Goal: Task Accomplishment & Management: Manage account settings

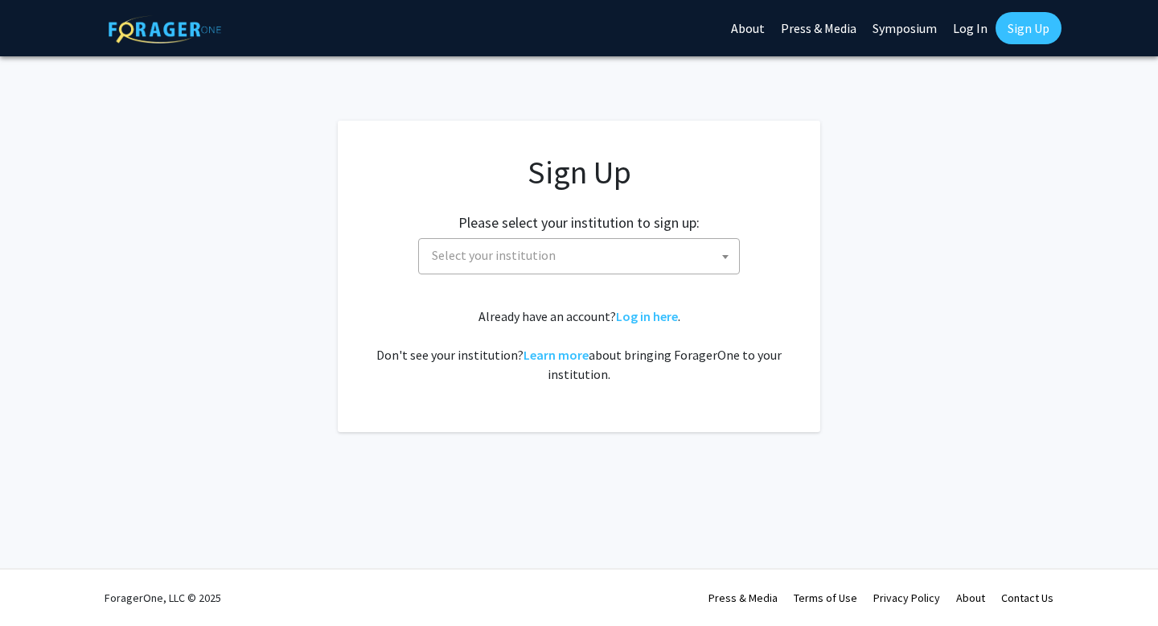
click at [560, 260] on span "Select your institution" at bounding box center [582, 255] width 314 height 33
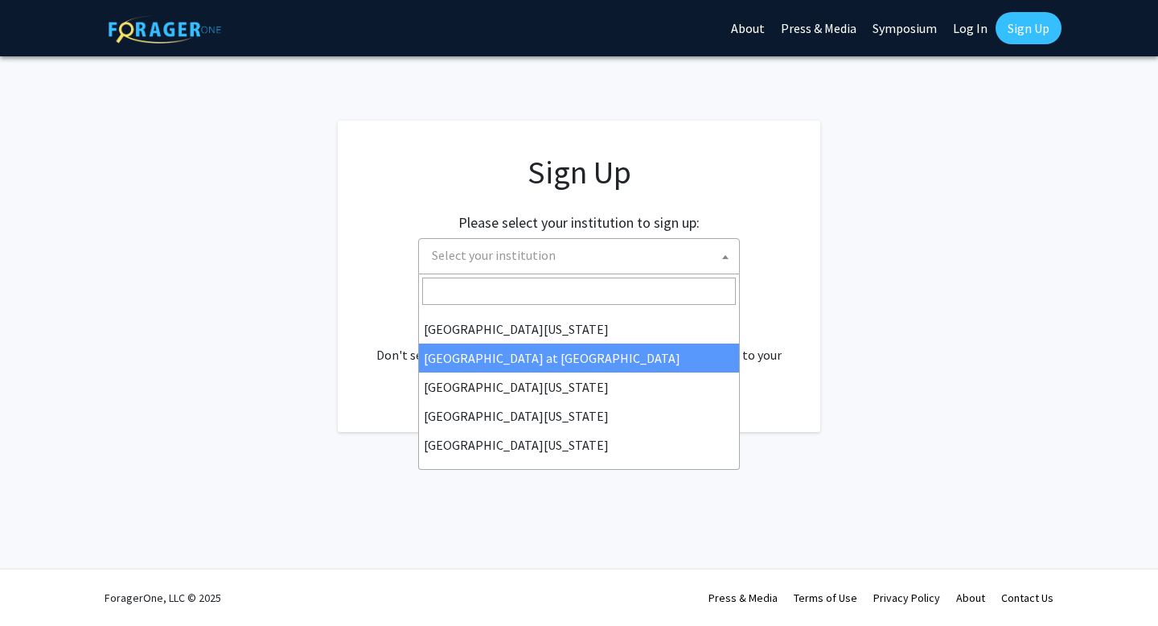
scroll to position [560, 0]
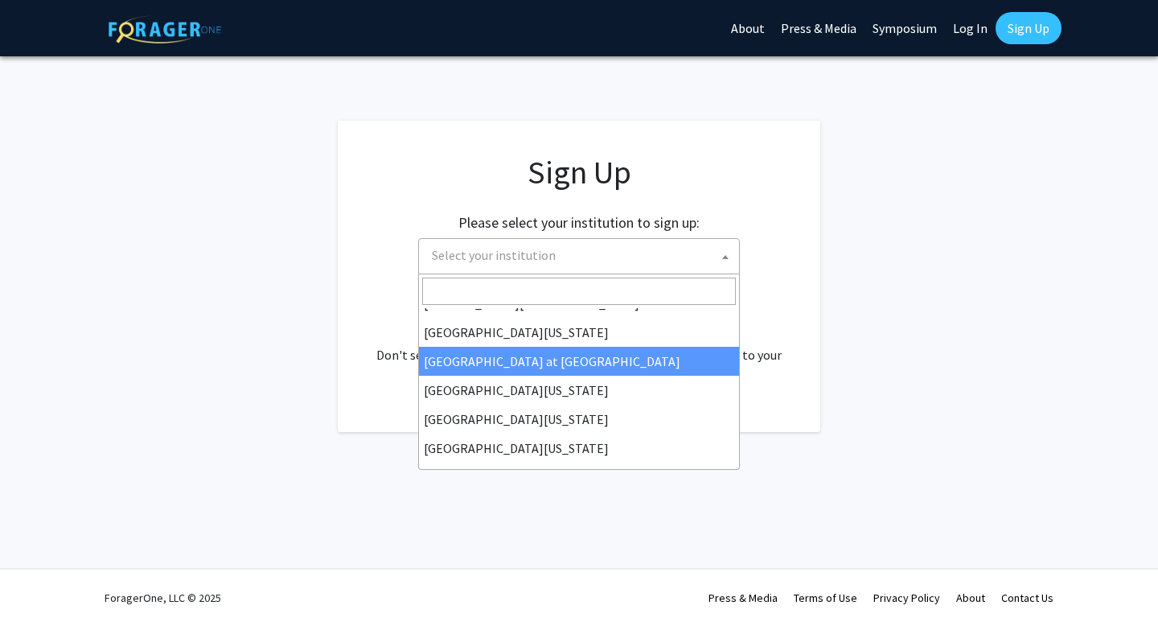
select select "18"
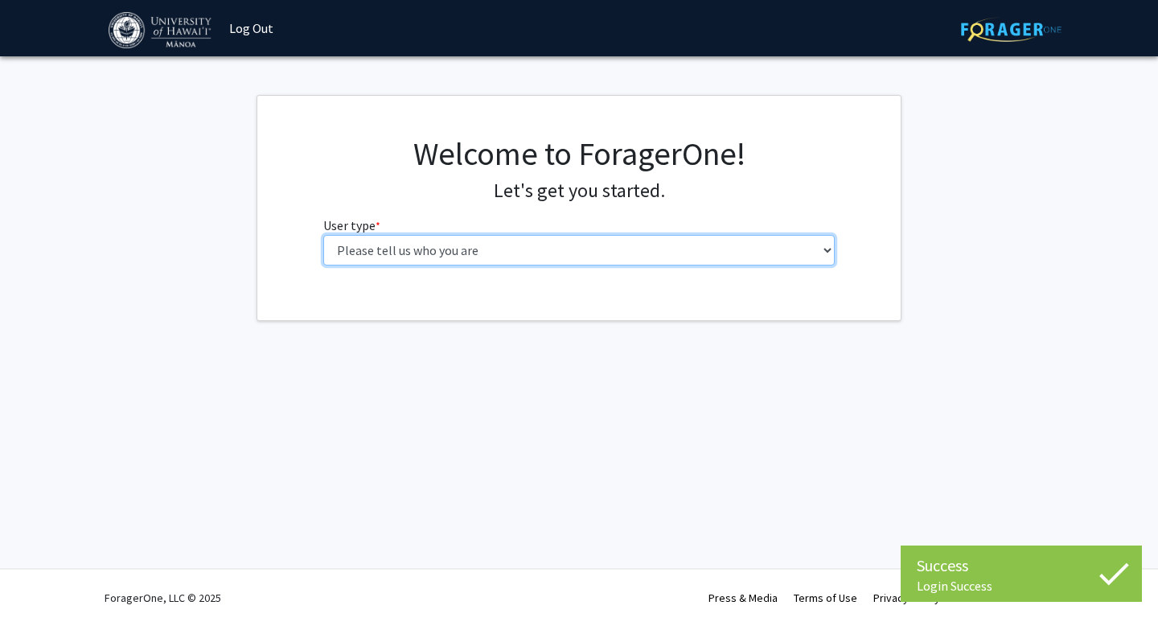
click at [398, 242] on select "Please tell us who you are Undergraduate Student Master's Student Doctoral Cand…" at bounding box center [579, 250] width 512 height 31
select select "1: undergrad"
click at [323, 235] on select "Please tell us who you are Undergraduate Student Master's Student Doctoral Cand…" at bounding box center [579, 250] width 512 height 31
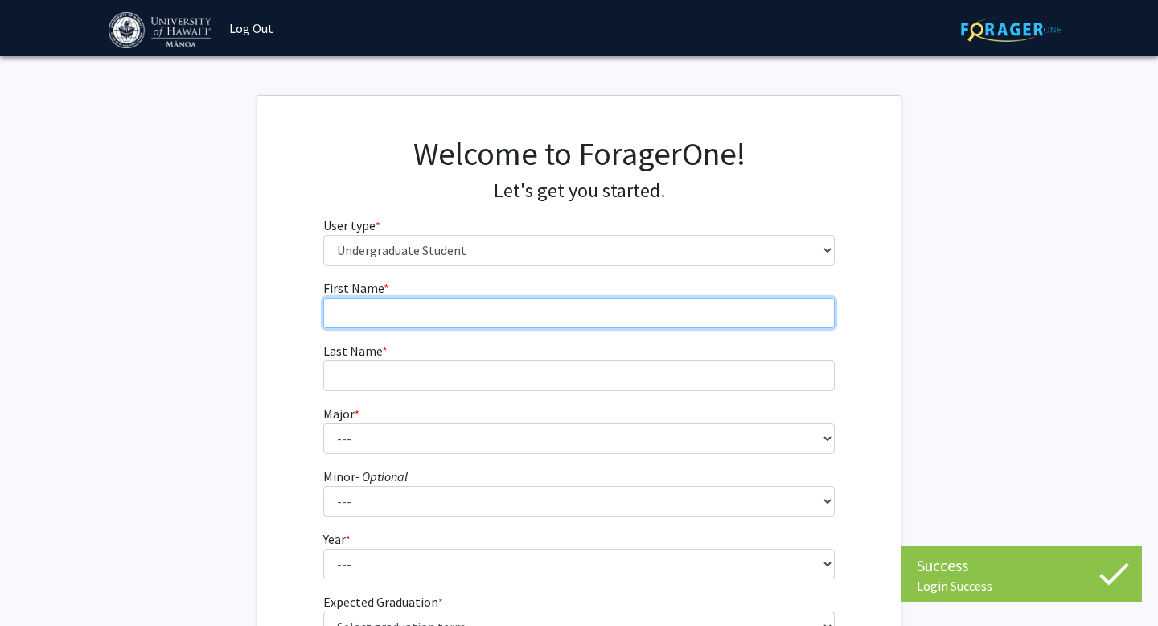
click at [589, 307] on input "First Name * required" at bounding box center [579, 313] width 512 height 31
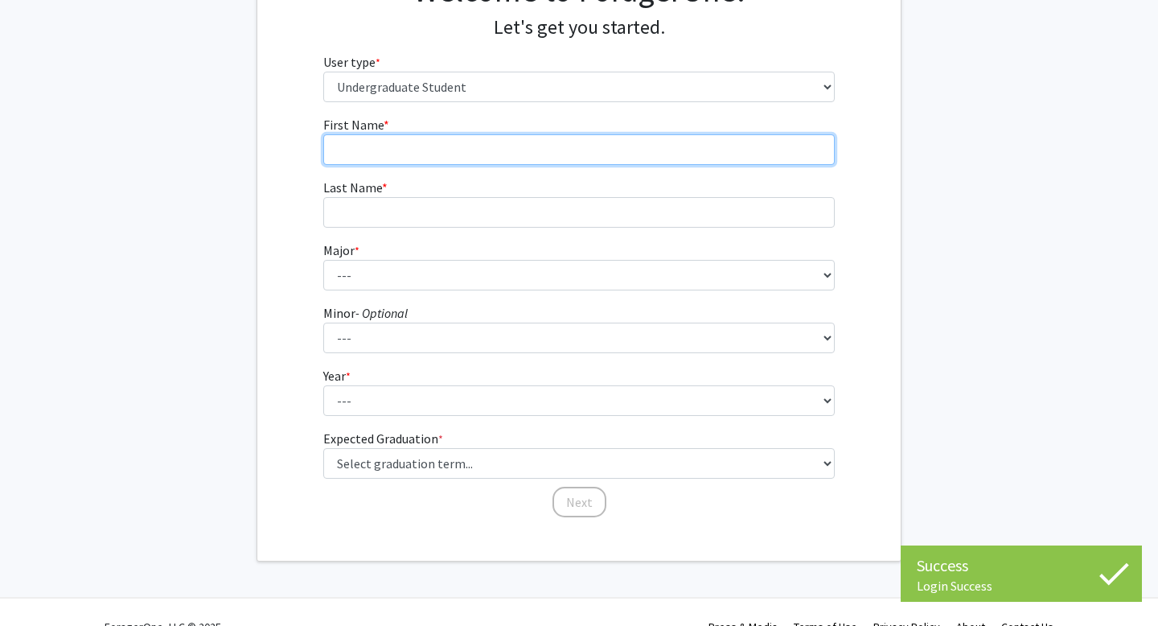
scroll to position [192, 0]
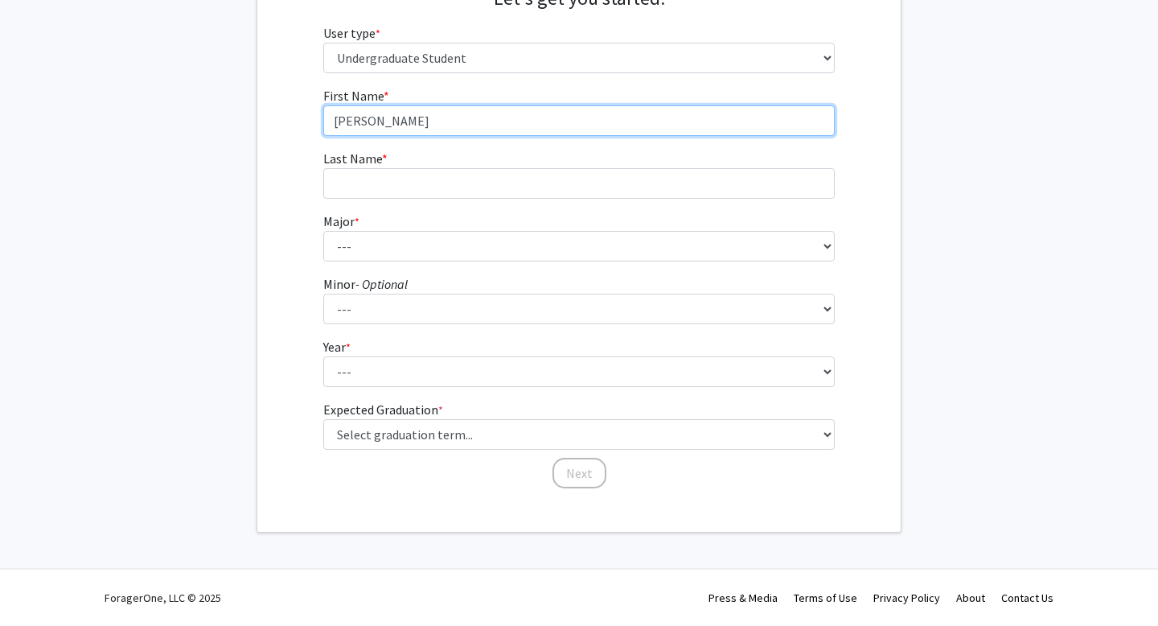
type input "[PERSON_NAME]"
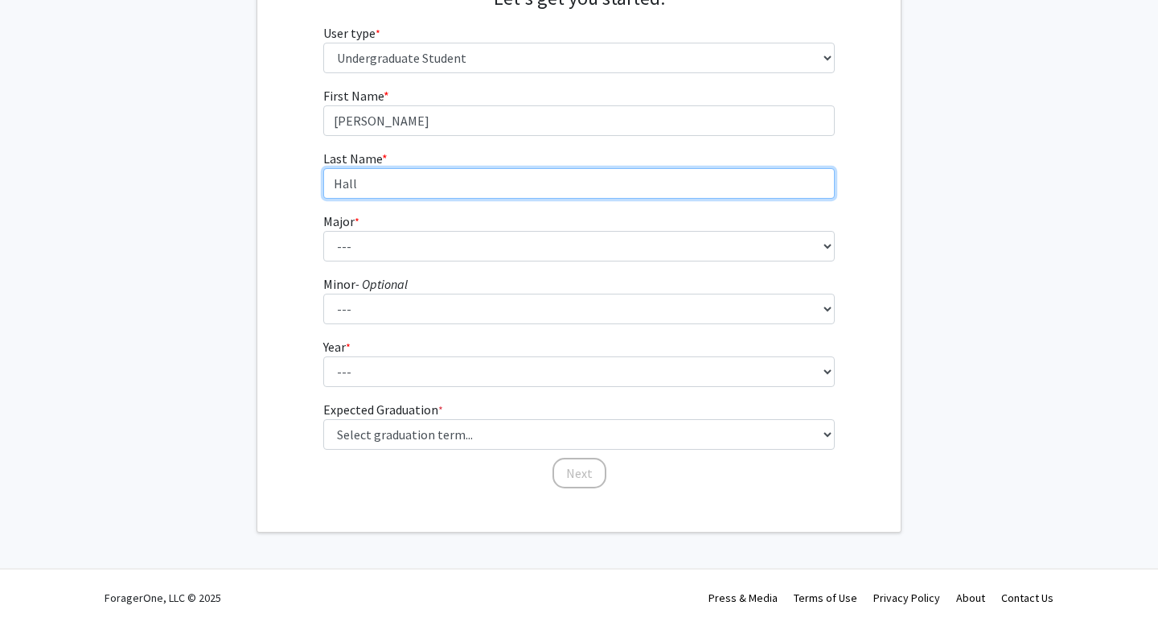
type input "Hall"
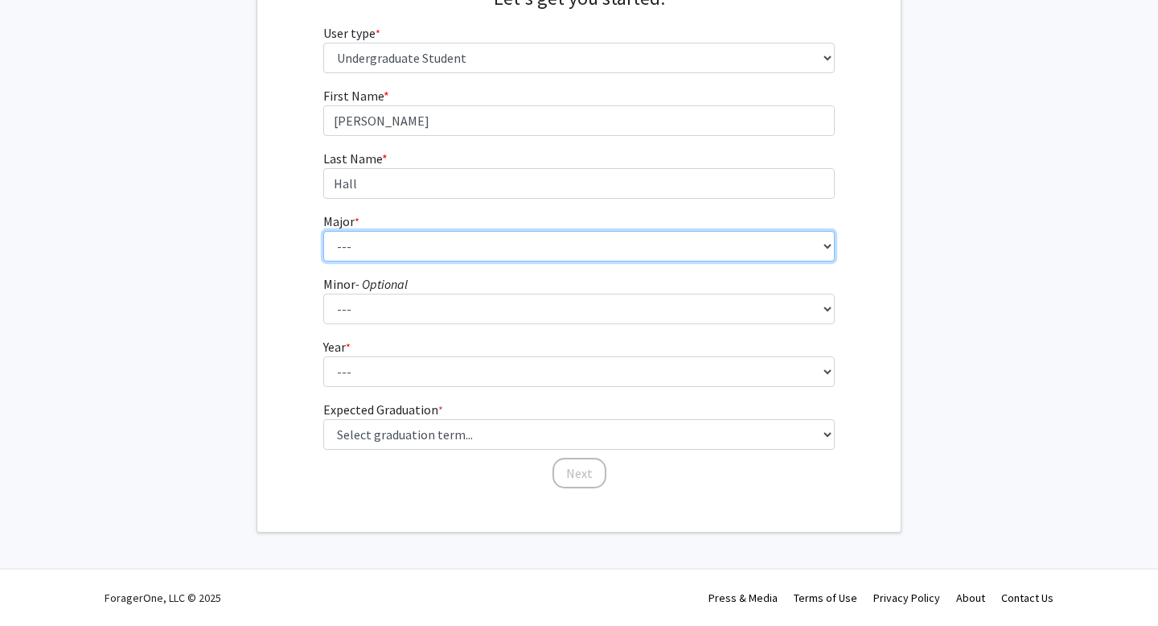
click at [463, 235] on select "--- Accounting American Studies Animal Sciences Anthropology Art Art History As…" at bounding box center [579, 246] width 512 height 31
select select "61: 1443"
click at [323, 231] on select "--- Accounting American Studies Animal Sciences Anthropology Art Art History As…" at bounding box center [579, 246] width 512 height 31
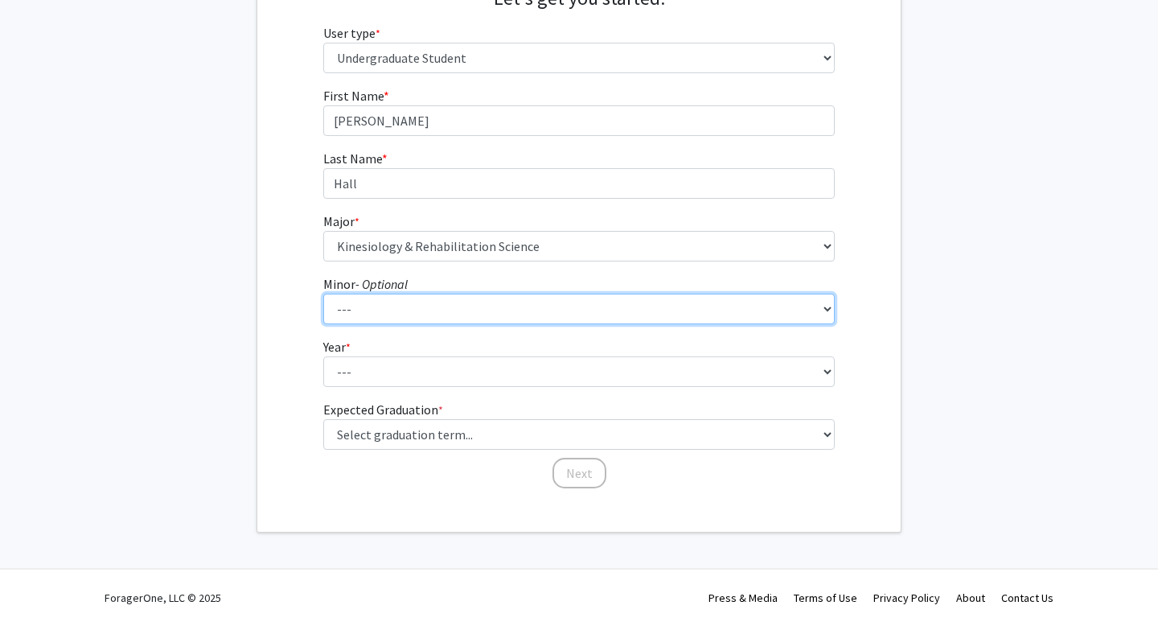
click at [356, 298] on select "--- American Studies Anthropology Art Art History Asian Studies Astronomy Astro…" at bounding box center [579, 309] width 512 height 31
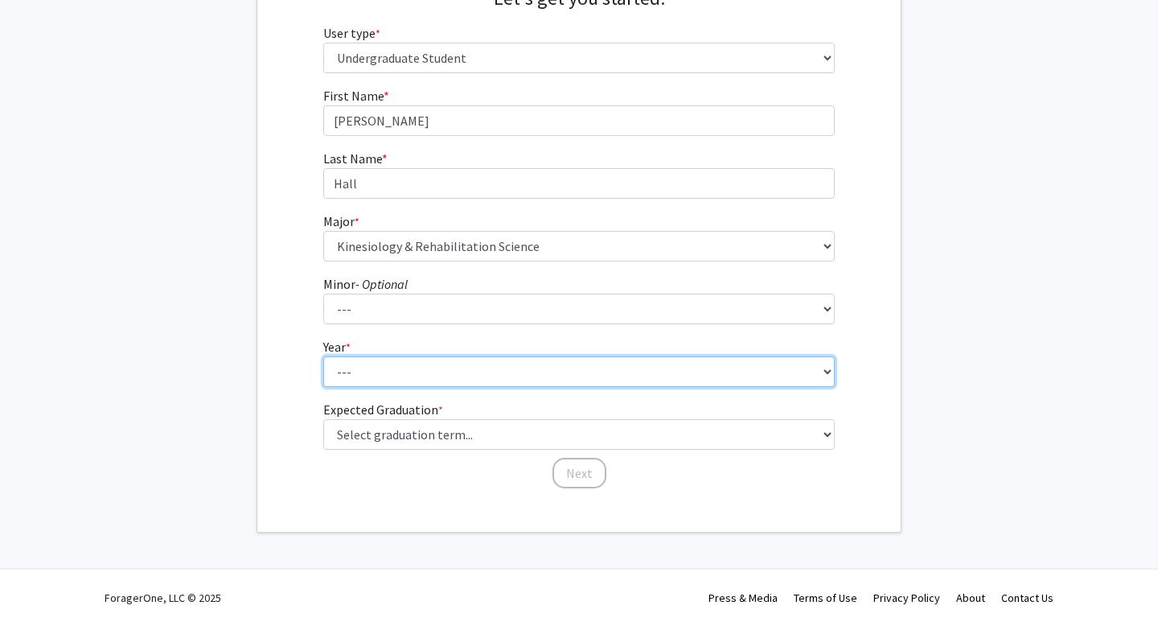
click at [373, 363] on select "--- First-year Sophomore Junior Senior Postbaccalaureate Certificate" at bounding box center [579, 371] width 512 height 31
select select "3: junior"
click at [323, 356] on select "--- First-year Sophomore Junior Senior Postbaccalaureate Certificate" at bounding box center [579, 371] width 512 height 31
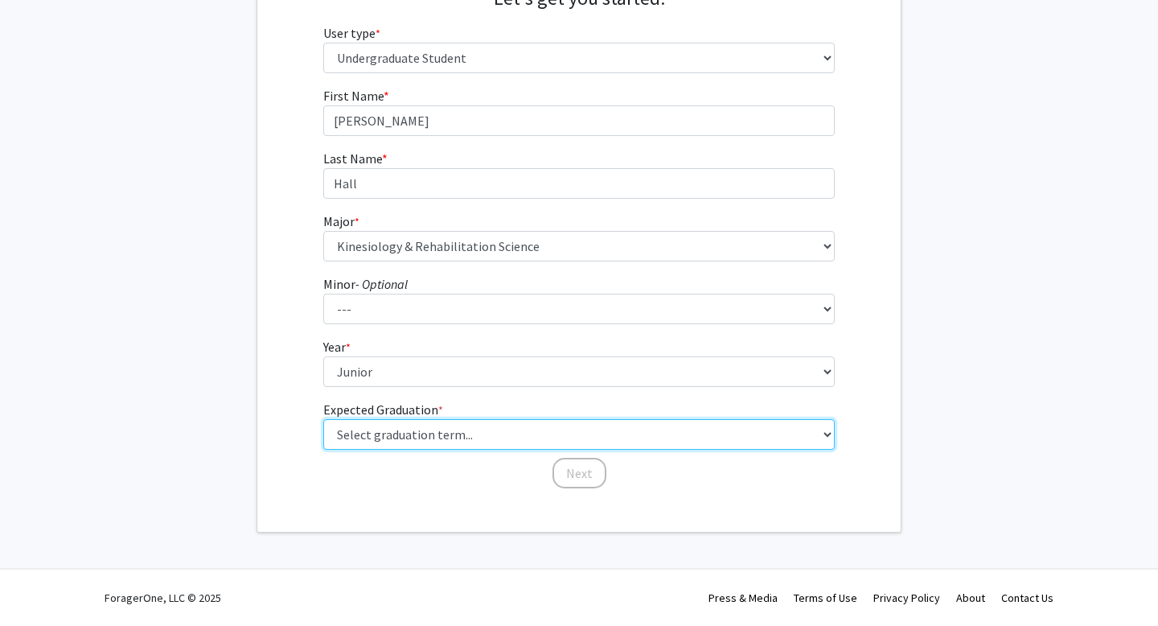
click at [382, 429] on select "Select graduation term... Spring 2025 Summer 2025 Fall 2025 Winter 2025 Spring …" at bounding box center [579, 434] width 512 height 31
select select "9: spring_2027"
click at [323, 419] on select "Select graduation term... Spring 2025 Summer 2025 Fall 2025 Winter 2025 Spring …" at bounding box center [579, 434] width 512 height 31
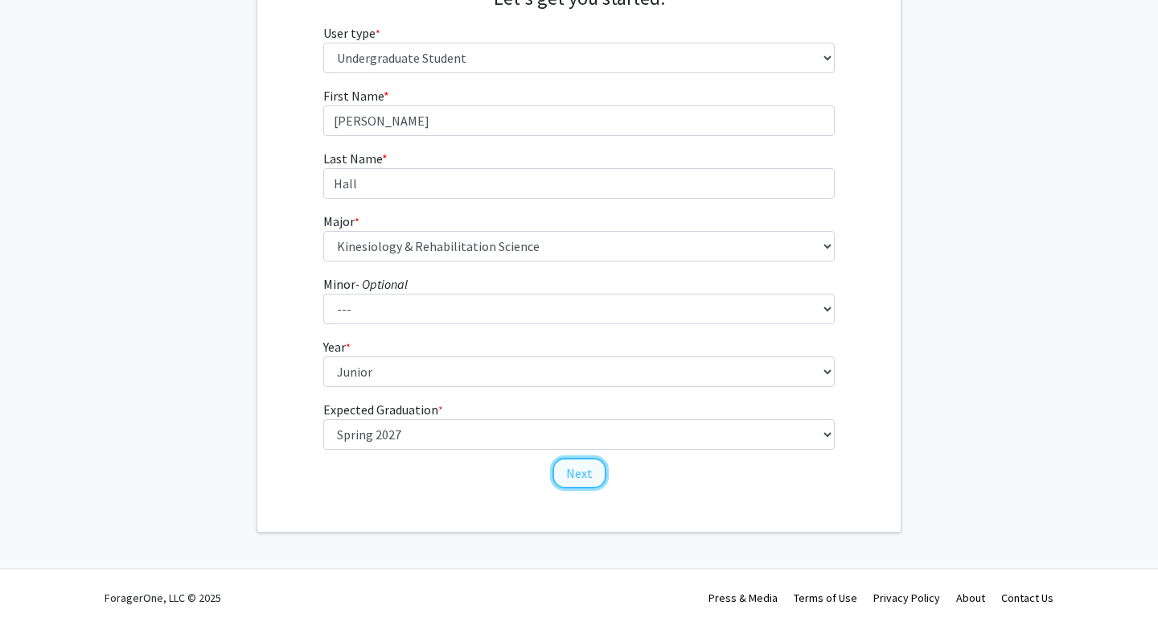
click at [581, 470] on button "Next" at bounding box center [579, 473] width 54 height 31
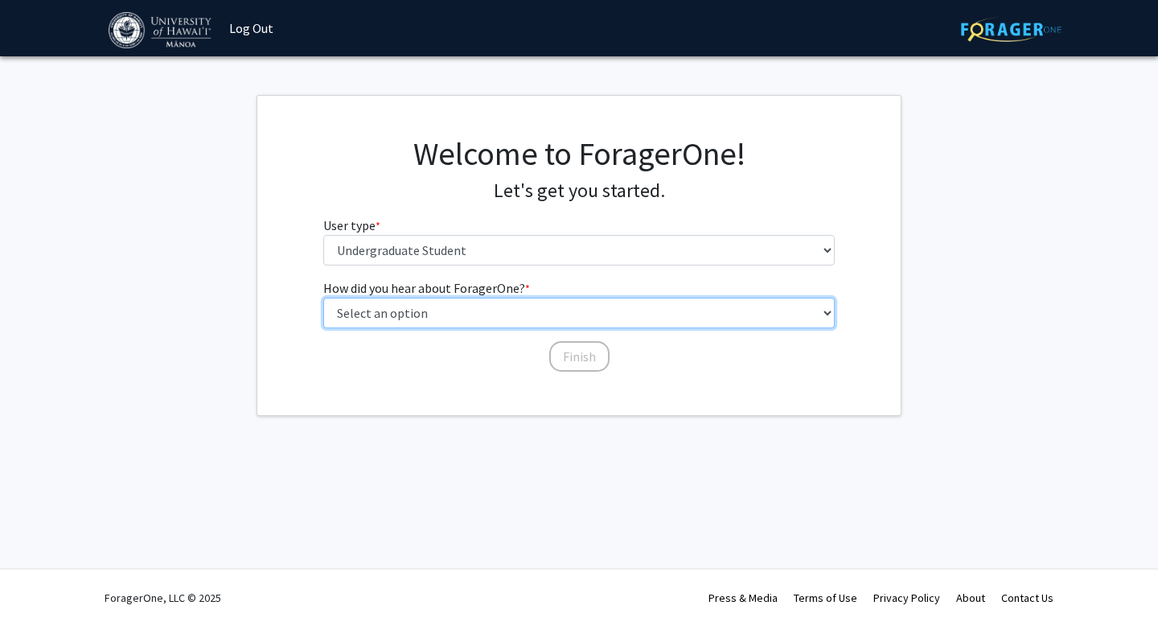
click at [506, 305] on select "Select an option Peer/student recommendation Faculty/staff recommendation Unive…" at bounding box center [579, 313] width 512 height 31
select select "2: faculty_recommendation"
click at [323, 298] on select "Select an option Peer/student recommendation Faculty/staff recommendation Unive…" at bounding box center [579, 313] width 512 height 31
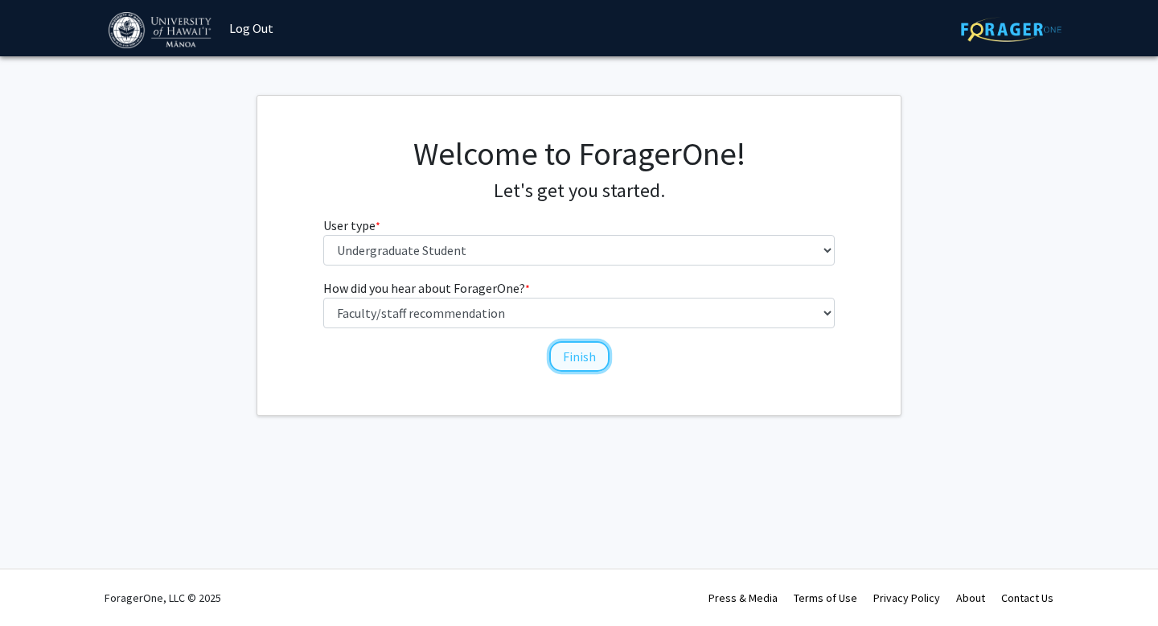
click at [558, 359] on button "Finish" at bounding box center [579, 356] width 60 height 31
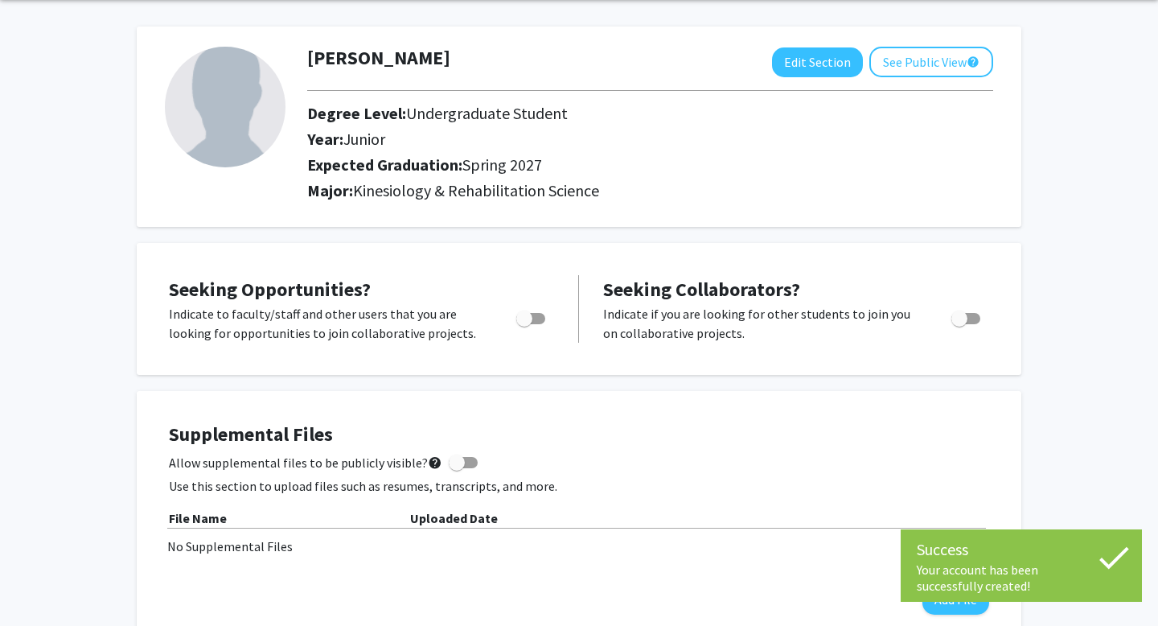
scroll to position [55, 0]
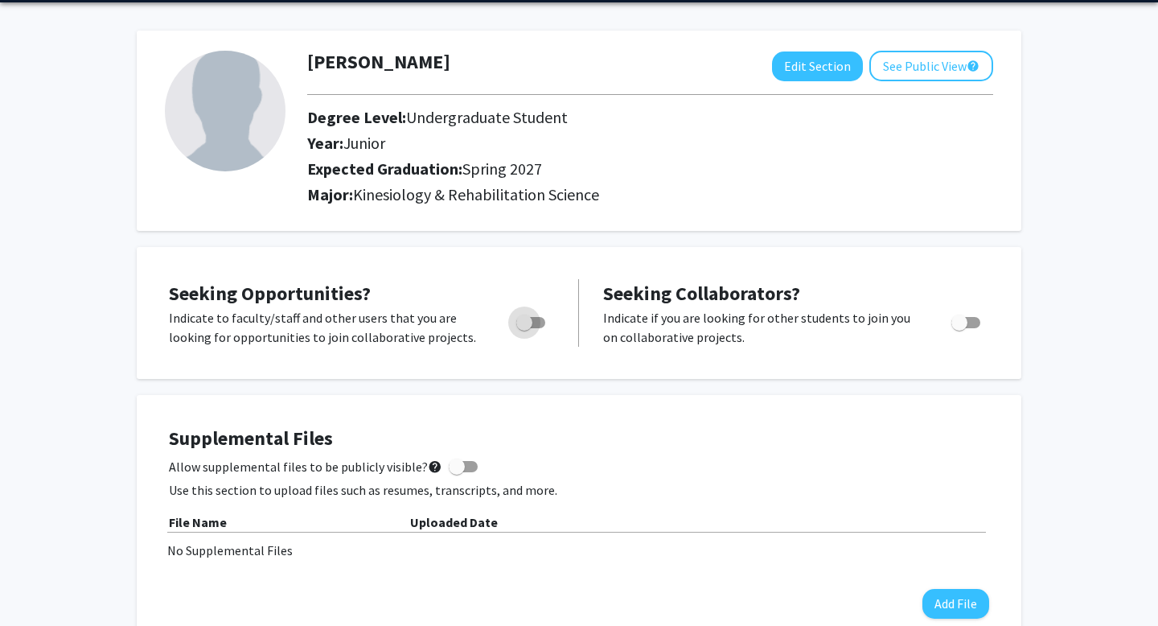
click at [532, 322] on span "Toggle" at bounding box center [524, 322] width 16 height 16
click at [524, 328] on input "Are you actively seeking opportunities?" at bounding box center [524, 328] width 1 height 1
checkbox input "true"
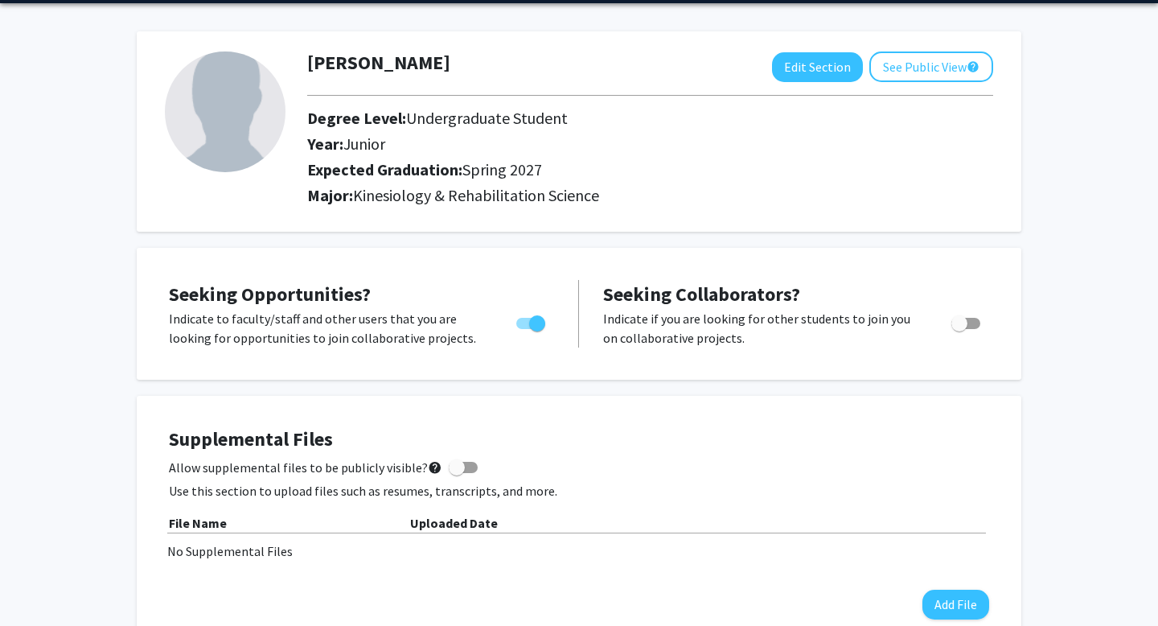
scroll to position [0, 0]
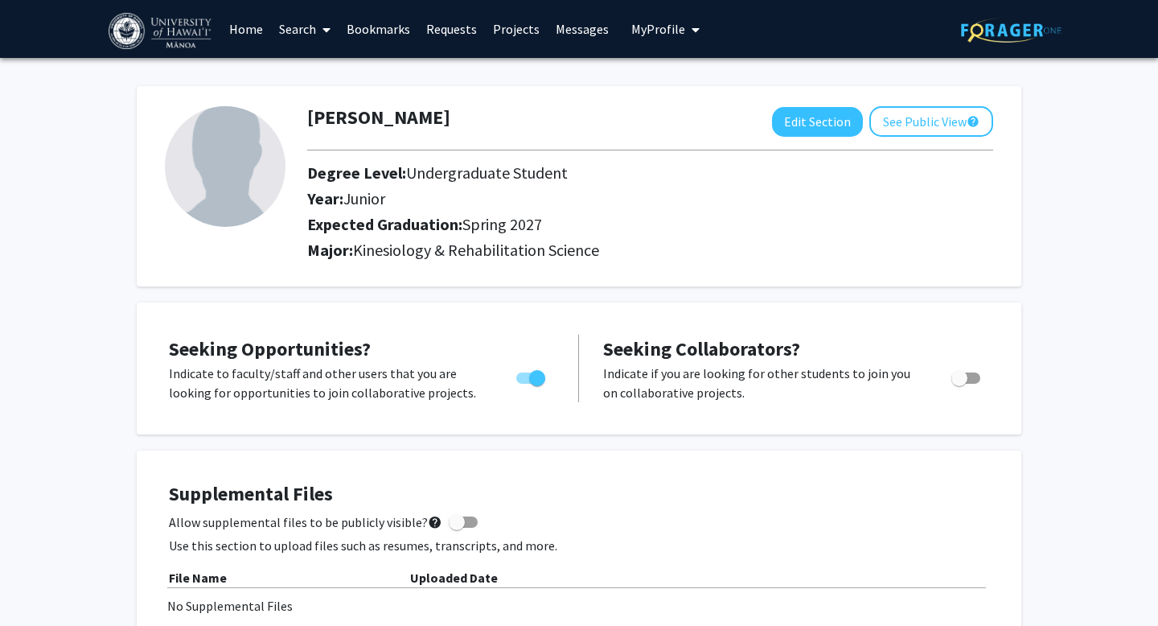
click at [300, 27] on link "Search" at bounding box center [305, 29] width 68 height 56
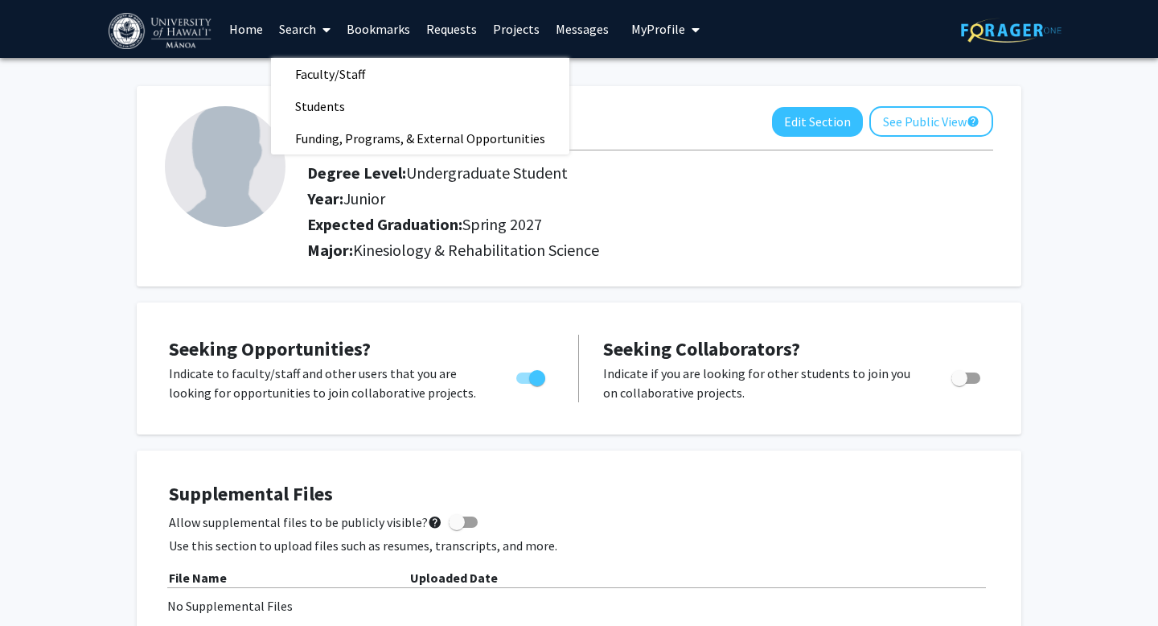
click at [244, 35] on link "Home" at bounding box center [246, 29] width 50 height 56
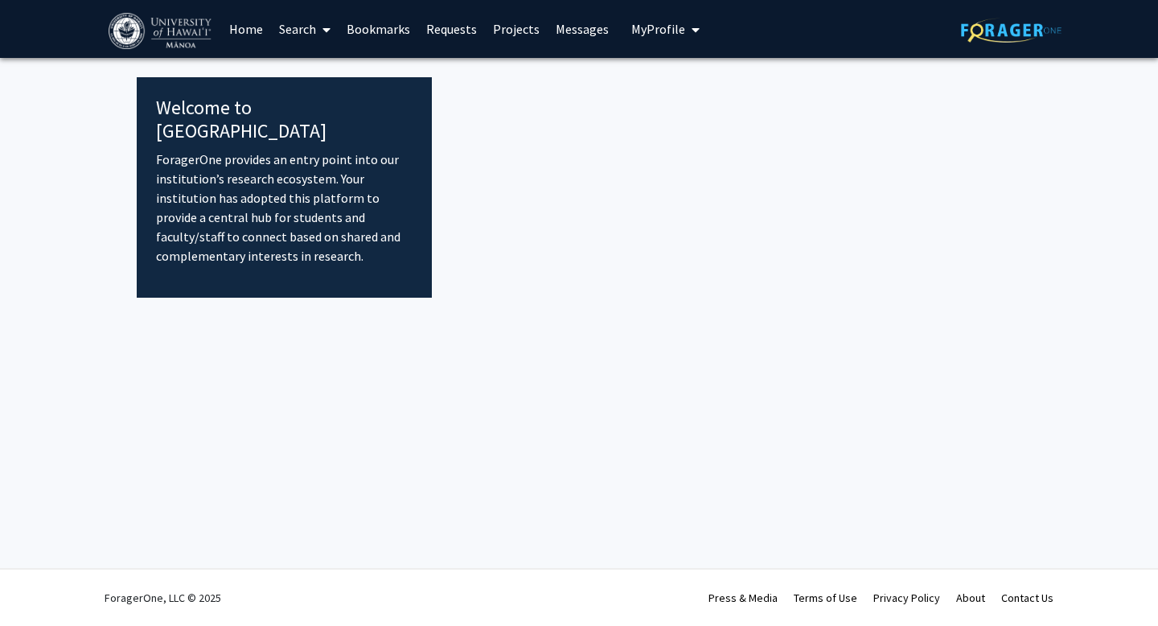
click at [246, 27] on link "Home" at bounding box center [246, 29] width 50 height 56
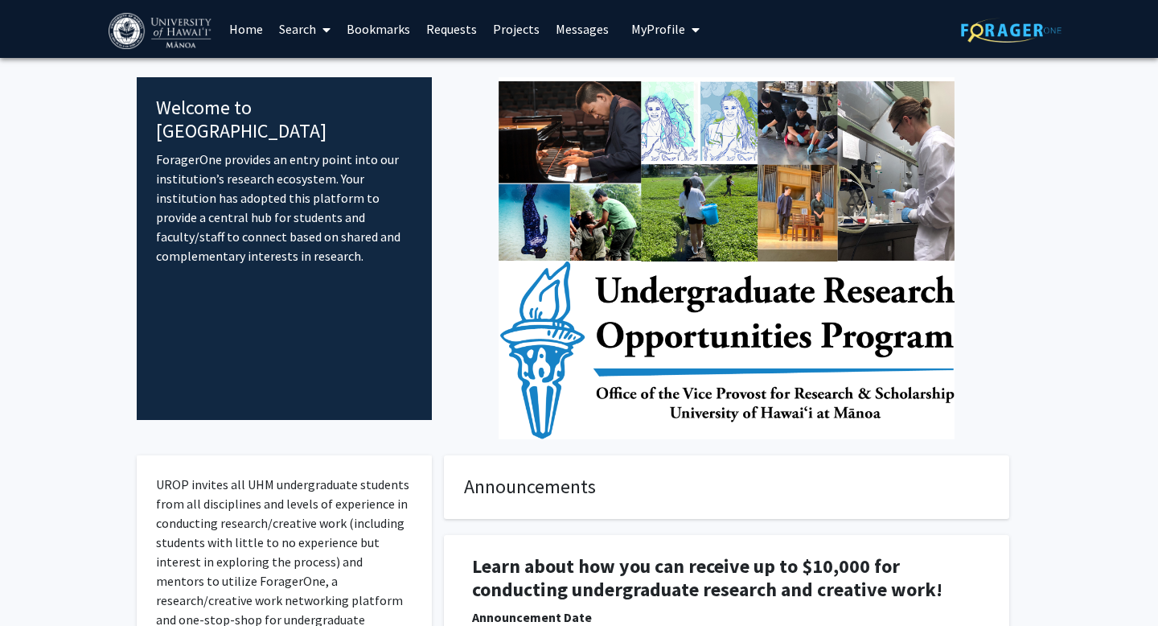
click at [501, 23] on link "Projects" at bounding box center [516, 29] width 63 height 56
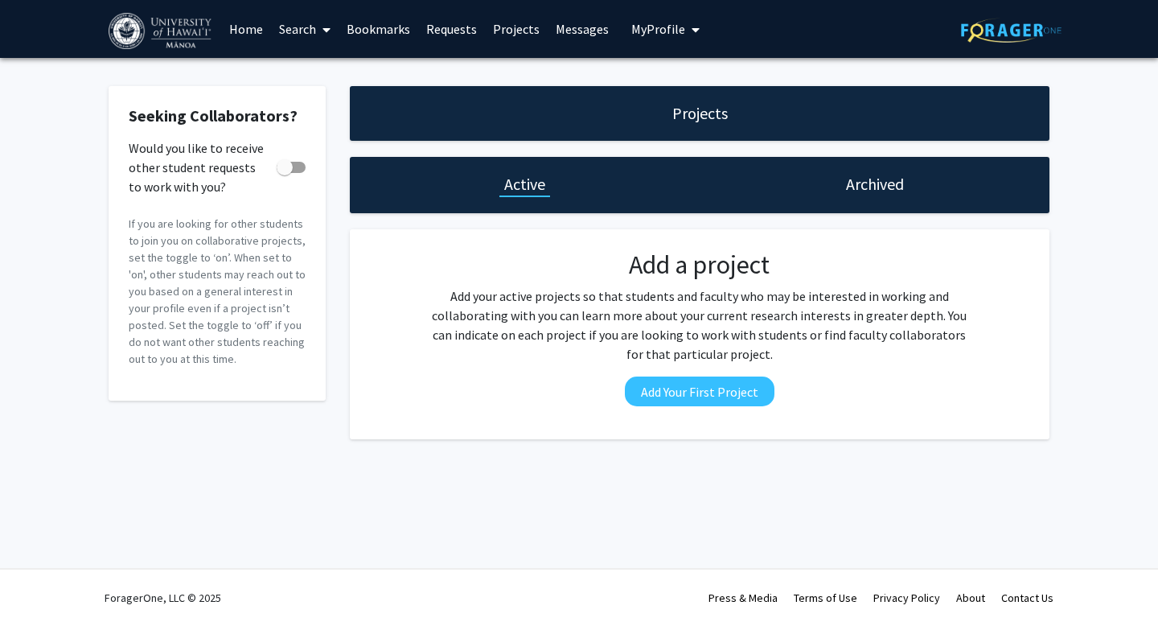
click at [570, 27] on link "Messages" at bounding box center [582, 29] width 69 height 56
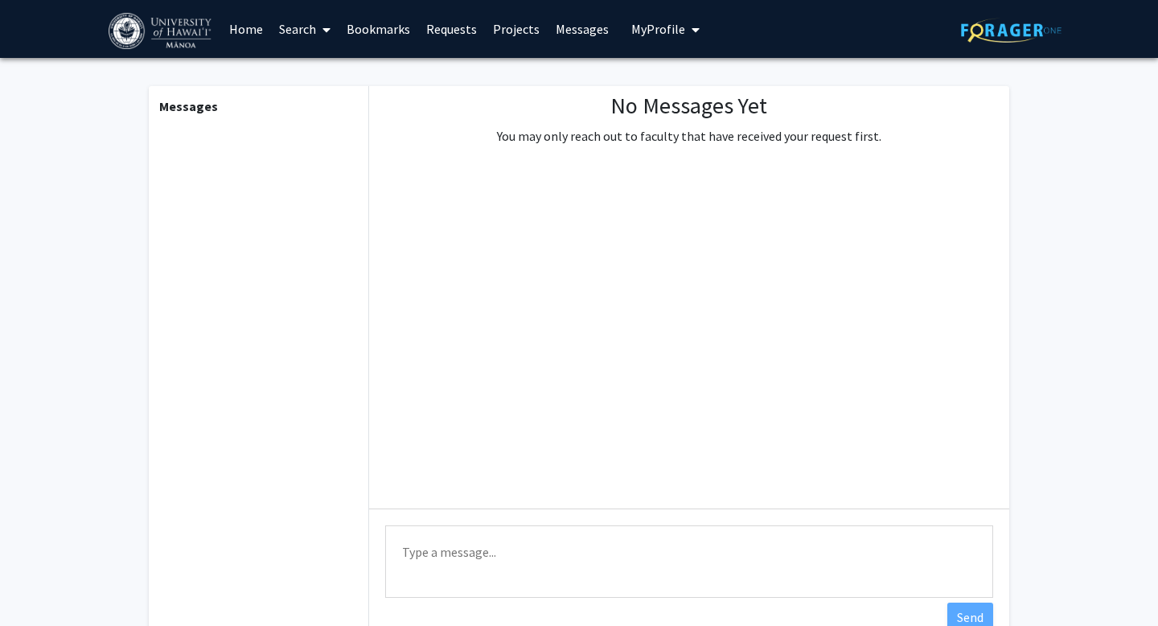
click at [368, 32] on link "Bookmarks" at bounding box center [379, 29] width 80 height 56
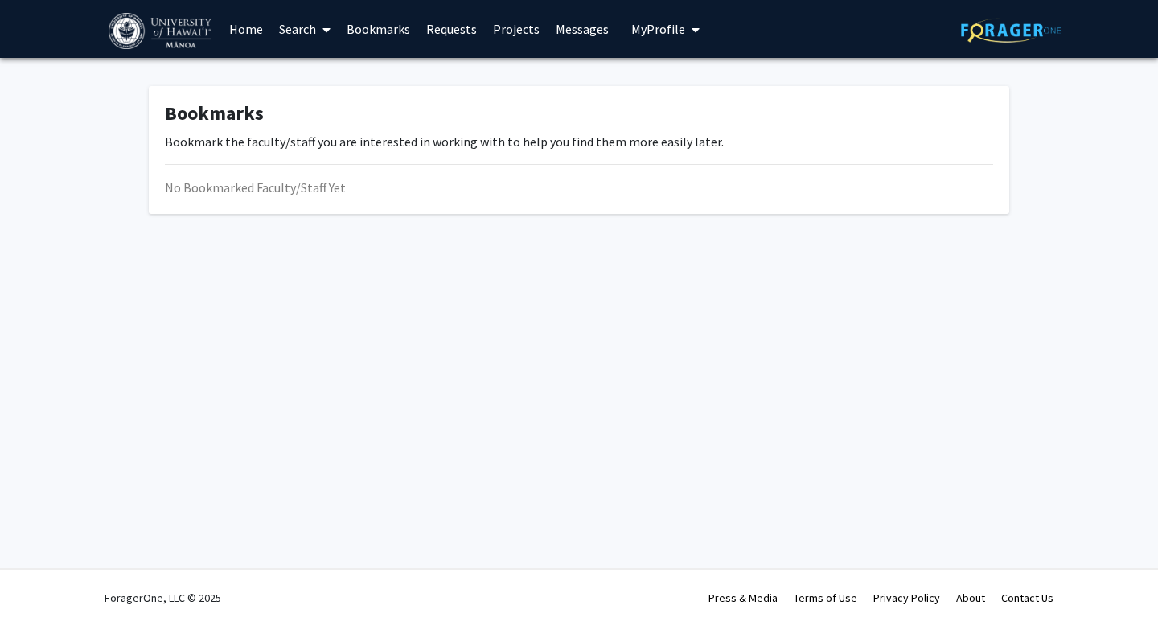
click at [653, 25] on span "My Profile" at bounding box center [658, 29] width 54 height 16
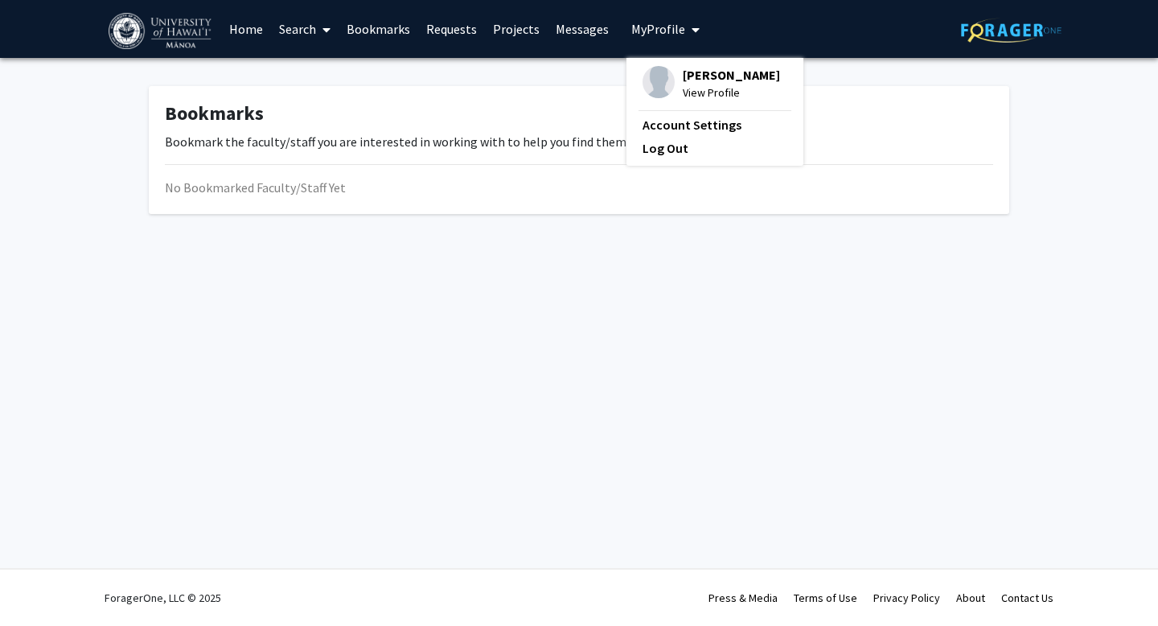
click at [653, 27] on span "My Profile" at bounding box center [658, 29] width 54 height 16
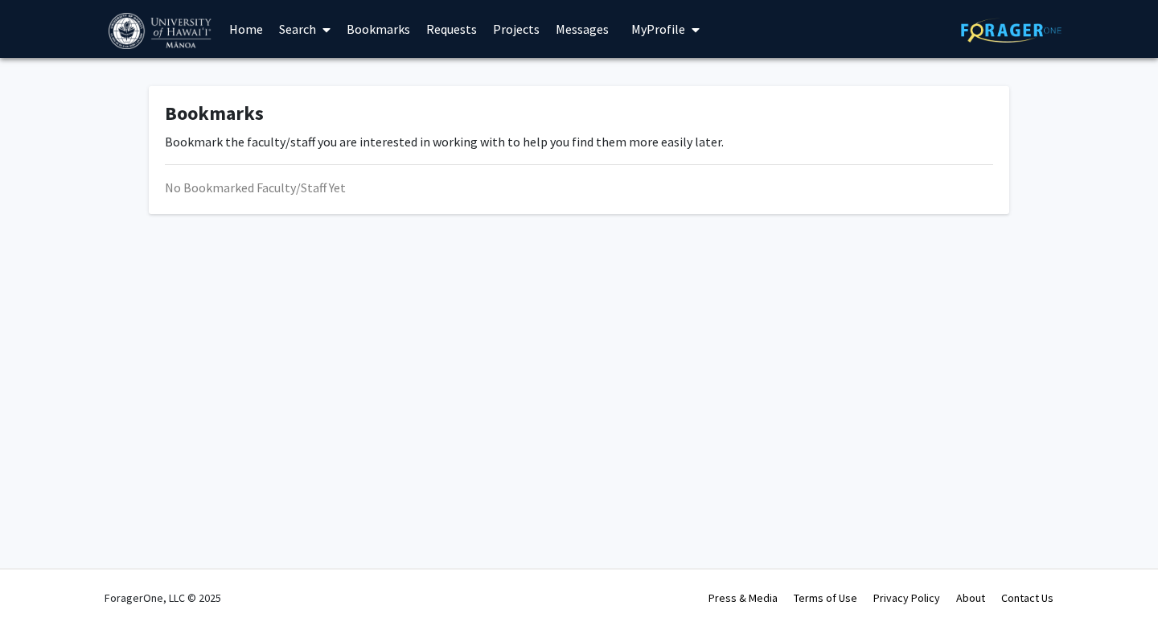
click at [296, 33] on link "Search" at bounding box center [305, 29] width 68 height 56
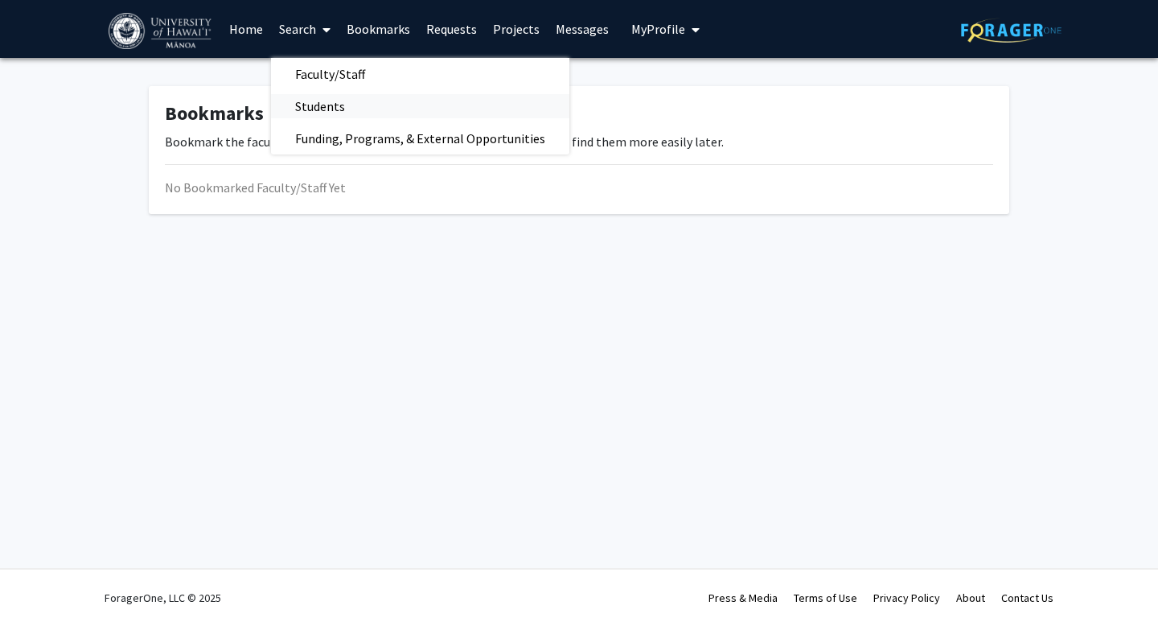
click at [327, 106] on span "Students" at bounding box center [320, 106] width 98 height 32
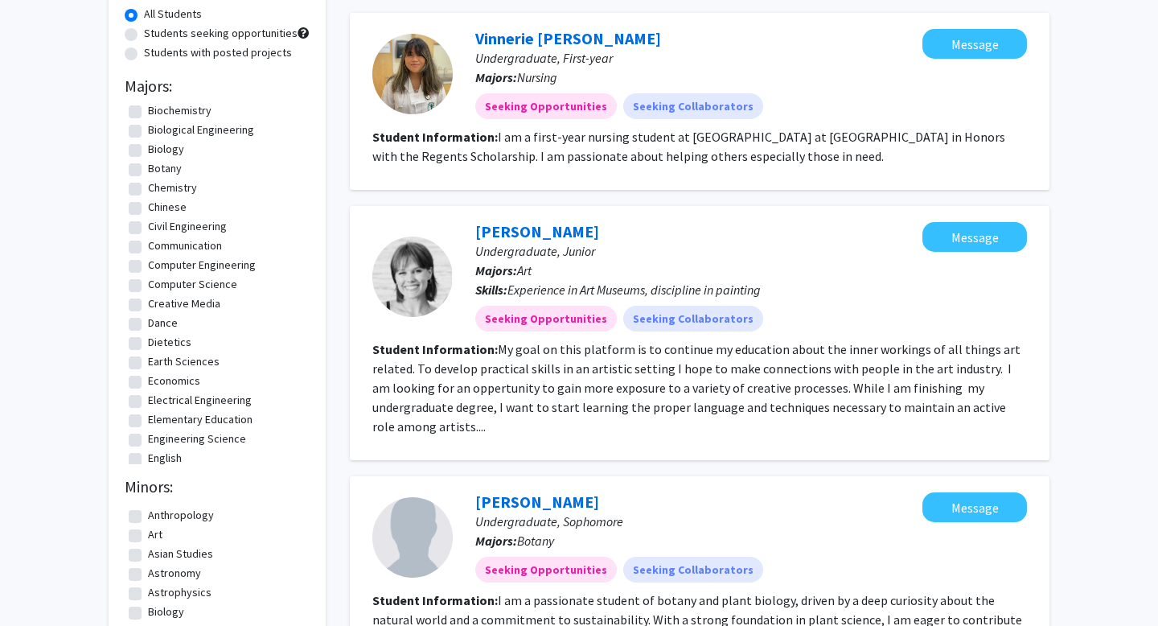
scroll to position [157, 0]
click at [167, 151] on label "Biology" at bounding box center [166, 150] width 36 height 17
click at [158, 151] on input "Biology" at bounding box center [153, 147] width 10 height 10
checkbox input "true"
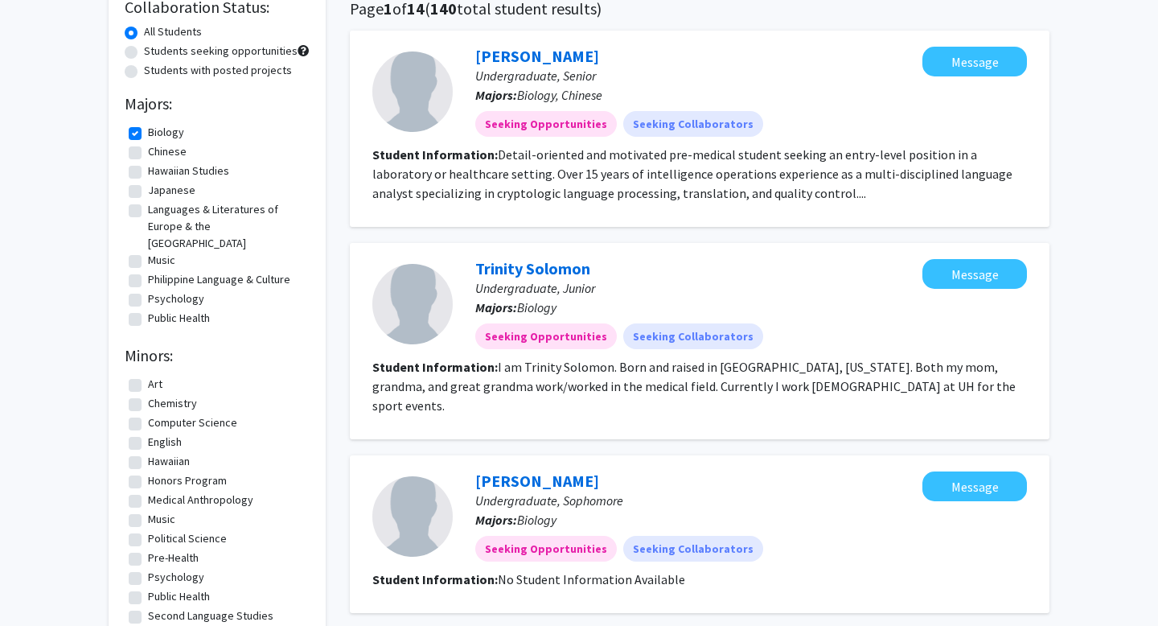
scroll to position [131, 0]
click at [145, 310] on fg-checkbox "Public Health Public Health" at bounding box center [217, 319] width 177 height 19
click at [142, 310] on fg-checkbox "Public Health Public Health" at bounding box center [217, 319] width 177 height 19
click at [148, 310] on label "Public Health" at bounding box center [179, 318] width 62 height 17
click at [148, 310] on input "Public Health" at bounding box center [153, 315] width 10 height 10
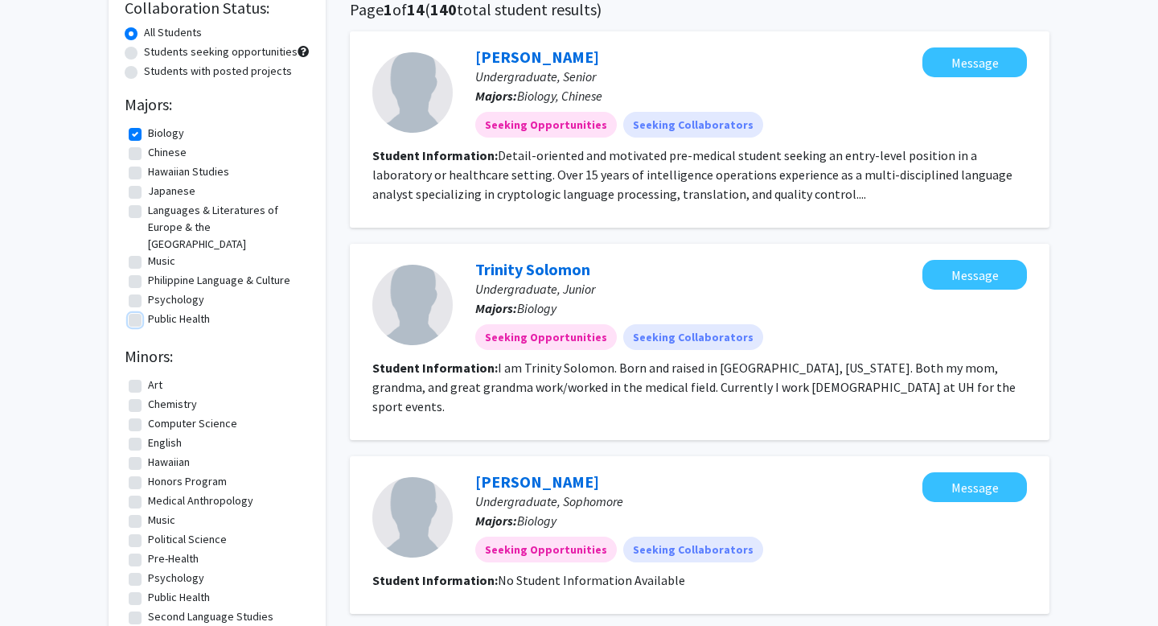
checkbox input "true"
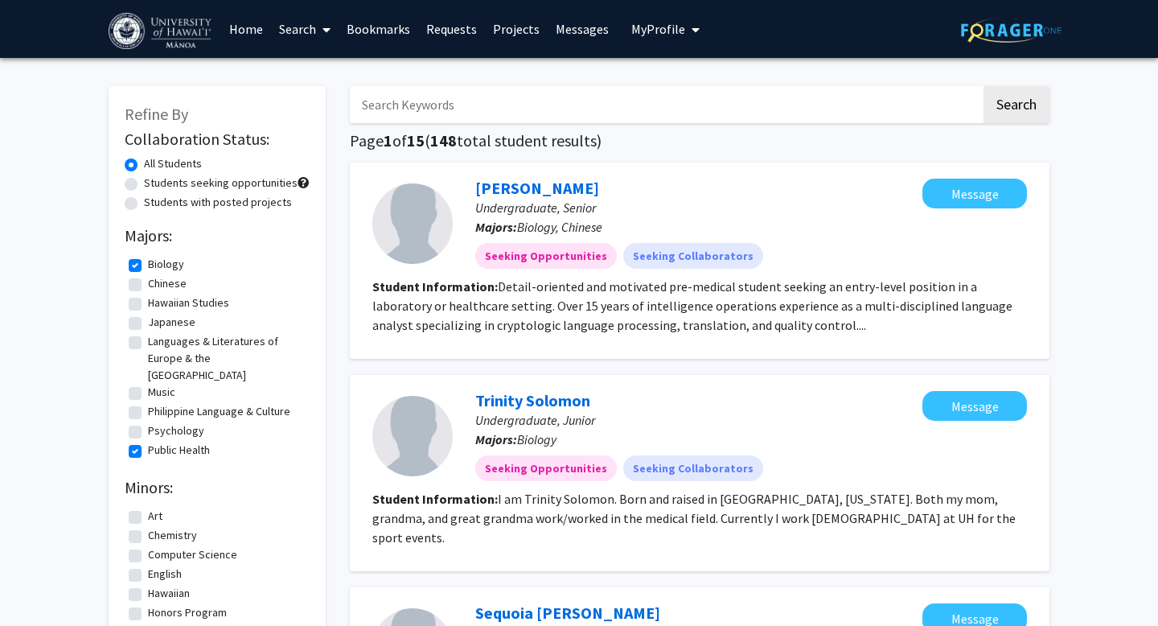
click at [232, 26] on link "Home" at bounding box center [246, 29] width 50 height 56
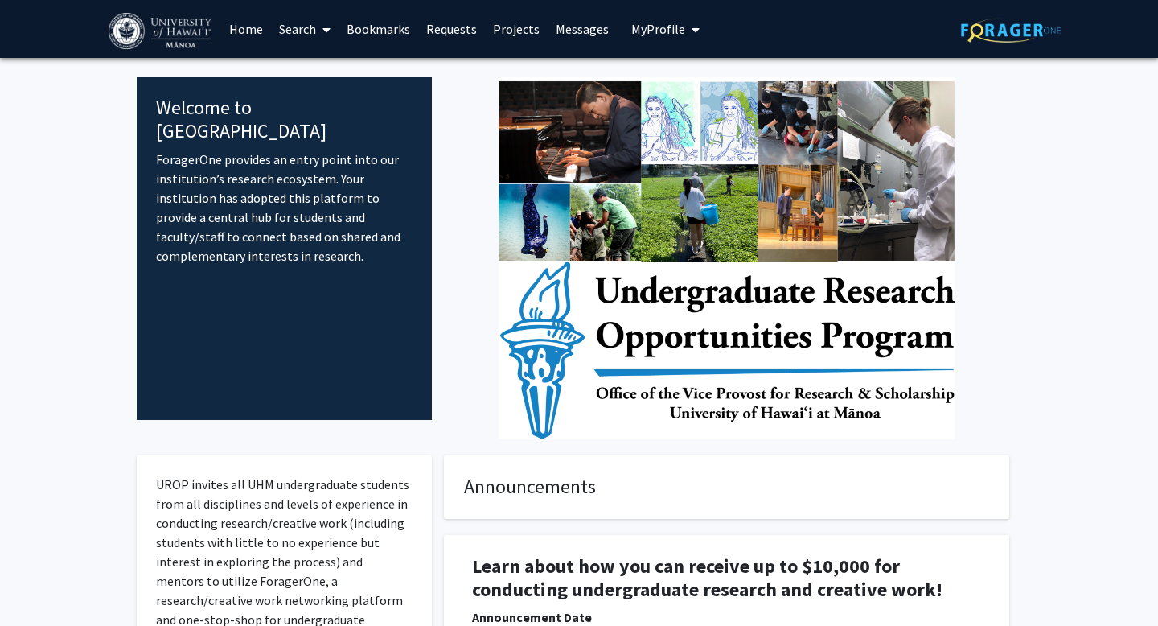
click at [672, 26] on span "My Profile" at bounding box center [658, 29] width 54 height 16
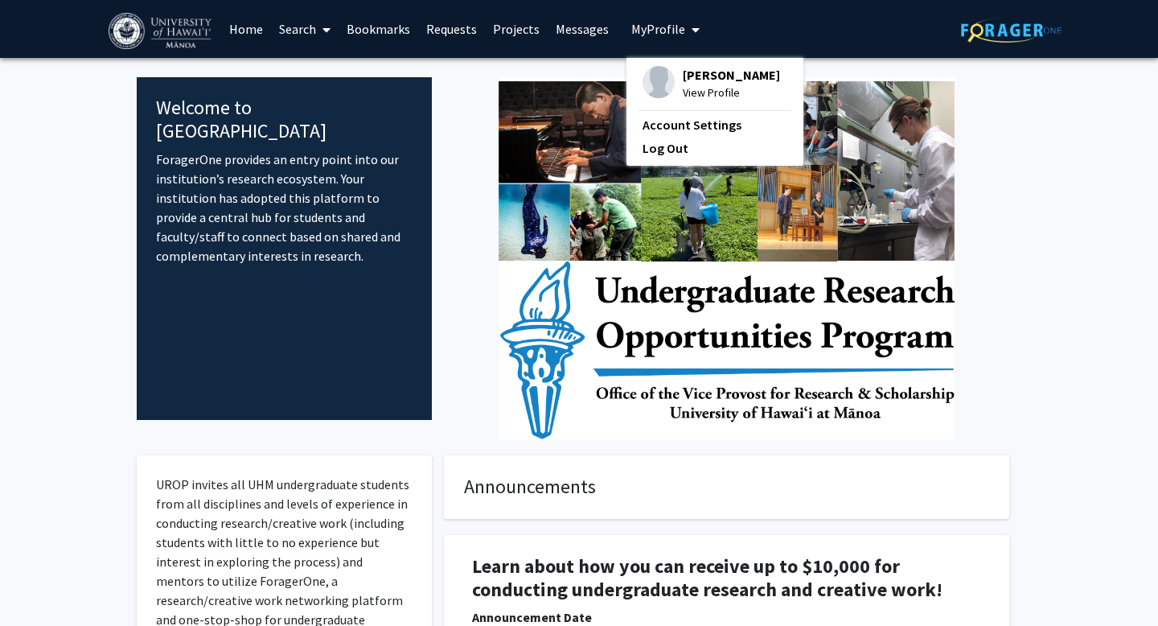
click at [667, 72] on div "[PERSON_NAME] View Profile" at bounding box center [712, 83] width 138 height 35
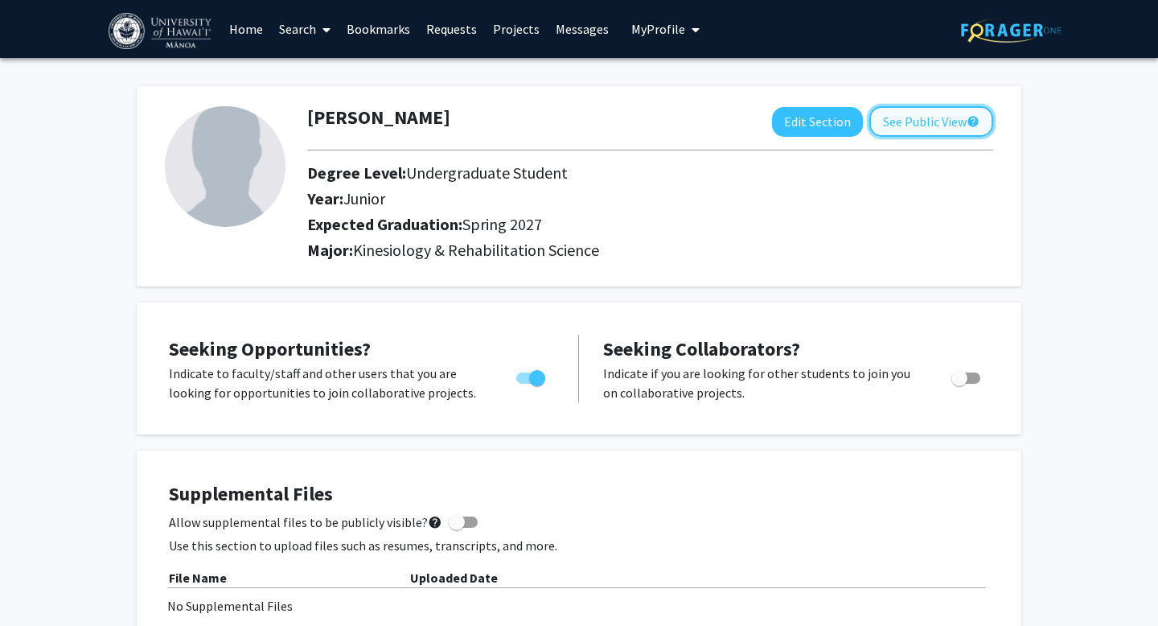
click at [914, 123] on button "See Public View help" at bounding box center [931, 121] width 124 height 31
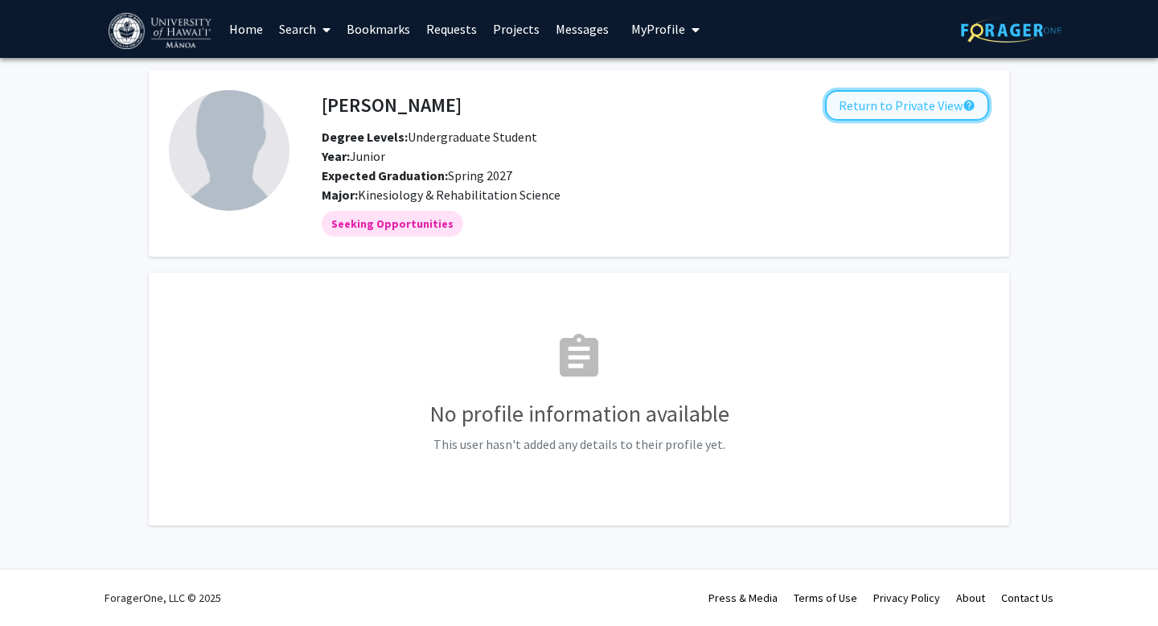
click at [859, 104] on button "Return to Private View help" at bounding box center [907, 105] width 164 height 31
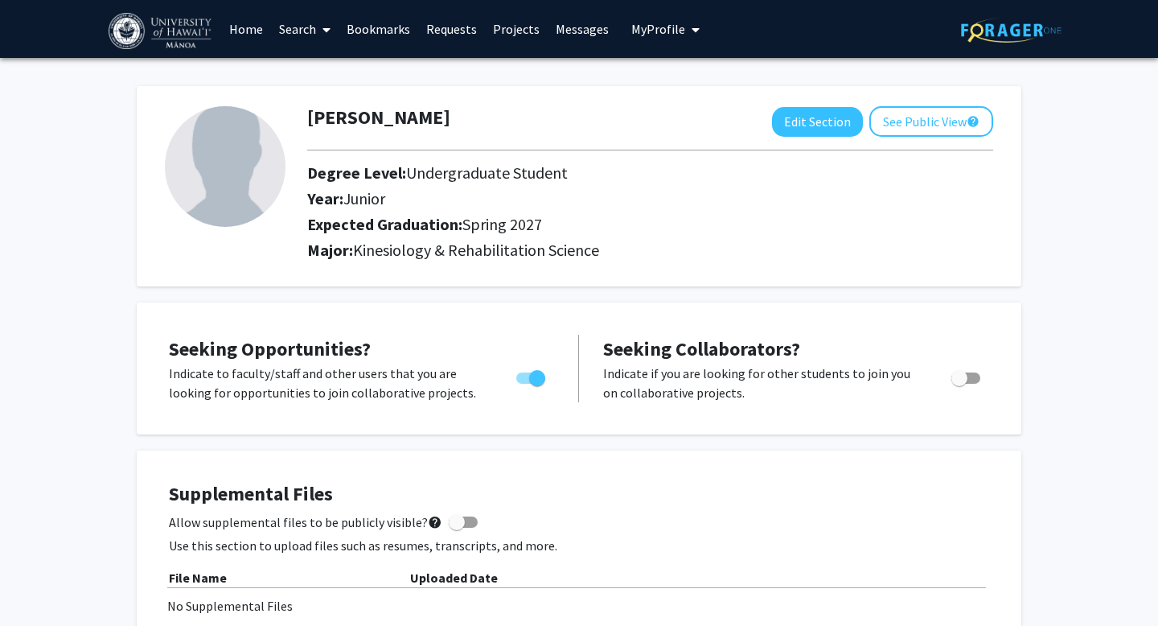
click at [245, 189] on img at bounding box center [225, 166] width 121 height 121
click at [802, 129] on button "Edit Section" at bounding box center [817, 122] width 91 height 30
select select "junior"
select select "37: spring_2027"
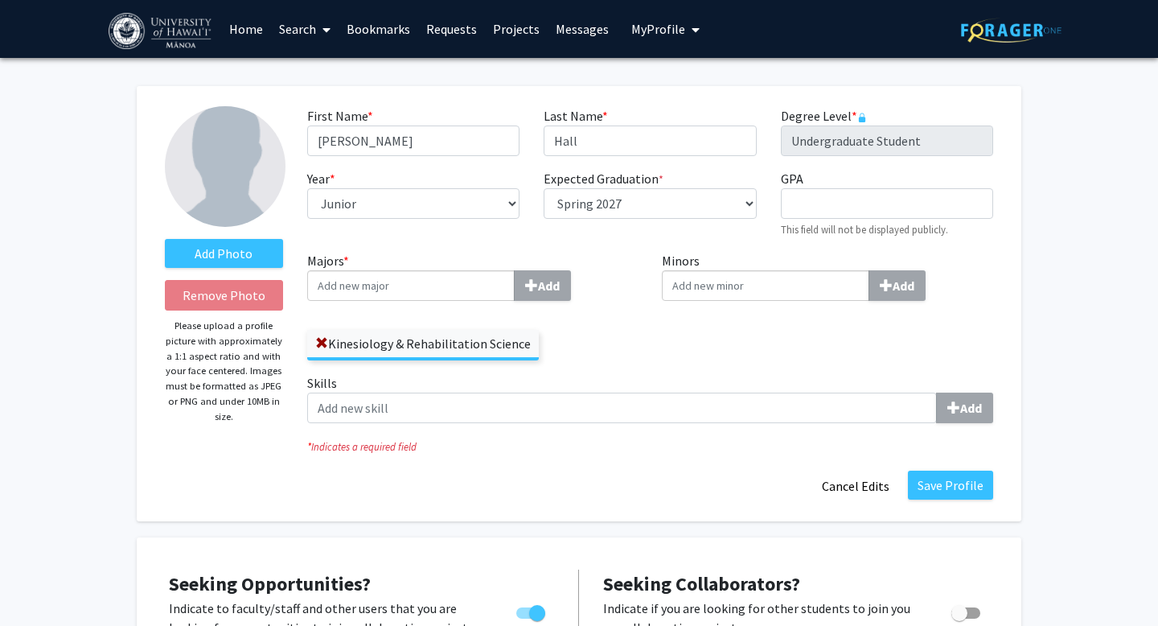
click at [228, 151] on img at bounding box center [225, 166] width 121 height 121
click at [221, 259] on label "Add Photo" at bounding box center [224, 253] width 118 height 29
click at [0, 0] on input "Add Photo" at bounding box center [0, 0] width 0 height 0
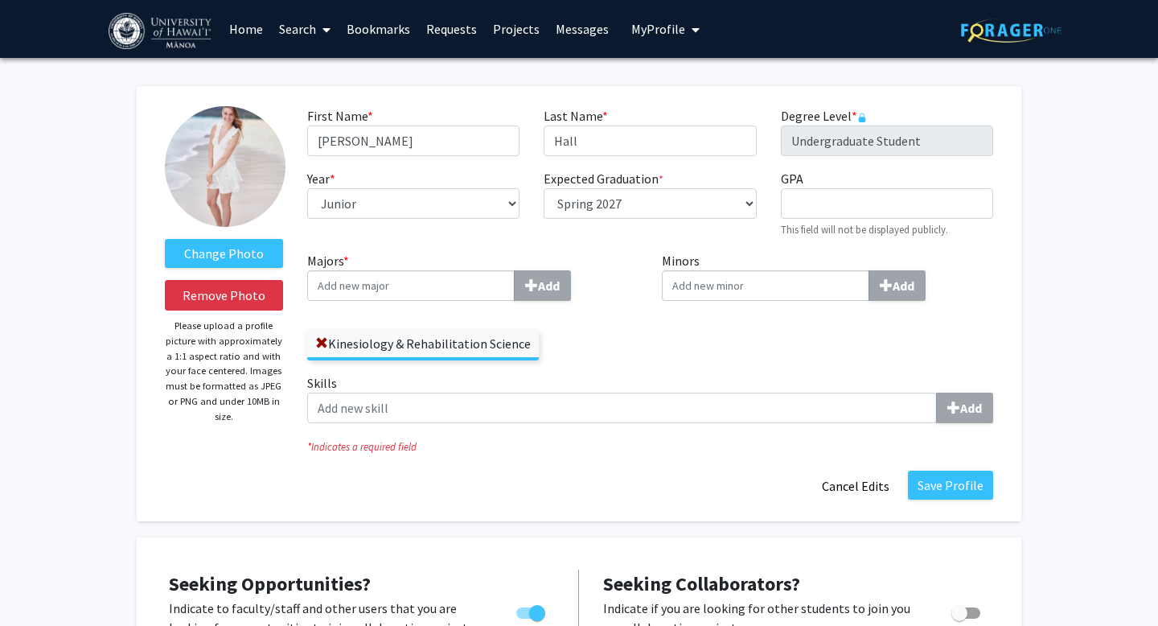
click at [208, 158] on img at bounding box center [225, 166] width 121 height 121
click at [213, 257] on label "Change Photo" at bounding box center [224, 253] width 118 height 29
click at [0, 0] on input "Change Photo" at bounding box center [0, 0] width 0 height 0
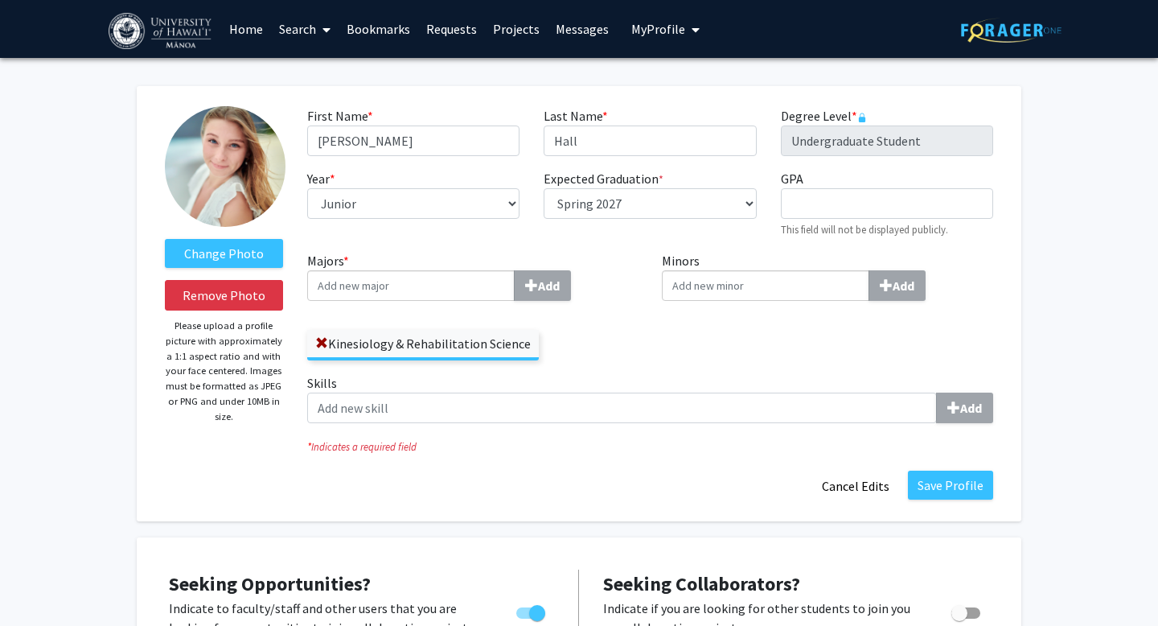
click at [408, 285] on input "Majors * Add" at bounding box center [410, 285] width 207 height 31
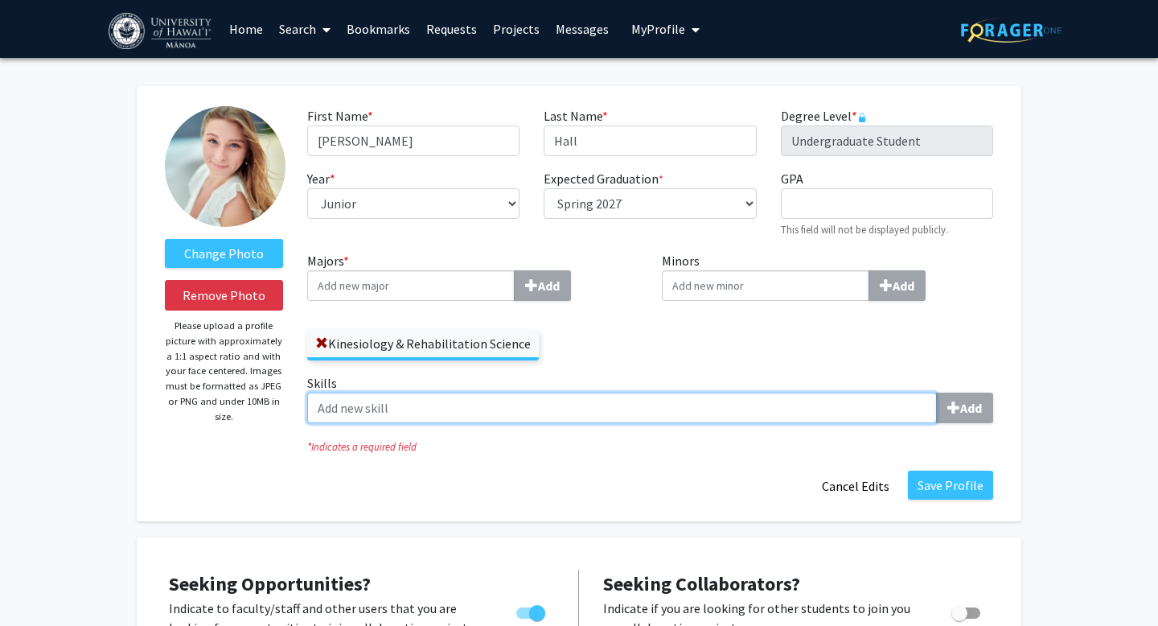
click at [382, 400] on input "Skills Add" at bounding box center [622, 407] width 630 height 31
type input "Bedside"
type input "Google Sheets,"
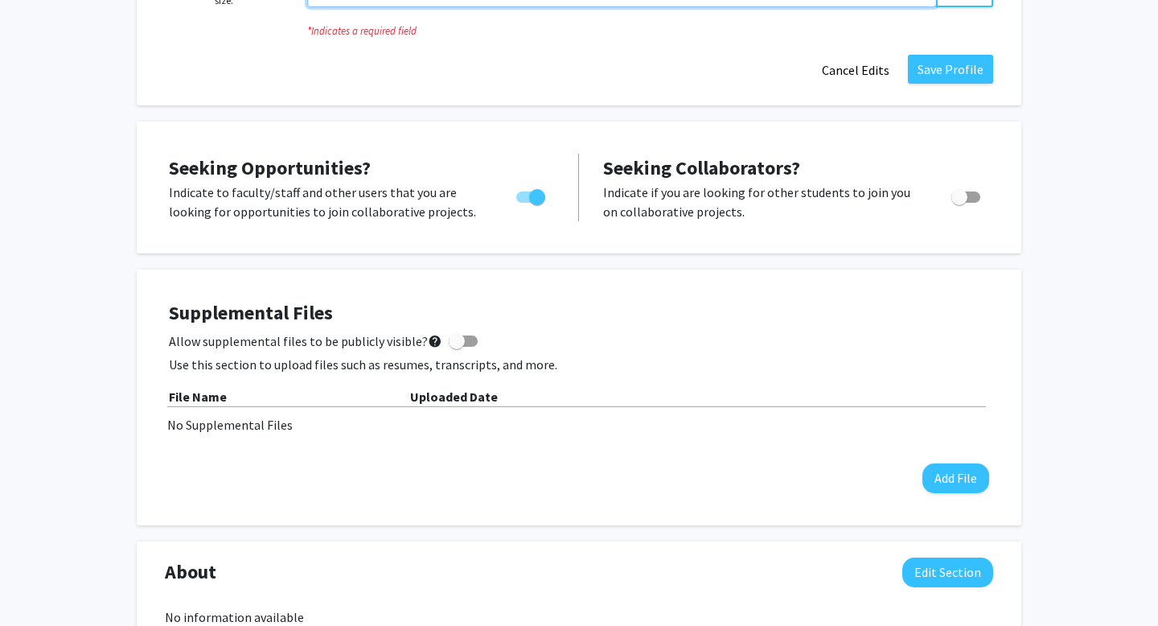
scroll to position [376, 0]
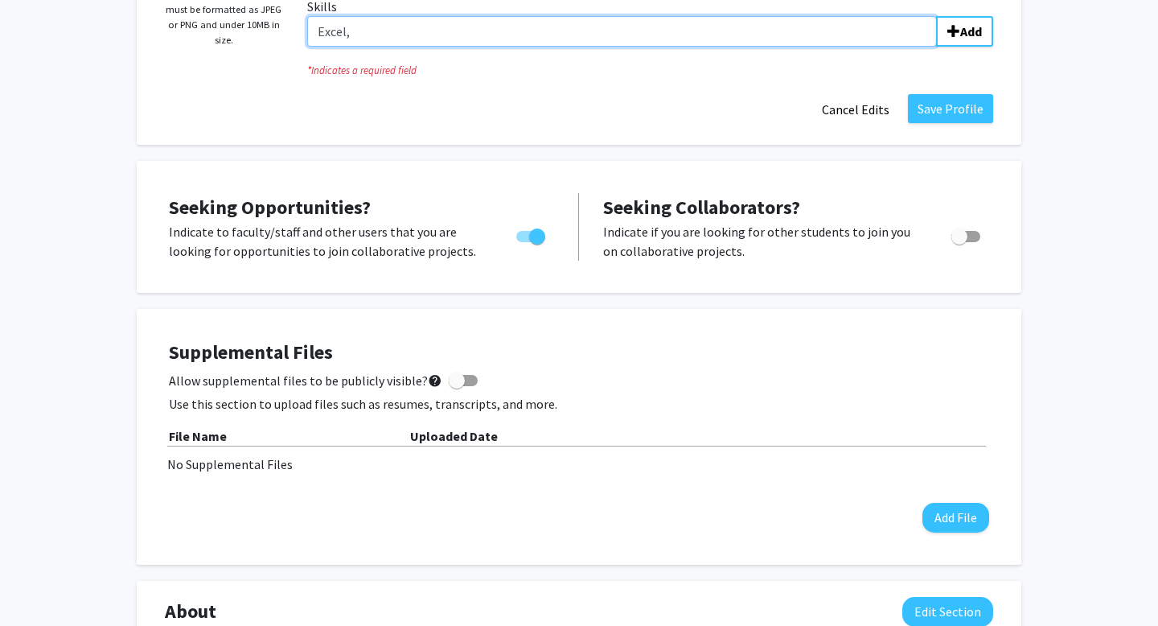
type input "Excel,"
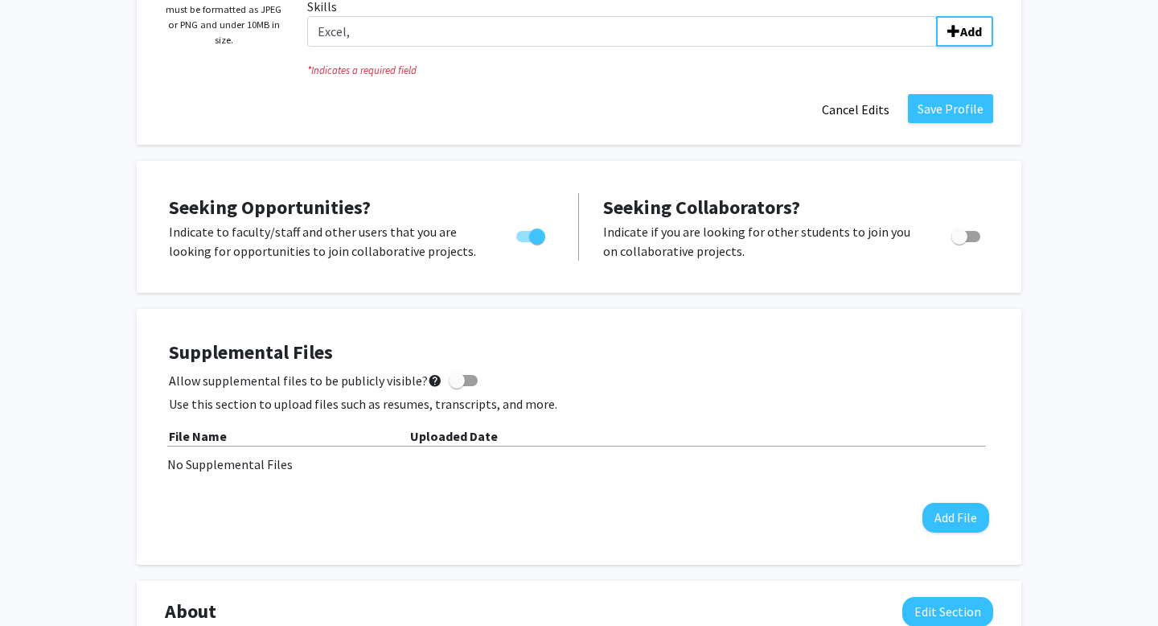
click at [1024, 217] on div "Change Photo Remove Photo Please upload a profile picture with approximately a …" at bounding box center [579, 501] width 1158 height 1638
click at [960, 228] on span "Toggle" at bounding box center [959, 236] width 16 height 16
click at [959, 242] on input "Would you like to receive other student requests to work with you?" at bounding box center [959, 242] width 1 height 1
checkbox input "true"
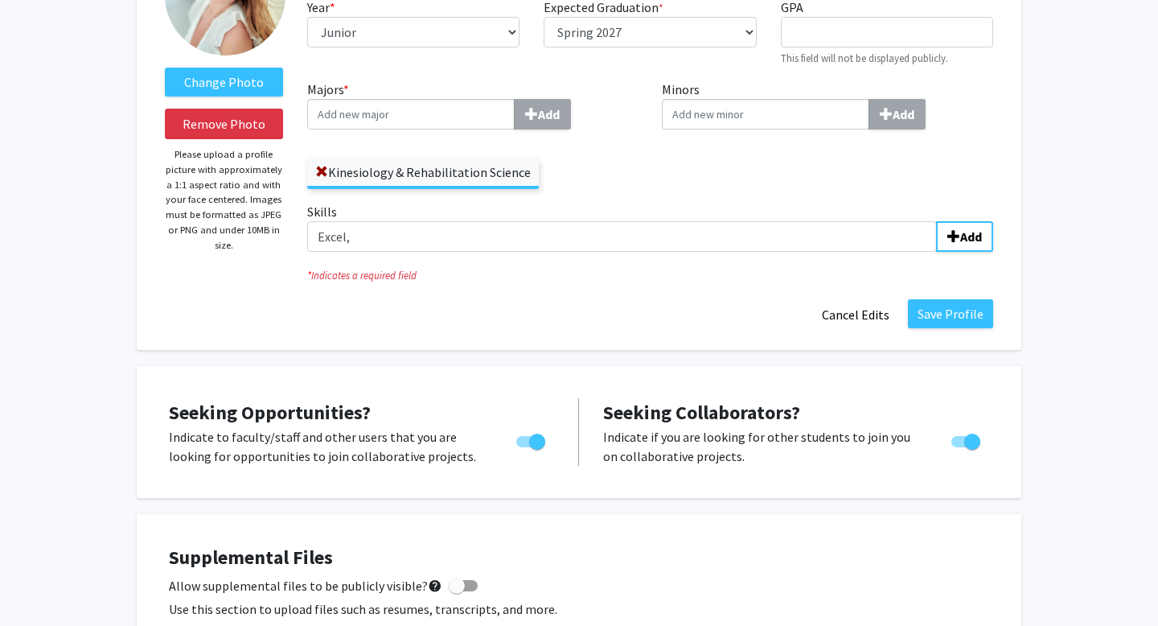
scroll to position [157, 0]
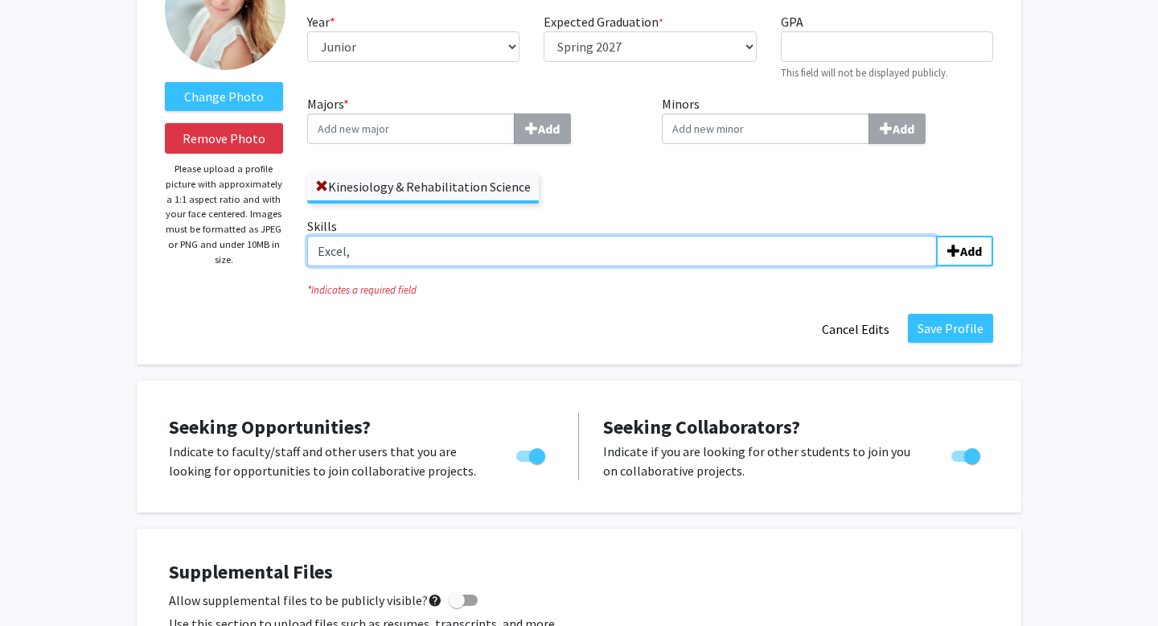
click at [563, 262] on input "Excel," at bounding box center [622, 251] width 630 height 31
type input "Excel"
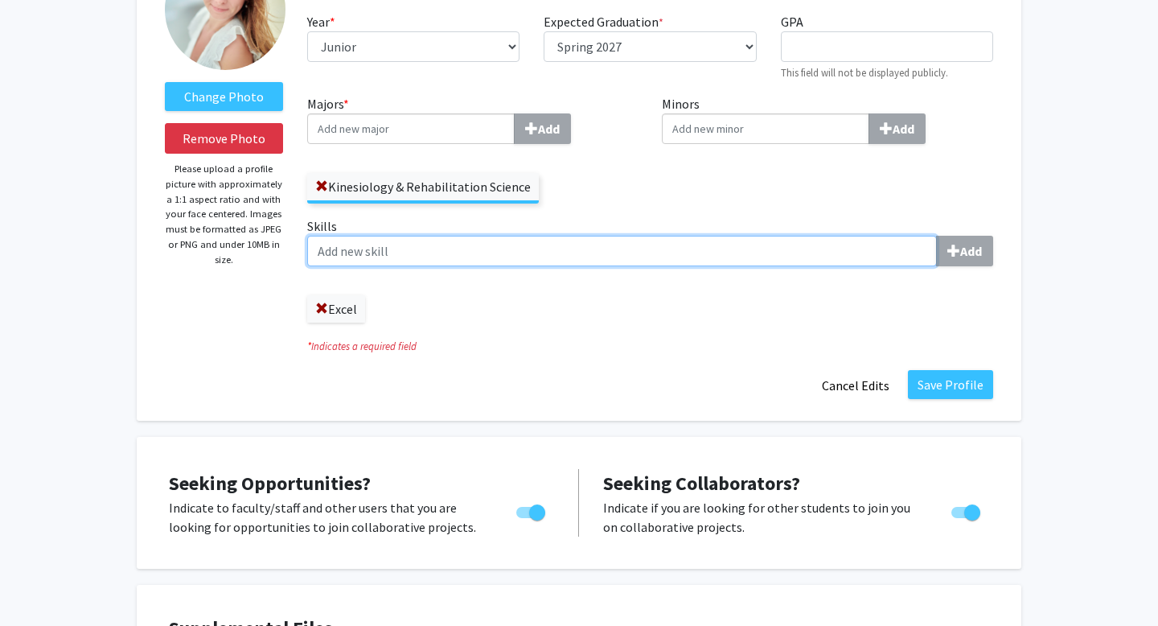
click at [611, 265] on input "Skills Add" at bounding box center [622, 251] width 630 height 31
type input "Bedside Manner"
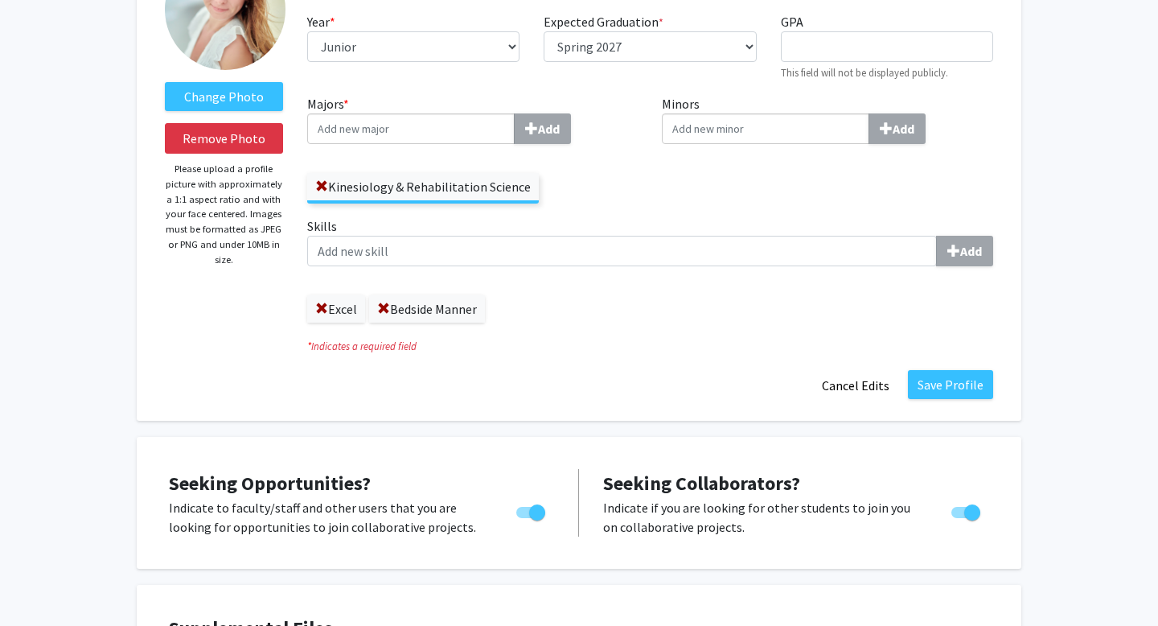
click at [334, 306] on label "Excel" at bounding box center [336, 308] width 58 height 27
click at [324, 306] on span at bounding box center [321, 308] width 13 height 13
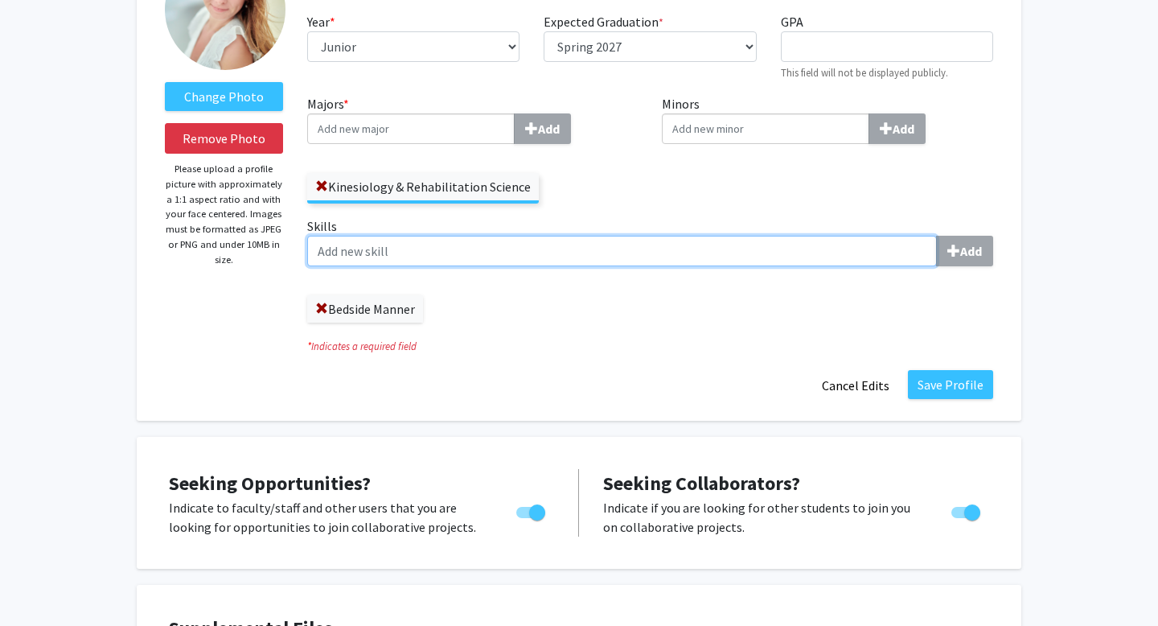
click at [364, 251] on input "Skills Add" at bounding box center [622, 251] width 630 height 31
type input "Note Taking"
type input "[MEDICAL_DATA]"
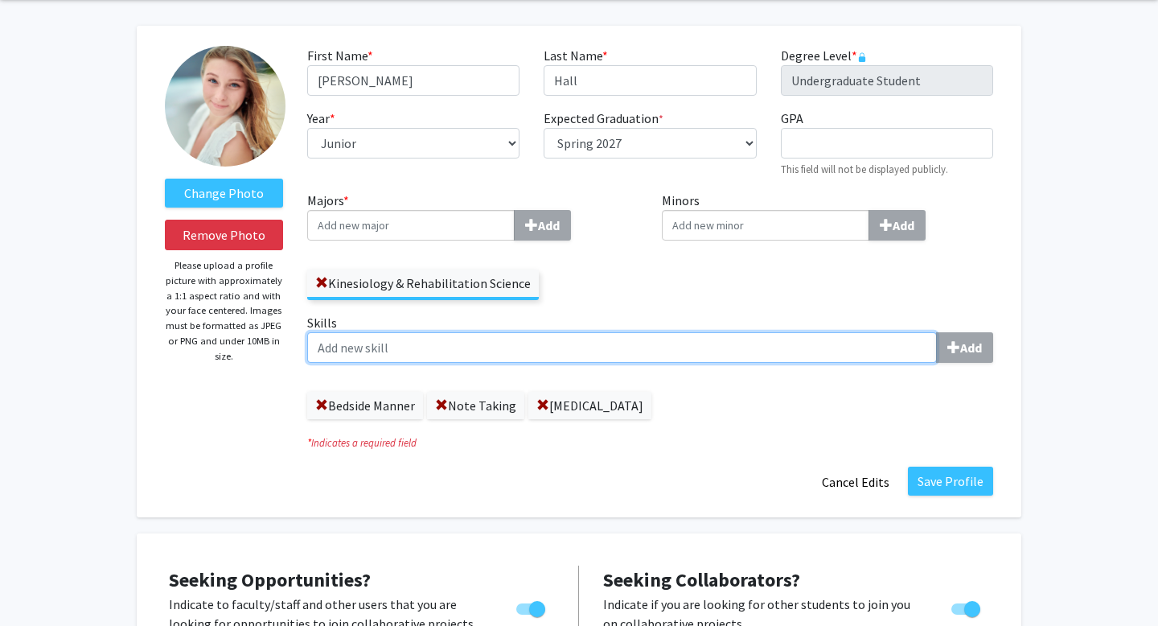
scroll to position [55, 0]
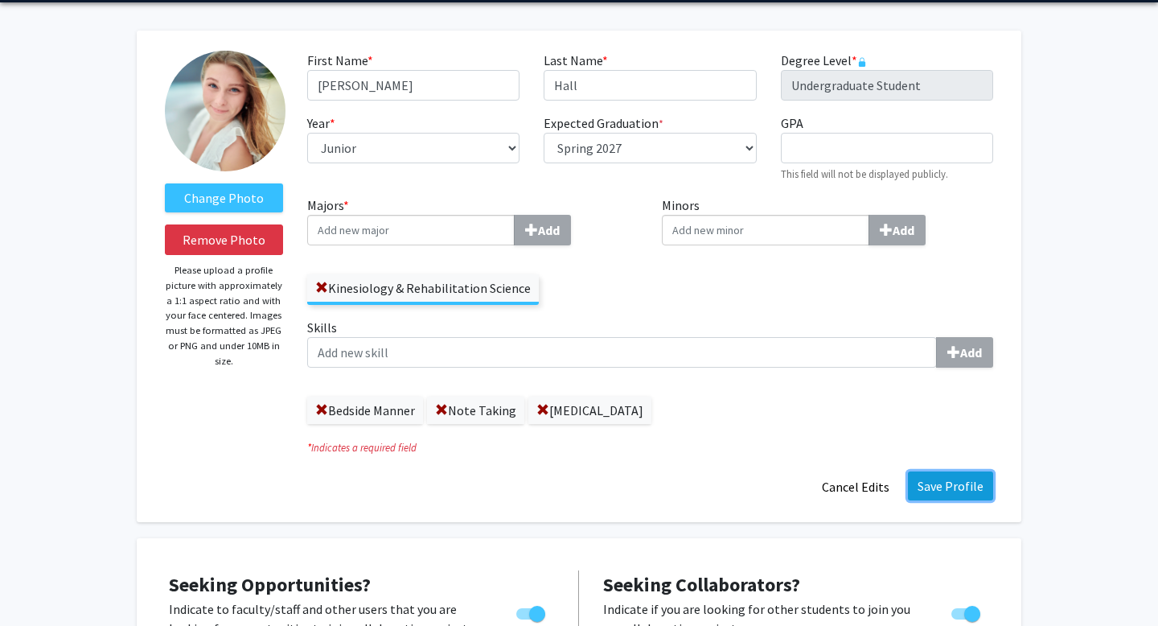
click at [970, 487] on button "Save Profile" at bounding box center [950, 485] width 85 height 29
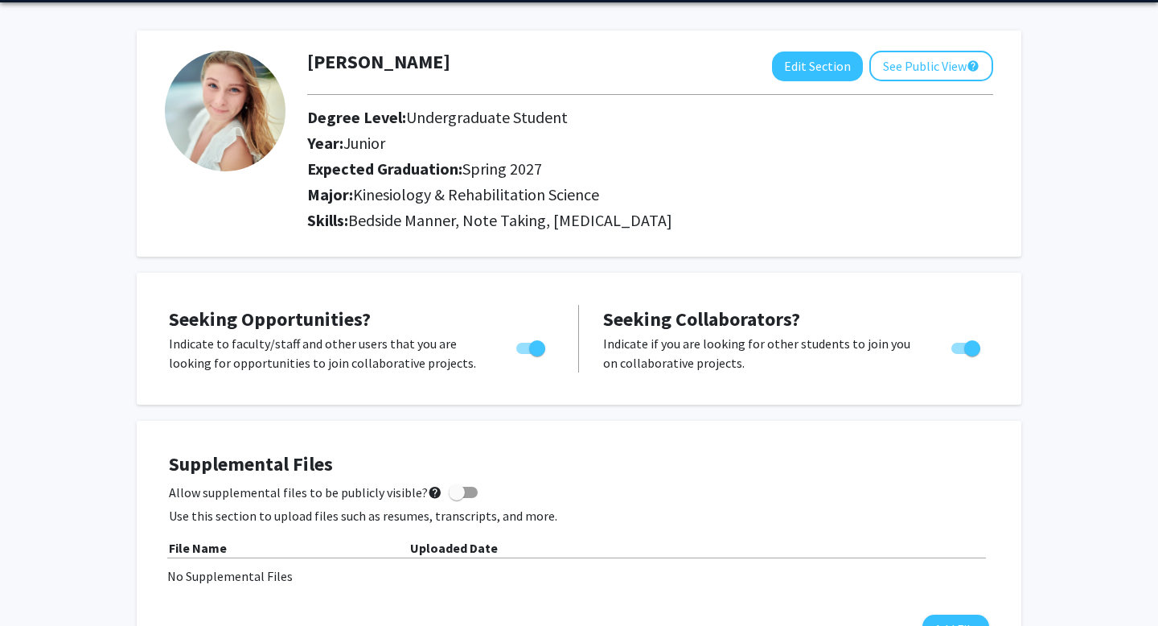
scroll to position [0, 0]
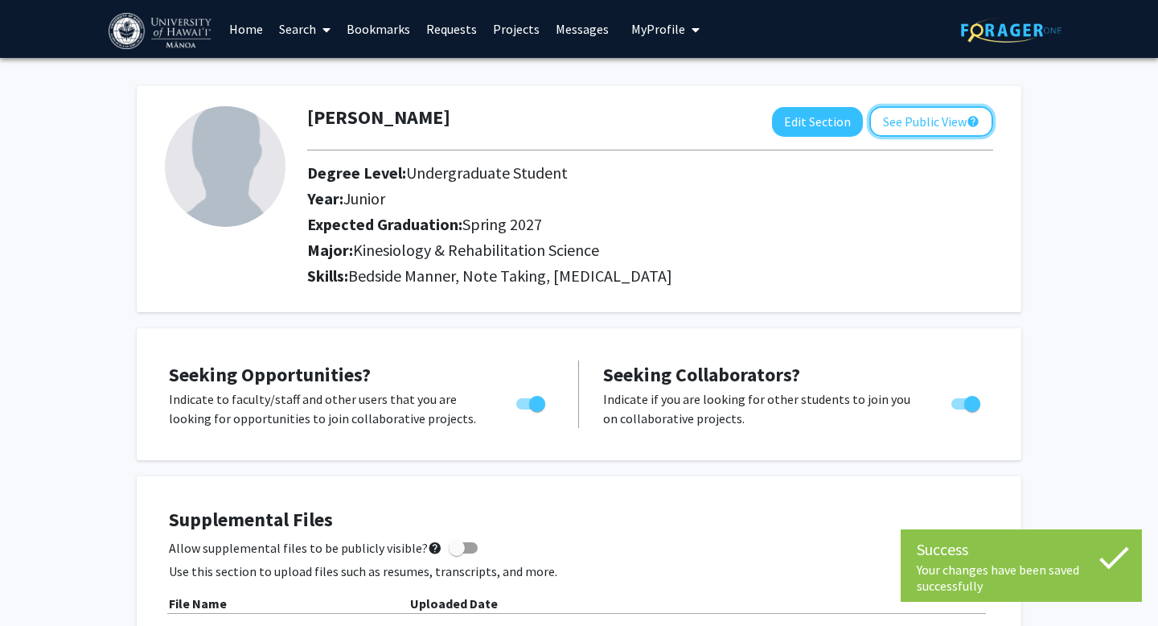
click at [930, 117] on button "See Public View help" at bounding box center [931, 121] width 124 height 31
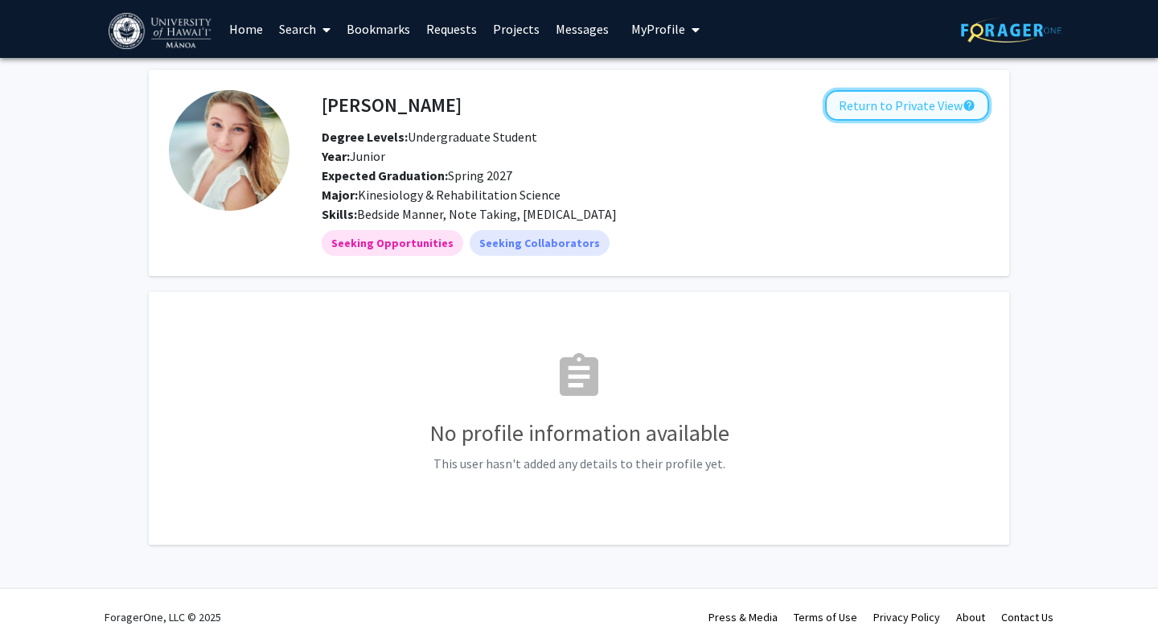
click at [878, 101] on button "Return to Private View help" at bounding box center [907, 105] width 164 height 31
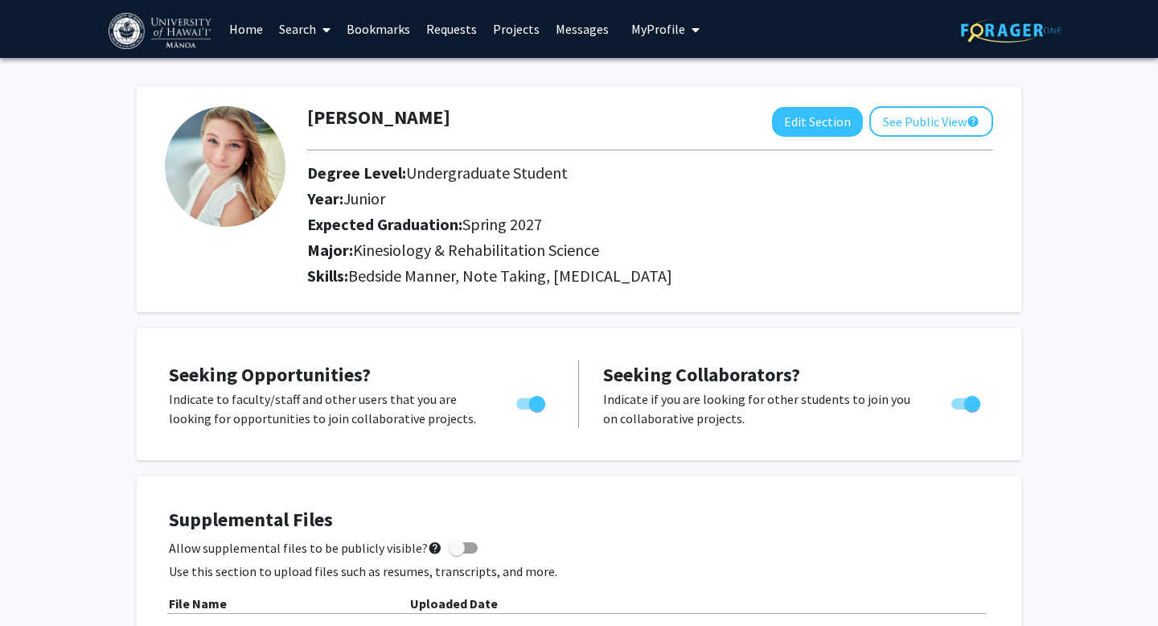
click at [369, 23] on link "Bookmarks" at bounding box center [379, 29] width 80 height 56
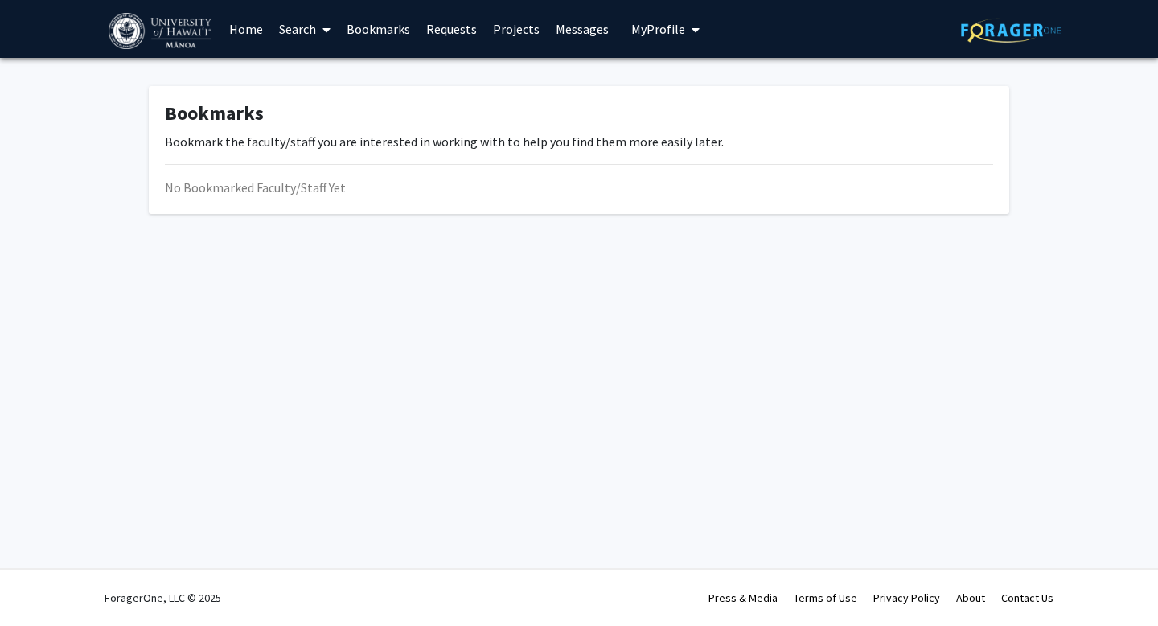
click at [276, 27] on link "Search" at bounding box center [305, 29] width 68 height 56
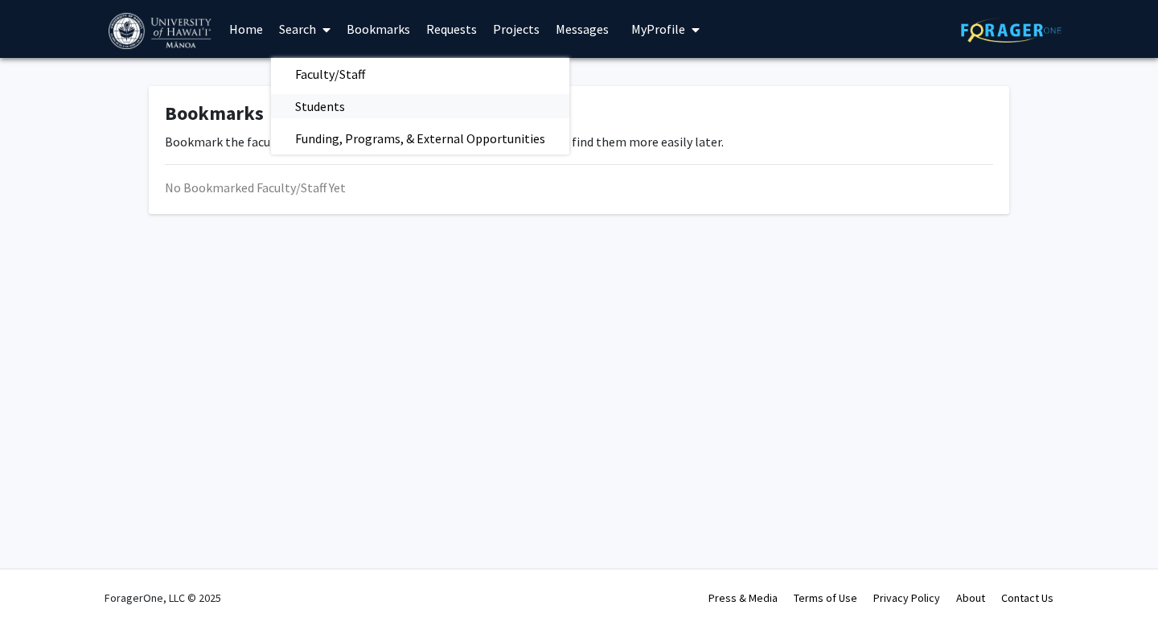
click at [327, 112] on span "Students" at bounding box center [320, 106] width 98 height 32
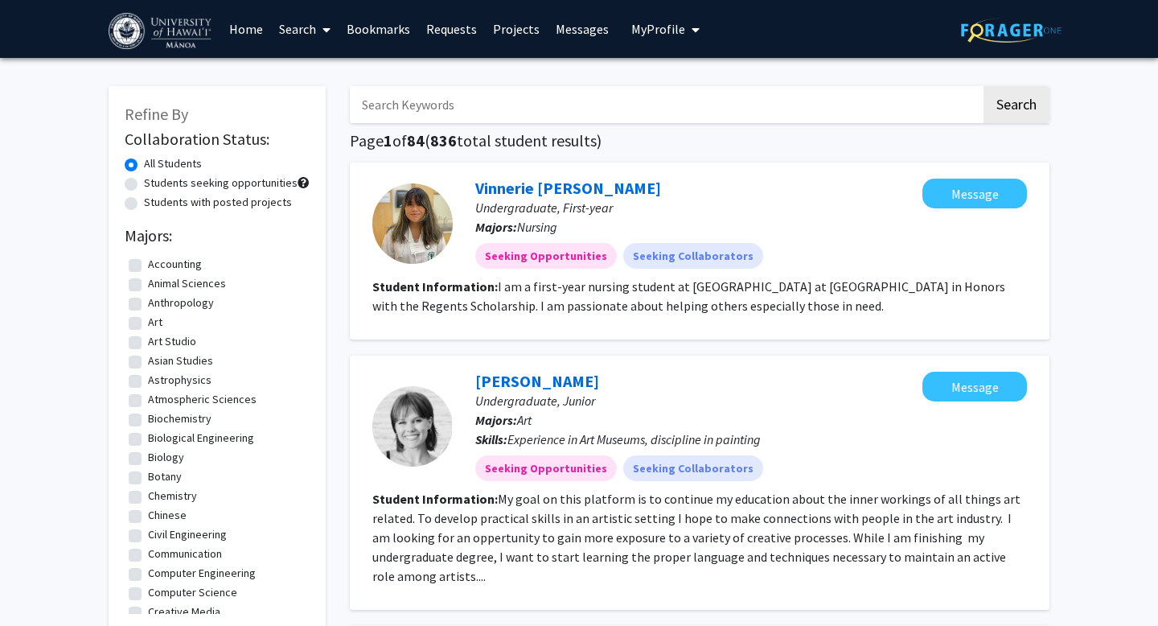
click at [220, 183] on label "Students seeking opportunities" at bounding box center [221, 183] width 154 height 17
click at [154, 183] on input "Students seeking opportunities" at bounding box center [149, 180] width 10 height 10
radio input "true"
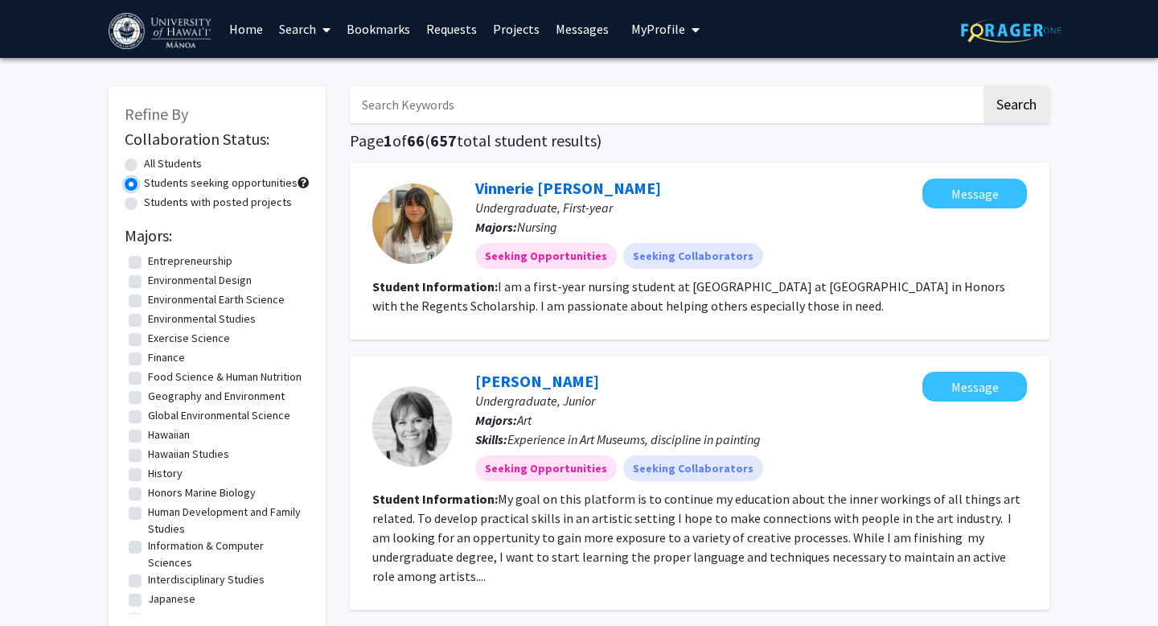
scroll to position [548, 0]
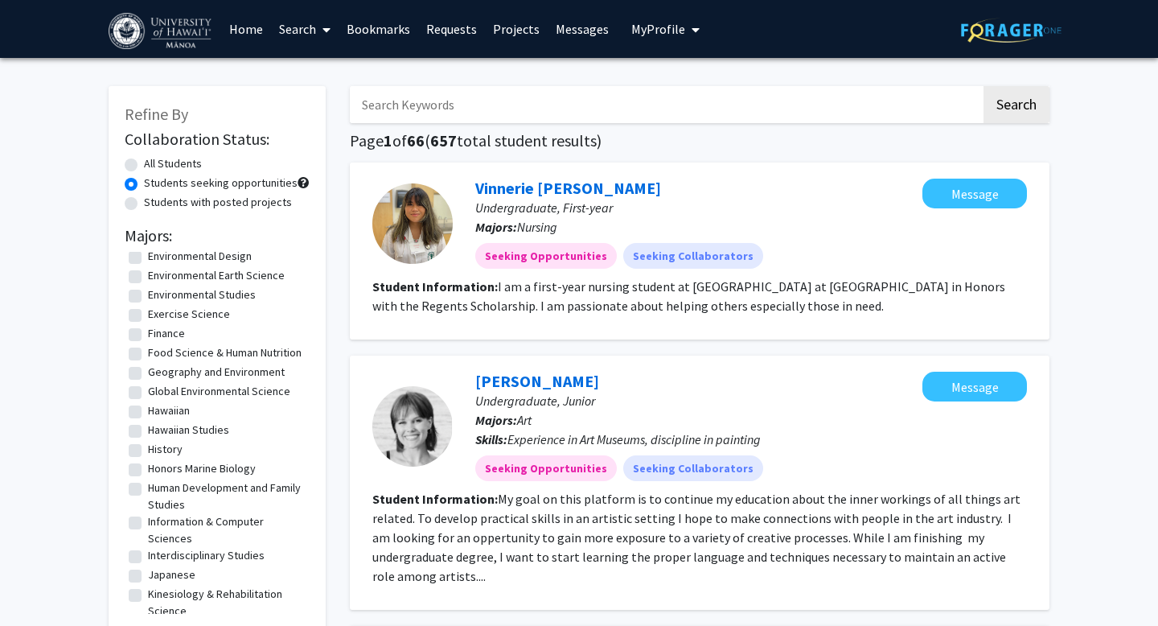
click at [166, 358] on label "Food Science & Human Nutrition" at bounding box center [225, 352] width 154 height 17
click at [158, 355] on input "Food Science & Human Nutrition" at bounding box center [153, 349] width 10 height 10
checkbox input "true"
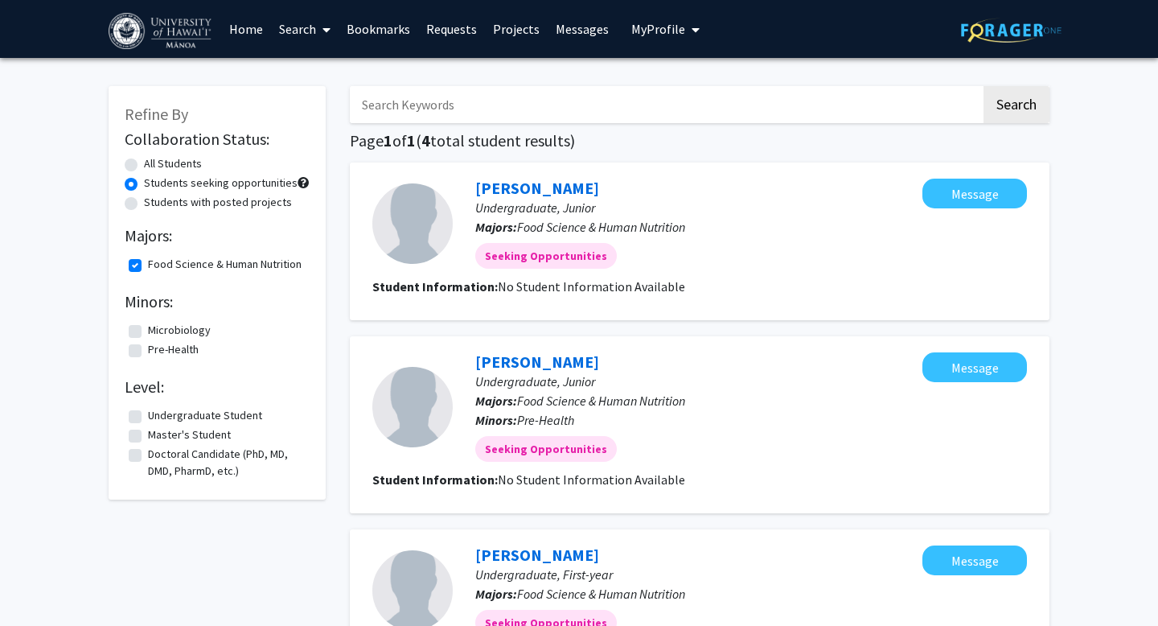
click at [145, 168] on label "All Students" at bounding box center [173, 163] width 58 height 17
click at [145, 166] on input "All Students" at bounding box center [149, 160] width 10 height 10
radio input "true"
click at [306, 22] on link "Search" at bounding box center [305, 29] width 68 height 56
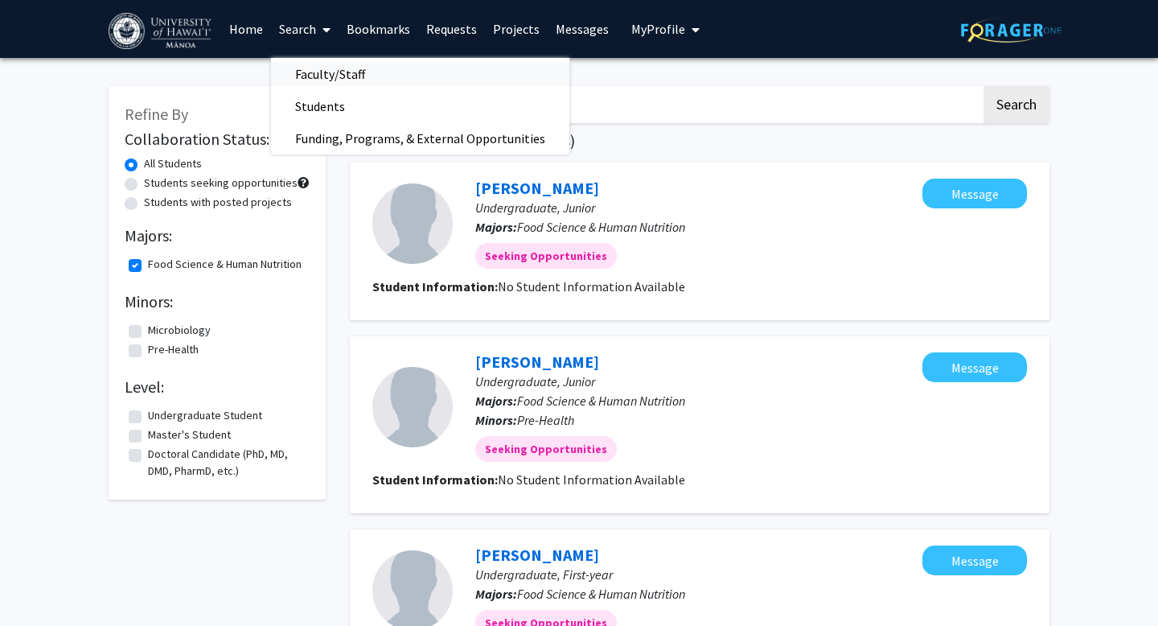
click at [318, 67] on span "Faculty/Staff" at bounding box center [330, 74] width 118 height 32
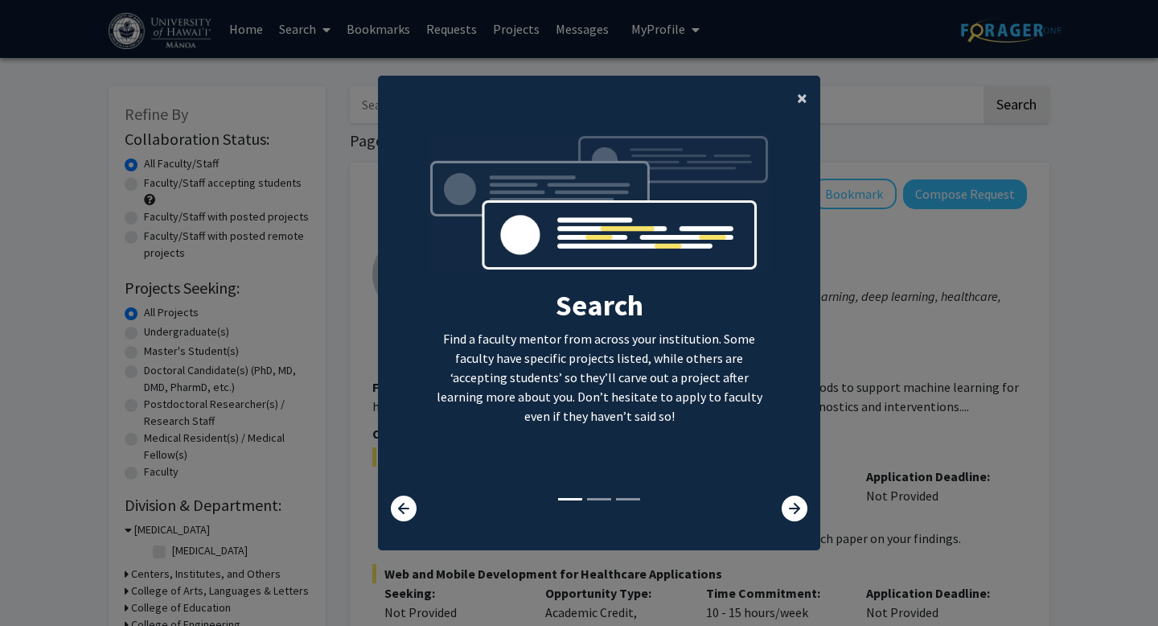
click at [799, 97] on span "×" at bounding box center [802, 97] width 10 height 25
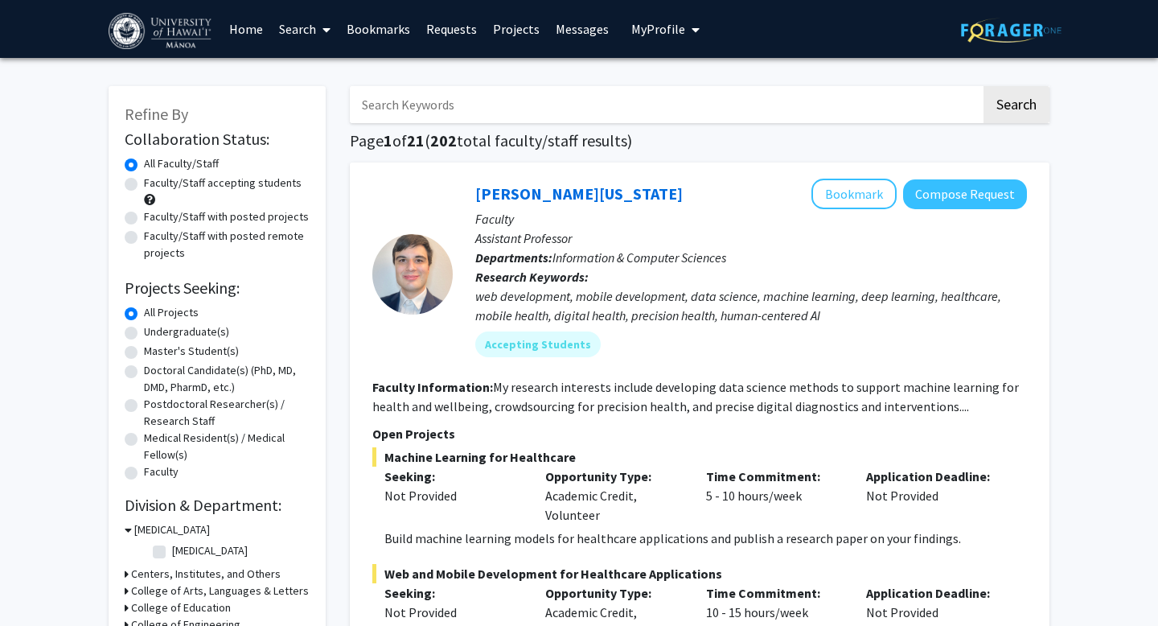
click at [306, 27] on link "Search" at bounding box center [305, 29] width 68 height 56
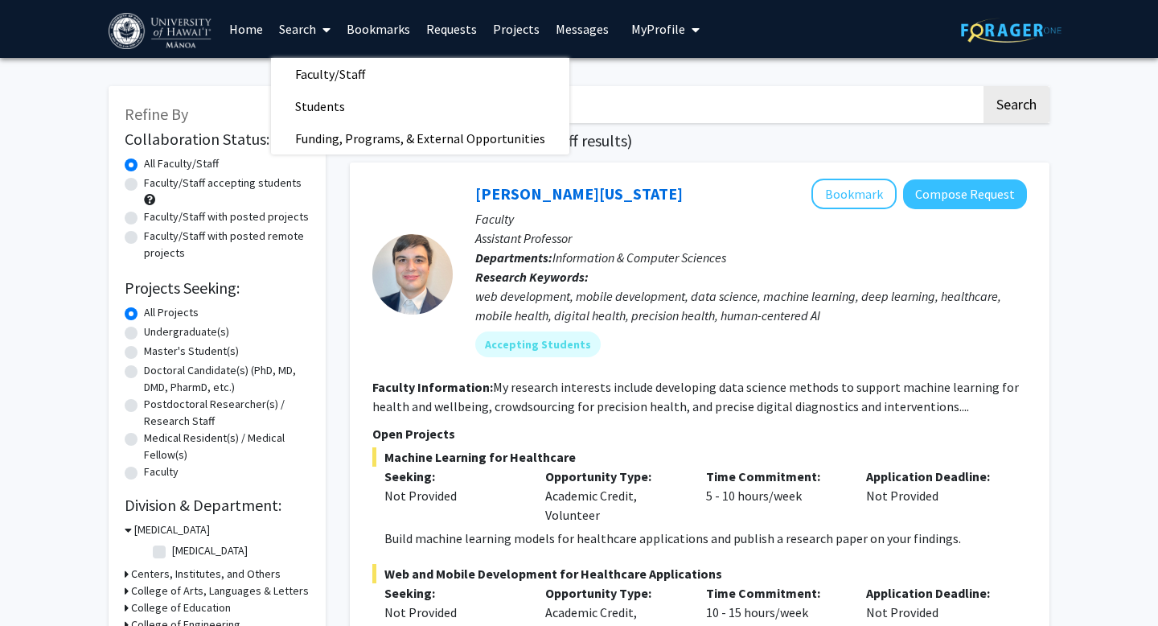
click at [216, 92] on div "Refine By Collaboration Status: Collaboration Status All Faculty/Staff Collabor…" at bounding box center [217, 561] width 217 height 951
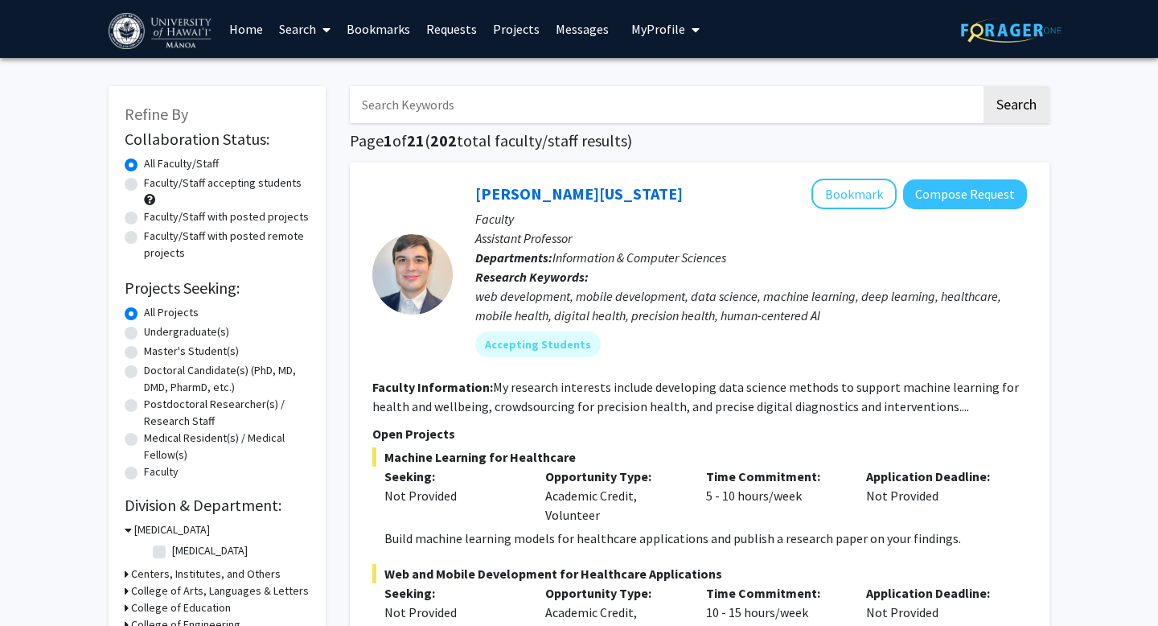
click at [168, 188] on label "Faculty/Staff accepting students" at bounding box center [223, 183] width 158 height 17
click at [154, 185] on input "Faculty/Staff accepting students" at bounding box center [149, 180] width 10 height 10
radio input "true"
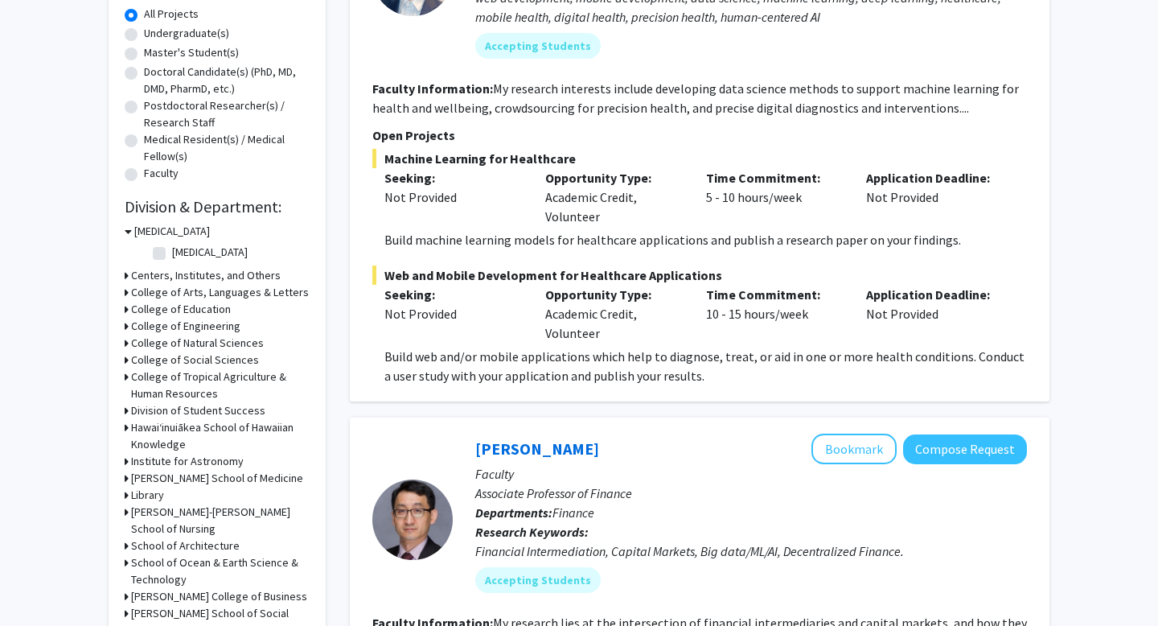
scroll to position [302, 0]
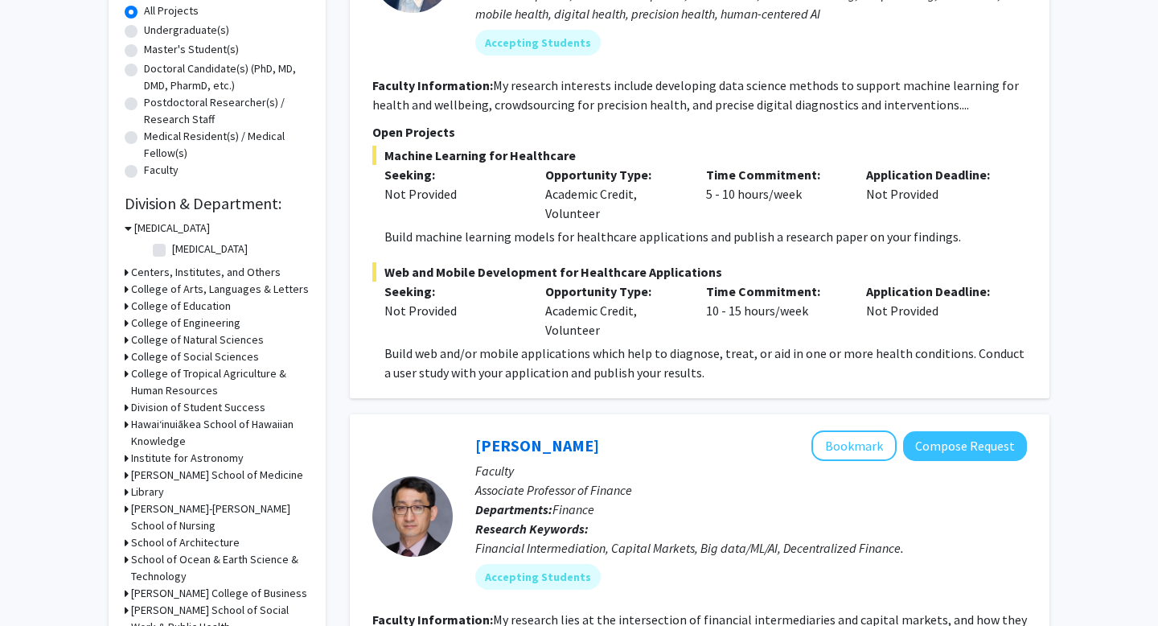
click at [172, 244] on label "[MEDICAL_DATA]" at bounding box center [210, 248] width 76 height 17
click at [172, 244] on input "[MEDICAL_DATA]" at bounding box center [177, 245] width 10 height 10
checkbox input "true"
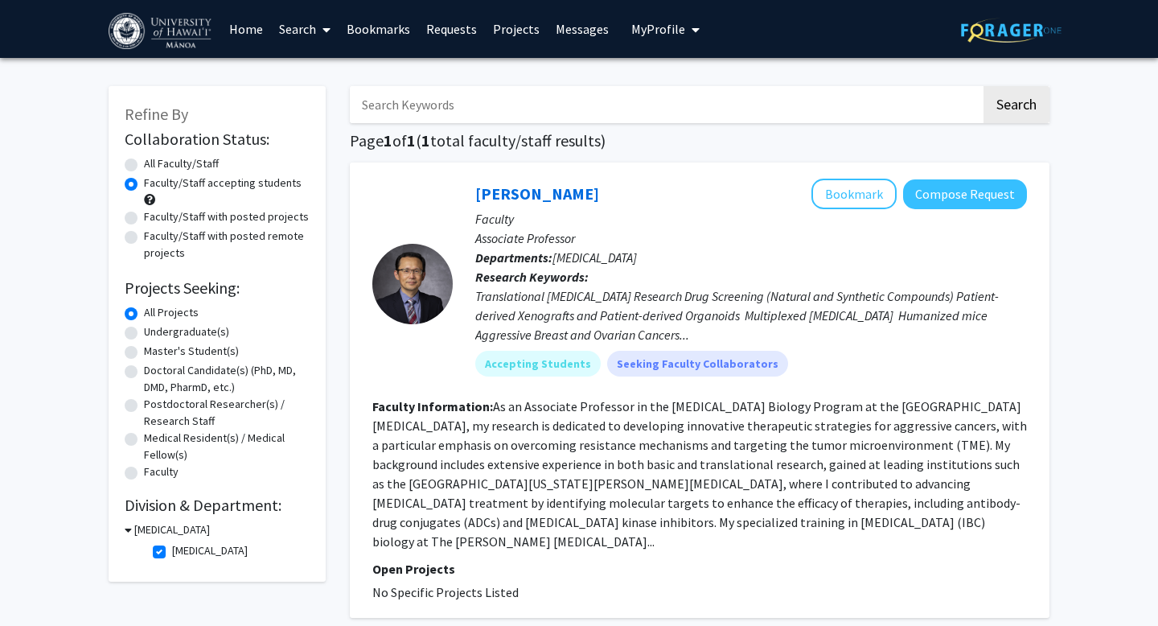
click at [172, 549] on label "[MEDICAL_DATA]" at bounding box center [210, 550] width 76 height 17
click at [172, 549] on input "[MEDICAL_DATA]" at bounding box center [177, 547] width 10 height 10
checkbox input "false"
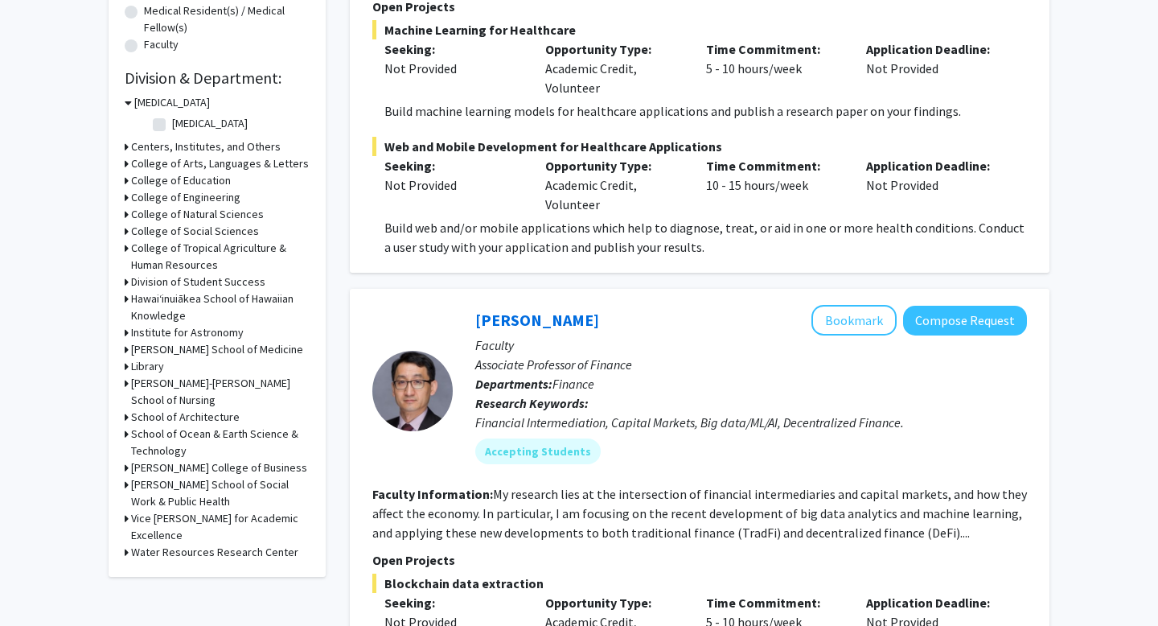
scroll to position [433, 0]
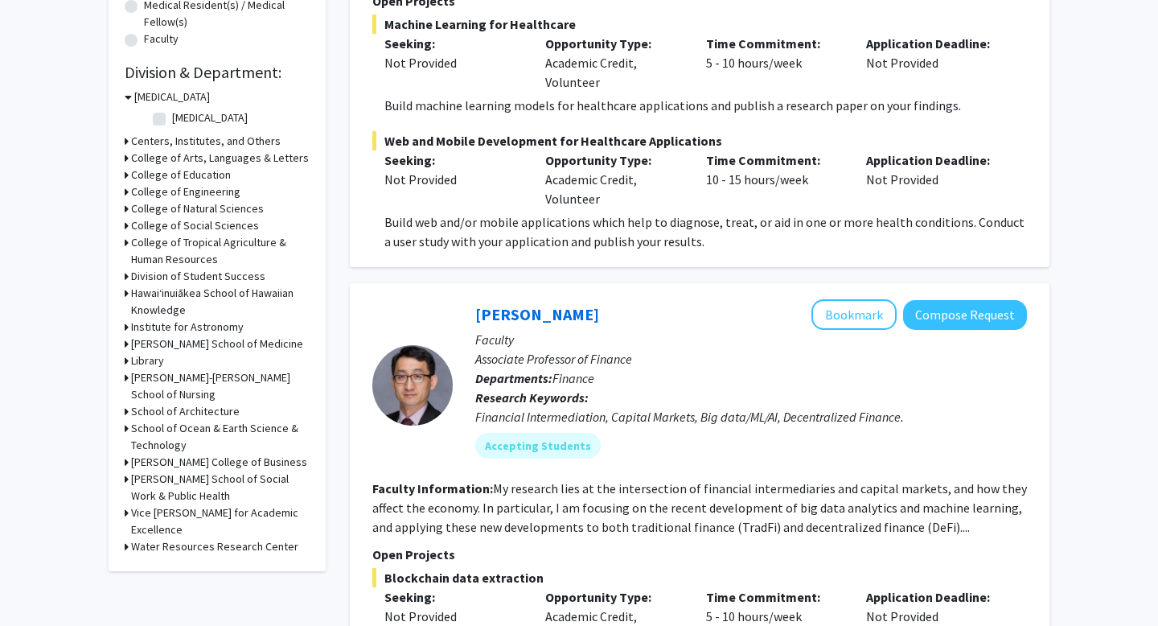
click at [175, 484] on h3 "[PERSON_NAME] School of Social Work & Public Health" at bounding box center [220, 487] width 179 height 34
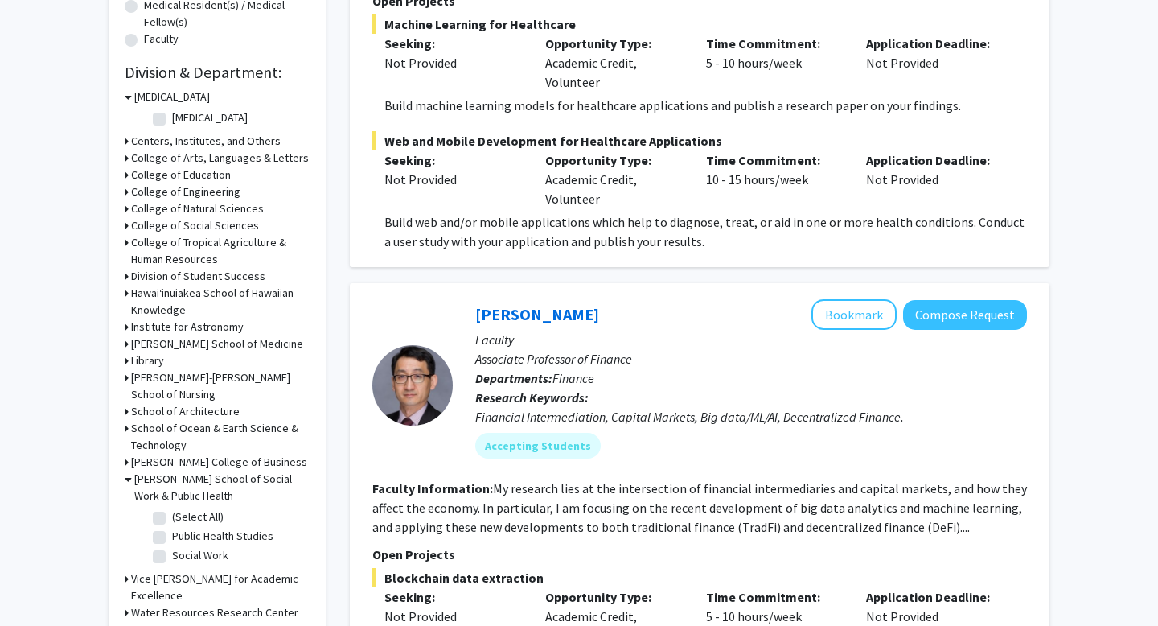
click at [170, 535] on fg-checkbox "Public Health Studies Public Health Studies" at bounding box center [229, 537] width 153 height 19
click at [172, 535] on label "Public Health Studies" at bounding box center [222, 536] width 101 height 17
click at [172, 535] on input "Public Health Studies" at bounding box center [177, 533] width 10 height 10
checkbox input "true"
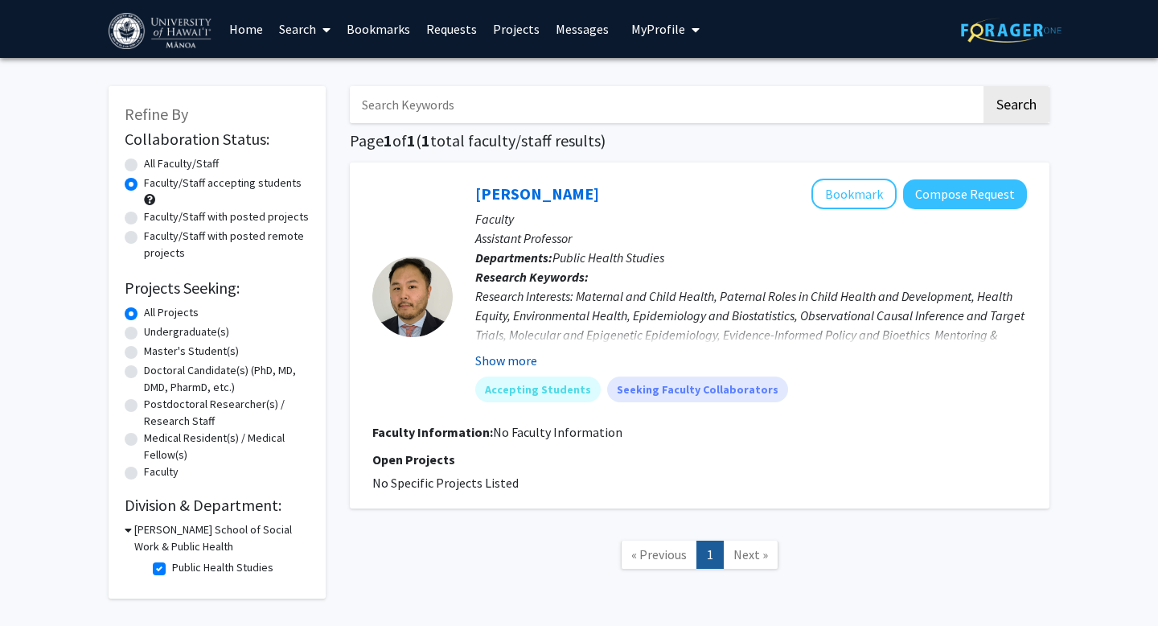
click at [501, 360] on button "Show more" at bounding box center [506, 360] width 62 height 19
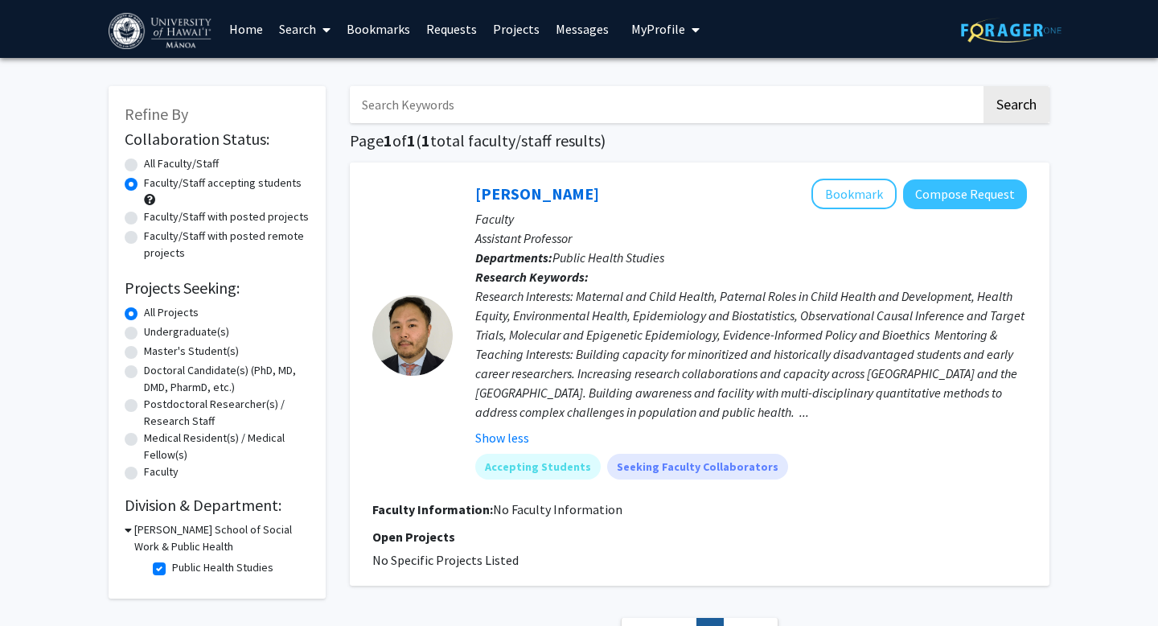
click at [172, 570] on label "Public Health Studies" at bounding box center [222, 567] width 101 height 17
click at [172, 569] on input "Public Health Studies" at bounding box center [177, 564] width 10 height 10
checkbox input "false"
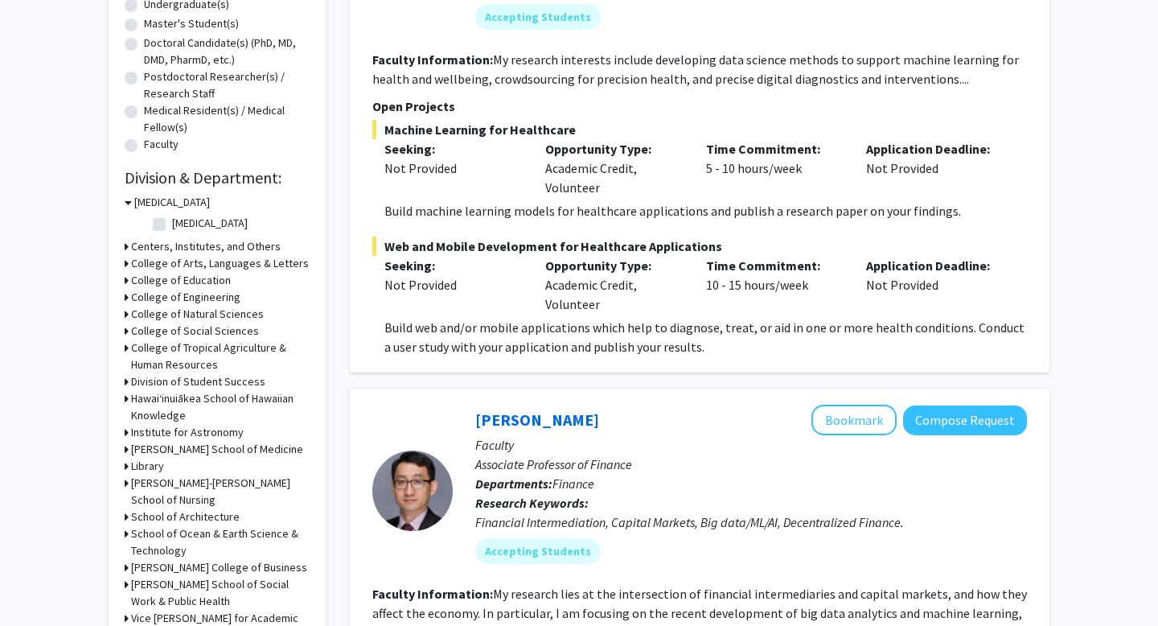
scroll to position [338, 0]
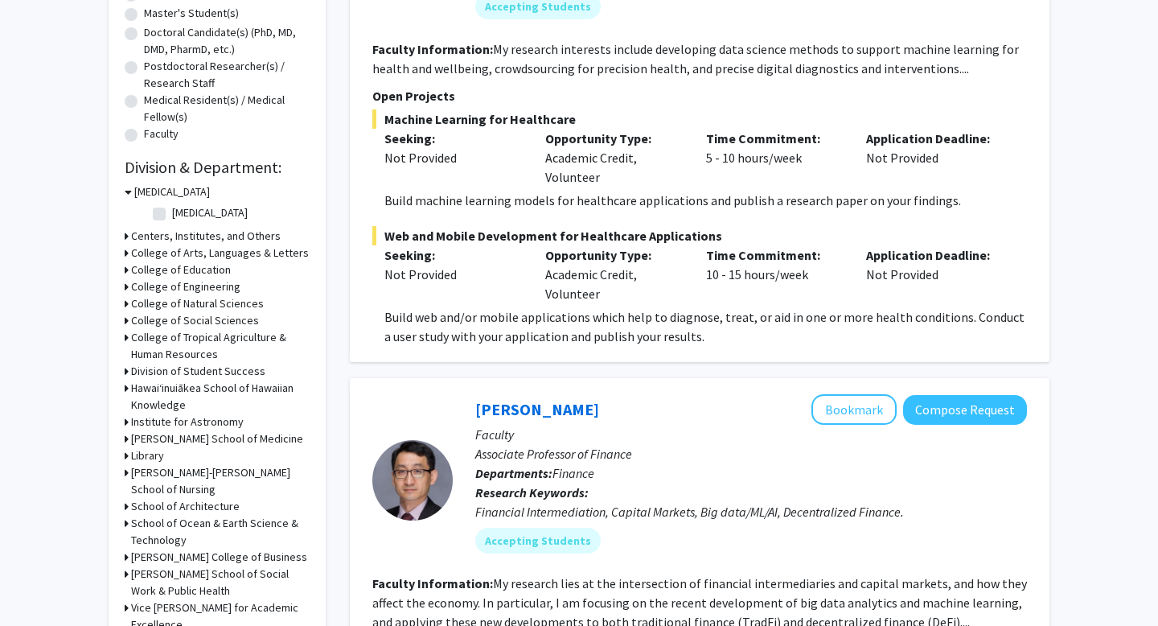
click at [141, 438] on h3 "[PERSON_NAME] School of Medicine" at bounding box center [217, 438] width 172 height 17
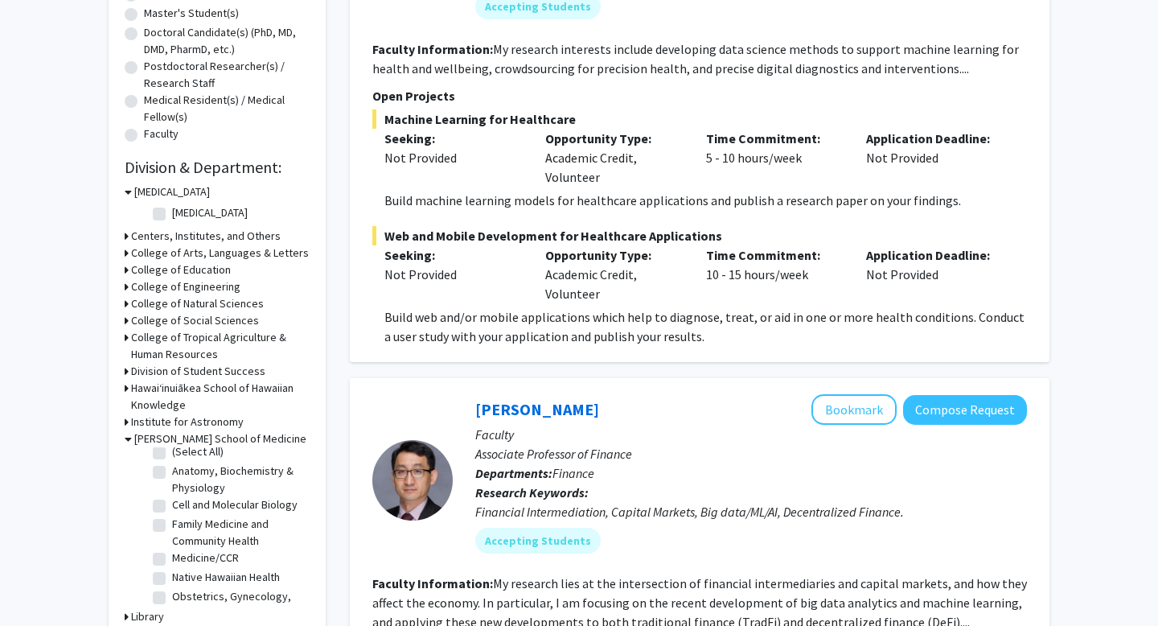
scroll to position [0, 0]
click at [172, 462] on label "(Select All)" at bounding box center [197, 459] width 51 height 17
click at [172, 462] on input "(Select All)" at bounding box center [177, 456] width 10 height 10
checkbox input "true"
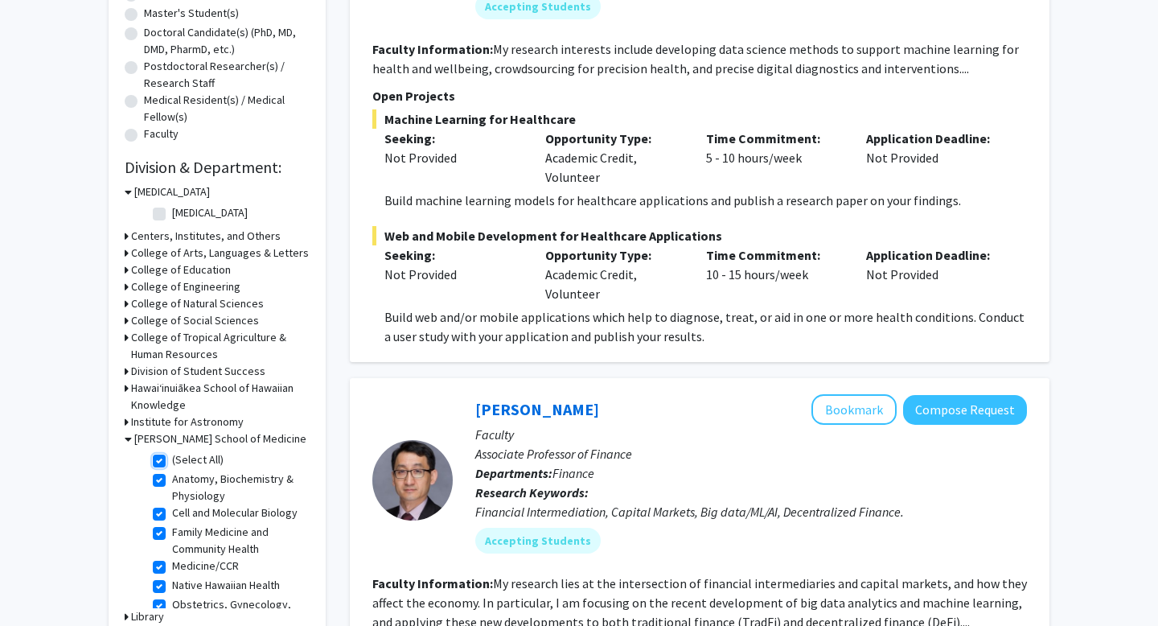
checkbox input "true"
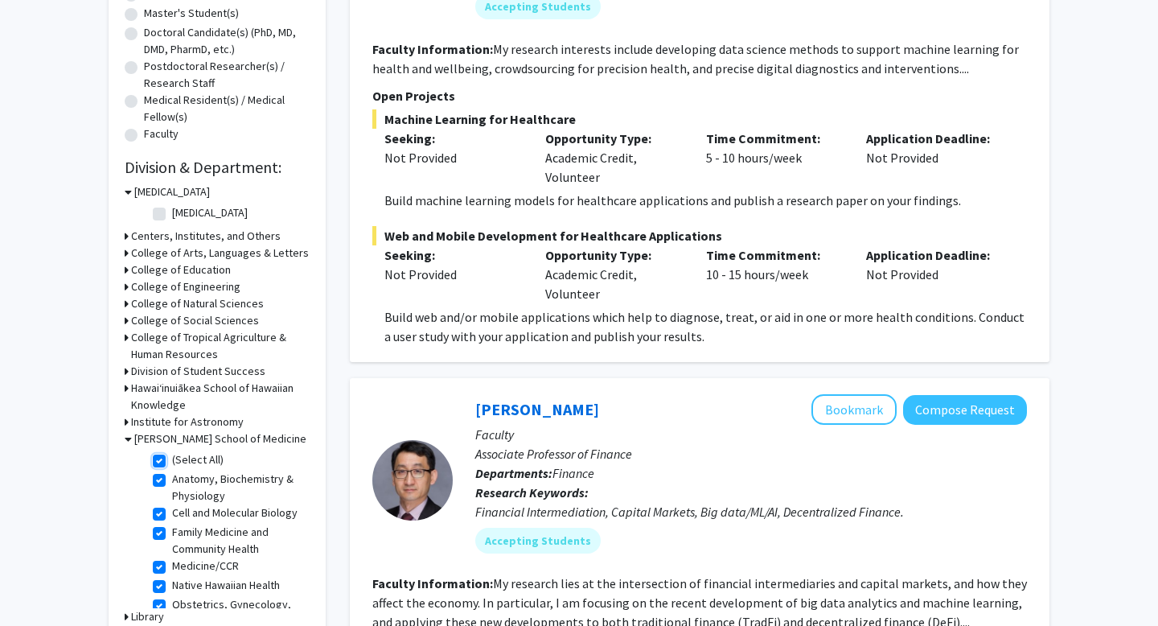
checkbox input "true"
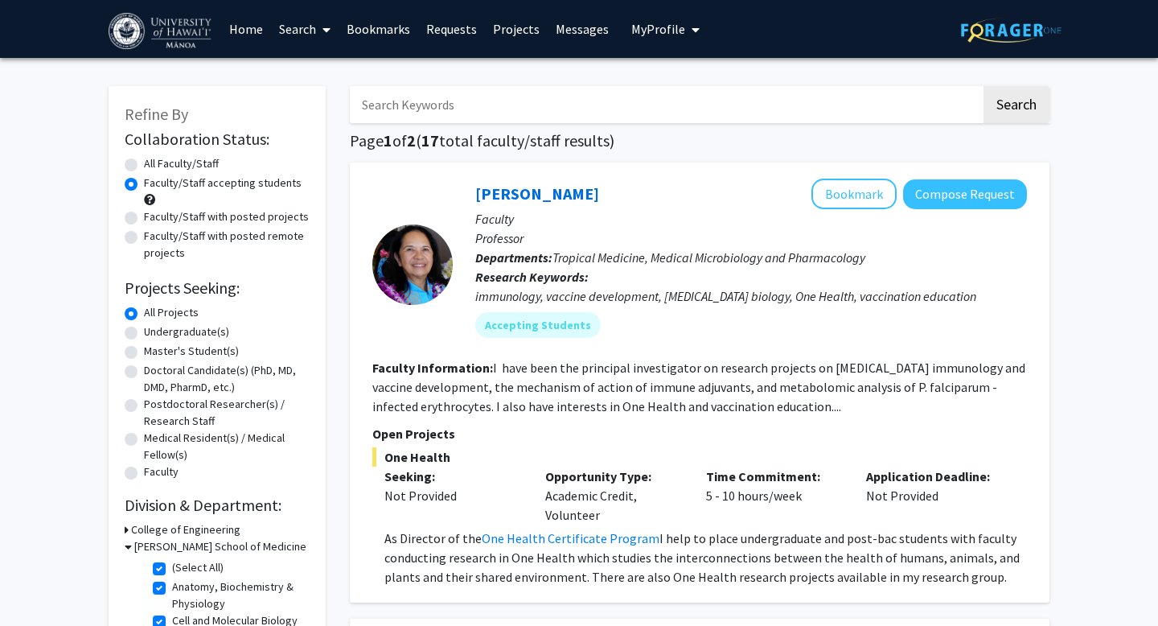
click at [146, 220] on label "Faculty/Staff with posted projects" at bounding box center [226, 216] width 165 height 17
click at [146, 219] on input "Faculty/Staff with posted projects" at bounding box center [149, 213] width 10 height 10
radio input "true"
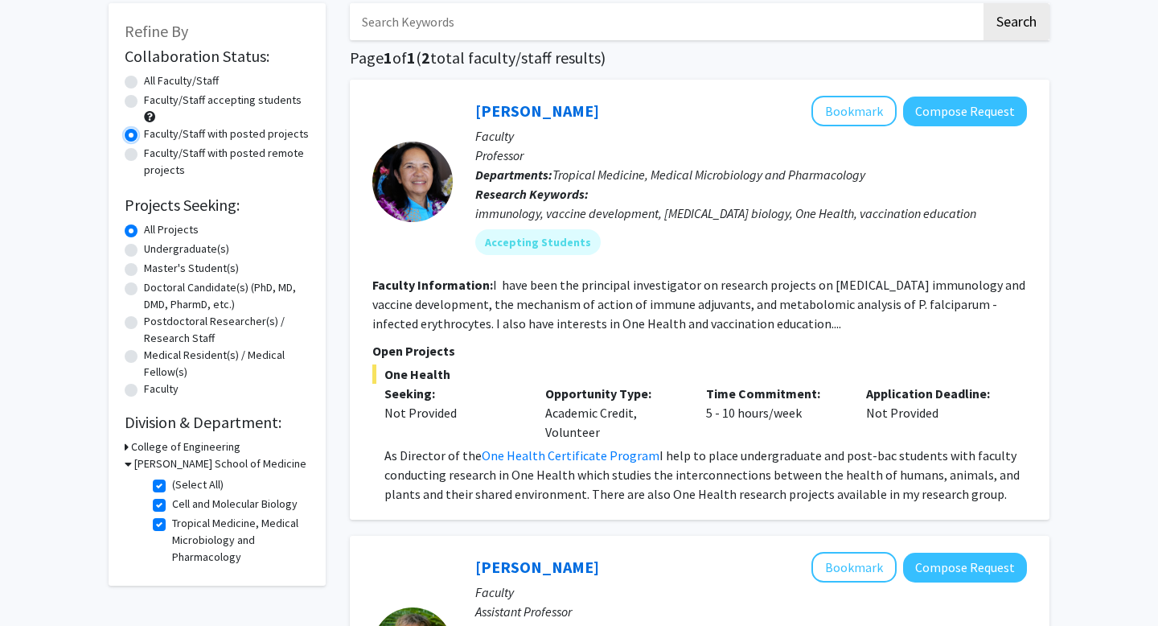
scroll to position [109, 0]
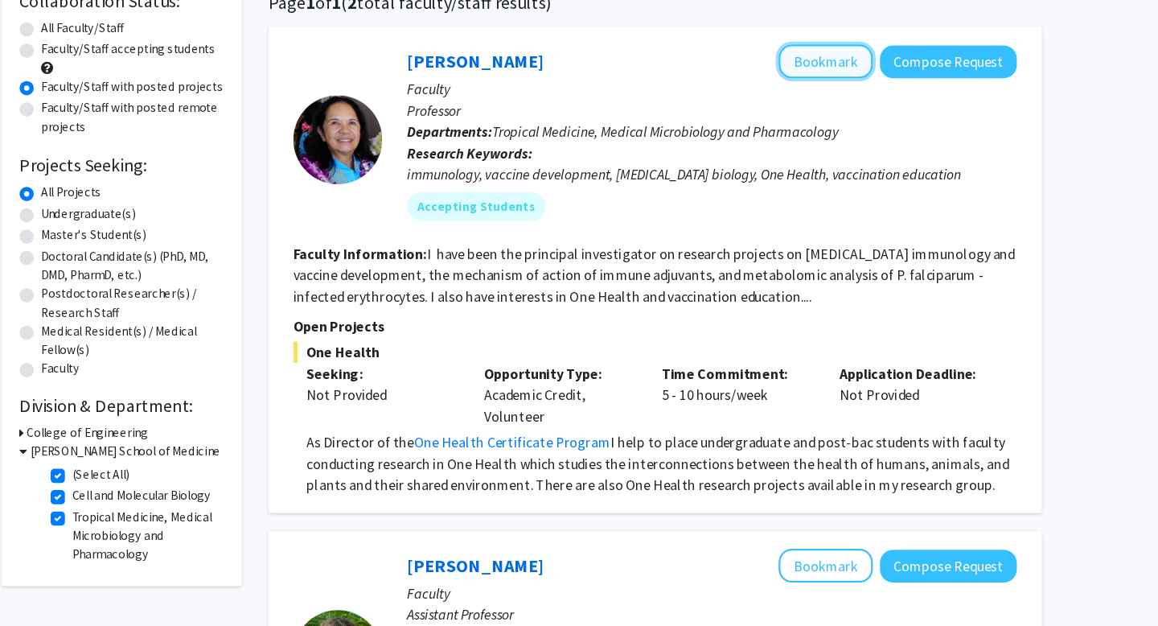
click at [877, 83] on button "Bookmark" at bounding box center [853, 84] width 85 height 31
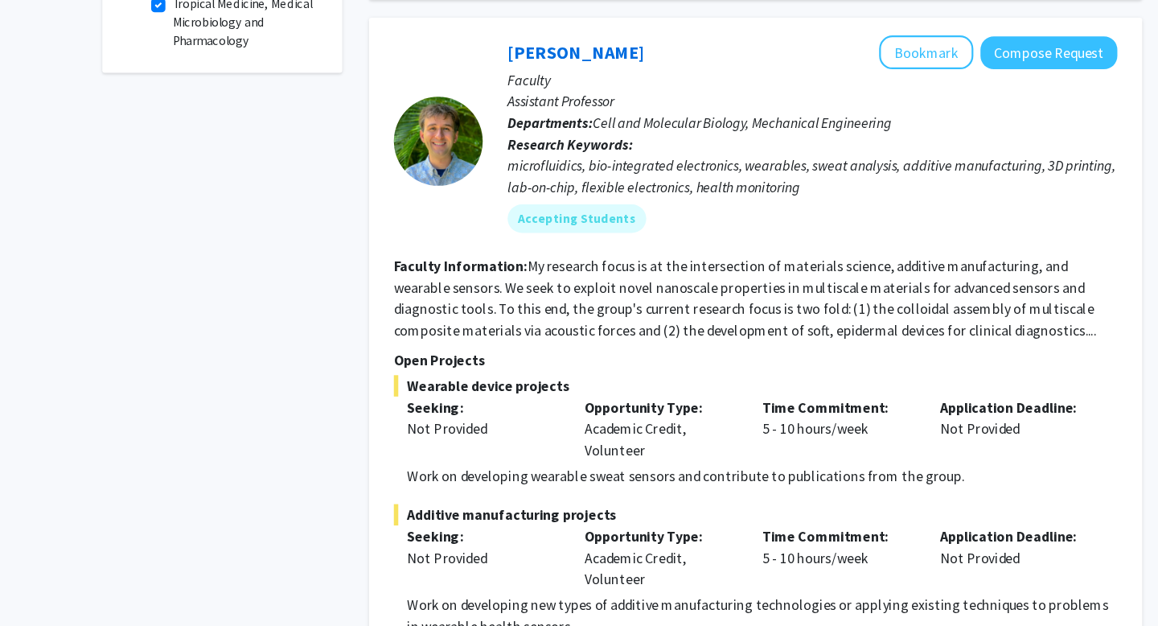
scroll to position [547, 0]
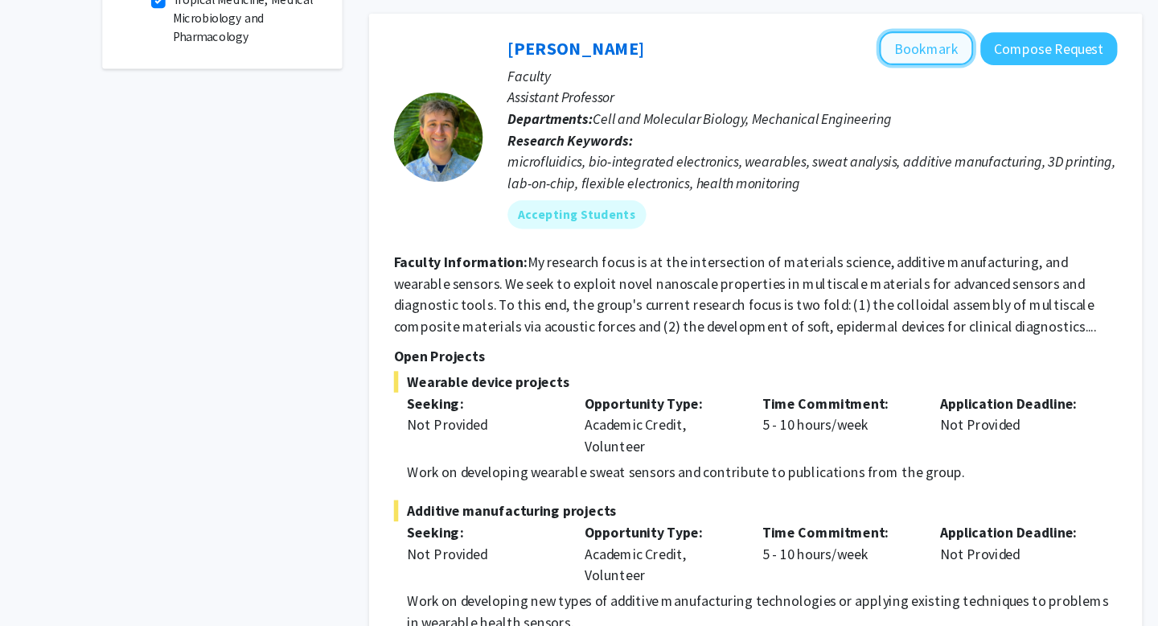
click at [864, 92] on button "Bookmark" at bounding box center [853, 103] width 85 height 31
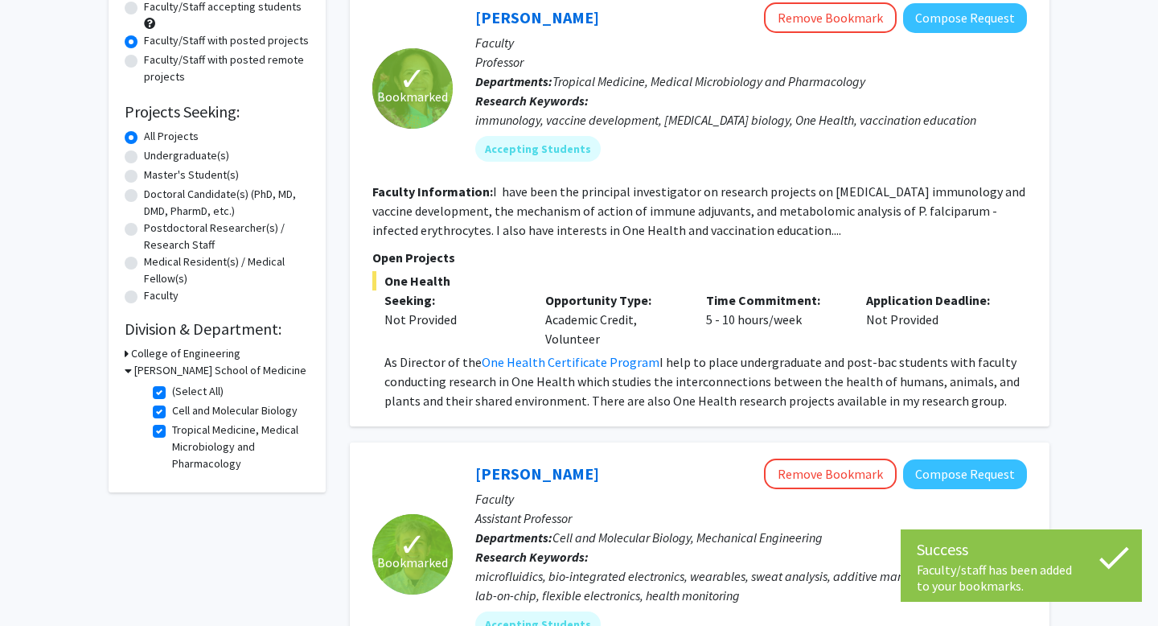
scroll to position [113, 0]
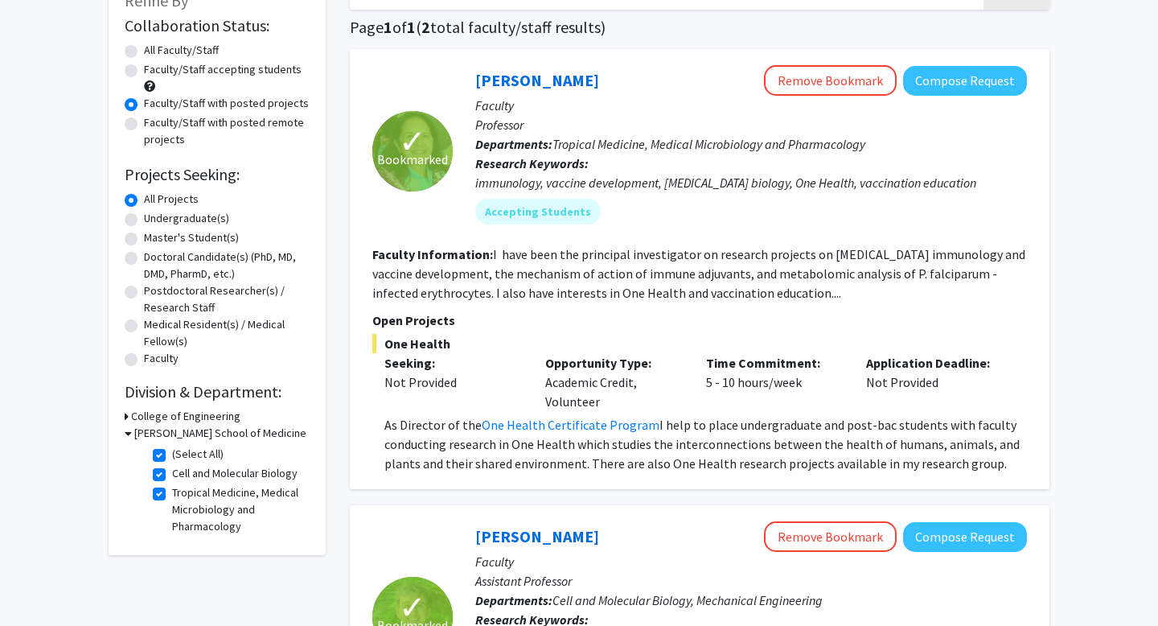
click at [129, 415] on div "College of Engineering" at bounding box center [217, 416] width 185 height 17
click at [144, 199] on label "All Projects" at bounding box center [171, 199] width 55 height 17
click at [144, 199] on input "All Projects" at bounding box center [149, 196] width 10 height 10
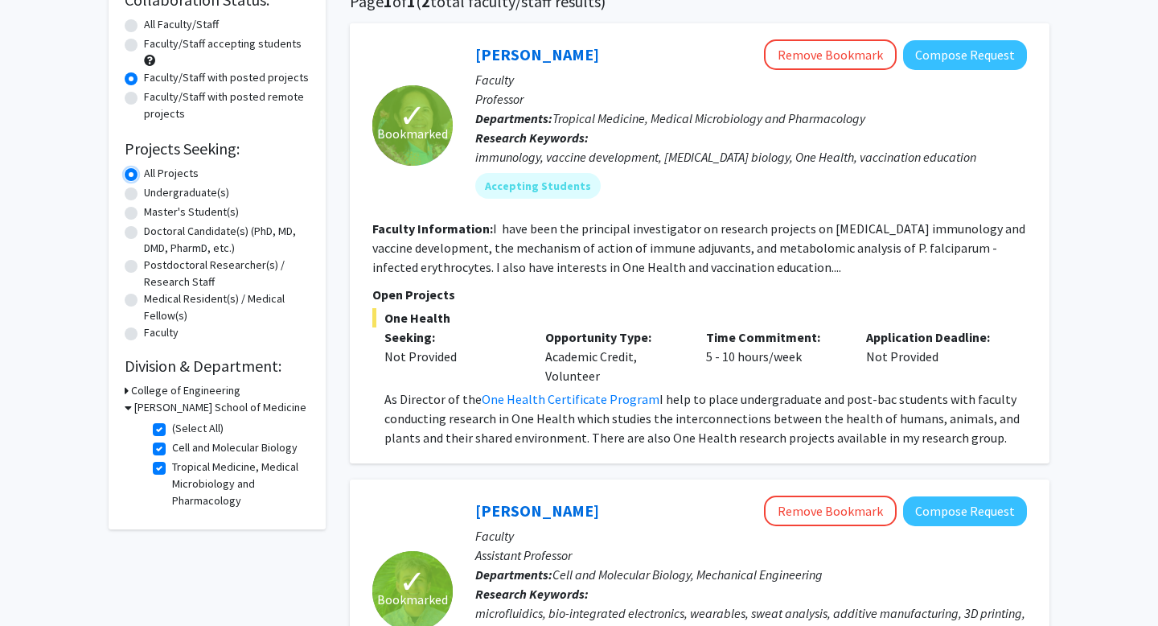
scroll to position [141, 0]
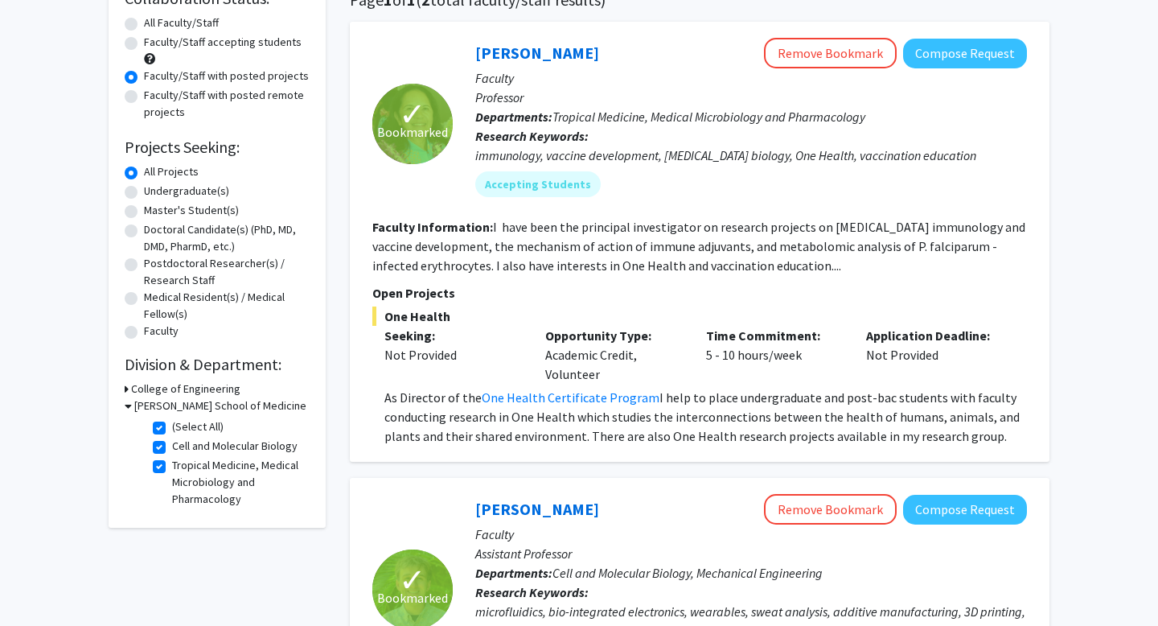
click at [150, 403] on h3 "[PERSON_NAME] School of Medicine" at bounding box center [220, 405] width 172 height 17
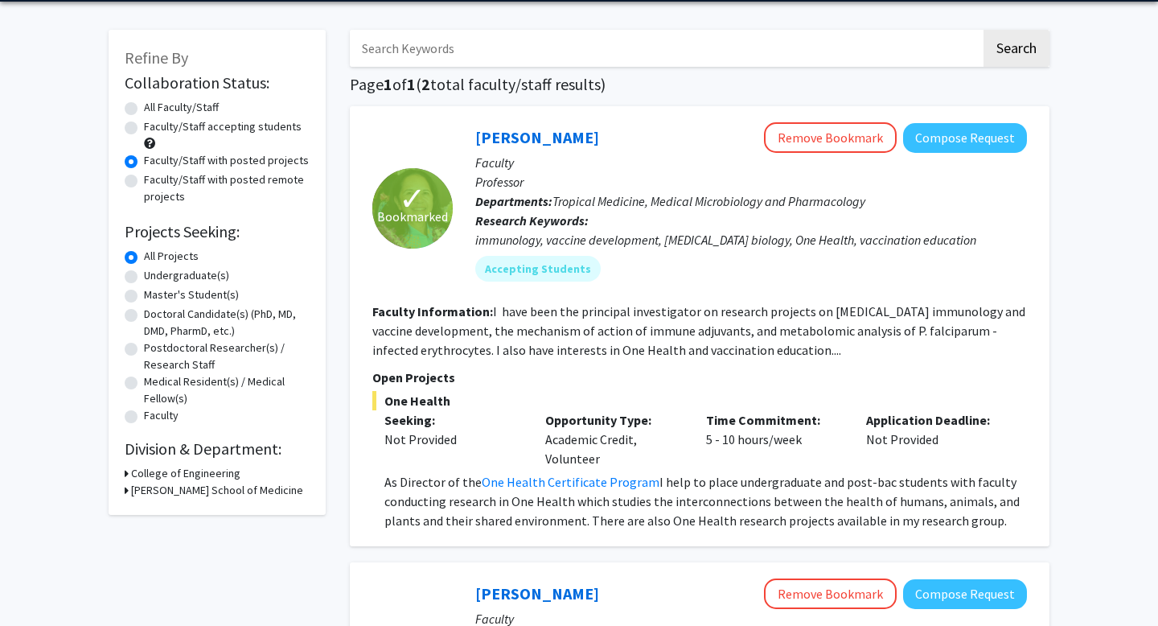
scroll to position [0, 0]
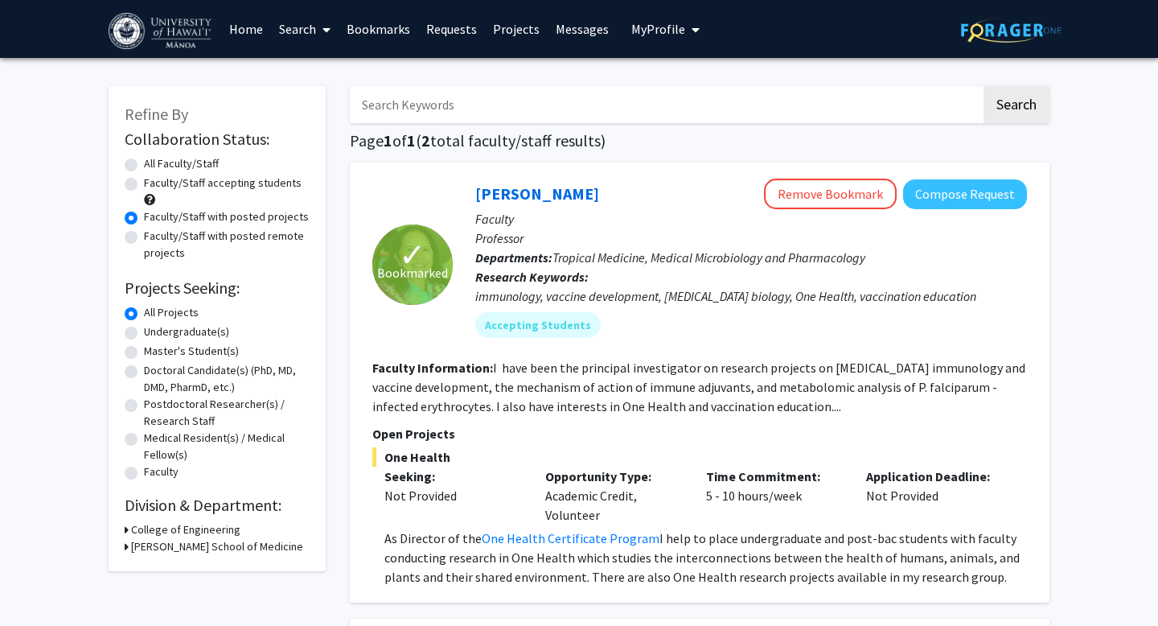
click at [205, 160] on label "All Faculty/Staff" at bounding box center [181, 163] width 75 height 17
click at [154, 160] on input "All Faculty/Staff" at bounding box center [149, 160] width 10 height 10
radio input "true"
click at [158, 212] on label "Faculty/Staff with posted projects" at bounding box center [226, 216] width 165 height 17
click at [154, 212] on input "Faculty/Staff with posted projects" at bounding box center [149, 213] width 10 height 10
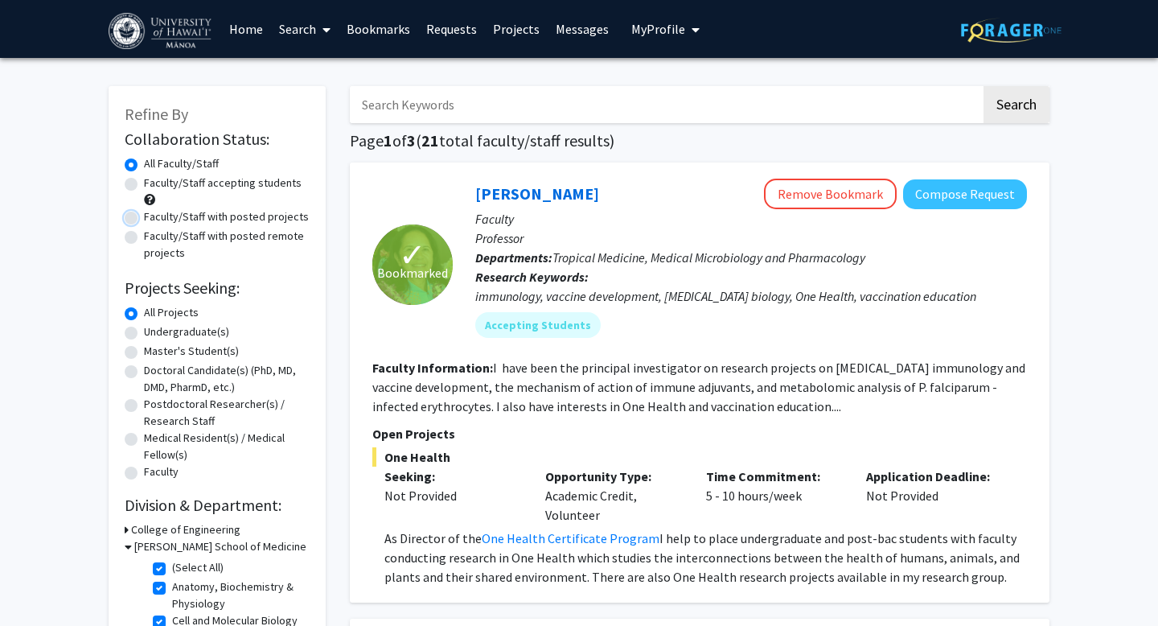
radio input "true"
click at [305, 35] on link "Search" at bounding box center [305, 29] width 68 height 56
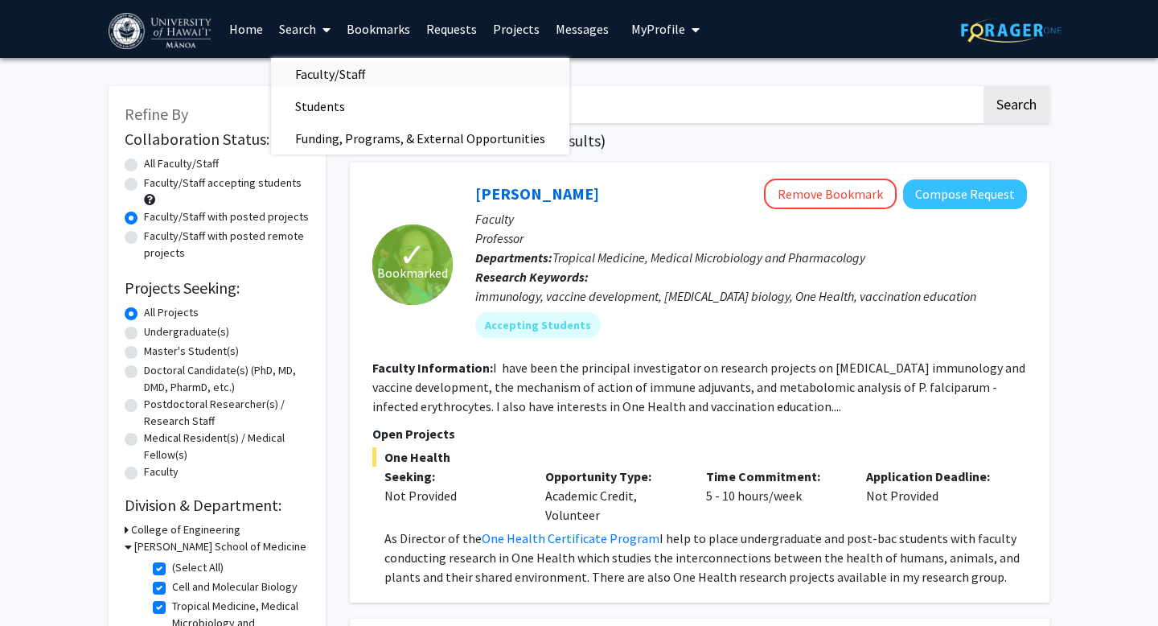
click at [305, 69] on span "Faculty/Staff" at bounding box center [330, 74] width 118 height 32
radio input "true"
checkbox input "false"
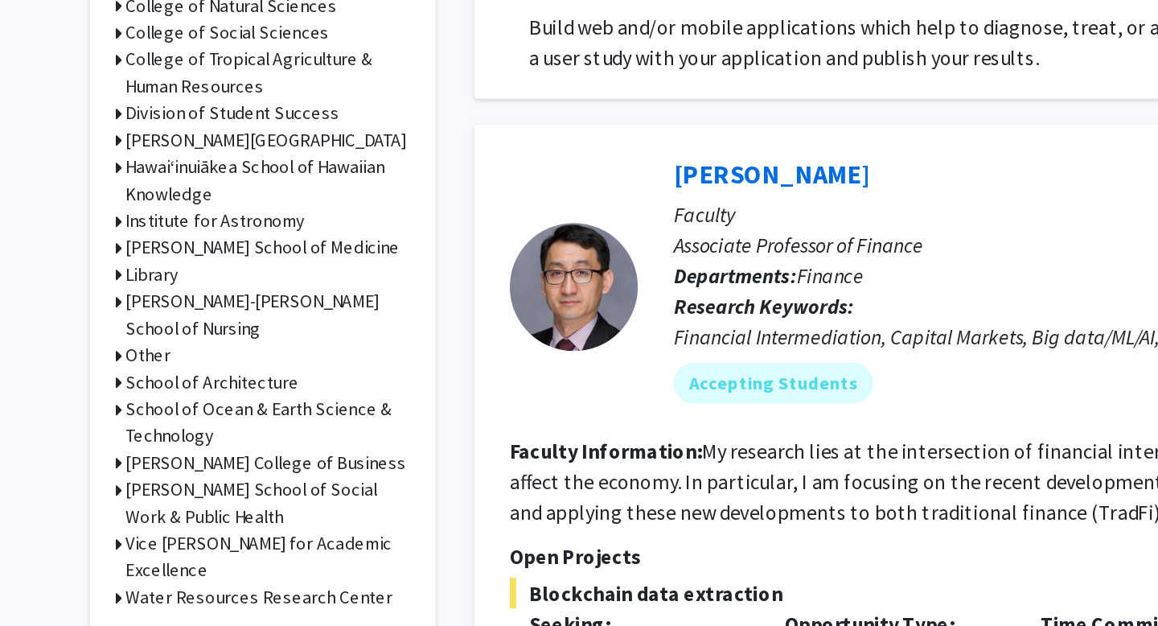
scroll to position [408, 0]
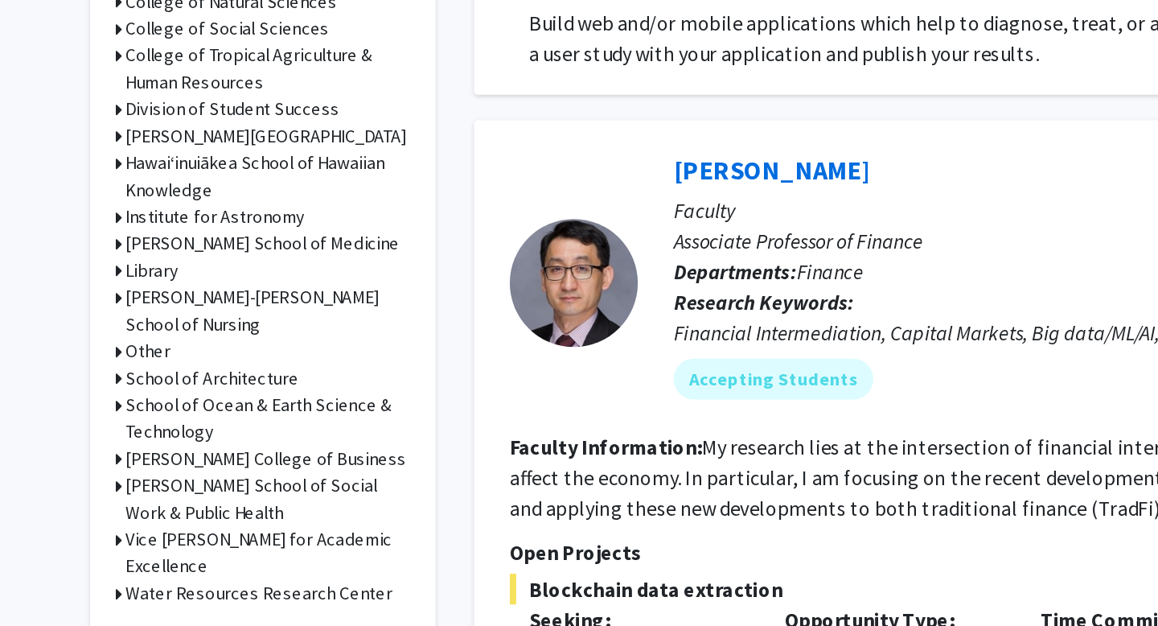
click at [139, 422] on h3 "[PERSON_NAME]-[PERSON_NAME] School of Nursing" at bounding box center [220, 428] width 179 height 34
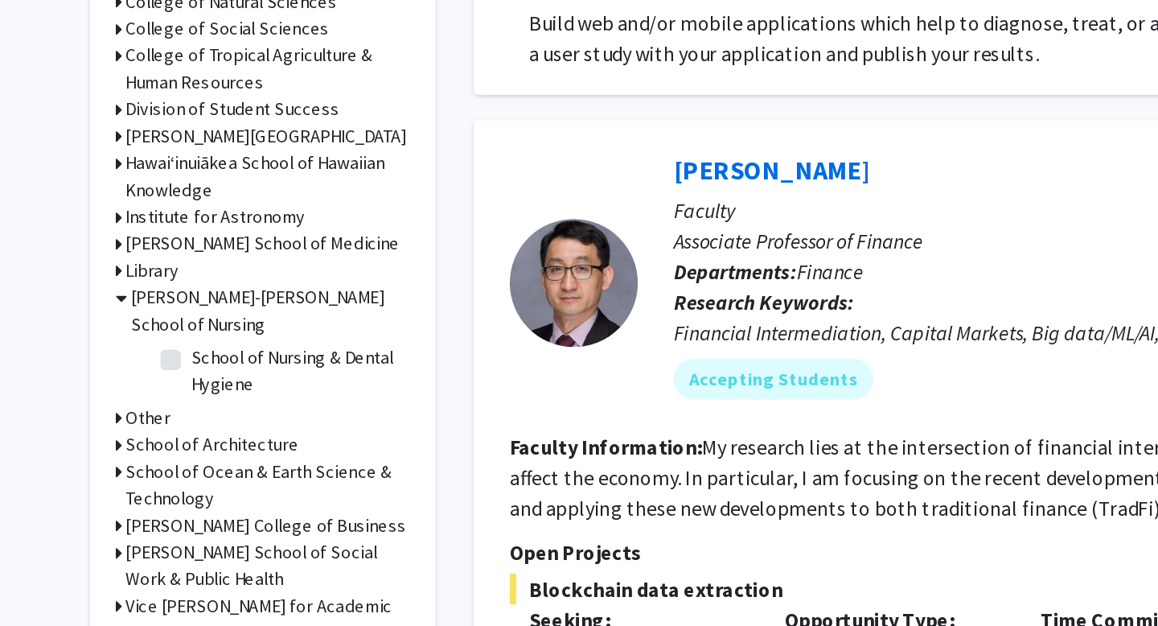
click at [139, 422] on h3 "[PERSON_NAME]-[PERSON_NAME] School of Nursing" at bounding box center [221, 428] width 175 height 34
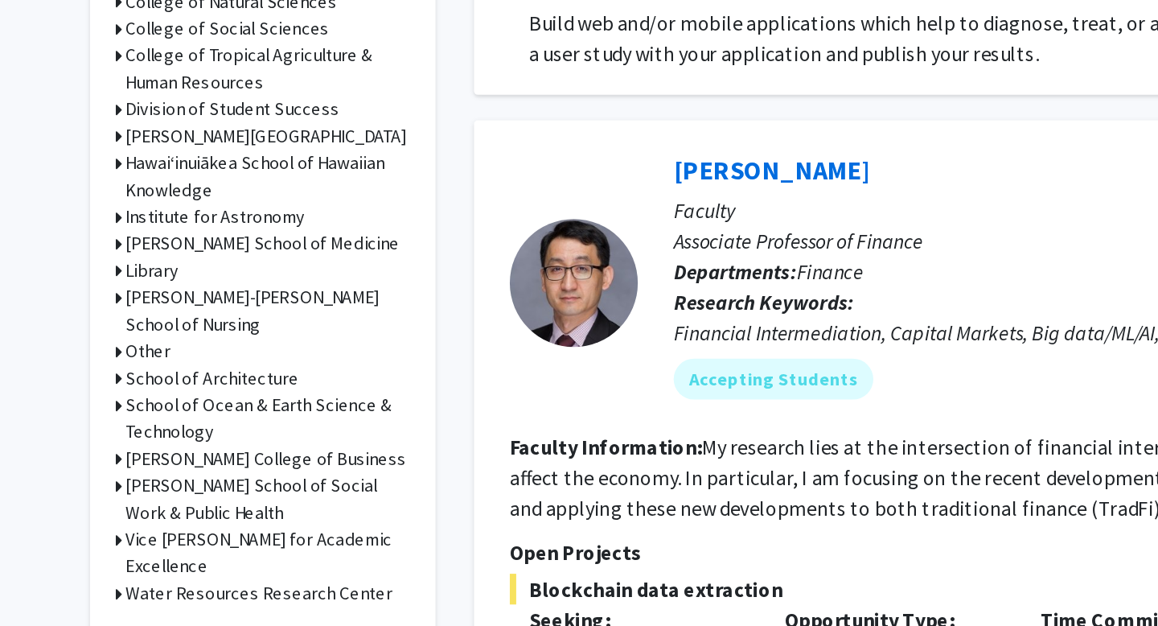
click at [139, 422] on h3 "[PERSON_NAME]-[PERSON_NAME] School of Nursing" at bounding box center [220, 428] width 179 height 34
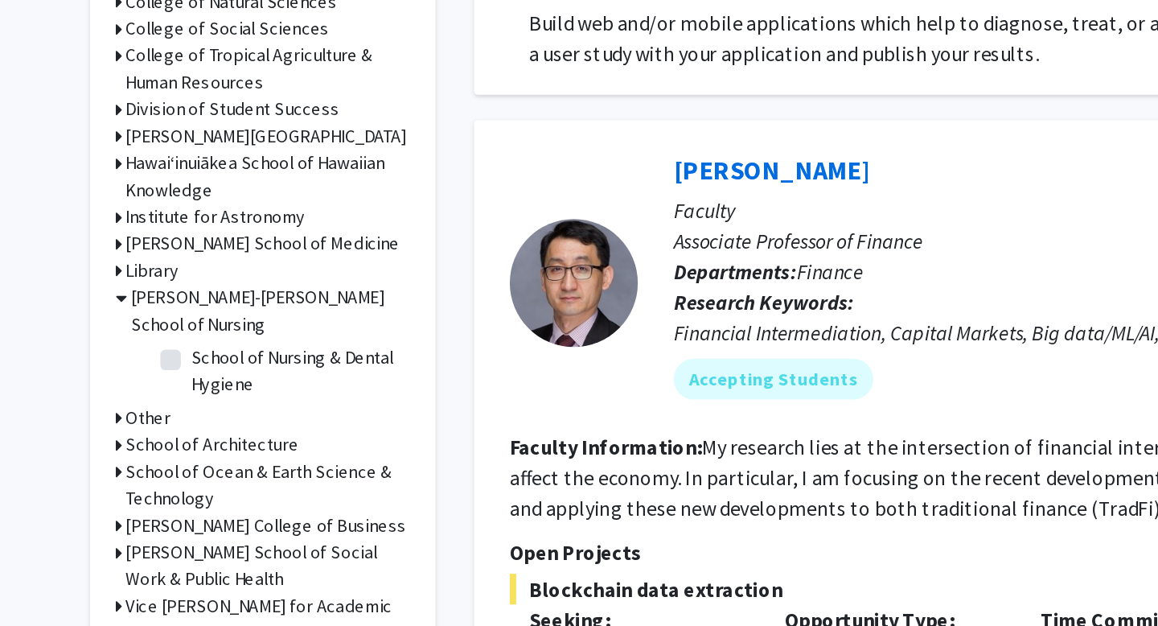
click at [139, 423] on h3 "[PERSON_NAME]-[PERSON_NAME] School of Nursing" at bounding box center [221, 428] width 175 height 34
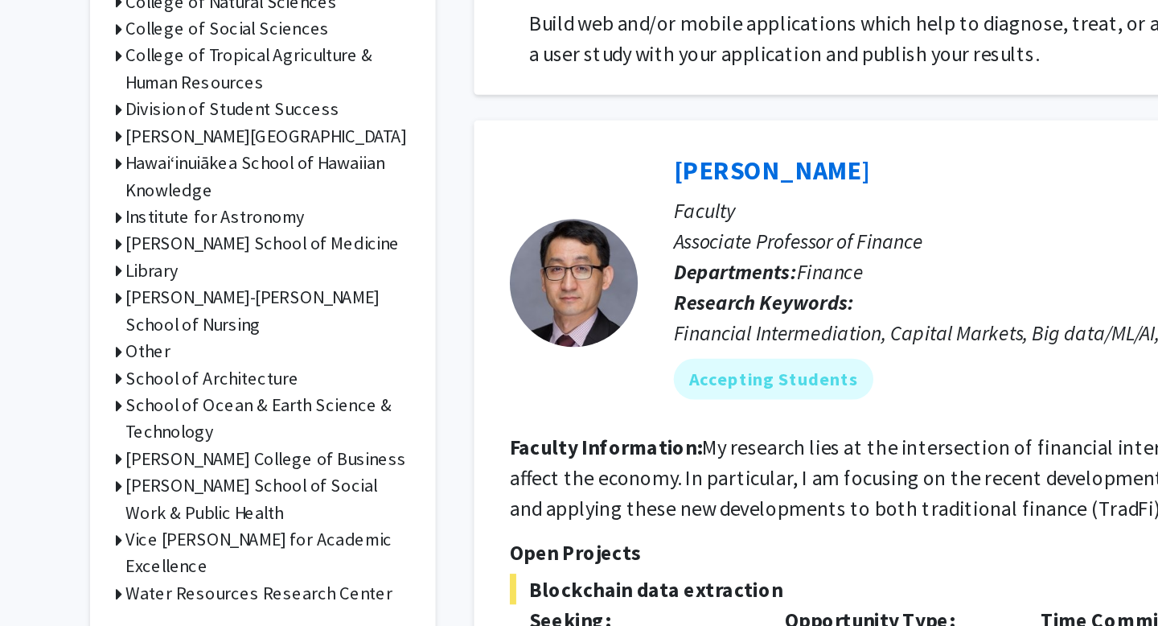
click at [139, 423] on h3 "[PERSON_NAME]-[PERSON_NAME] School of Nursing" at bounding box center [220, 428] width 179 height 34
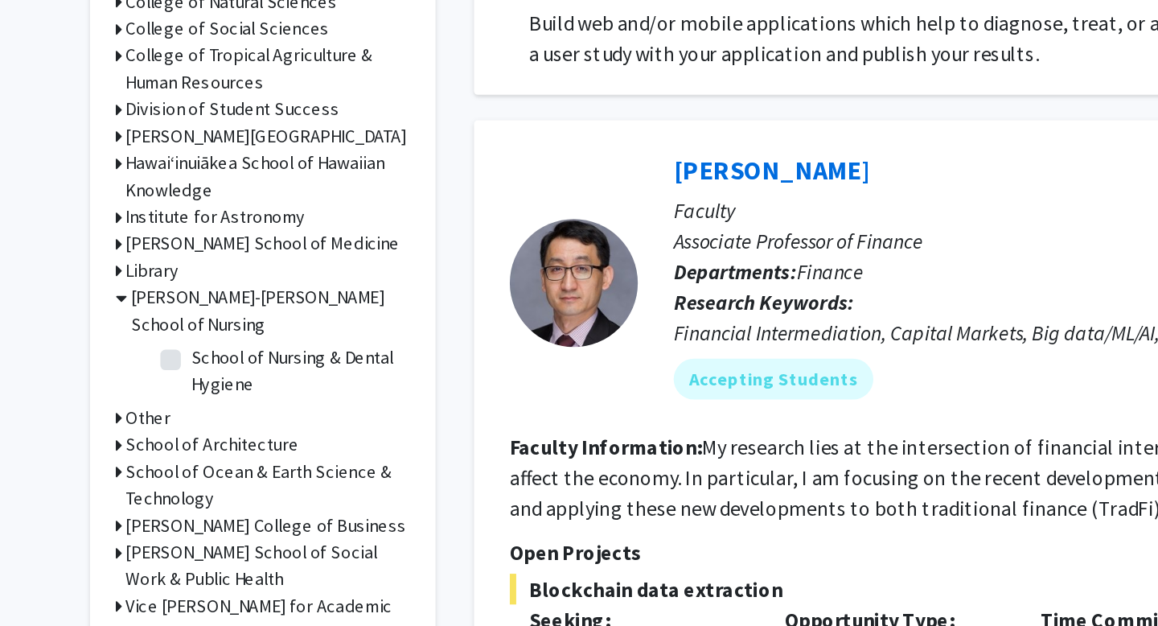
click at [172, 459] on label "School of Nursing & Dental Hygiene" at bounding box center [238, 466] width 133 height 34
click at [172, 459] on input "School of Nursing & Dental Hygiene" at bounding box center [177, 454] width 10 height 10
checkbox input "true"
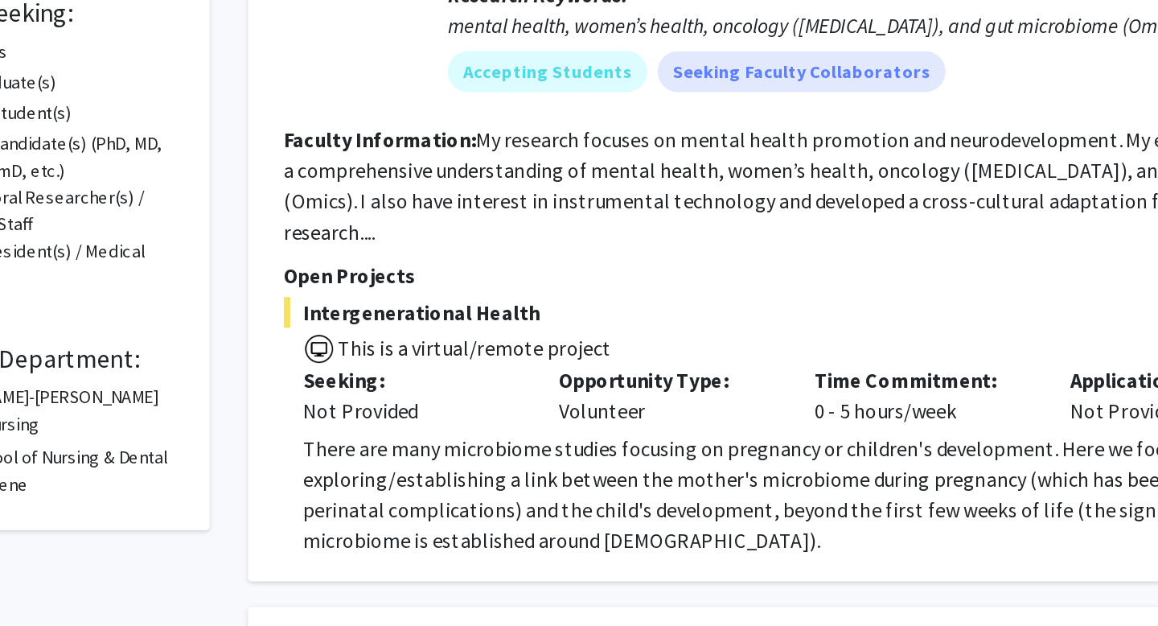
scroll to position [48, 0]
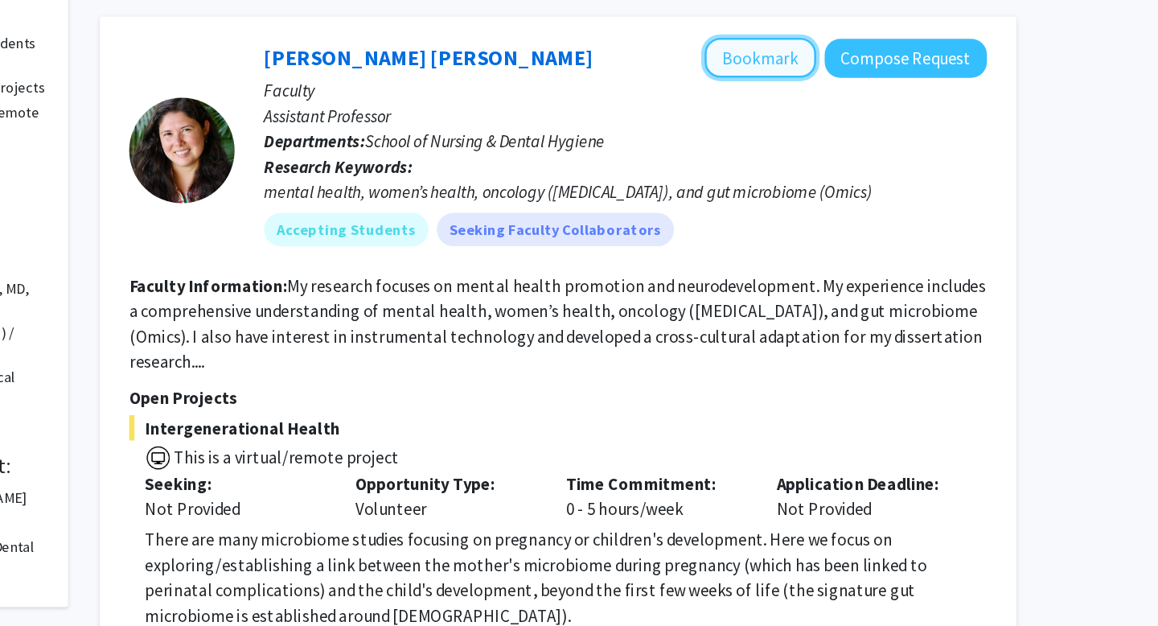
click at [855, 141] on button "Bookmark" at bounding box center [853, 146] width 85 height 31
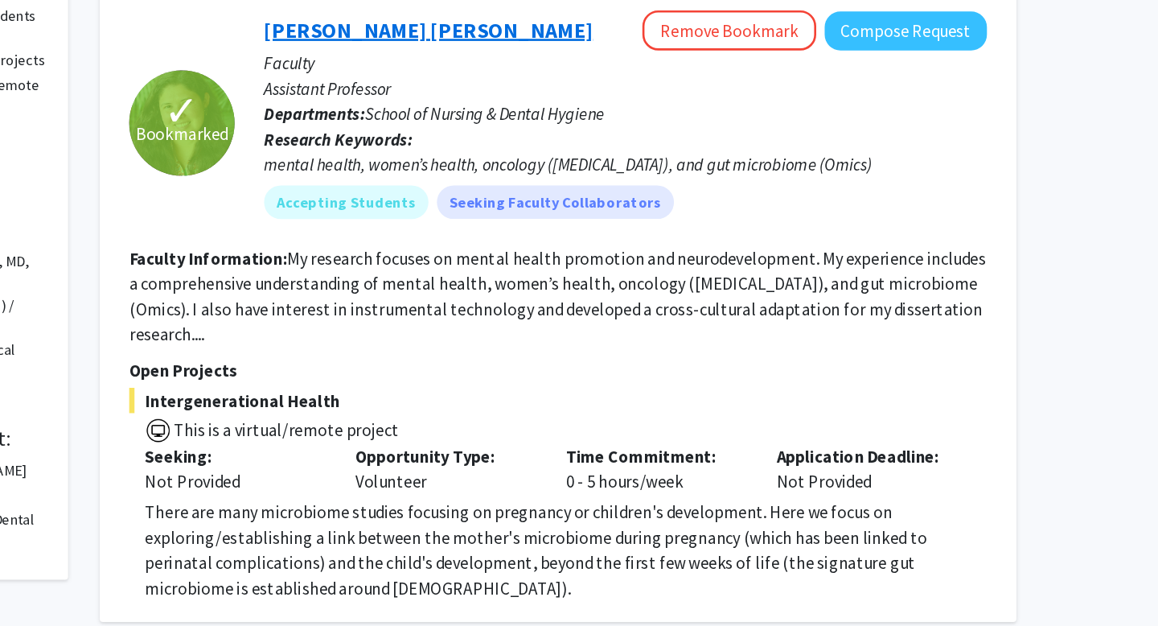
scroll to position [170, 0]
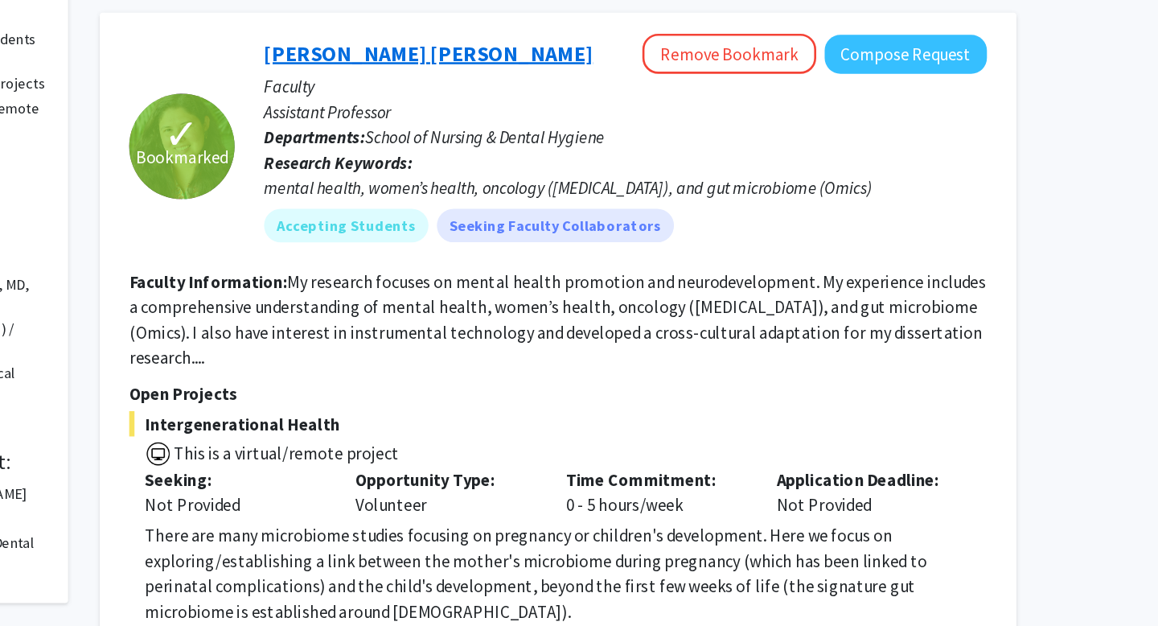
click at [555, 31] on link "[PERSON_NAME] [PERSON_NAME]" at bounding box center [600, 41] width 251 height 20
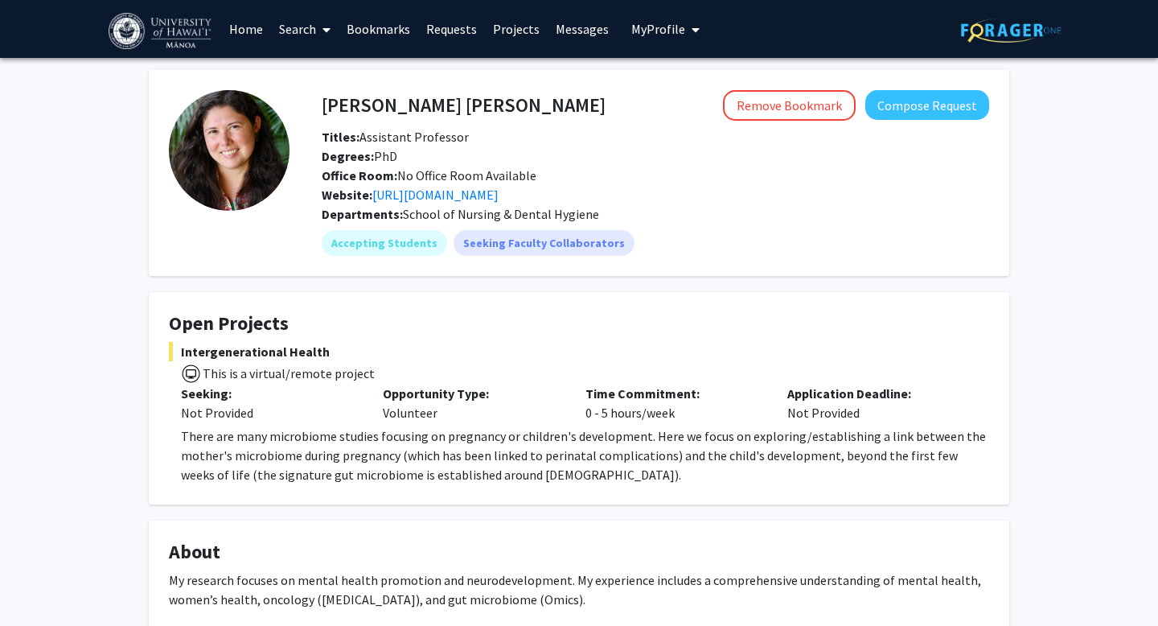
click at [239, 25] on link "Home" at bounding box center [246, 29] width 50 height 56
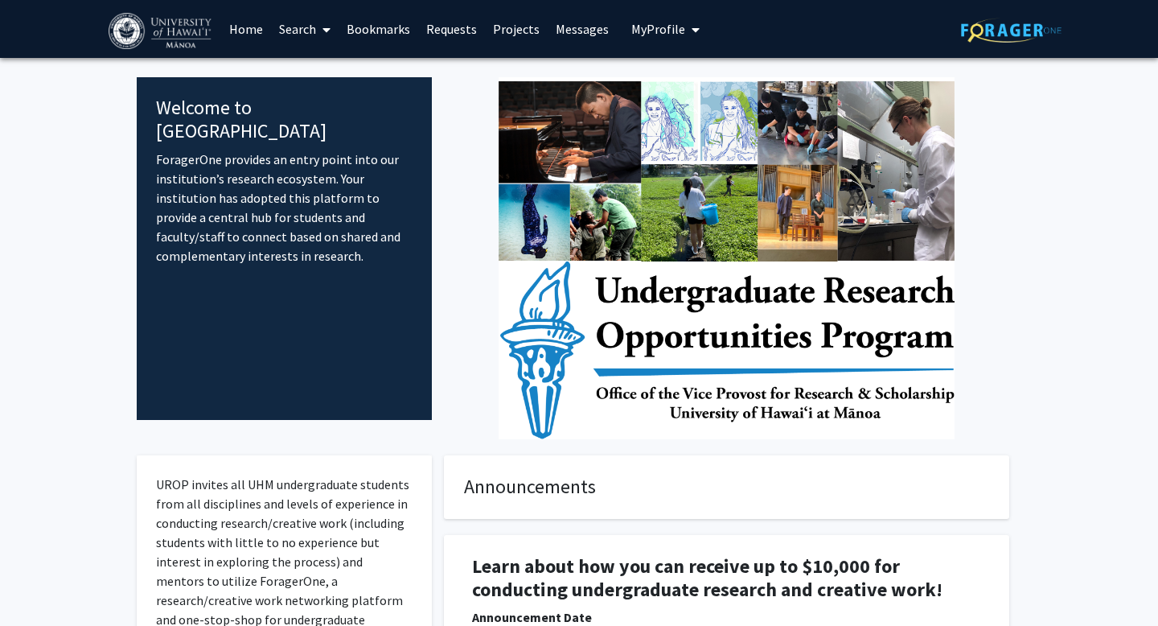
click at [660, 33] on span "My Profile" at bounding box center [658, 29] width 54 height 16
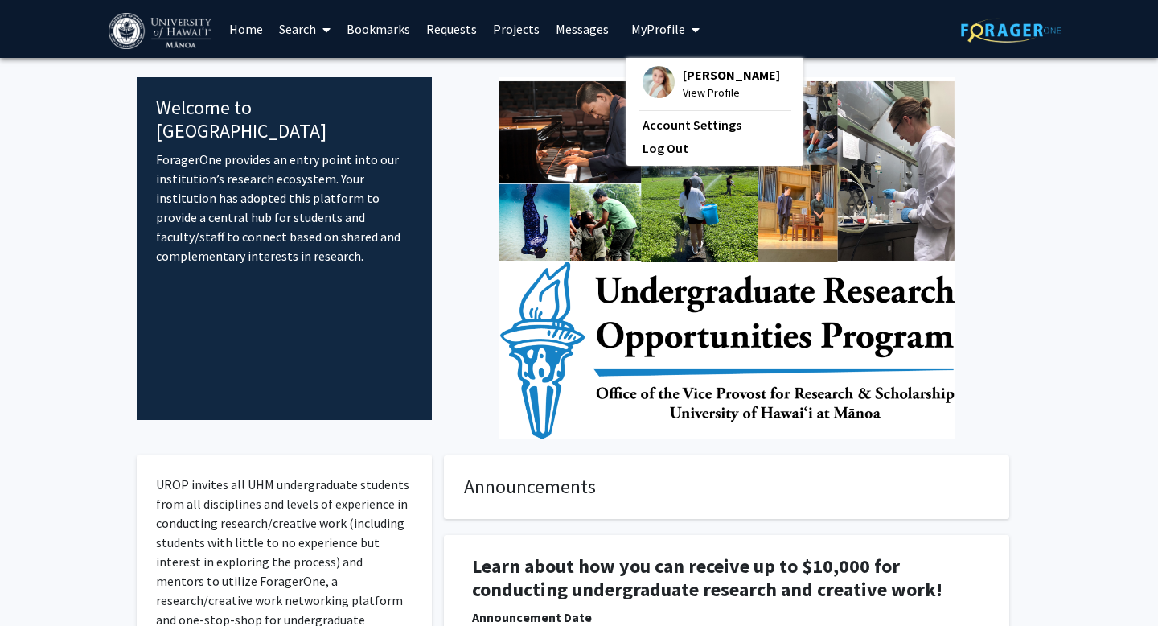
click at [660, 75] on img at bounding box center [659, 82] width 32 height 32
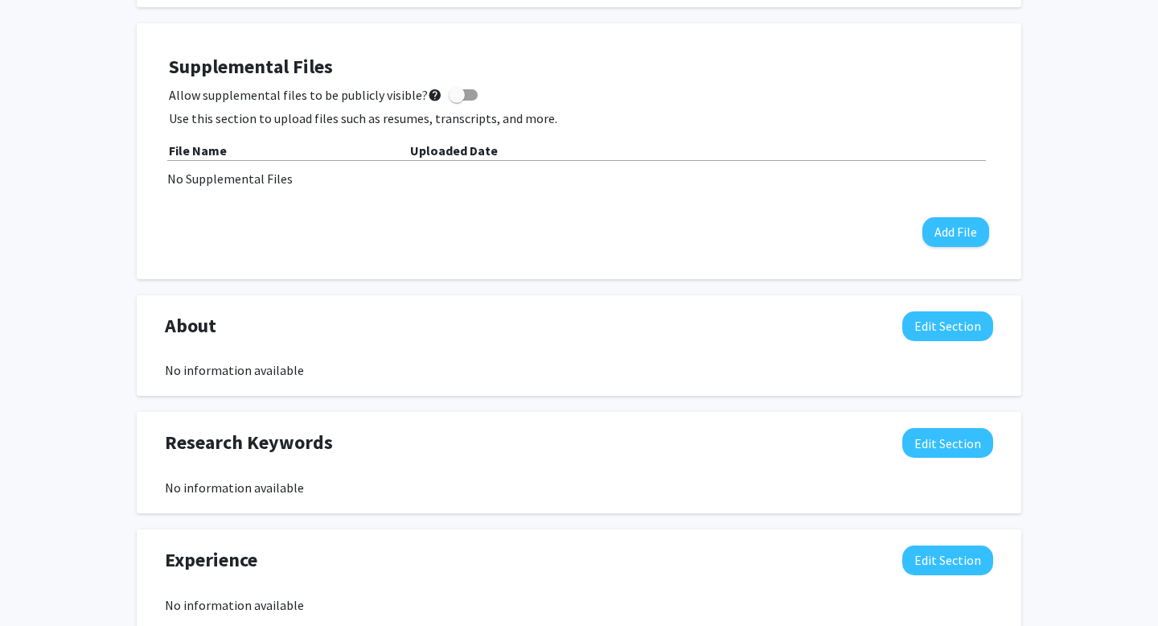
scroll to position [540, 0]
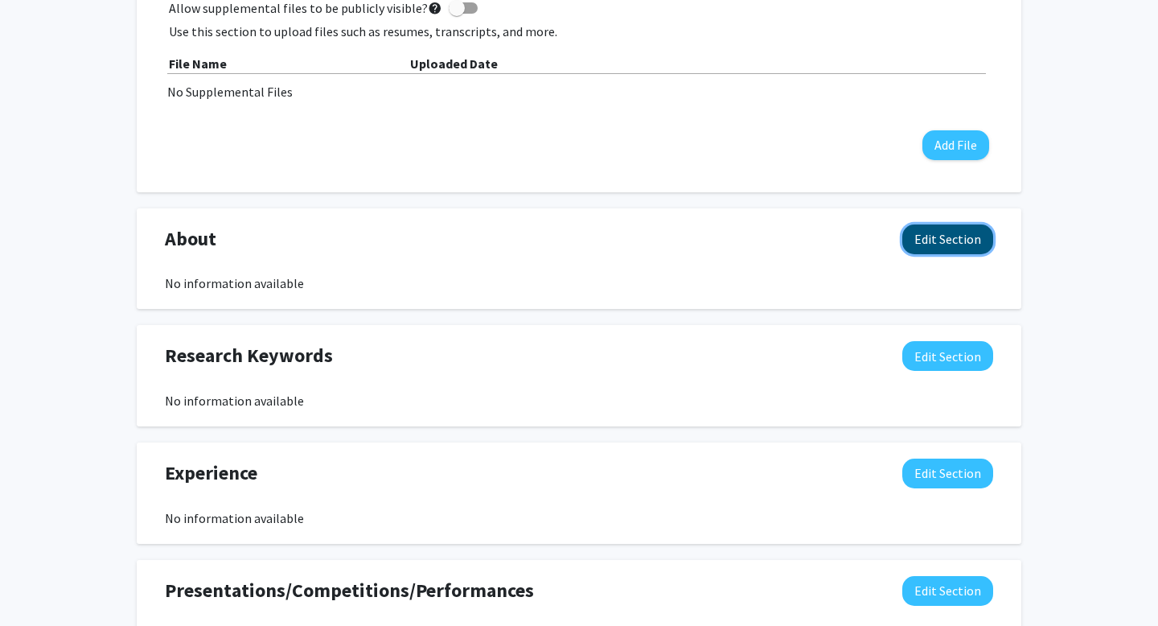
click at [936, 240] on button "Edit Section" at bounding box center [947, 239] width 91 height 30
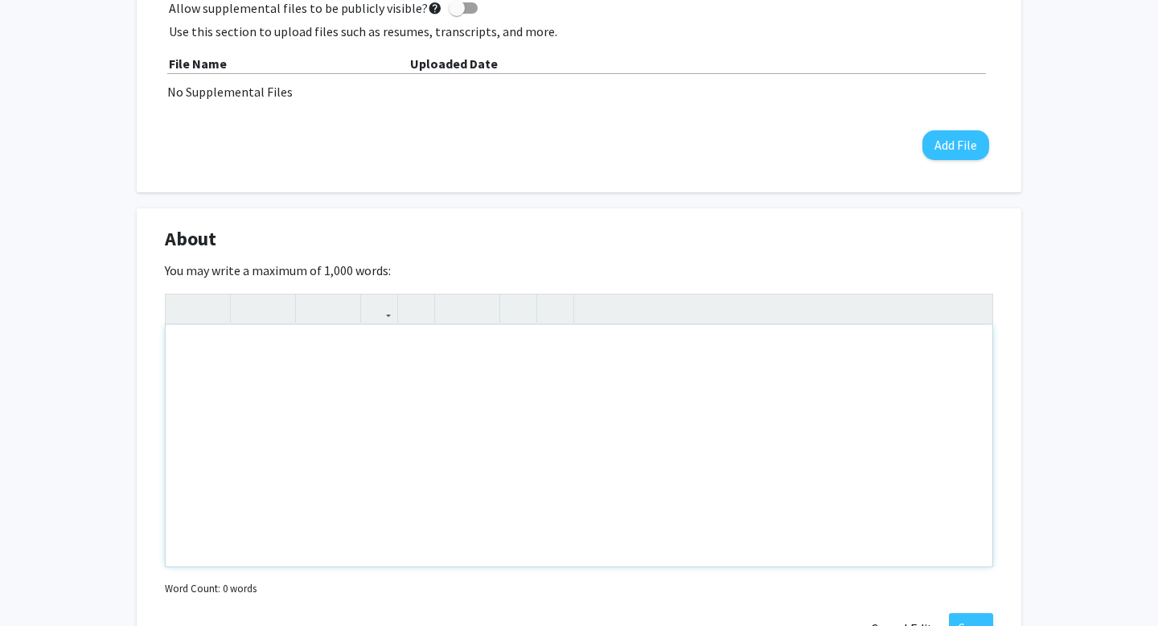
click at [617, 361] on div "Note to users with screen readers: Please deactivate our accessibility plugin f…" at bounding box center [579, 445] width 827 height 241
type textarea "[PERSON_NAME], I am a third-year honors pre-med student looking to dedicate my …"
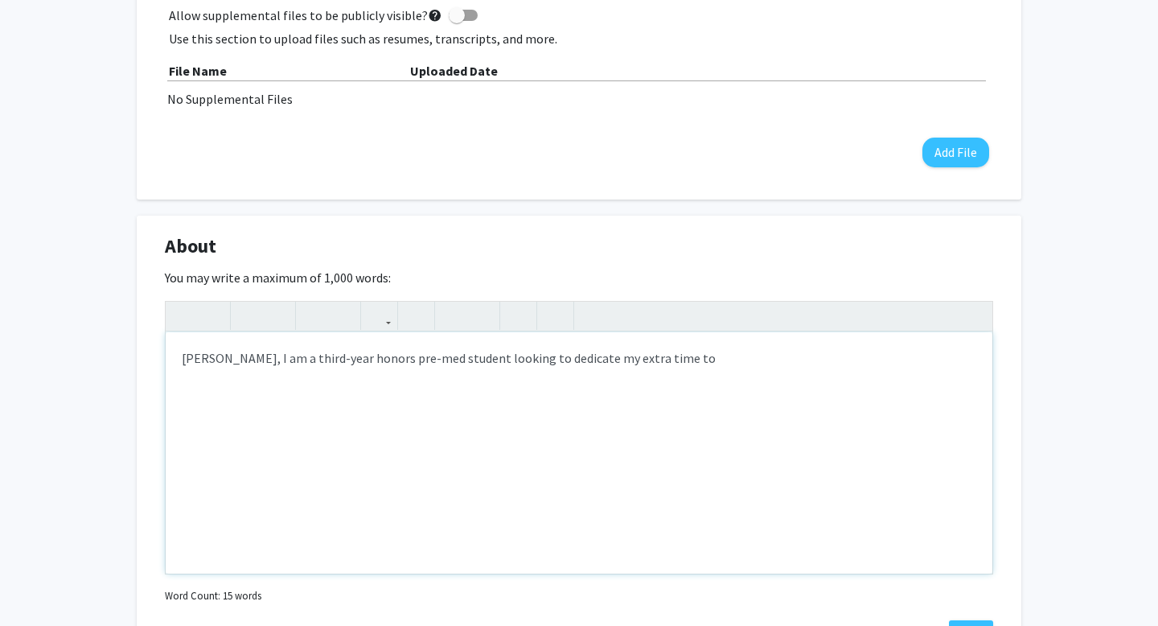
scroll to position [535, 0]
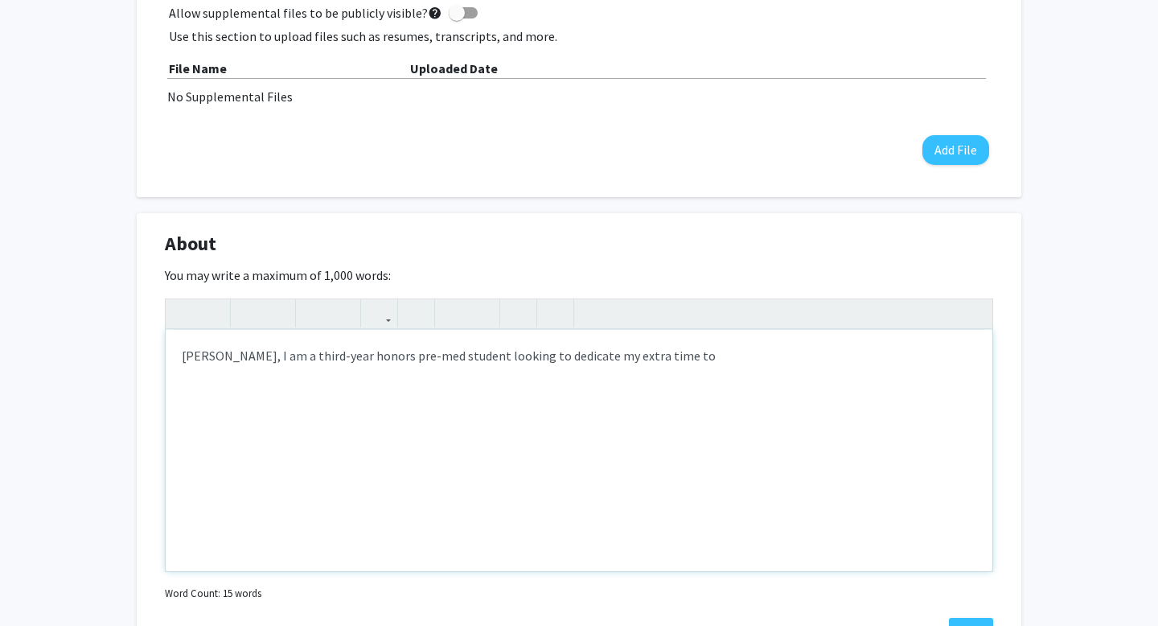
click at [285, 388] on div "[PERSON_NAME], I am a third-year honors pre-med student looking to dedicate my …" at bounding box center [579, 450] width 827 height 241
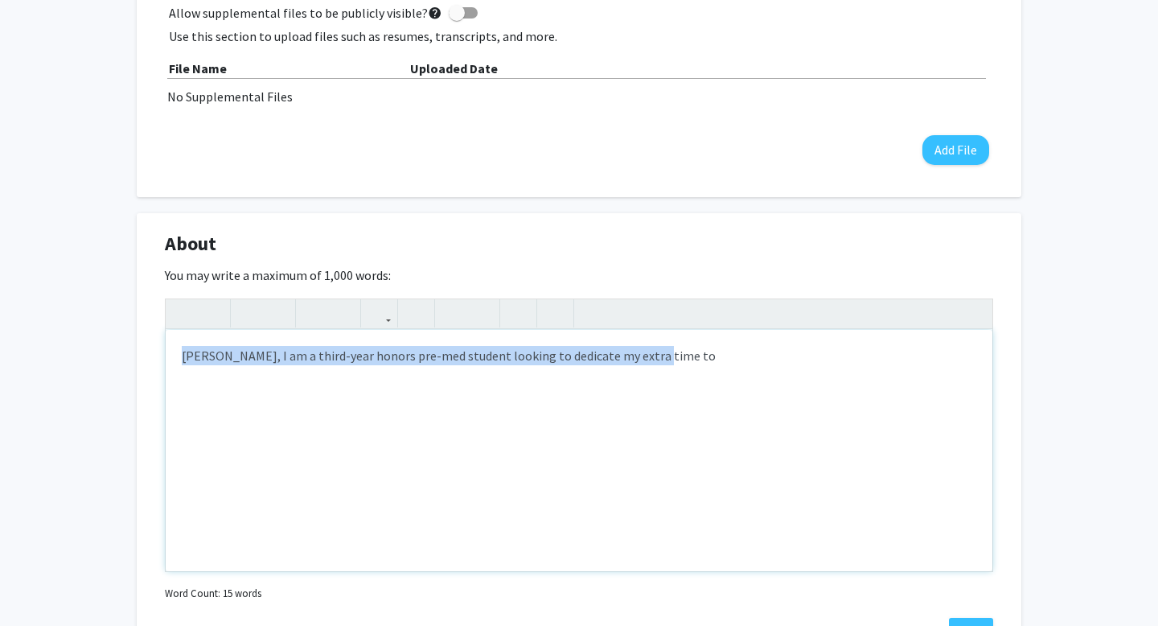
click at [285, 388] on div "[PERSON_NAME], I am a third-year honors pre-med student looking to dedicate my …" at bounding box center [579, 450] width 827 height 241
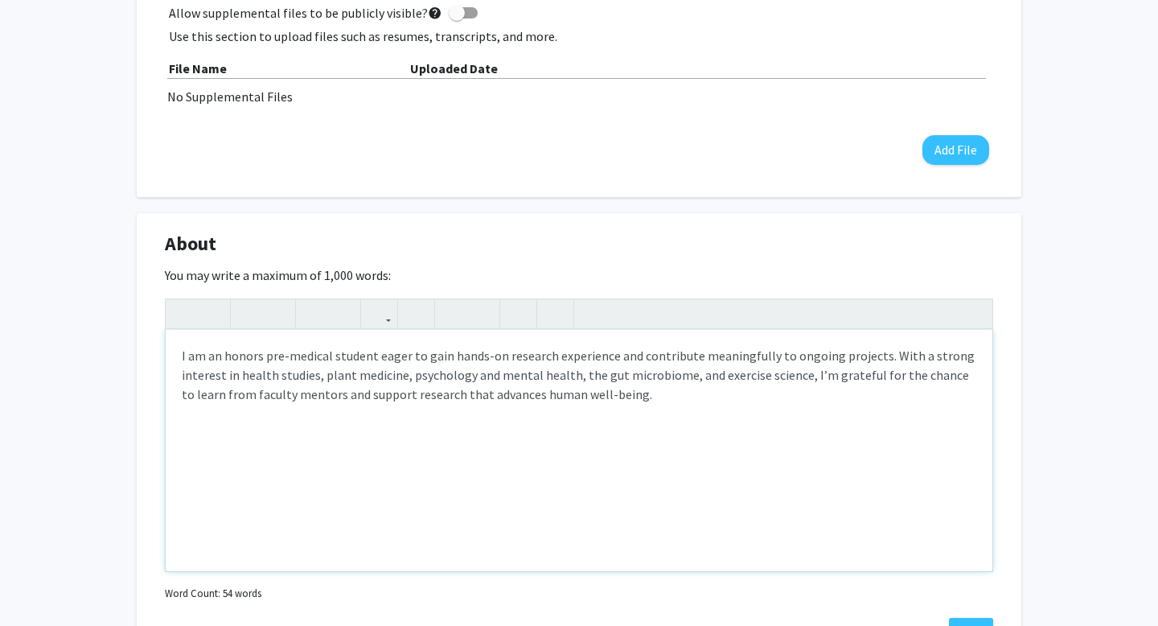
click at [182, 356] on p "I am an honors pre-medical student eager to gain hands-on research experience a…" at bounding box center [579, 375] width 795 height 58
click at [319, 424] on div "Aloha! I am an honors pre-medical student eager to gain hands-on research exper…" at bounding box center [579, 450] width 827 height 241
drag, startPoint x: 603, startPoint y: 376, endPoint x: 510, endPoint y: 377, distance: 93.3
click at [510, 377] on p "Aloha! I am an honors pre-medical student eager to gain hands-on research exper…" at bounding box center [579, 375] width 795 height 58
click at [519, 457] on div "Aloha! I am an honors pre-medical student eager to gain hands-on research exper…" at bounding box center [579, 450] width 827 height 241
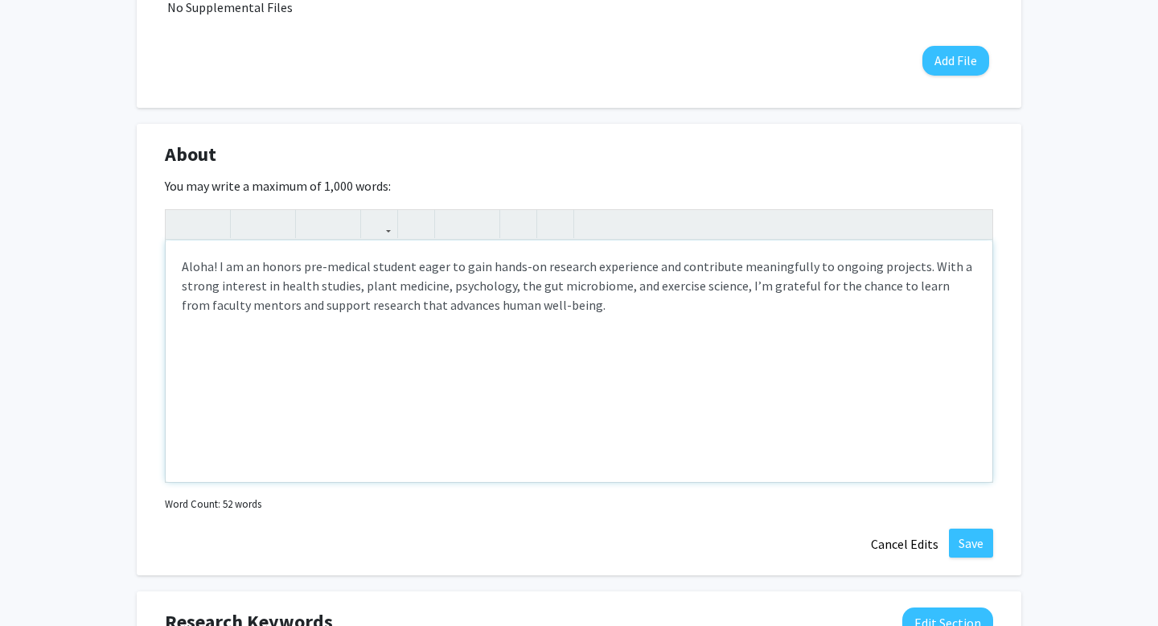
scroll to position [626, 0]
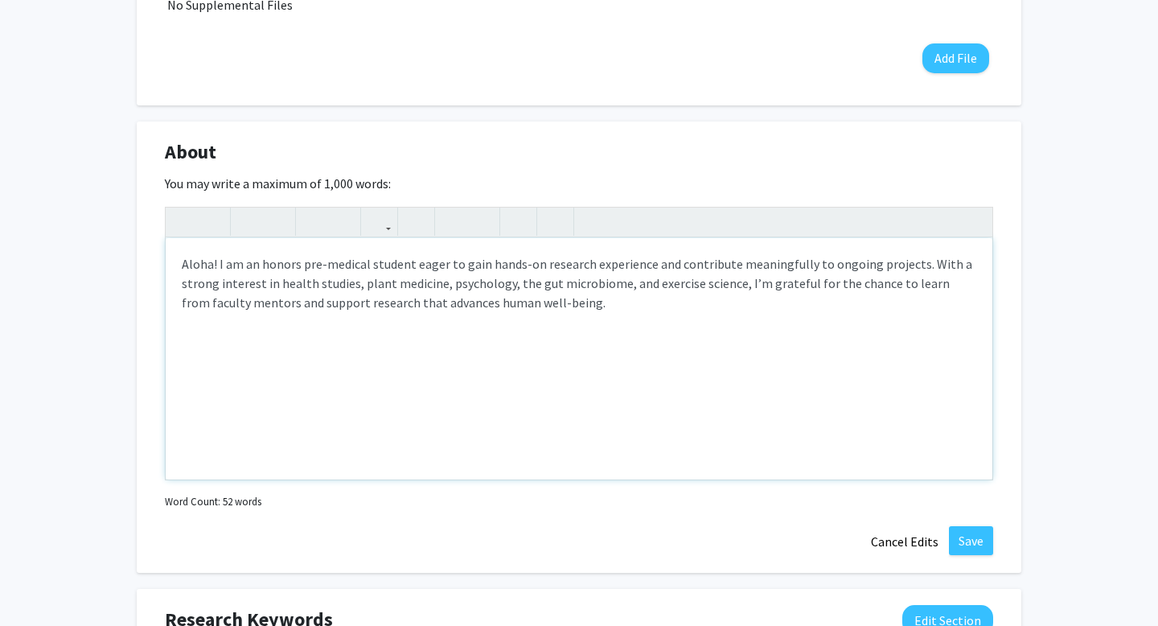
click at [277, 279] on p "Aloha! I am an honors pre-medical student eager to gain hands-on research exper…" at bounding box center [579, 283] width 795 height 58
type textarea "<p>Aloha! I am an honors pre-medical student eager to gain hands-on research ex…"
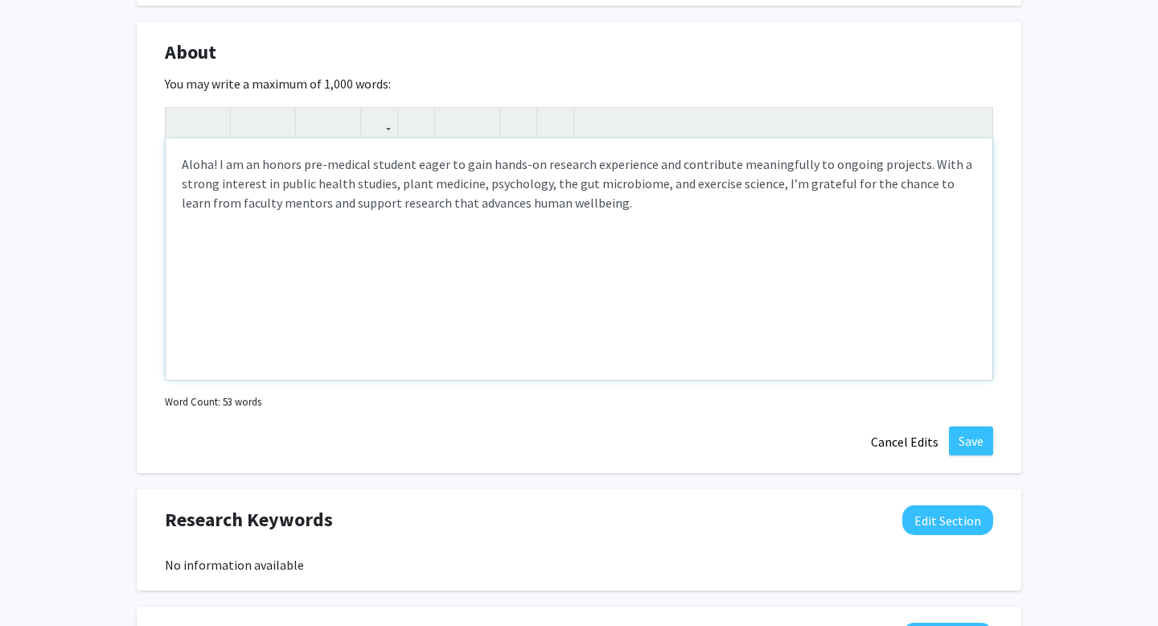
scroll to position [893, 0]
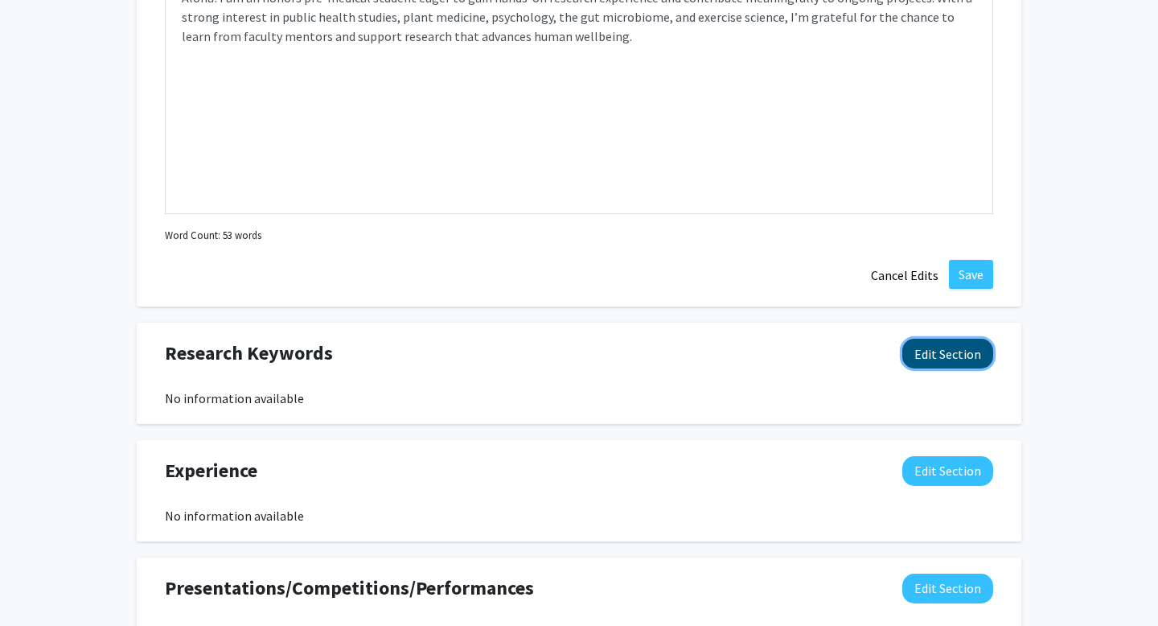
click at [930, 355] on button "Edit Section" at bounding box center [947, 354] width 91 height 30
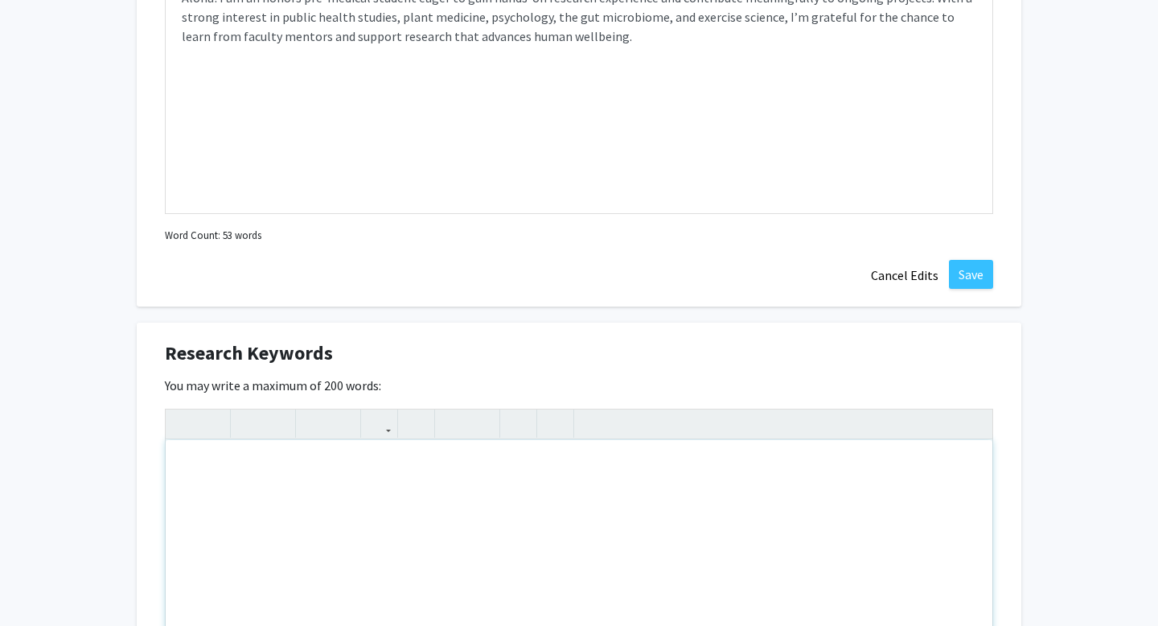
click at [480, 488] on div "Note to users with screen readers: Please deactivate our accessibility plugin f…" at bounding box center [579, 560] width 827 height 241
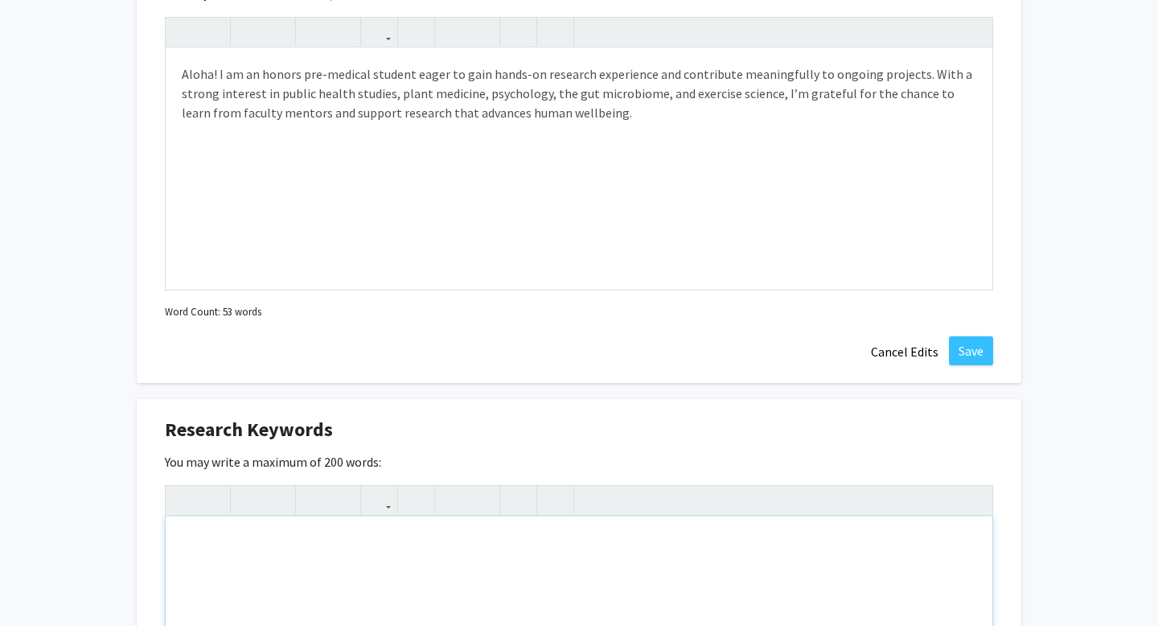
scroll to position [769, 0]
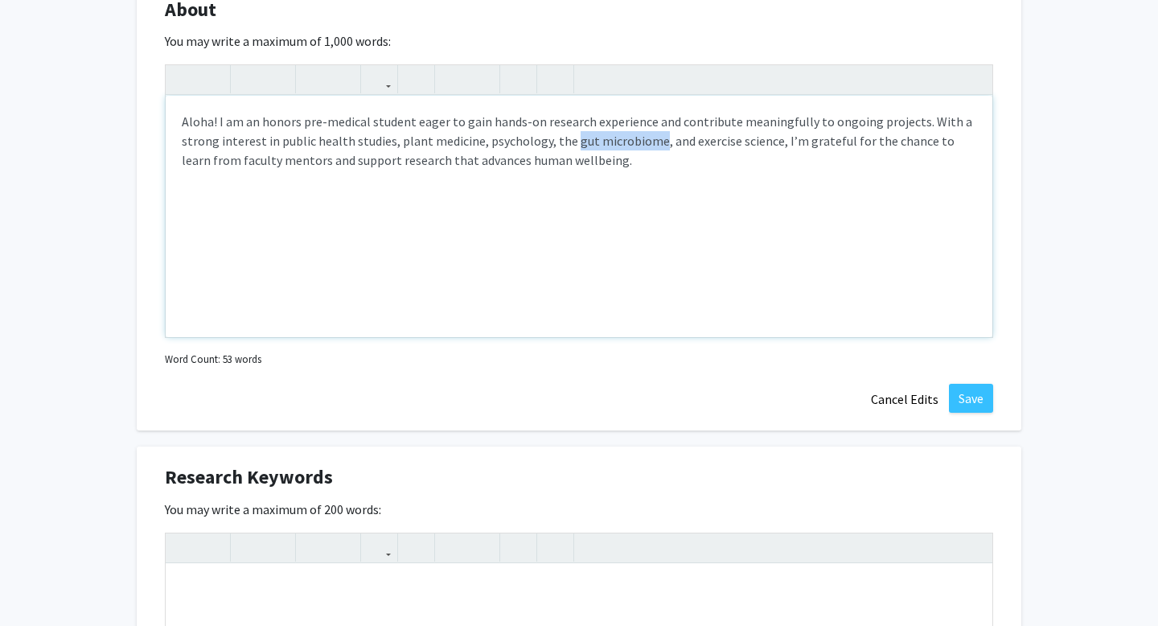
drag, startPoint x: 567, startPoint y: 141, endPoint x: 650, endPoint y: 132, distance: 83.3
click at [650, 132] on p "Aloha! I am an honors pre-medical student eager to gain hands-on research exper…" at bounding box center [579, 141] width 795 height 58
copy p "gut microbiome"
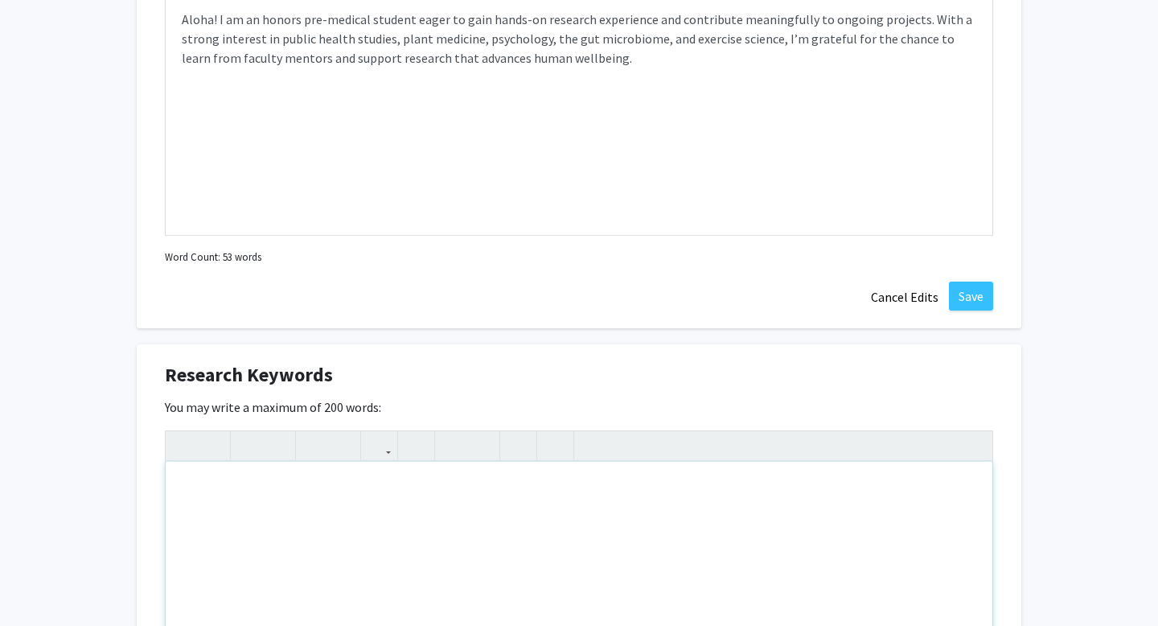
click at [245, 517] on div "Note to users with screen readers: Please deactivate our accessibility plugin f…" at bounding box center [579, 582] width 827 height 241
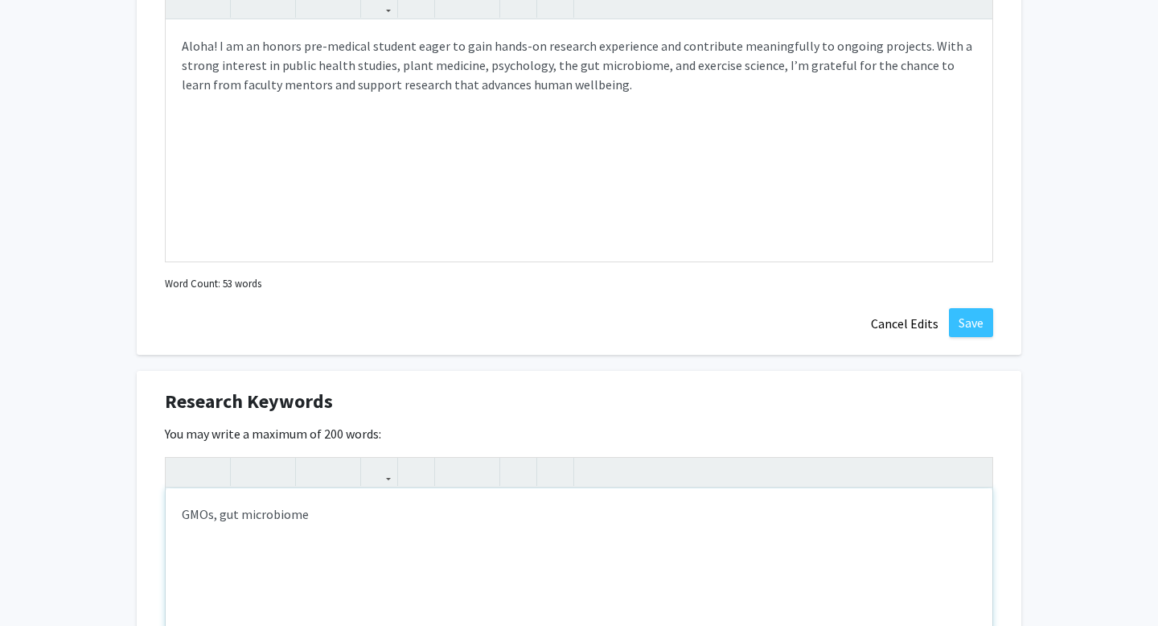
scroll to position [833, 0]
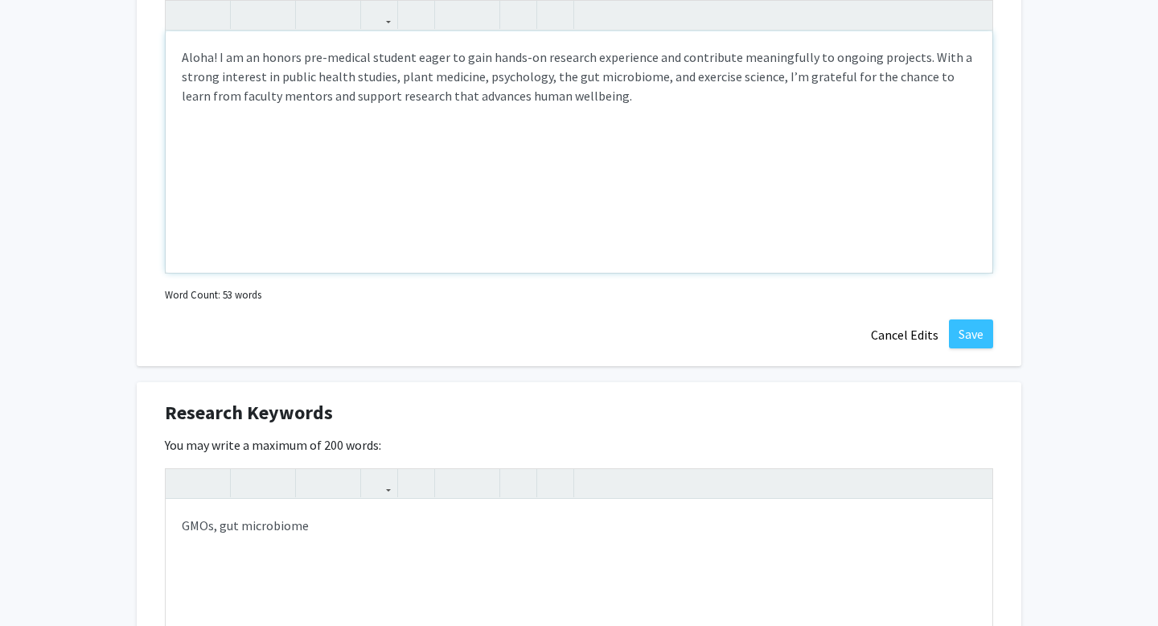
click at [681, 75] on p "Aloha! I am an honors pre-medical student eager to gain hands-on research exper…" at bounding box center [579, 76] width 795 height 58
drag, startPoint x: 682, startPoint y: 76, endPoint x: 765, endPoint y: 79, distance: 82.9
click at [765, 79] on p "Aloha! I am an honors pre-medical student eager to gain hands-on research exper…" at bounding box center [579, 76] width 795 height 58
copy p "exercise science"
click at [372, 526] on p "GMOs, gut microbiome" at bounding box center [579, 524] width 795 height 19
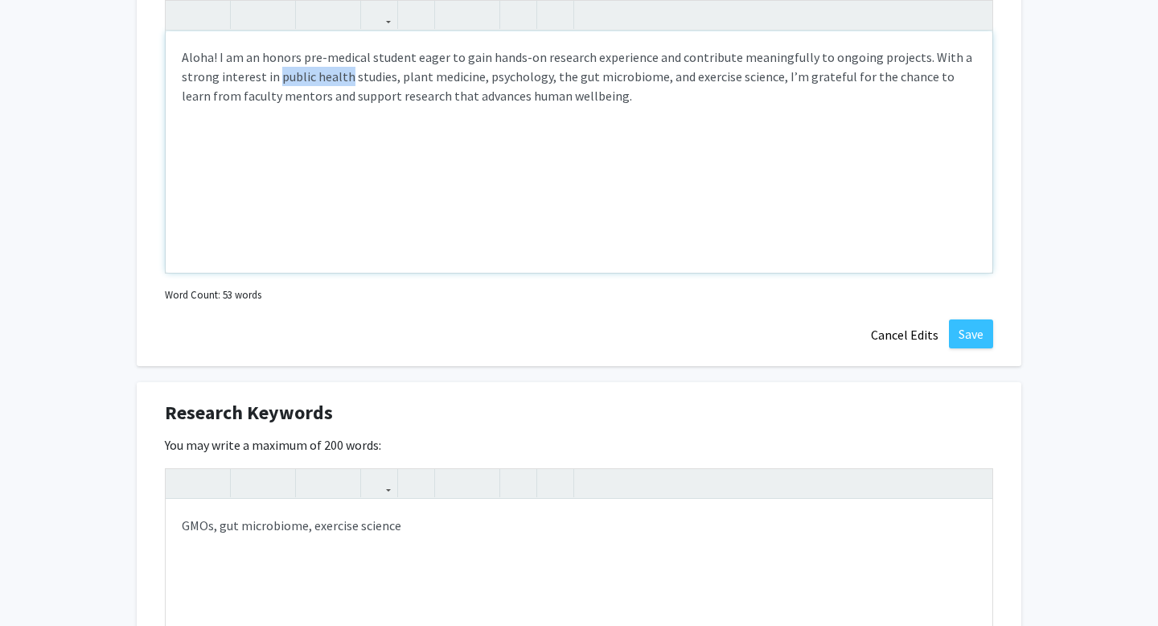
drag, startPoint x: 275, startPoint y: 81, endPoint x: 343, endPoint y: 82, distance: 68.4
click at [344, 82] on p "Aloha! I am an honors pre-medical student eager to gain hands-on research exper…" at bounding box center [579, 76] width 795 height 58
copy p "public health"
click at [408, 530] on p "GMOs, gut microbiome, exercise science" at bounding box center [579, 524] width 795 height 19
drag, startPoint x: 392, startPoint y: 78, endPoint x: 474, endPoint y: 72, distance: 83.1
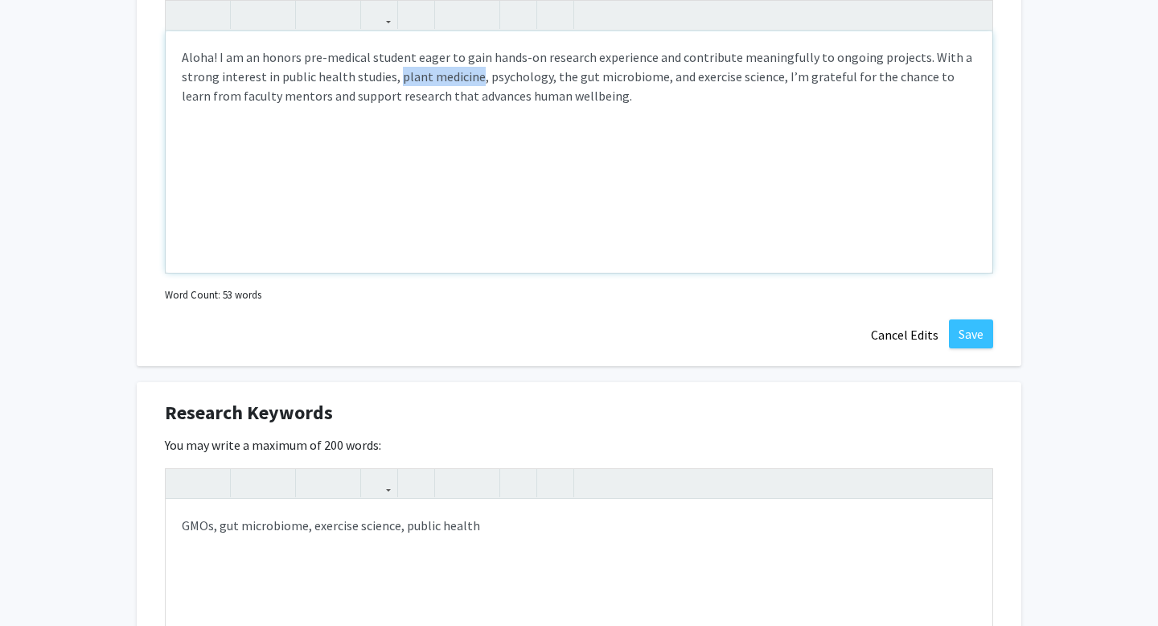
click at [474, 72] on p "Aloha! I am an honors pre-medical student eager to gain hands-on research exper…" at bounding box center [579, 76] width 795 height 58
copy p "plant medicine"
click at [500, 528] on p "GMOs, gut microbiome, exercise science, public health" at bounding box center [579, 524] width 795 height 19
click at [495, 76] on p "Aloha! I am an honors pre-medical student eager to gain hands-on research exper…" at bounding box center [579, 76] width 795 height 58
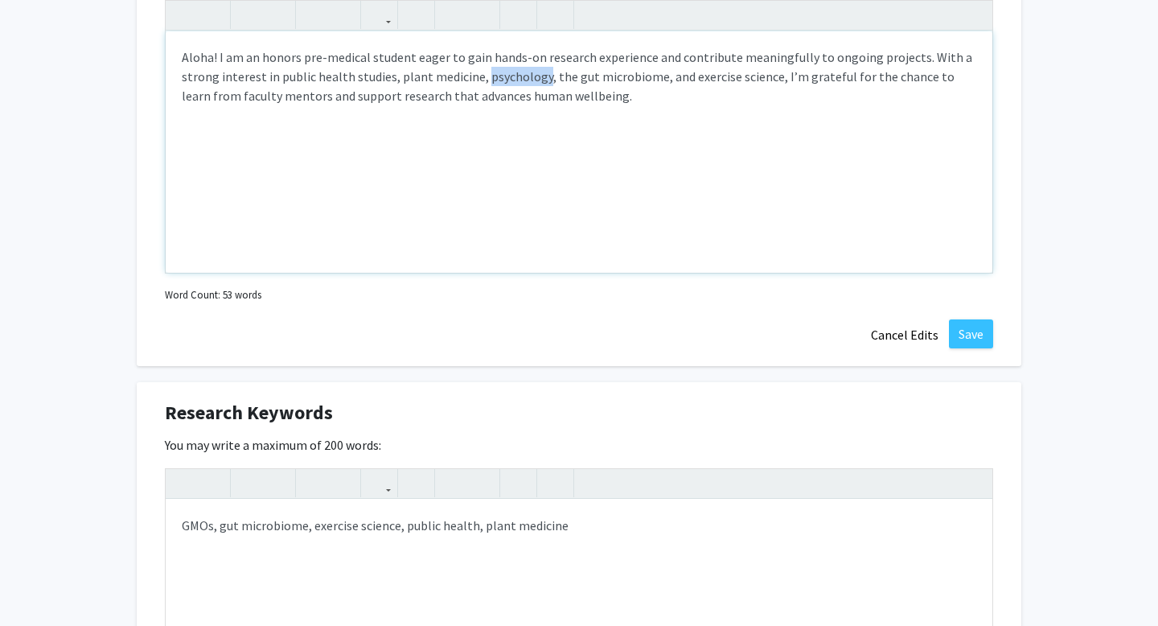
copy p "psychology"
click at [597, 519] on p "GMOs, gut microbiome, exercise science, public health, plant medicine" at bounding box center [579, 524] width 795 height 19
type textarea "<p>GMOs, gut microbiome, exercise science, public health, plant medicine, psych…"
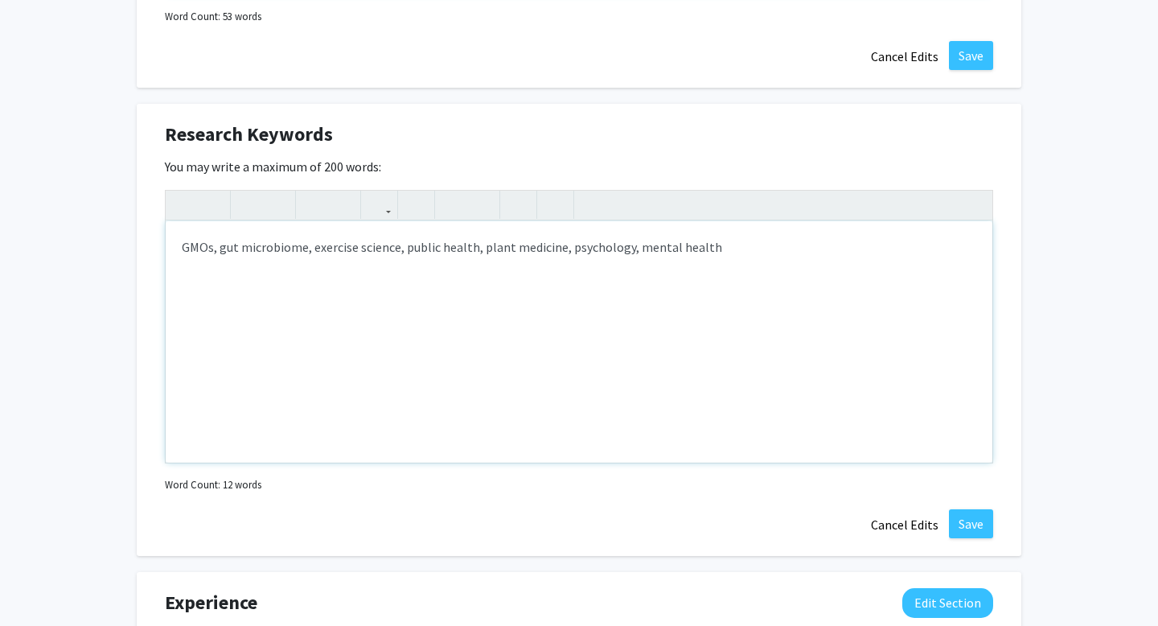
scroll to position [1066, 0]
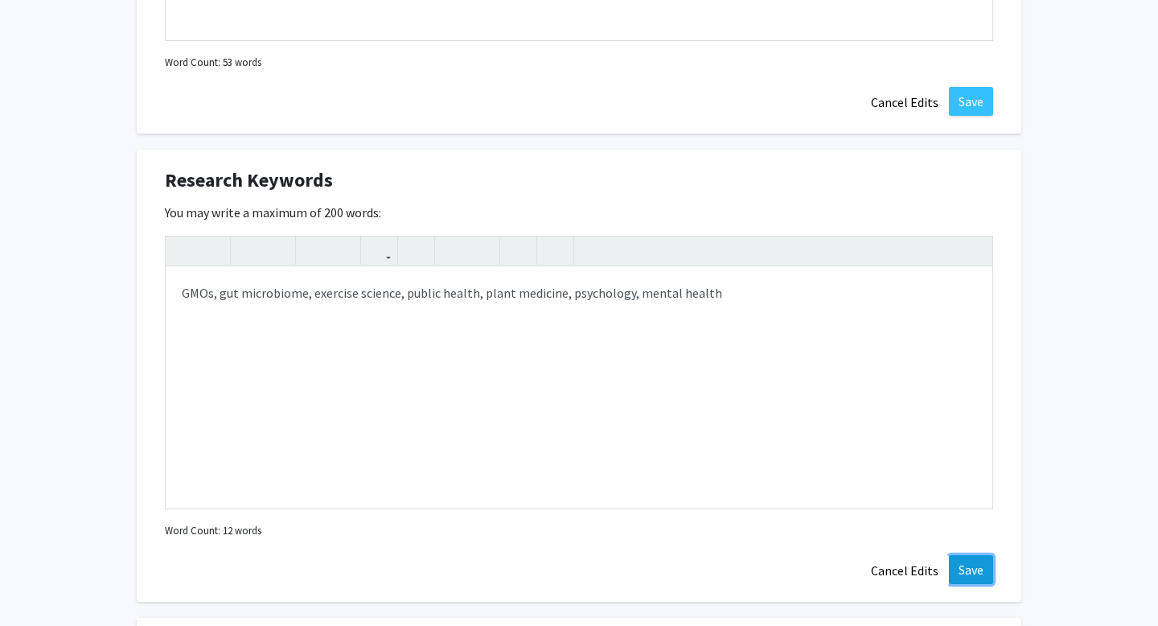
click at [959, 564] on button "Save" at bounding box center [971, 569] width 44 height 29
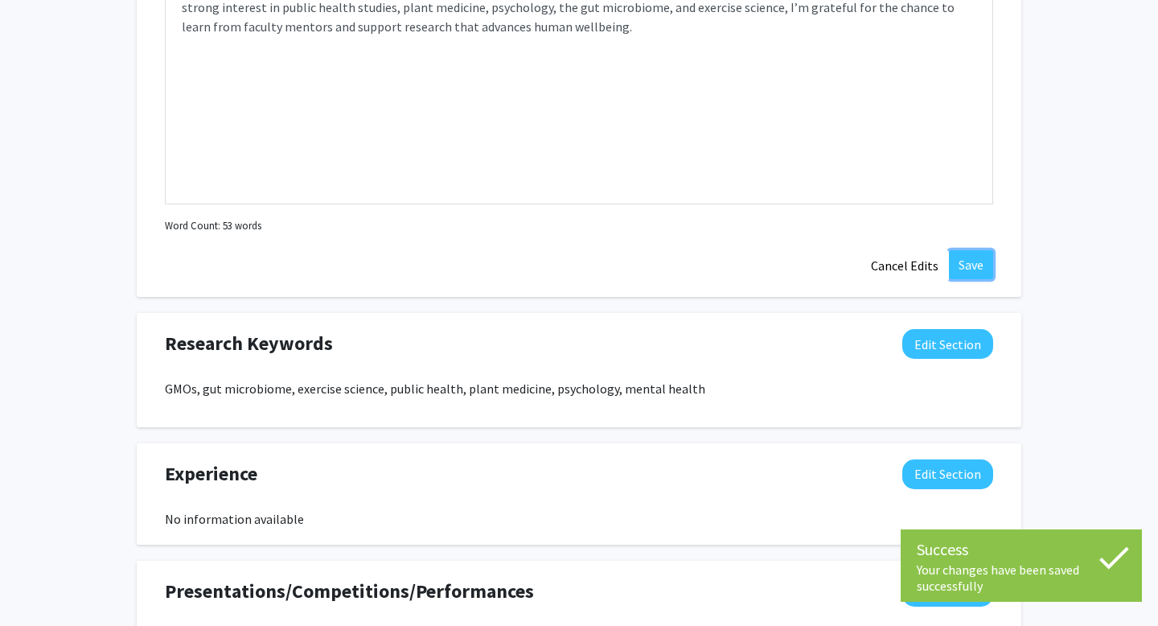
click at [955, 260] on button "Save" at bounding box center [971, 264] width 44 height 29
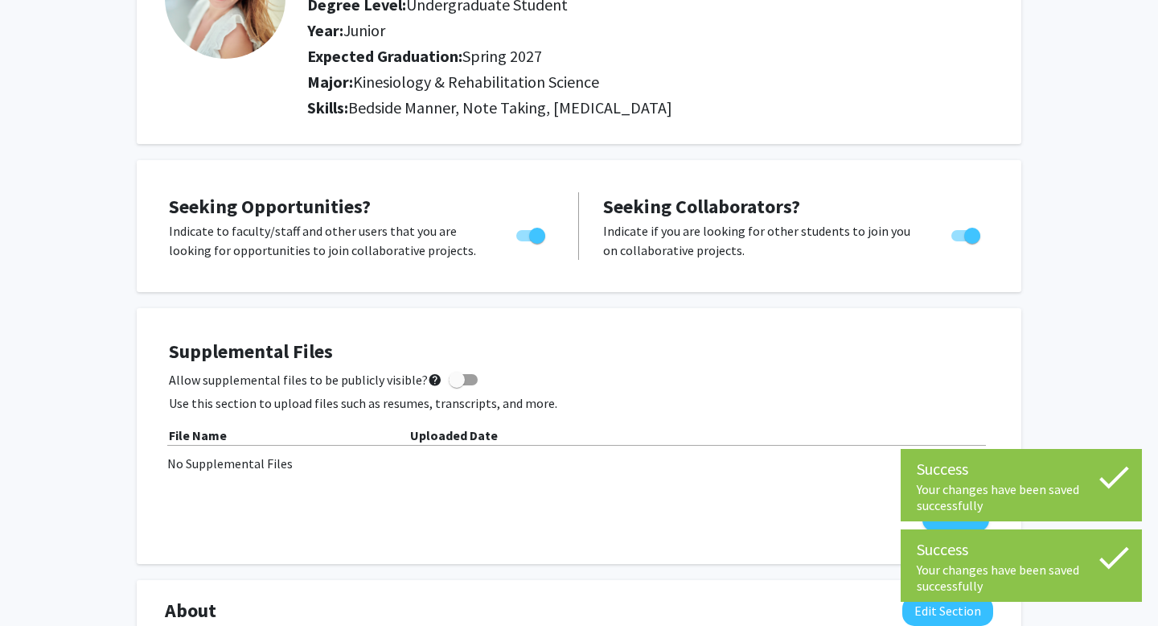
scroll to position [0, 0]
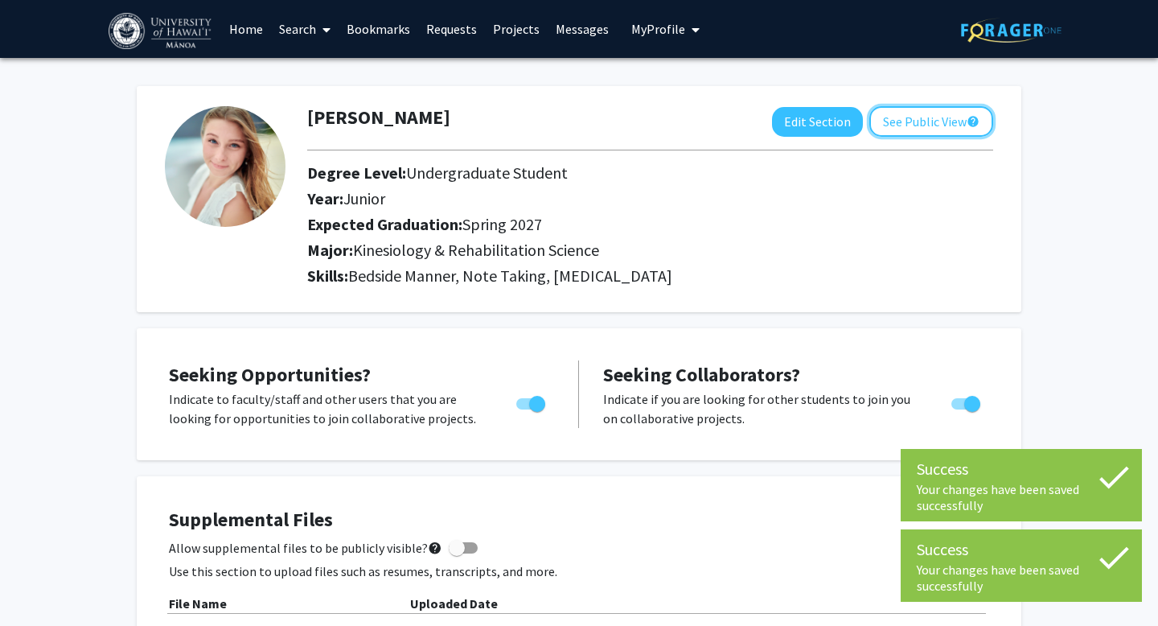
click at [918, 111] on button "See Public View help" at bounding box center [931, 121] width 124 height 31
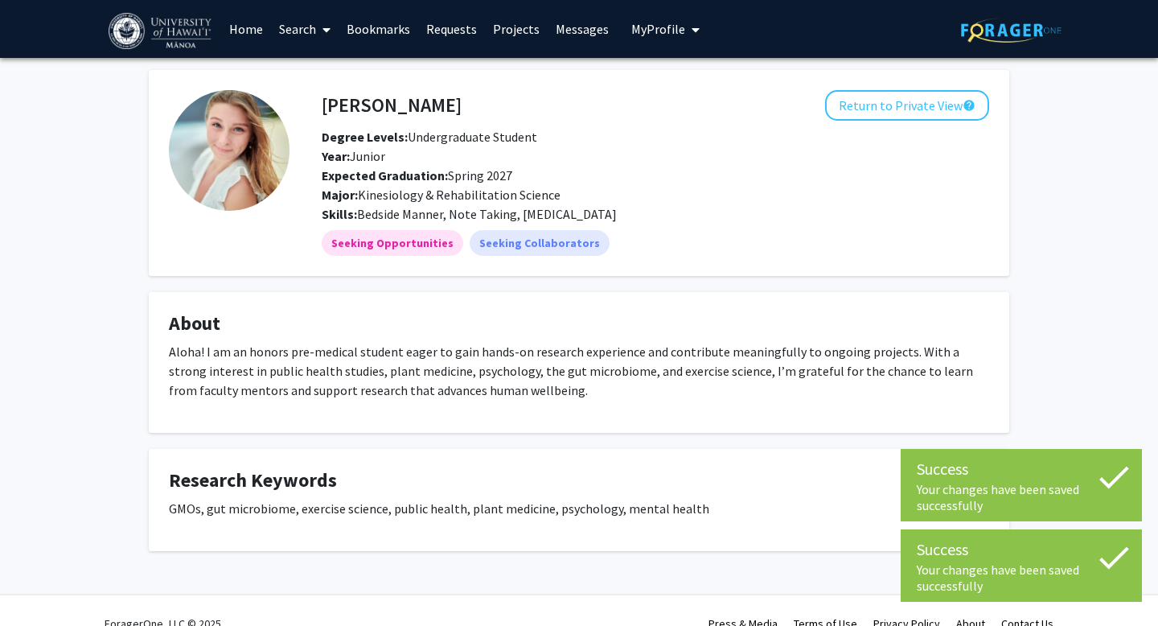
scroll to position [25, 0]
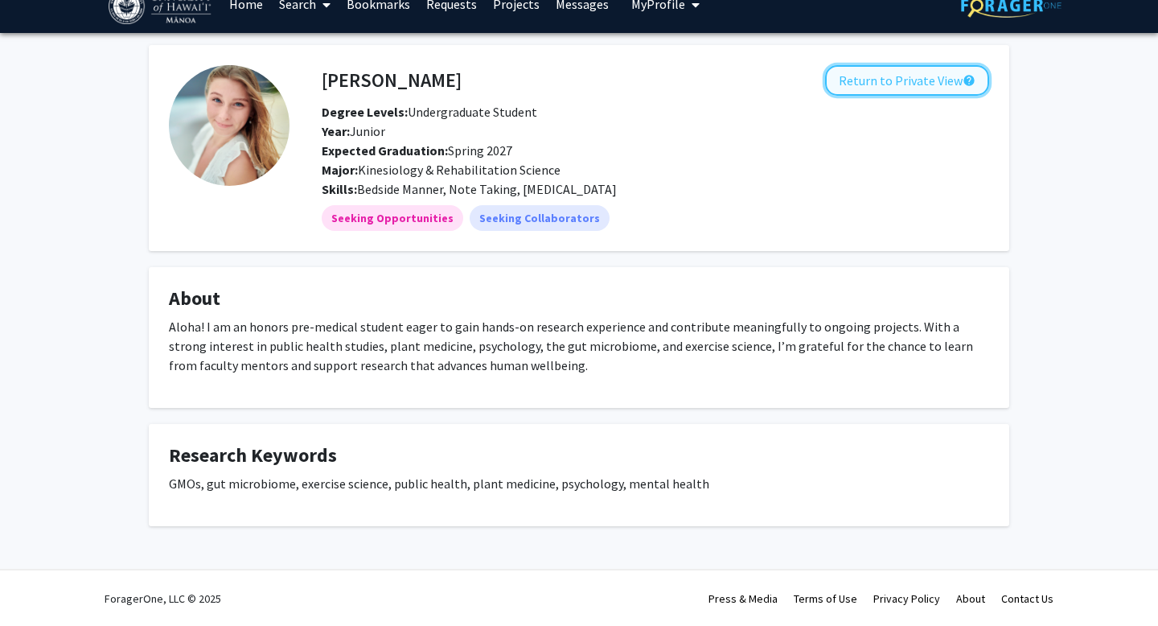
click at [897, 84] on button "Return to Private View help" at bounding box center [907, 80] width 164 height 31
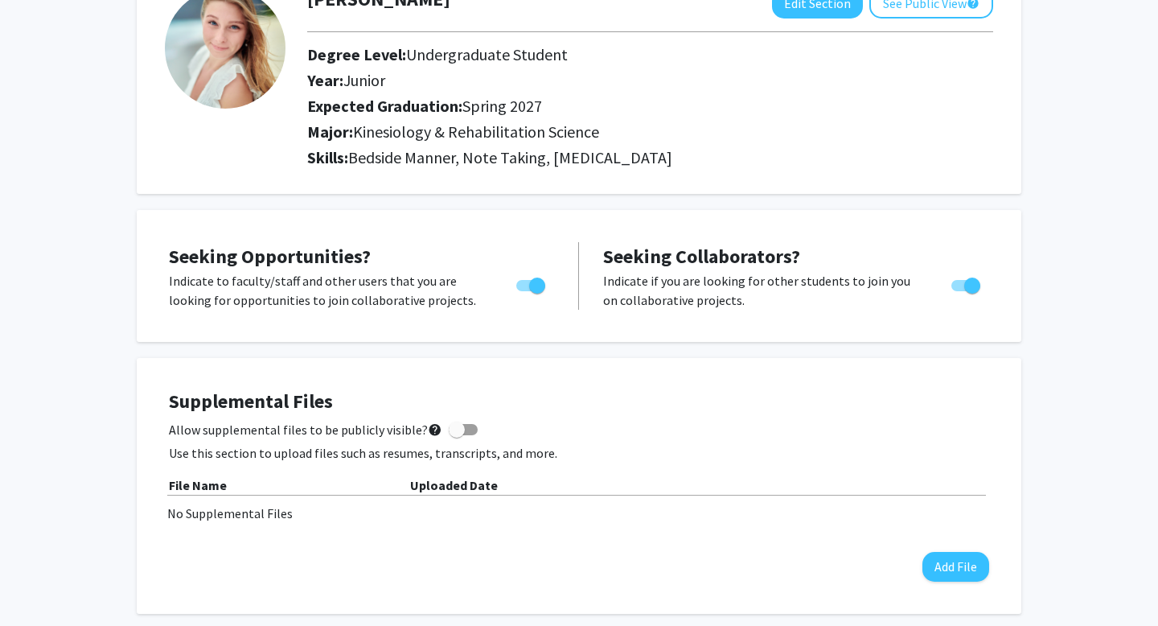
scroll to position [55, 0]
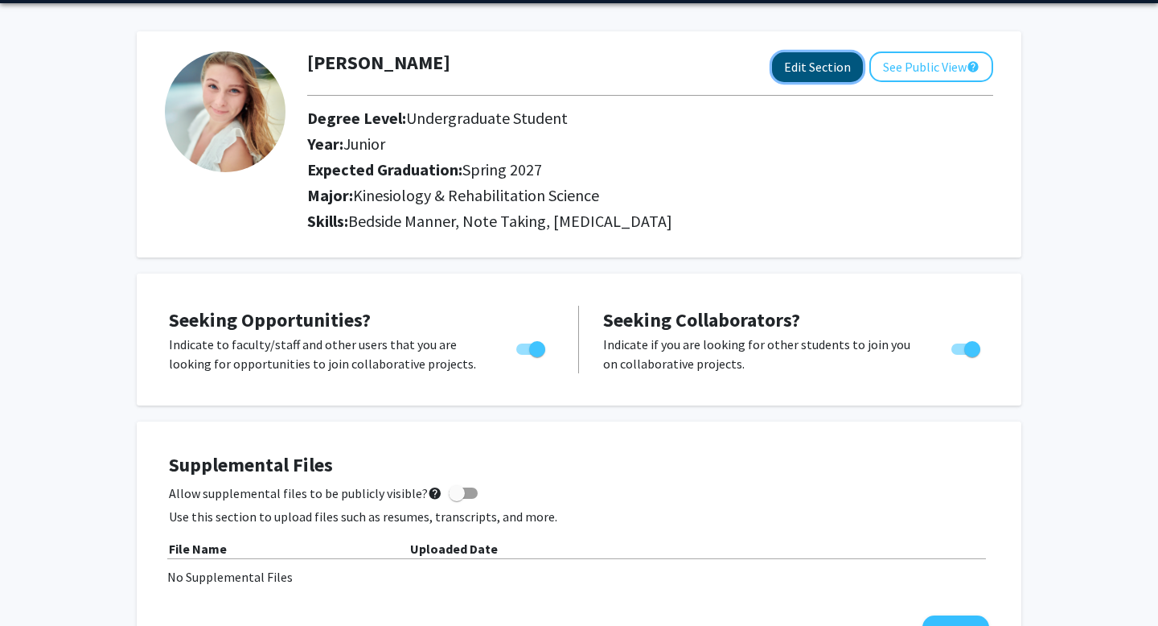
click at [826, 72] on button "Edit Section" at bounding box center [817, 67] width 91 height 30
select select "junior"
select select "37: spring_2027"
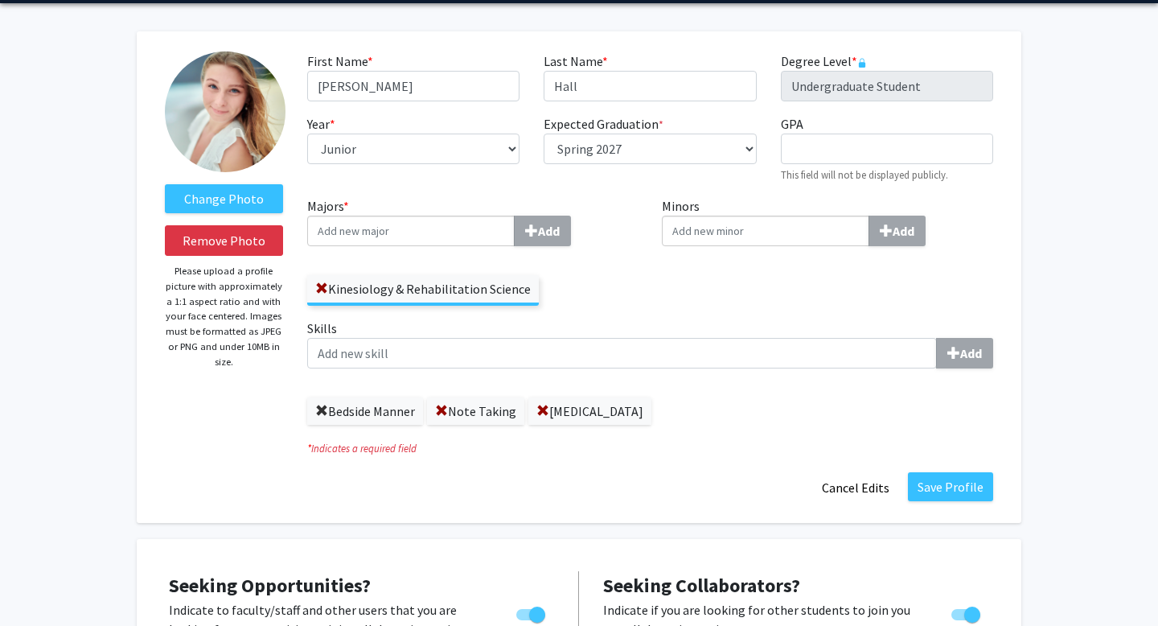
click at [321, 405] on span at bounding box center [321, 411] width 13 height 13
click at [322, 405] on span at bounding box center [321, 411] width 13 height 13
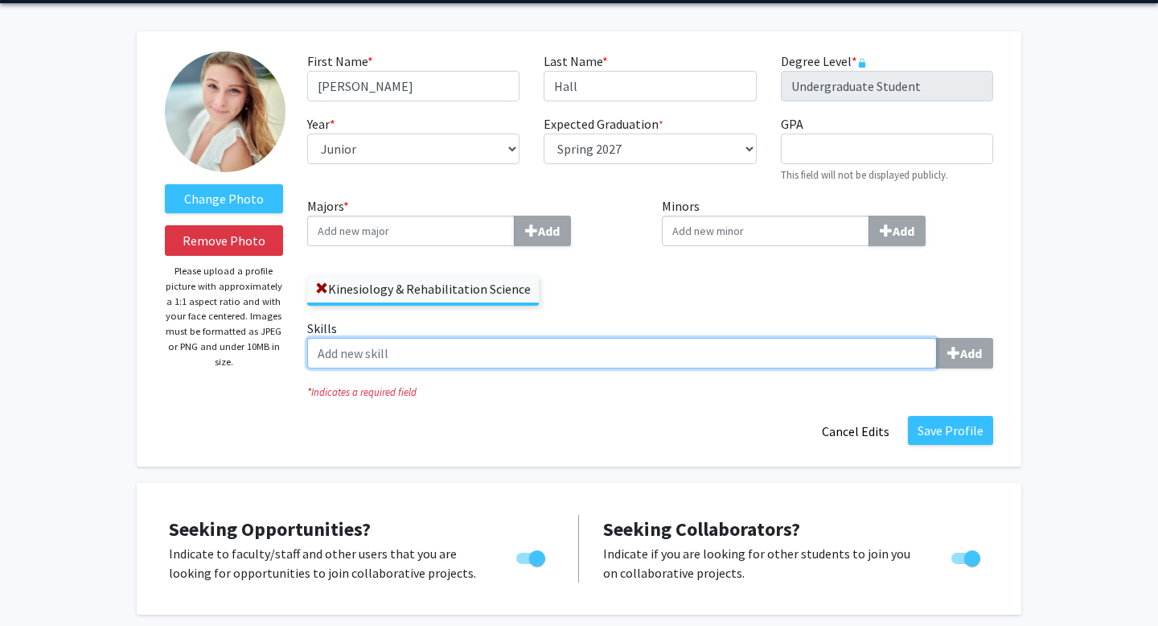
click at [335, 359] on input "Skills Add" at bounding box center [622, 353] width 630 height 31
type input "Literature Review"
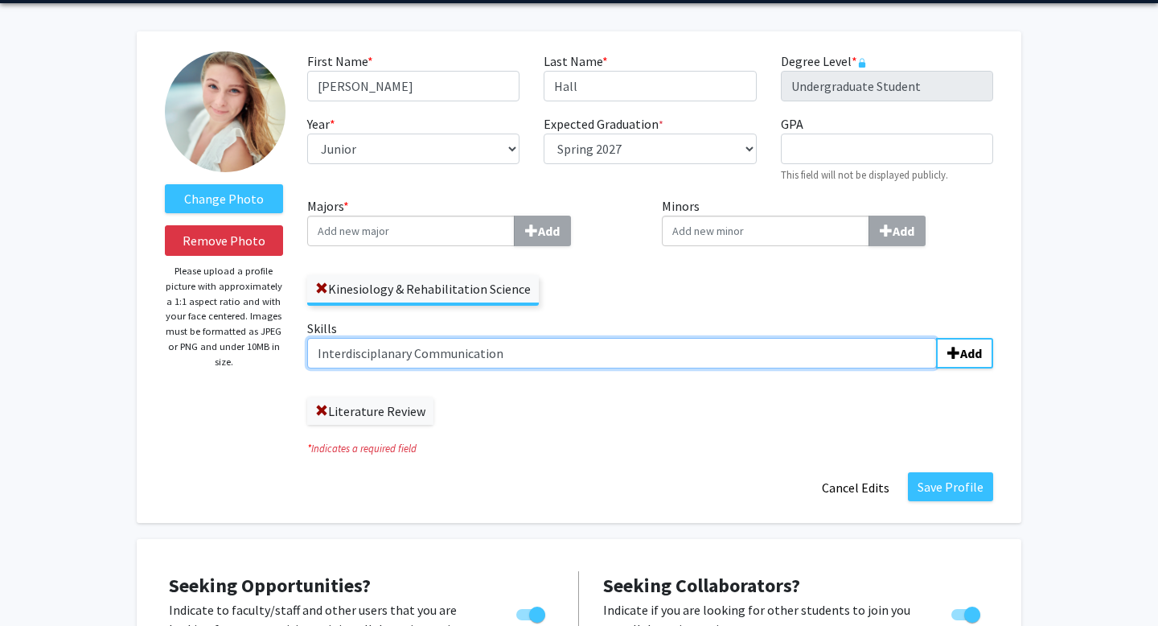
click at [347, 349] on input "Interdisciplanary Communication" at bounding box center [622, 353] width 630 height 31
click at [520, 360] on input "Interdisciplinary Communication" at bounding box center [622, 353] width 630 height 31
type input "Interdisciplinary Communication"
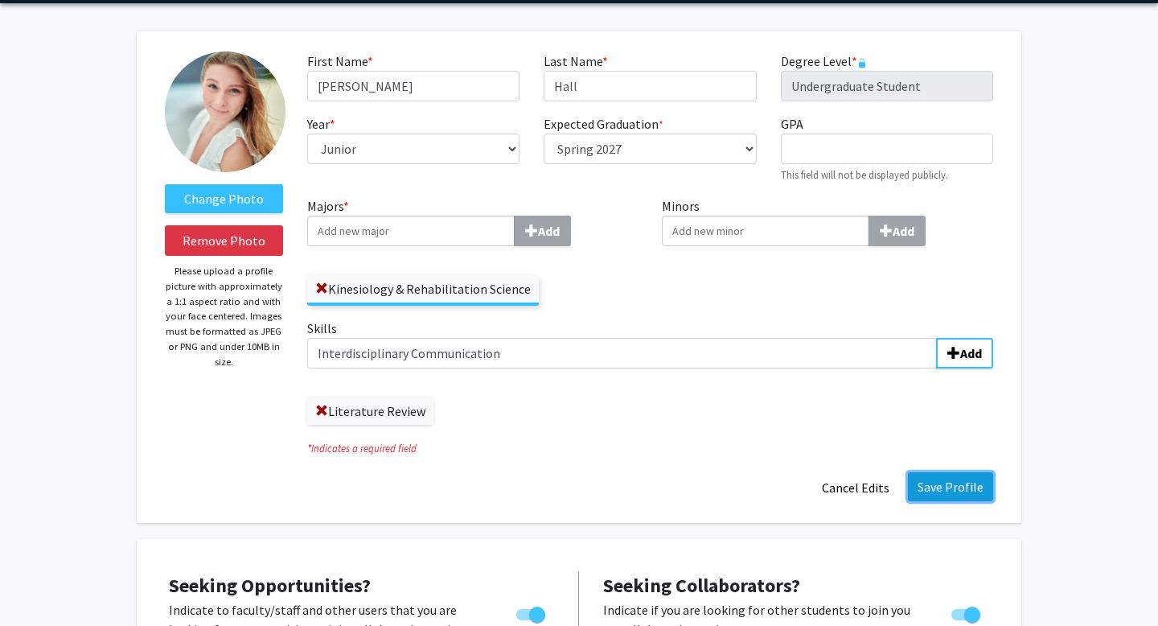
click at [947, 482] on button "Save Profile" at bounding box center [950, 486] width 85 height 29
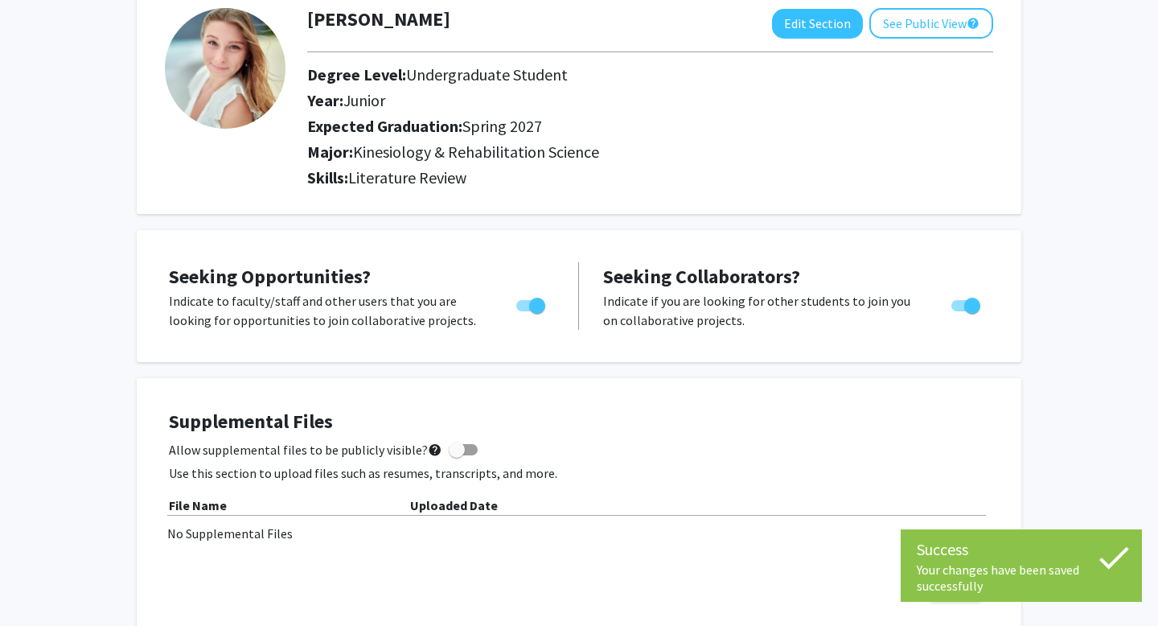
scroll to position [9, 0]
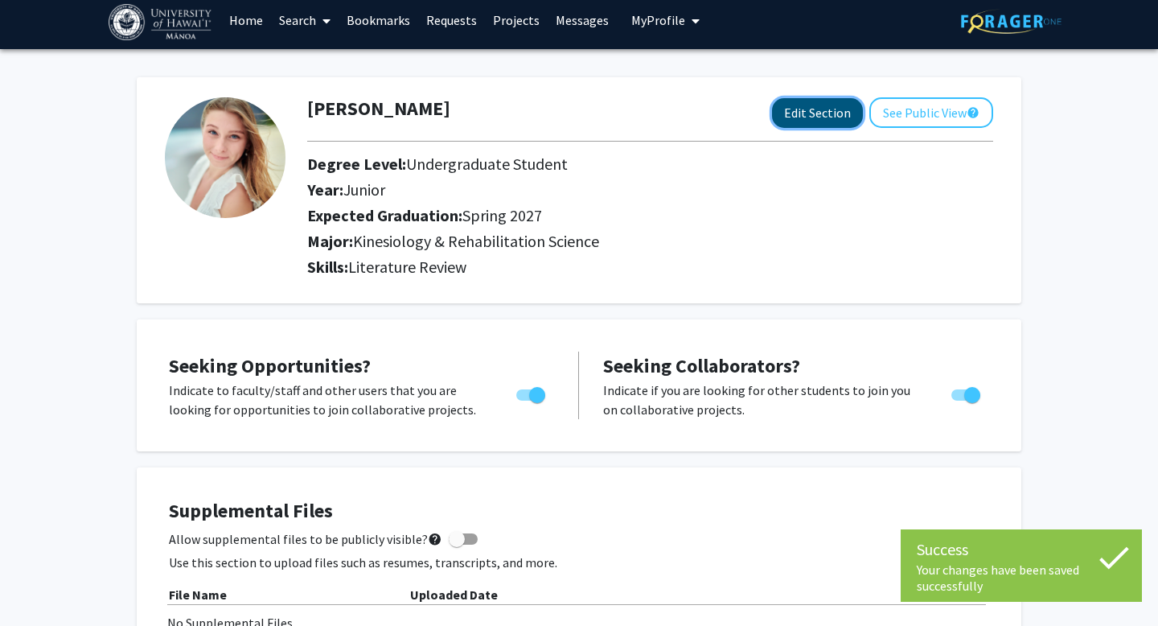
click at [798, 119] on button "Edit Section" at bounding box center [817, 113] width 91 height 30
select select "junior"
select select "37: spring_2027"
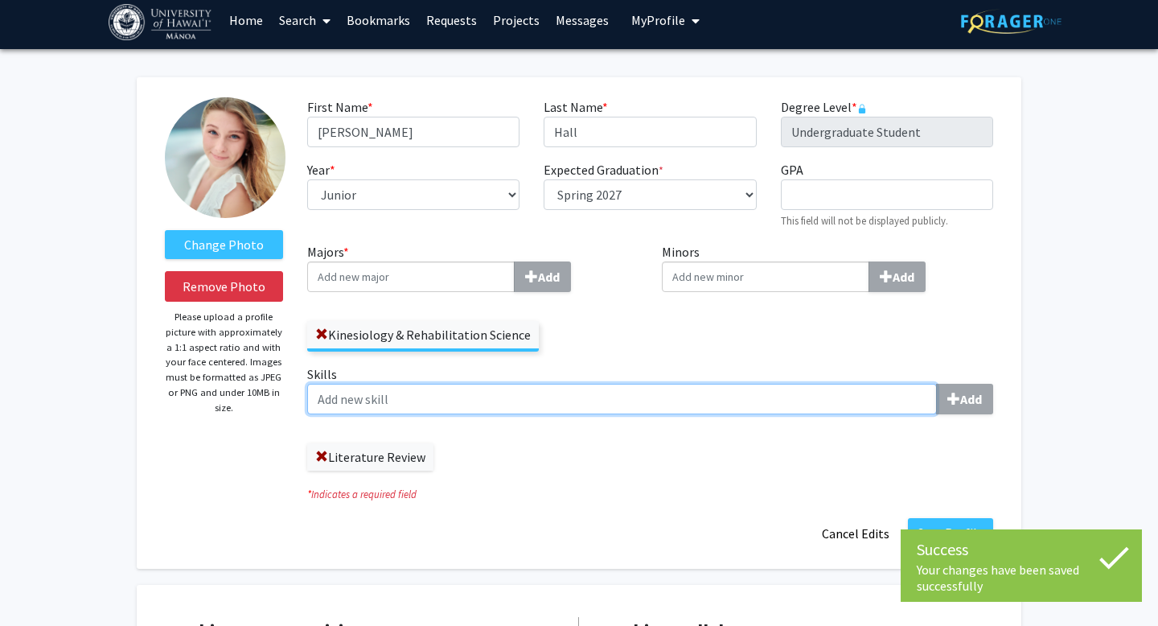
click at [382, 394] on input "Skills Add" at bounding box center [622, 399] width 630 height 31
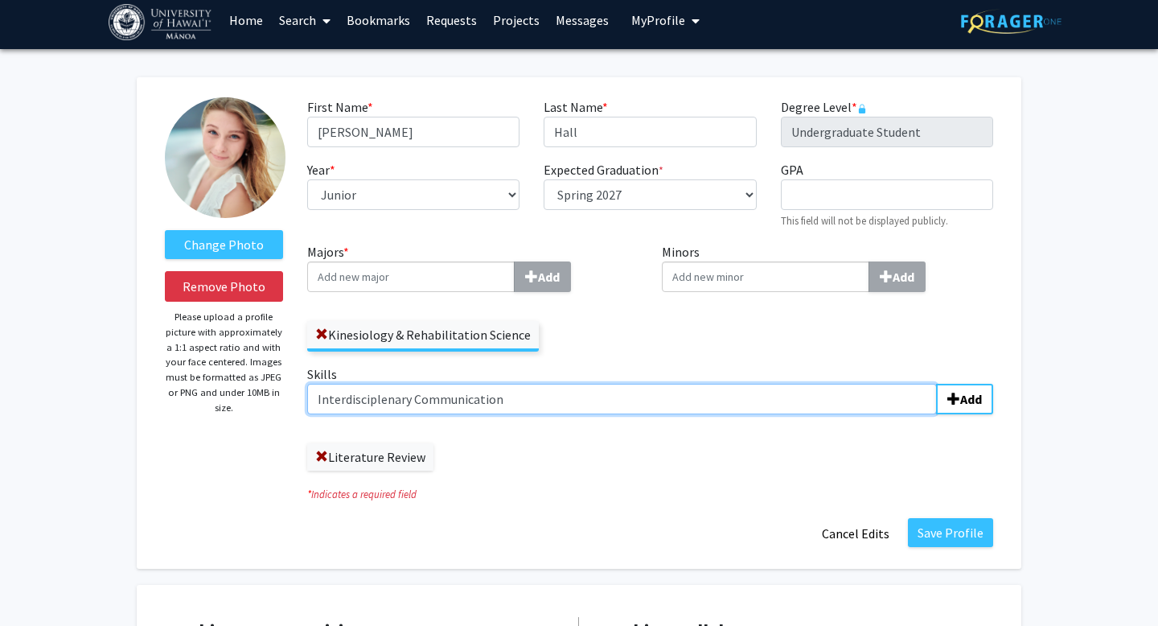
click at [343, 401] on input "Interdisciplenary Communication" at bounding box center [622, 399] width 630 height 31
type input "Interdisciplinary Communication"
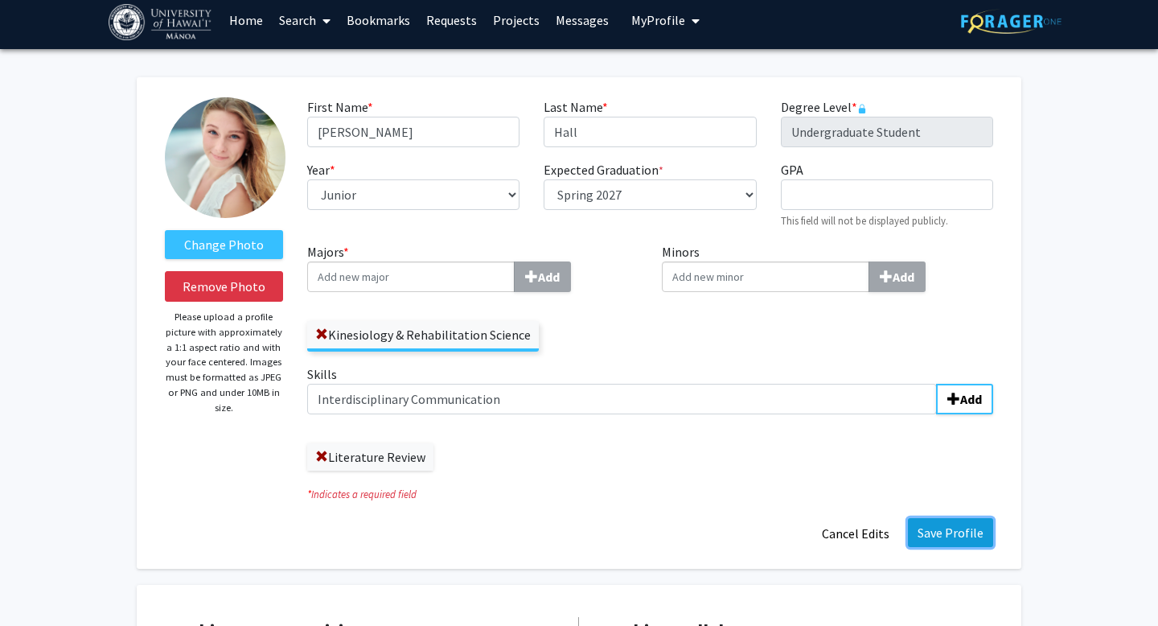
click at [944, 533] on button "Save Profile" at bounding box center [950, 532] width 85 height 29
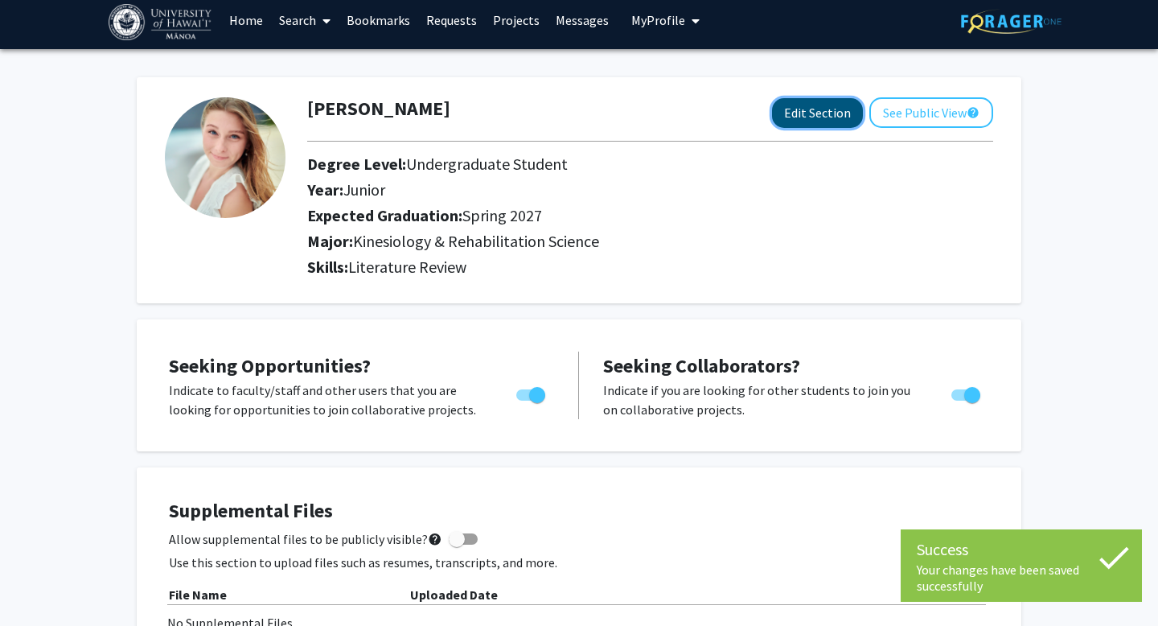
click at [815, 114] on button "Edit Section" at bounding box center [817, 113] width 91 height 30
select select "junior"
select select "37: spring_2027"
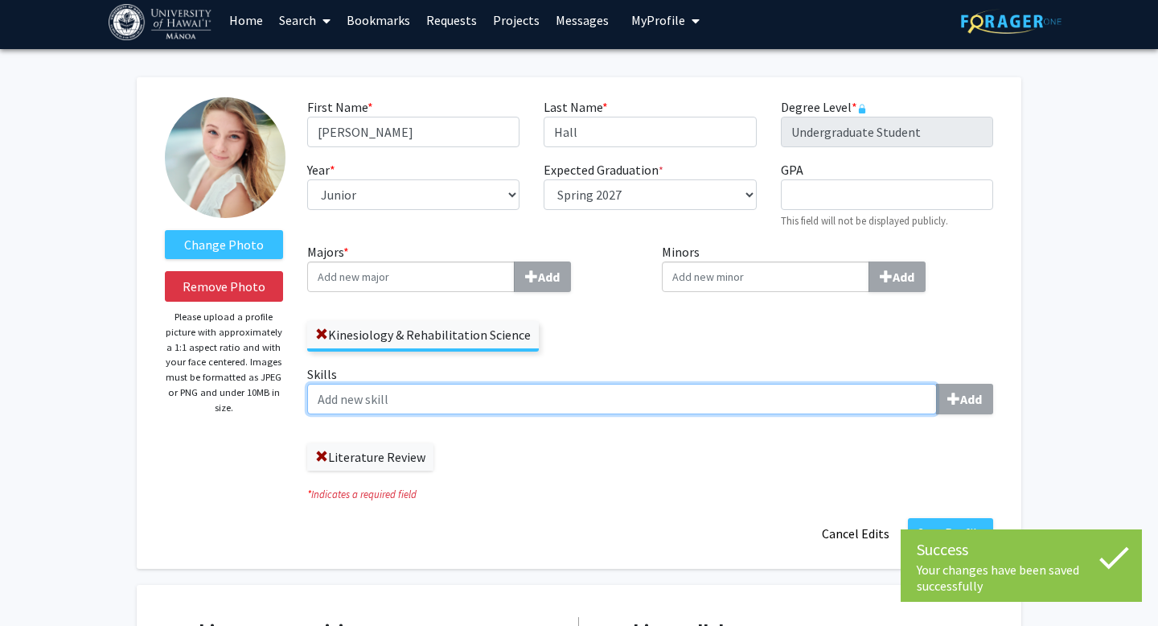
click at [443, 407] on input "Skills Add" at bounding box center [622, 399] width 630 height 31
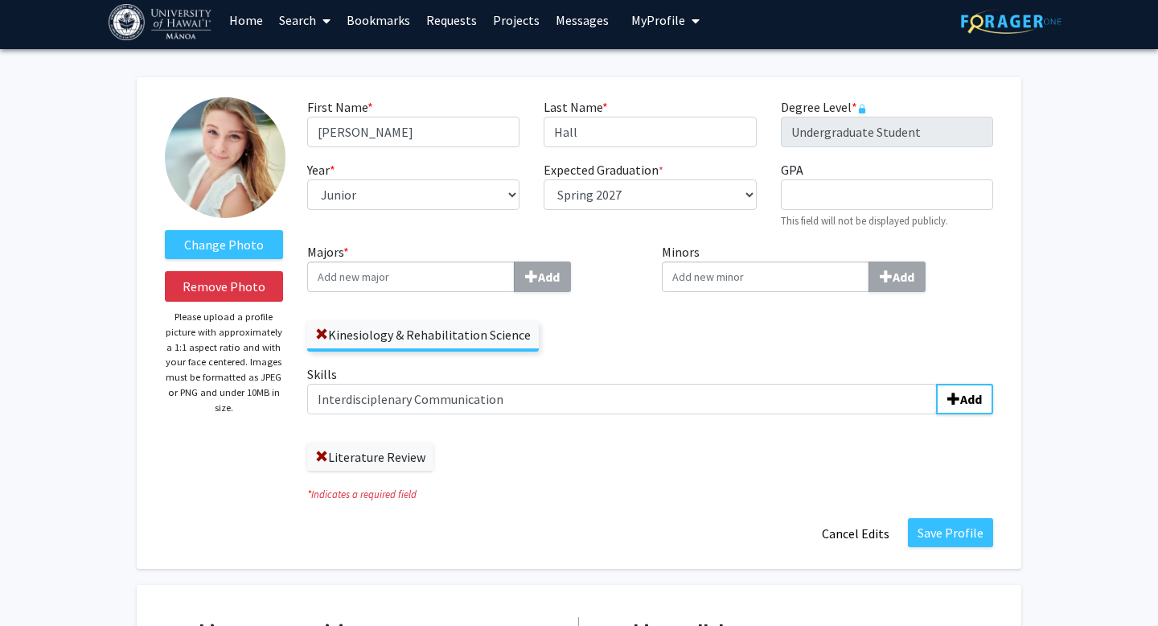
click at [344, 420] on div "Skills Interdisciplenary Communication Add Literature Review" at bounding box center [650, 417] width 686 height 106
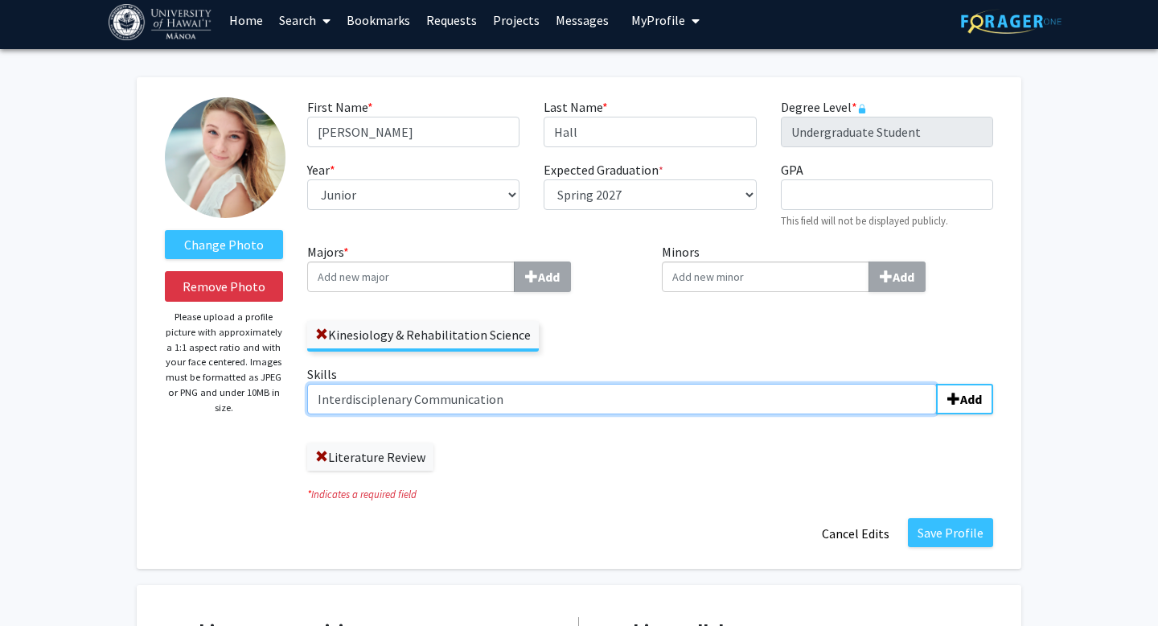
click at [344, 400] on input "Interdisciplenary Communication" at bounding box center [622, 399] width 630 height 31
type input "Interdisciplinary Communication"
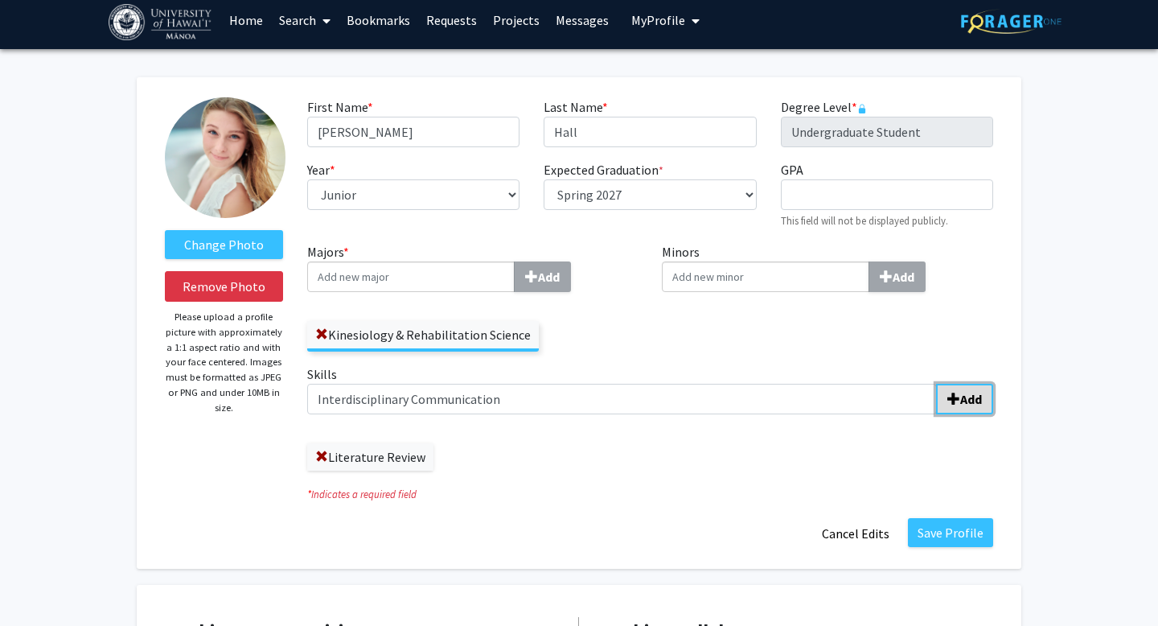
click at [972, 398] on b "Add" at bounding box center [971, 399] width 22 height 16
click at [362, 424] on div "Skills Add Literature Review Interdisciplinary Communication" at bounding box center [650, 417] width 686 height 106
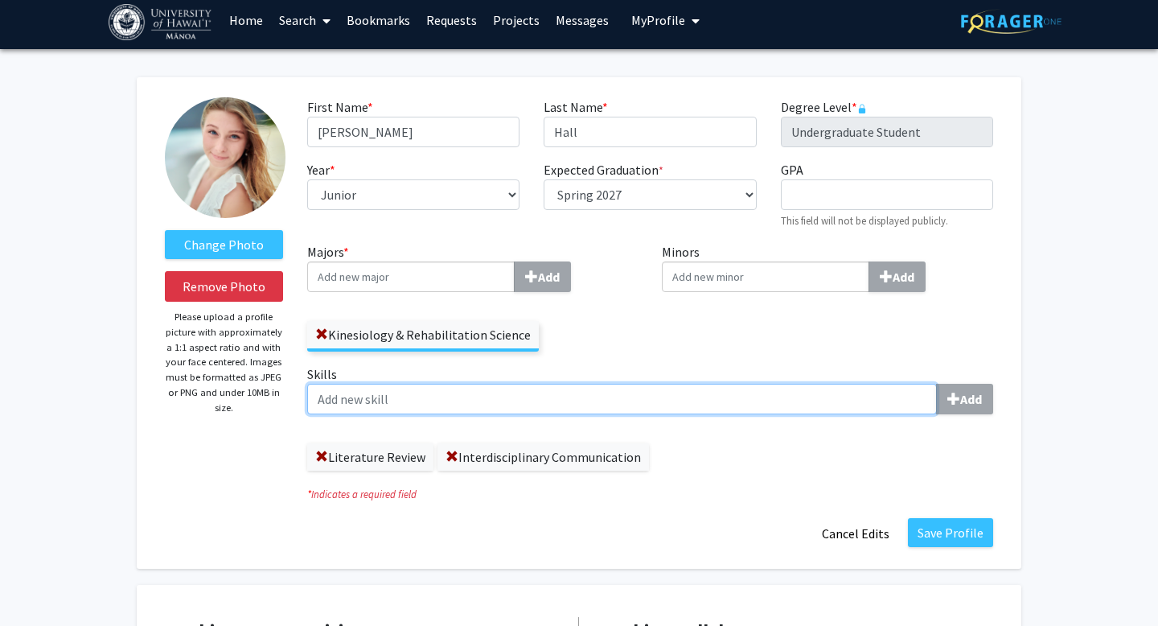
click at [362, 390] on input "Skills Add" at bounding box center [622, 399] width 630 height 31
type input "Teamwork"
type input "Adaptability"
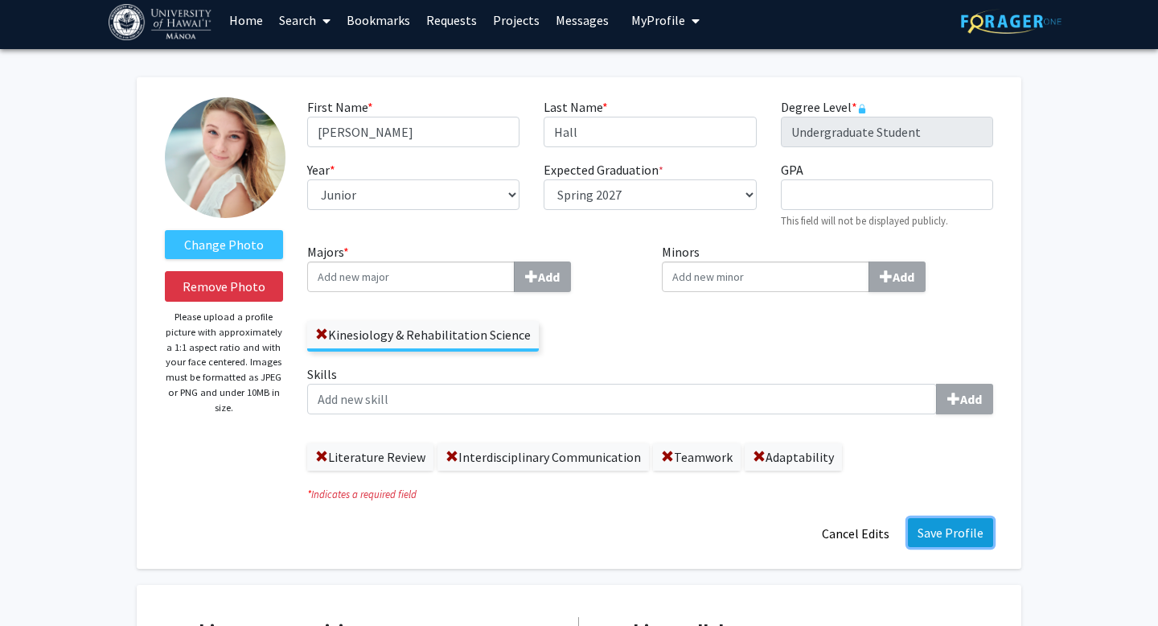
click at [964, 533] on button "Save Profile" at bounding box center [950, 532] width 85 height 29
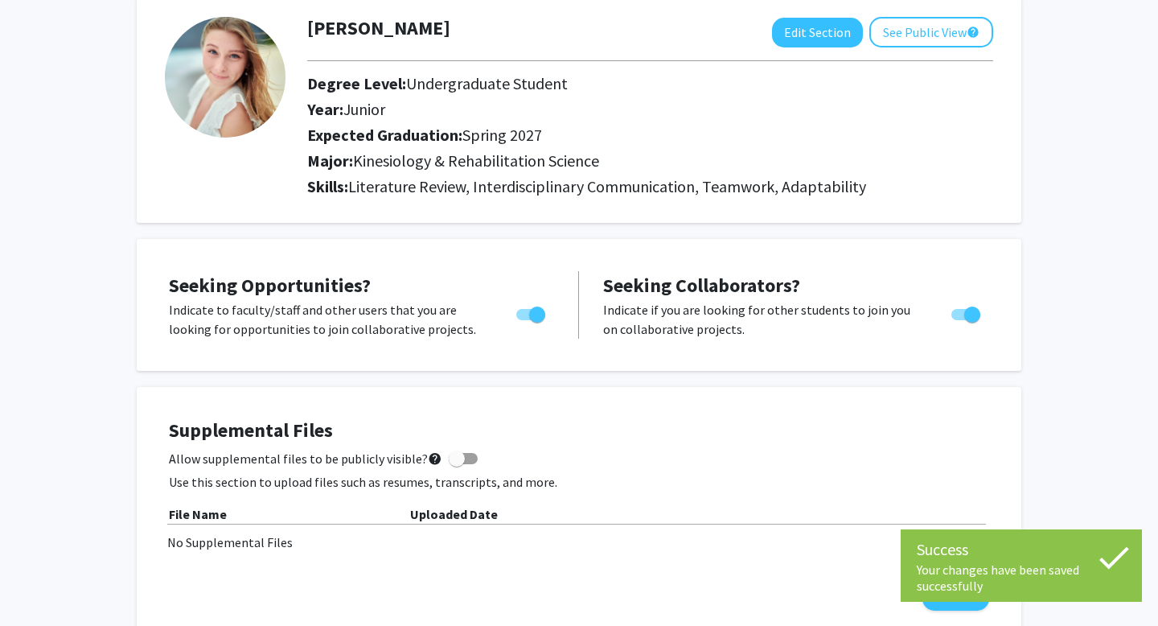
scroll to position [0, 0]
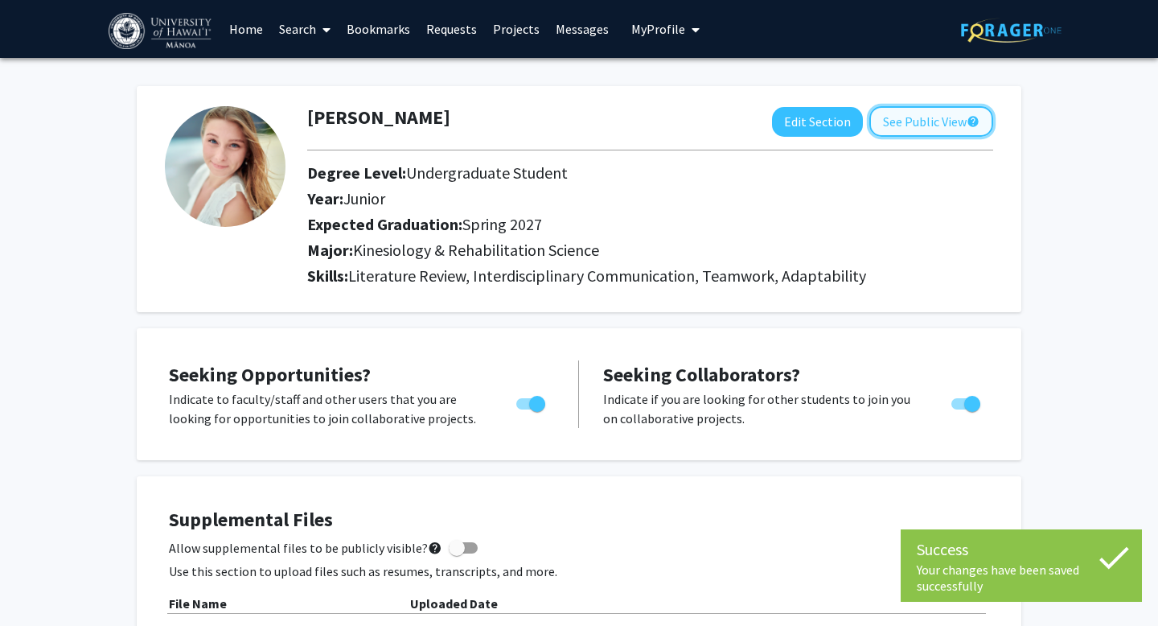
click at [937, 115] on button "See Public View help" at bounding box center [931, 121] width 124 height 31
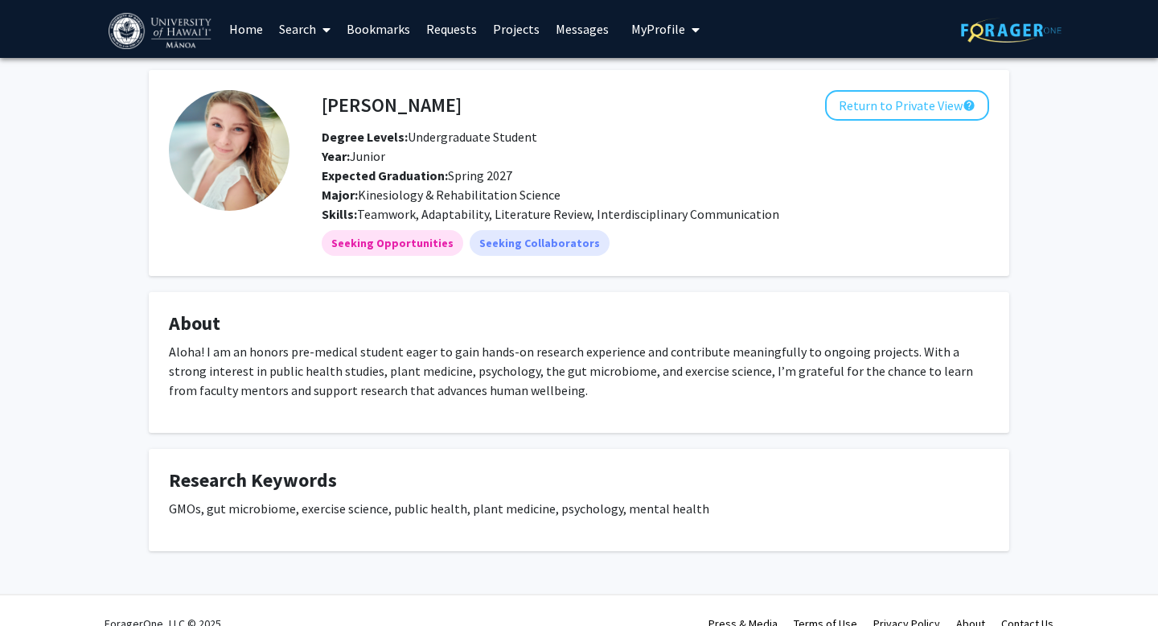
scroll to position [25, 0]
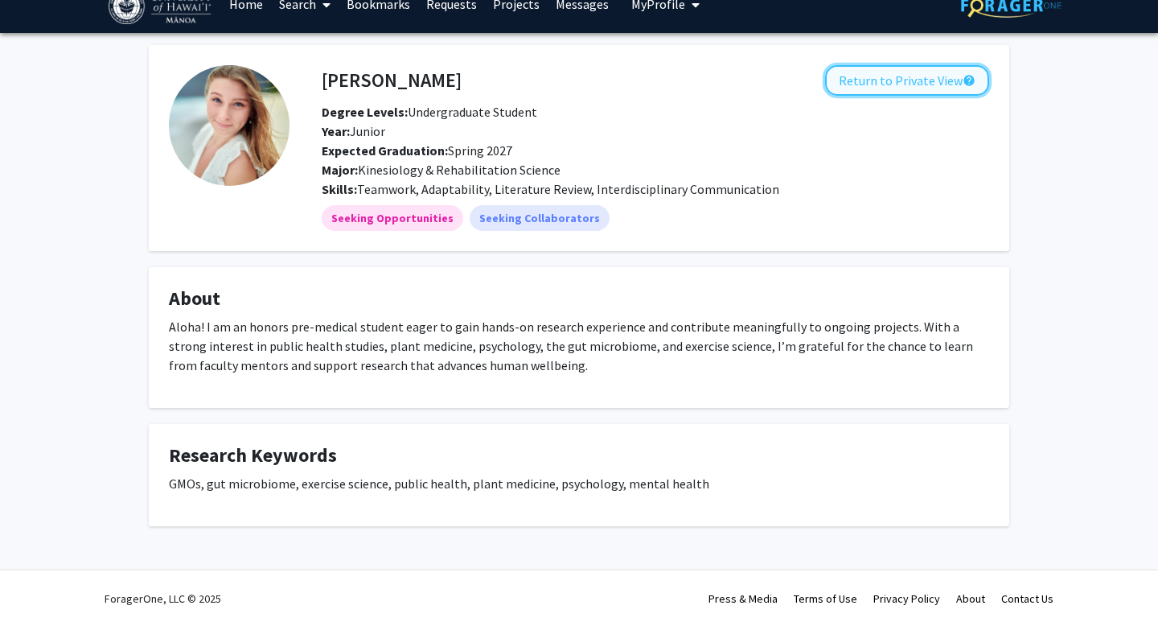
click at [889, 84] on button "Return to Private View help" at bounding box center [907, 80] width 164 height 31
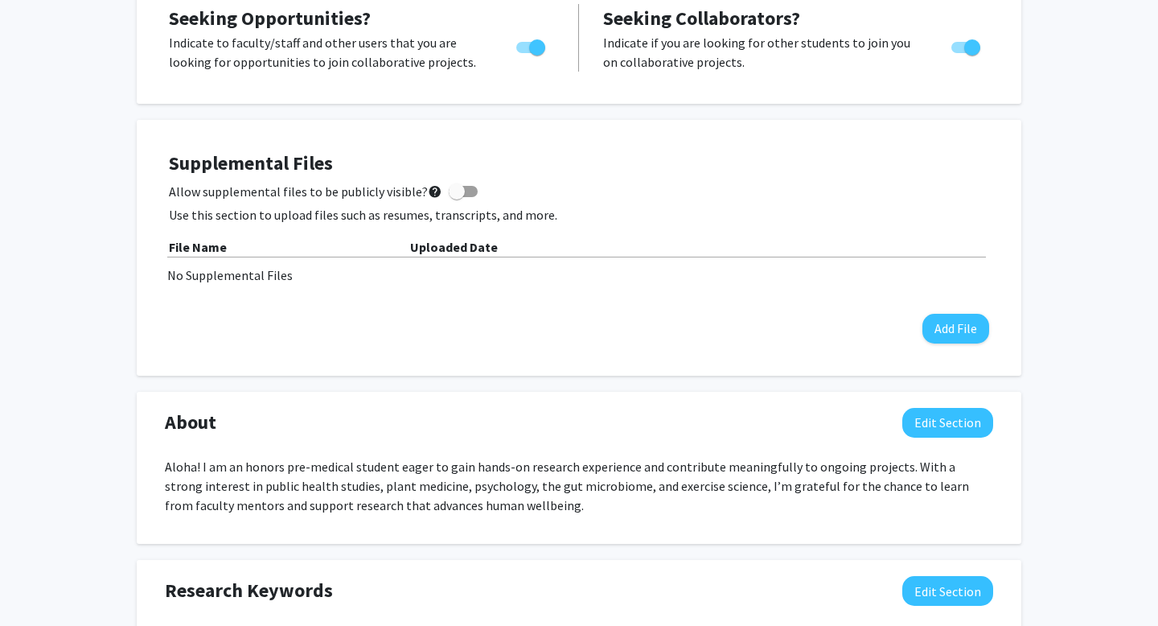
scroll to position [409, 0]
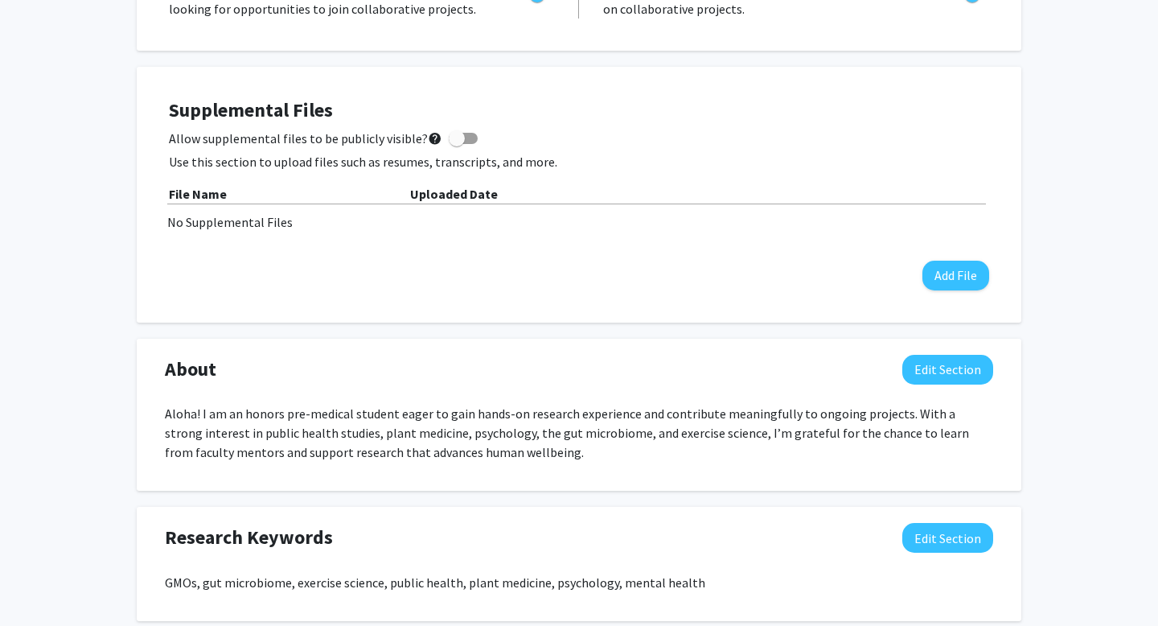
click at [207, 424] on p "Aloha! I am an honors pre-medical student eager to gain hands-on research exper…" at bounding box center [579, 433] width 828 height 58
click at [925, 364] on button "Edit Section" at bounding box center [947, 370] width 91 height 30
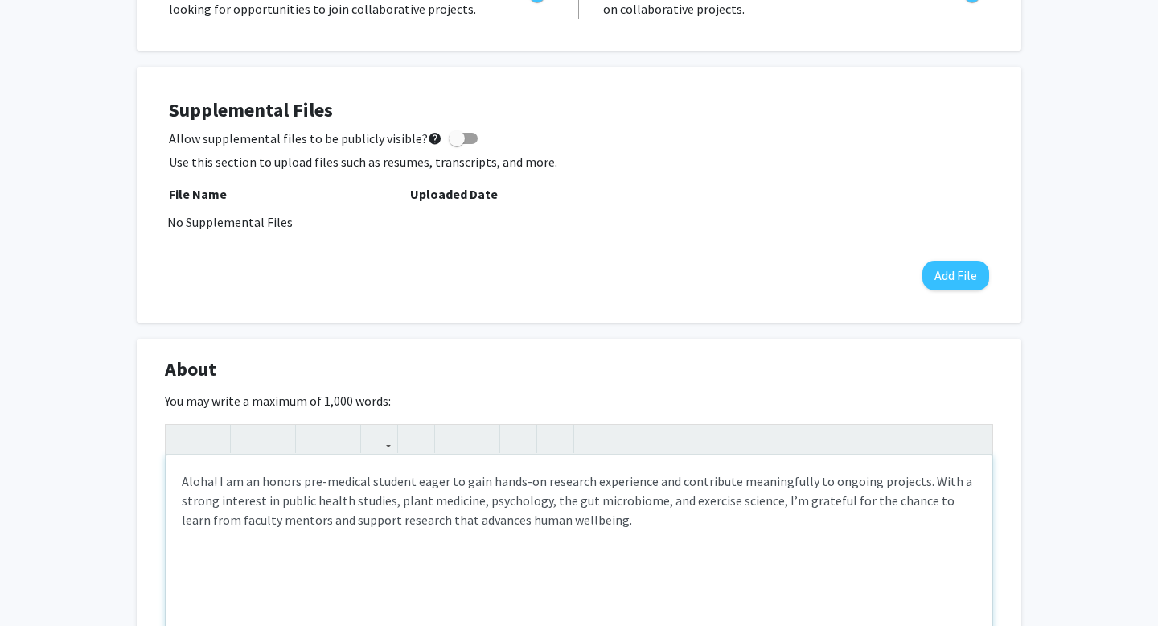
click at [217, 480] on p "Aloha! I am an honors pre-medical student eager to gain hands-on research exper…" at bounding box center [579, 500] width 795 height 58
type textarea "<p>Aloha, I am an honors pre-medical student eager to gain hands-on research ex…"
click at [259, 485] on p "Aloha, I am an honors pre-medical student eager to gain hands-on research exper…" at bounding box center [579, 500] width 795 height 58
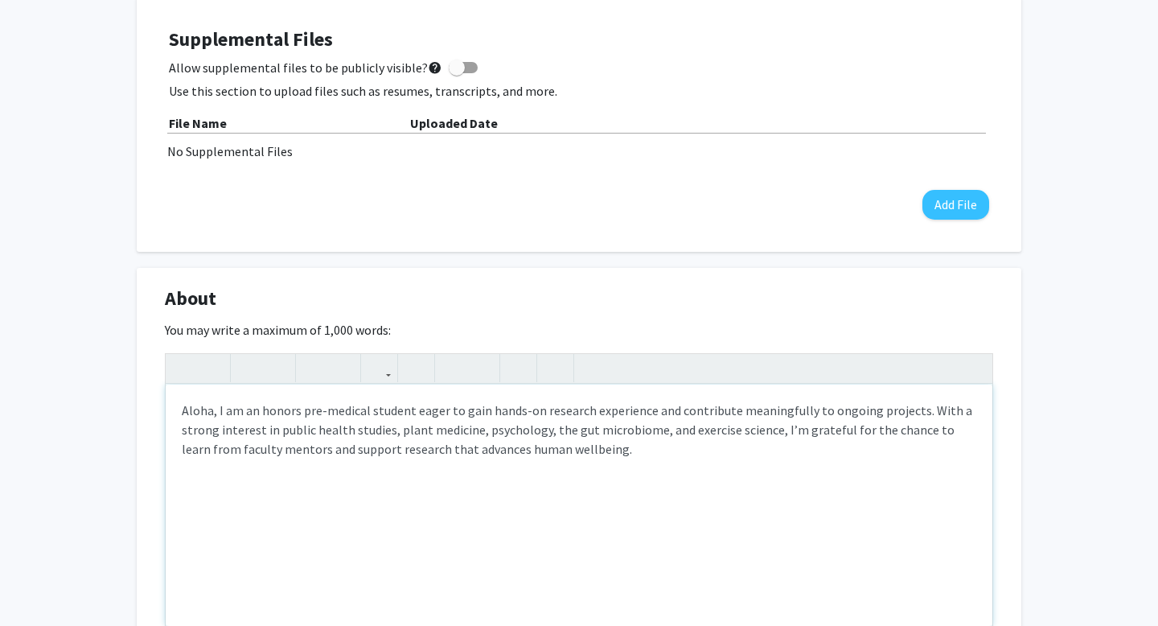
scroll to position [0, 0]
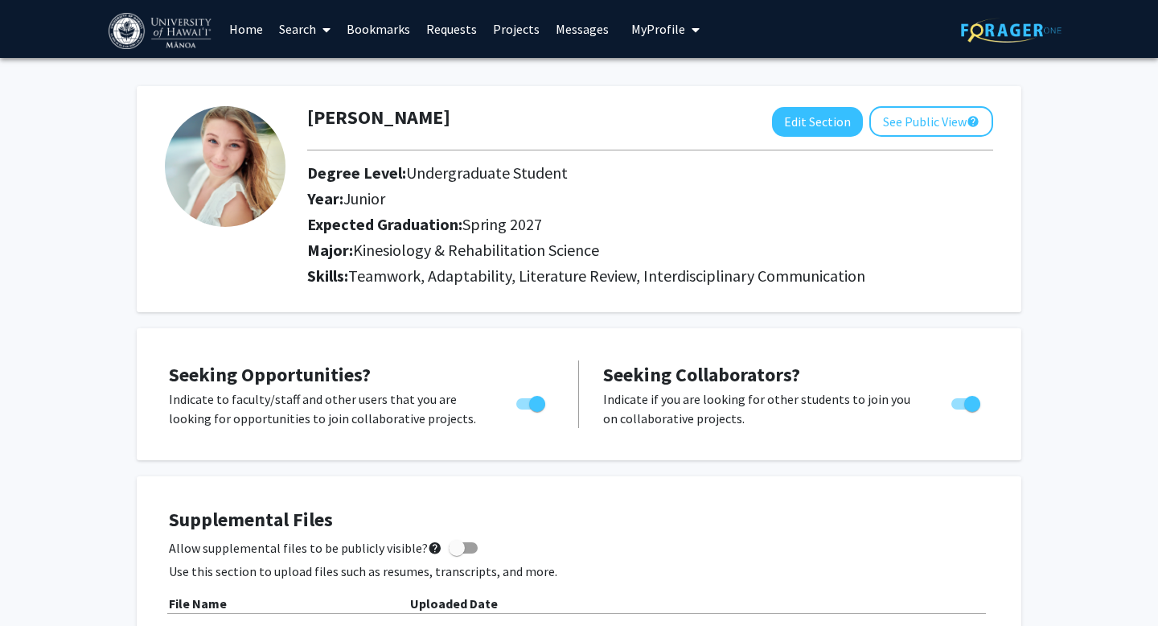
click at [312, 32] on link "Search" at bounding box center [305, 29] width 68 height 56
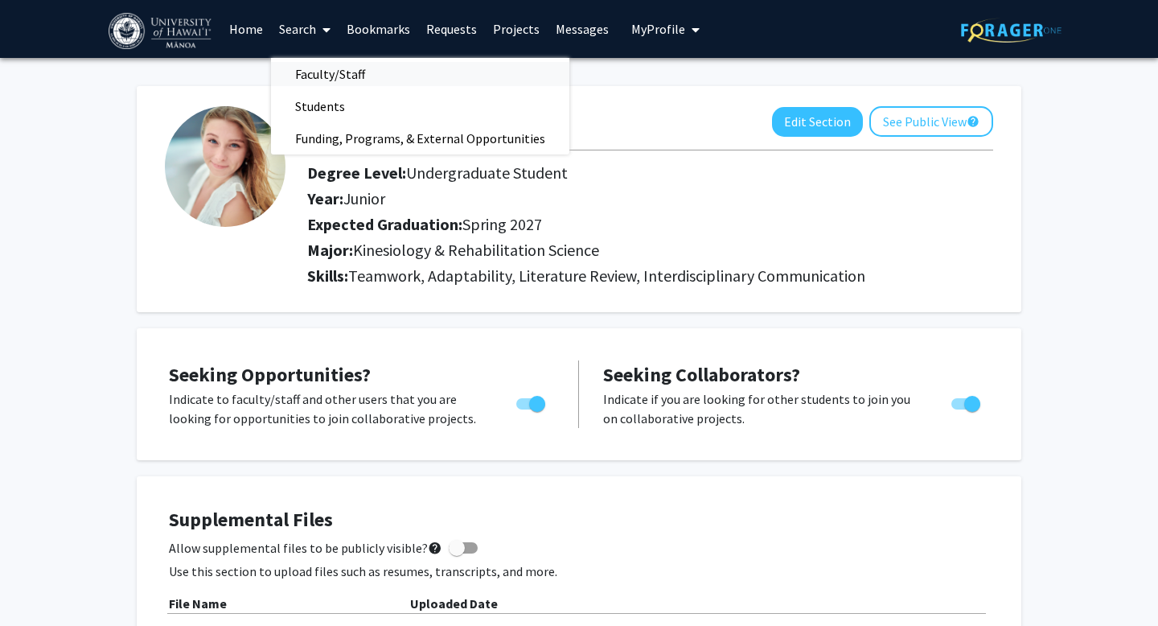
click at [316, 75] on span "Faculty/Staff" at bounding box center [330, 74] width 118 height 32
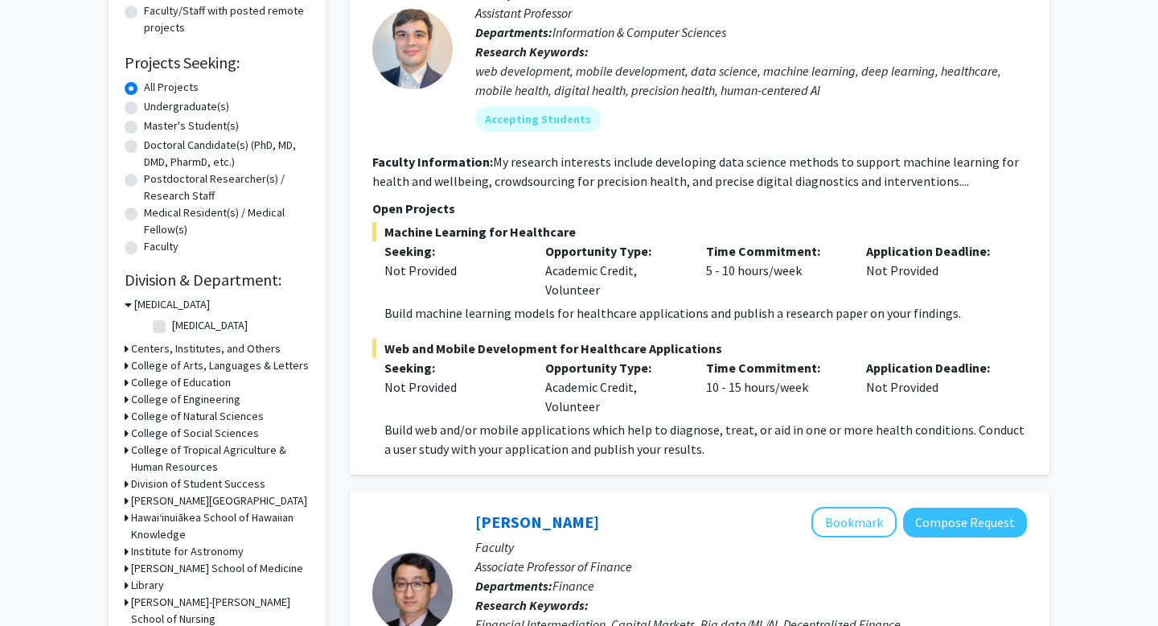
scroll to position [226, 0]
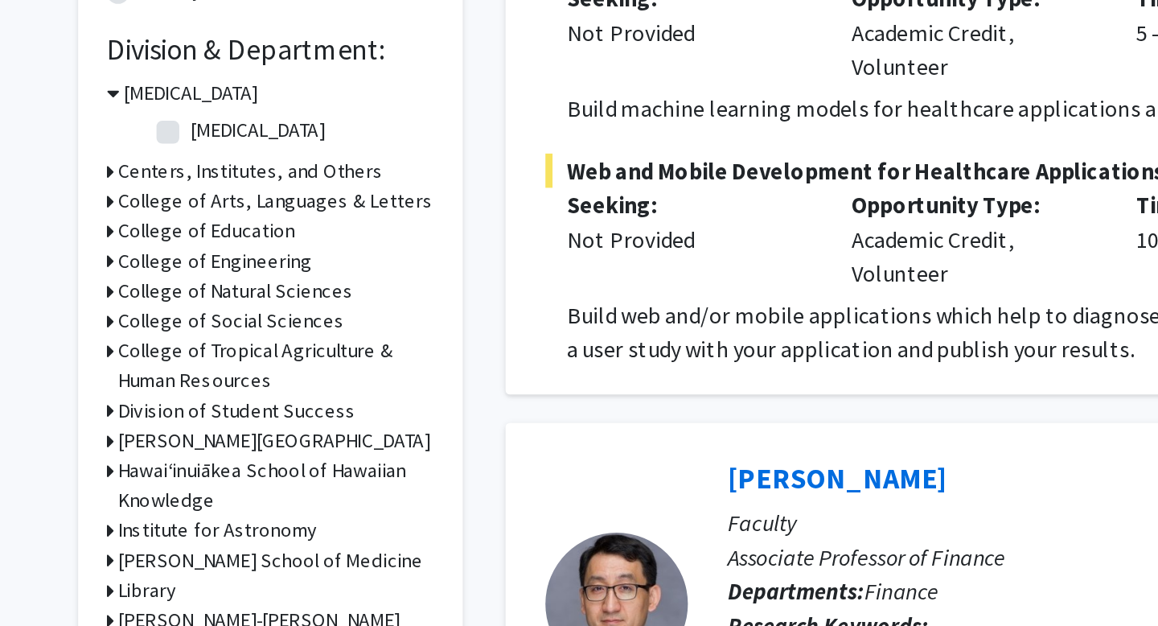
click at [146, 501] on h3 "[PERSON_NAME][GEOGRAPHIC_DATA]" at bounding box center [219, 499] width 176 height 17
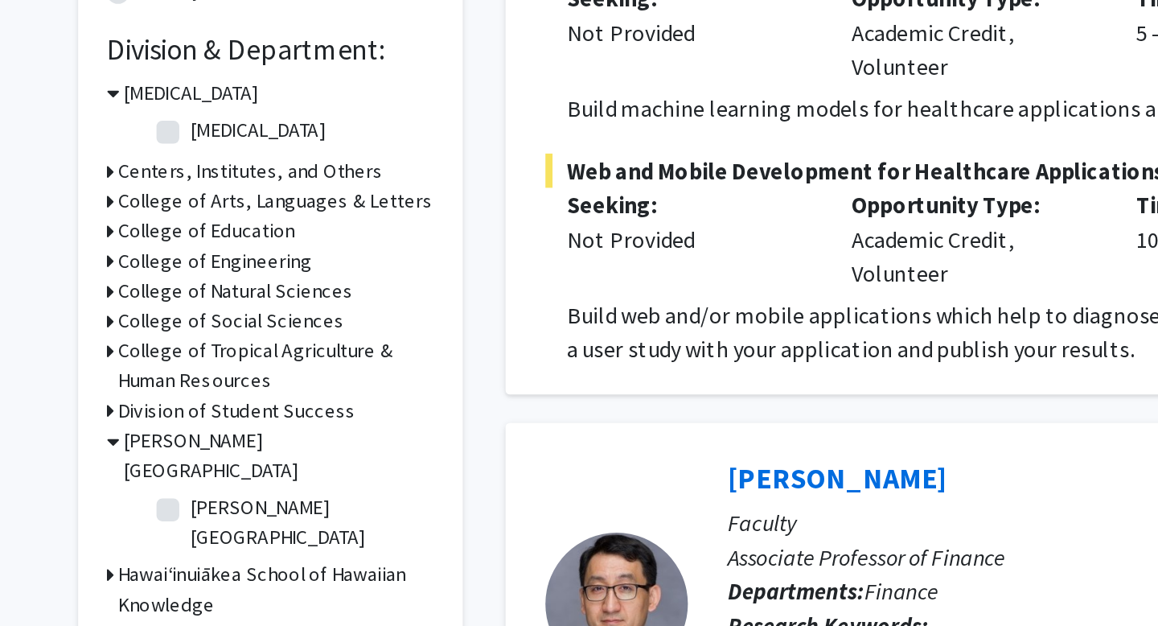
click at [146, 501] on h3 "[PERSON_NAME][GEOGRAPHIC_DATA]" at bounding box center [221, 508] width 175 height 34
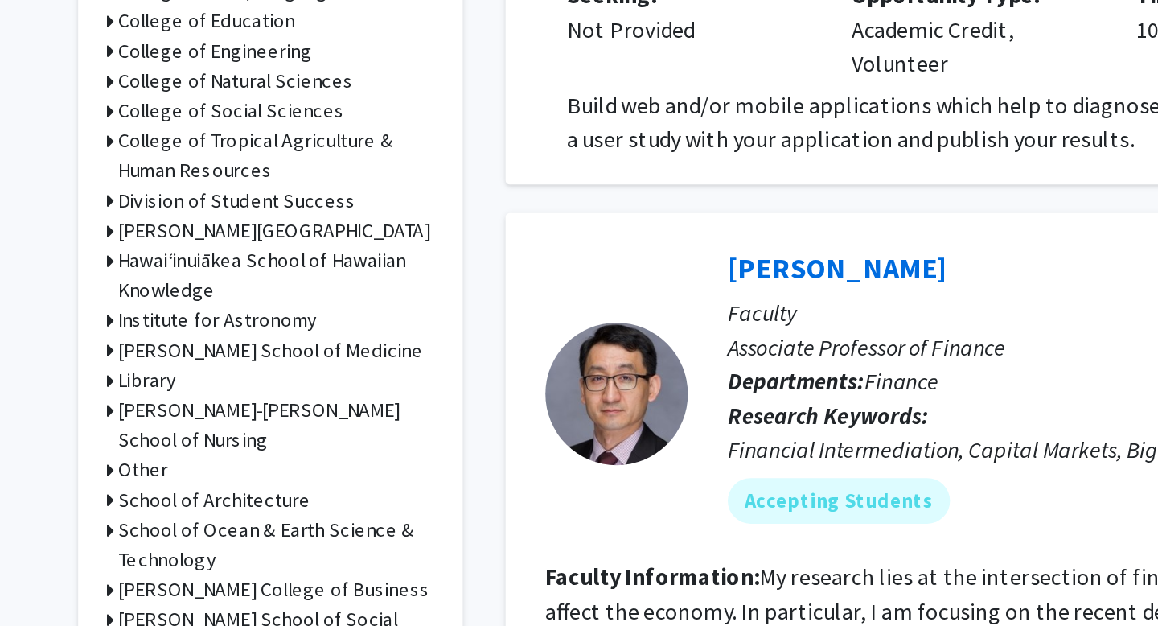
scroll to position [324, 0]
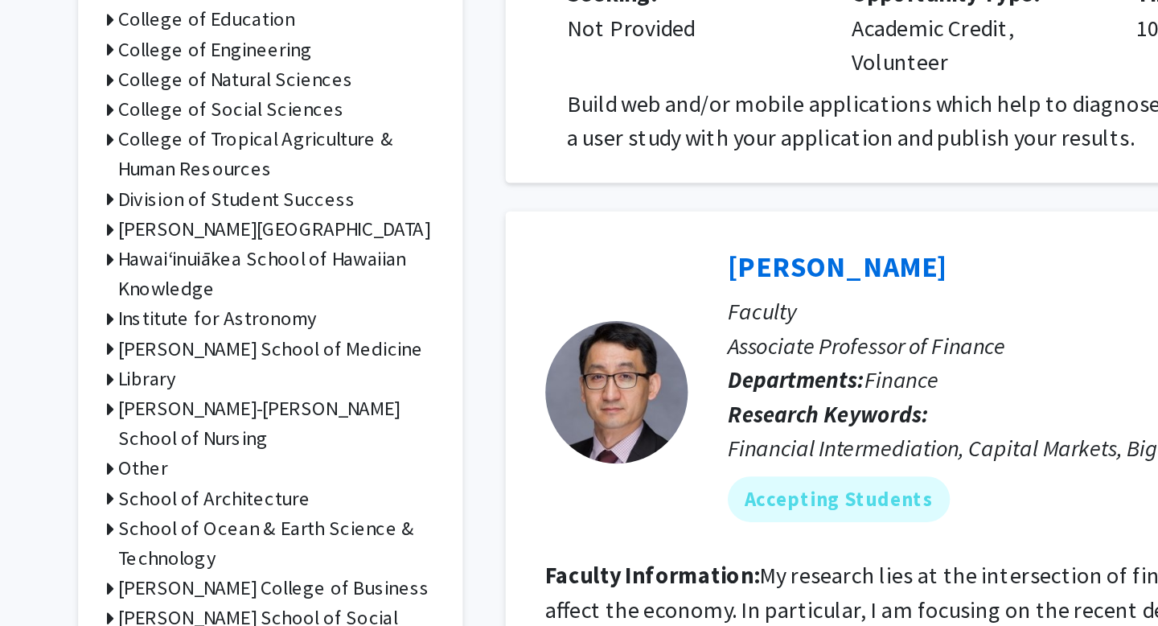
click at [146, 509] on h3 "[PERSON_NAME]-[PERSON_NAME] School of Nursing" at bounding box center [220, 512] width 179 height 34
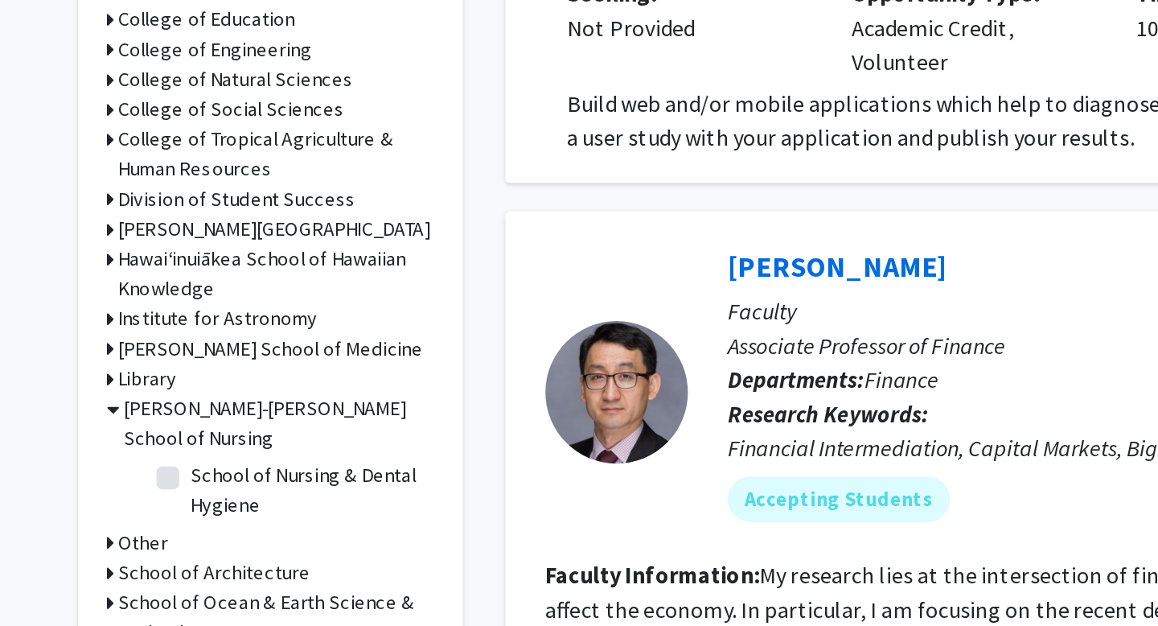
click at [150, 515] on h3 "[PERSON_NAME]-[PERSON_NAME] School of Nursing" at bounding box center [221, 512] width 175 height 34
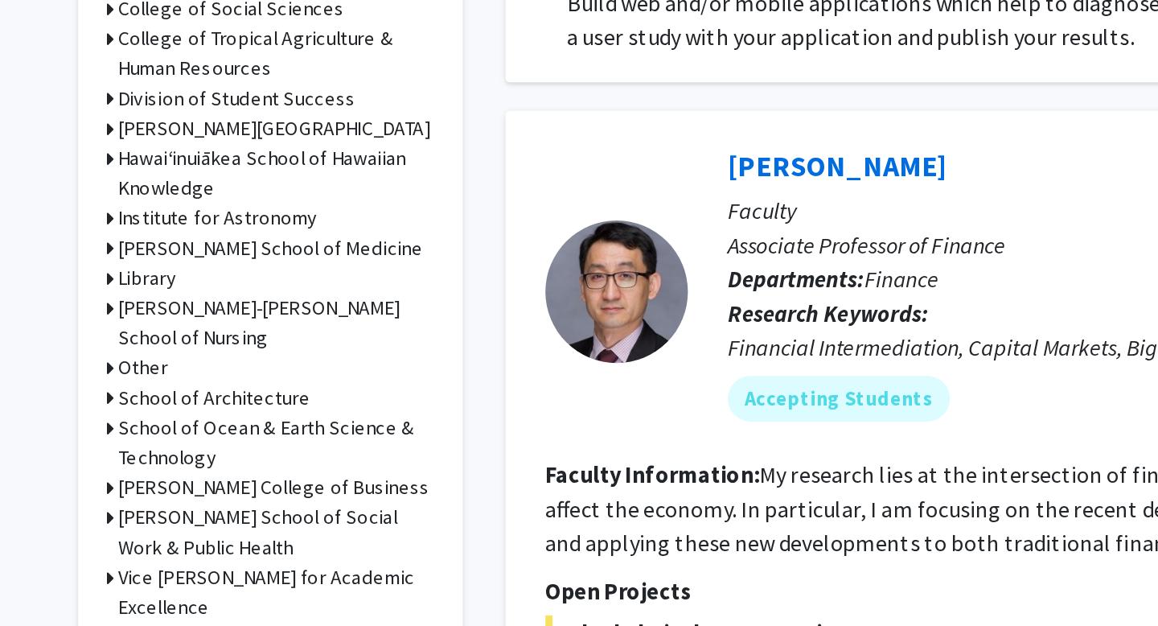
scroll to position [386, 0]
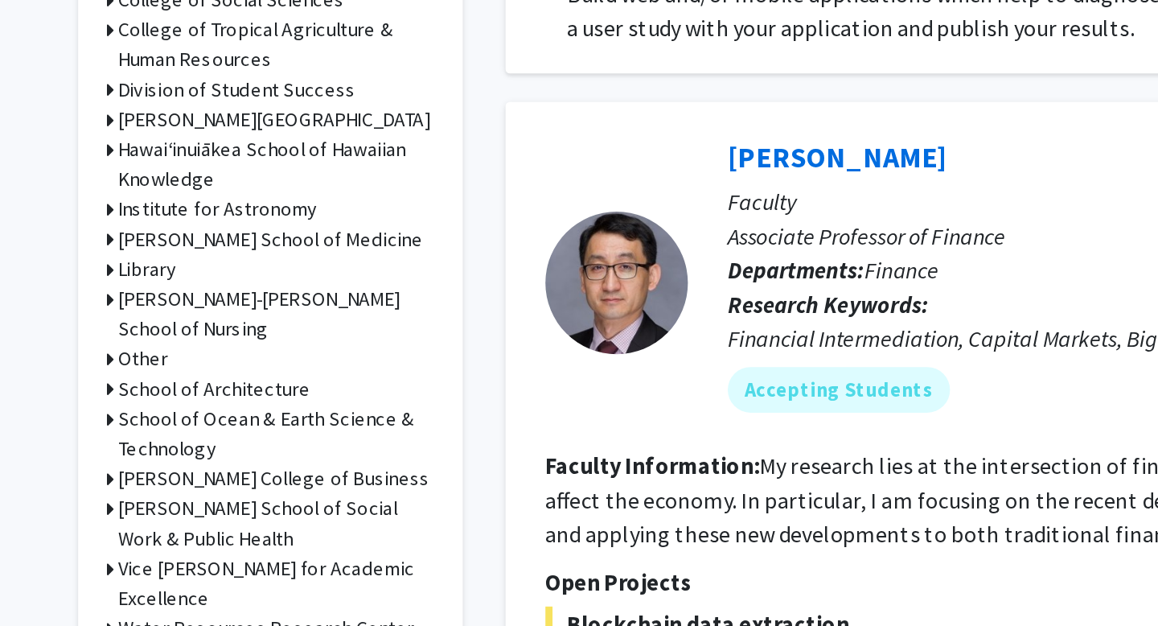
click at [143, 542] on h3 "[PERSON_NAME] College of Business" at bounding box center [219, 542] width 176 height 17
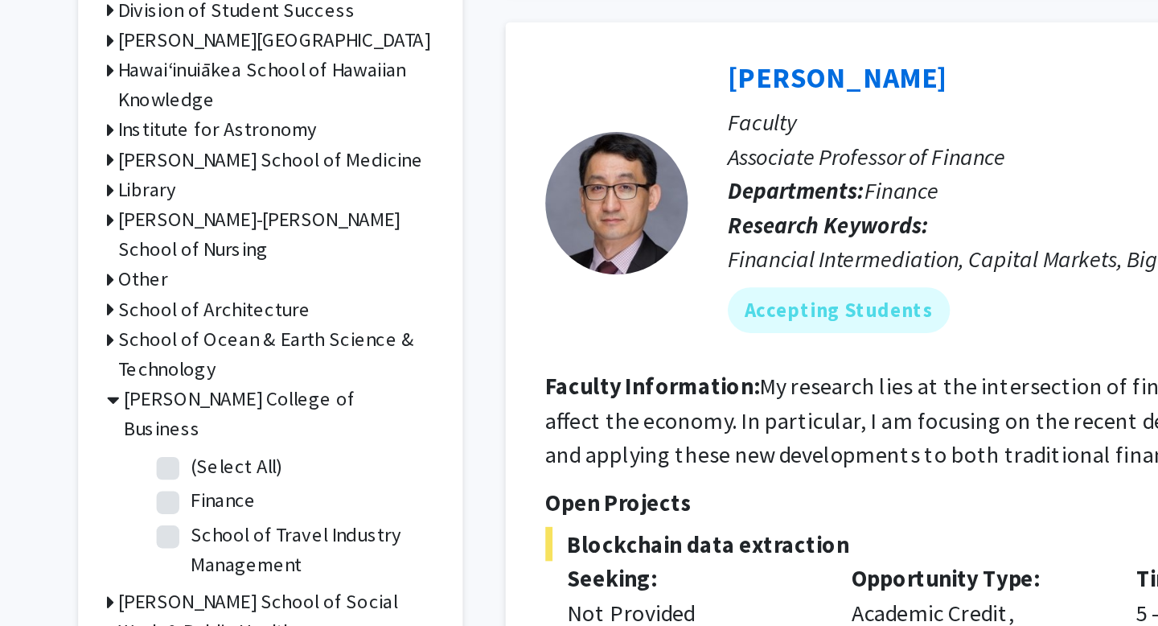
scroll to position [437, 0]
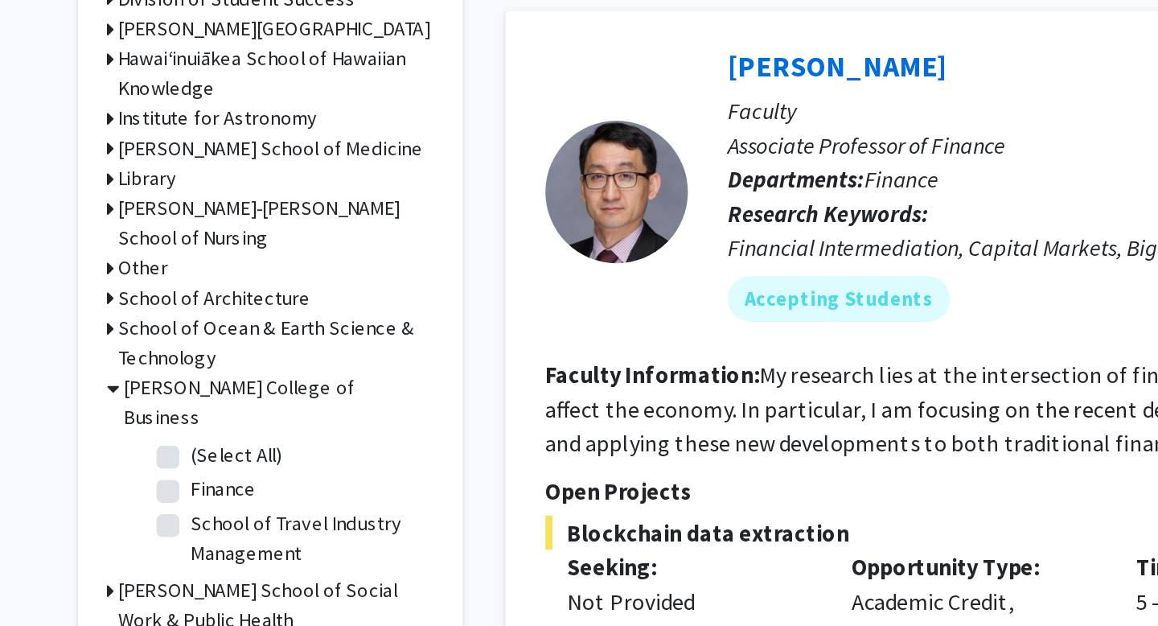
click at [158, 491] on h3 "[PERSON_NAME] College of Business" at bounding box center [221, 500] width 175 height 34
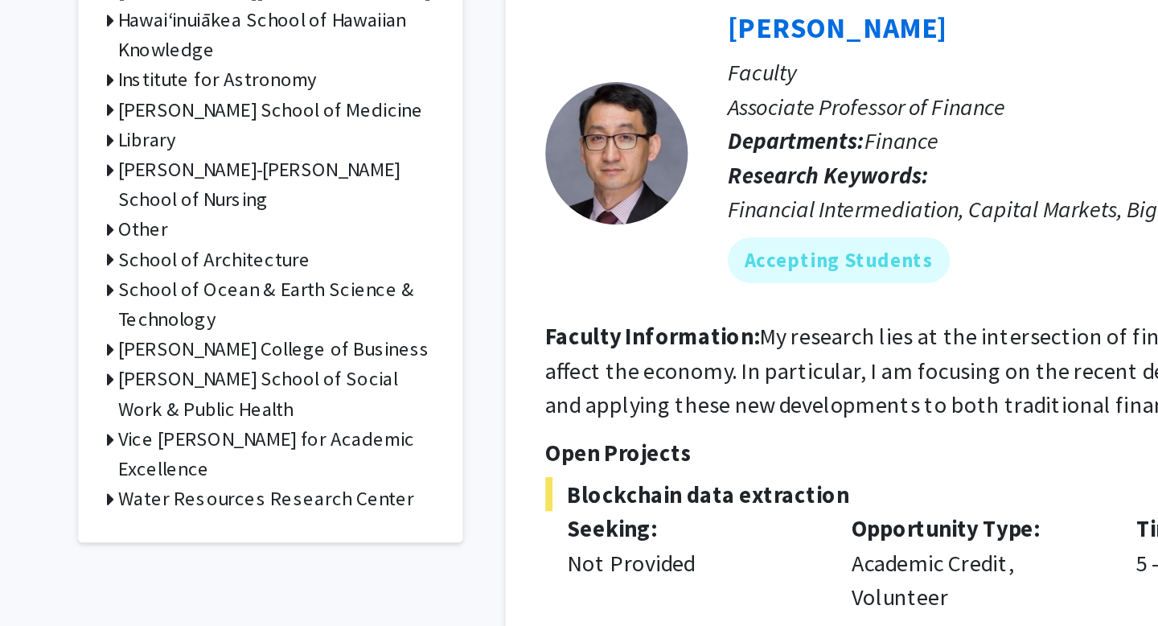
scroll to position [468, 0]
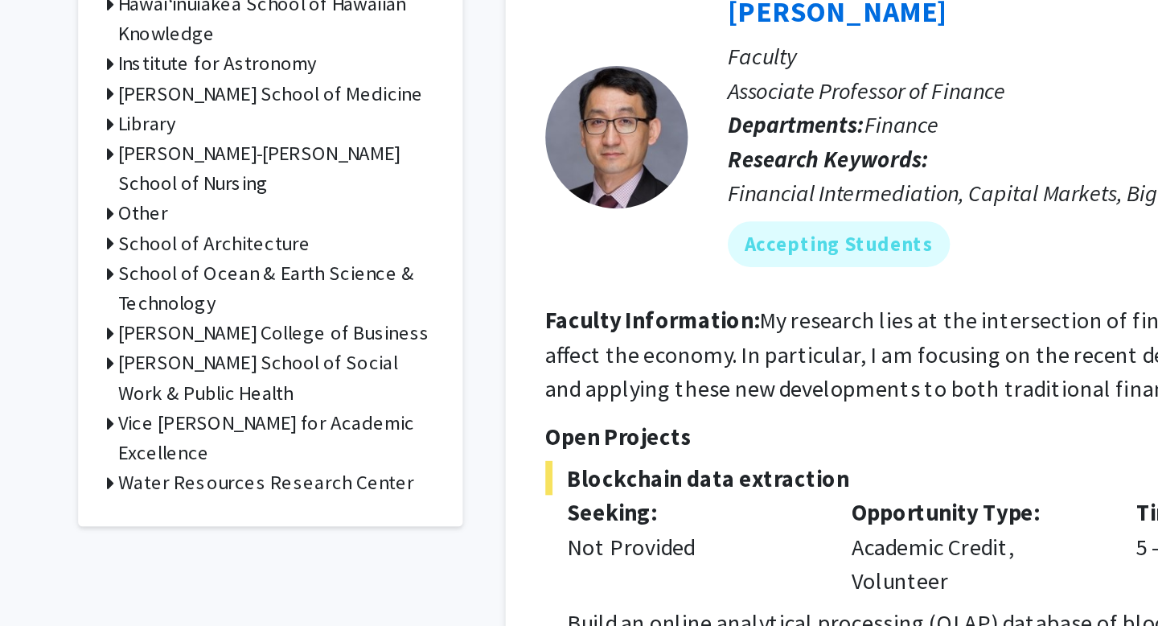
click at [150, 516] on h3 "Vice [PERSON_NAME] for Academic Excellence" at bounding box center [220, 520] width 179 height 34
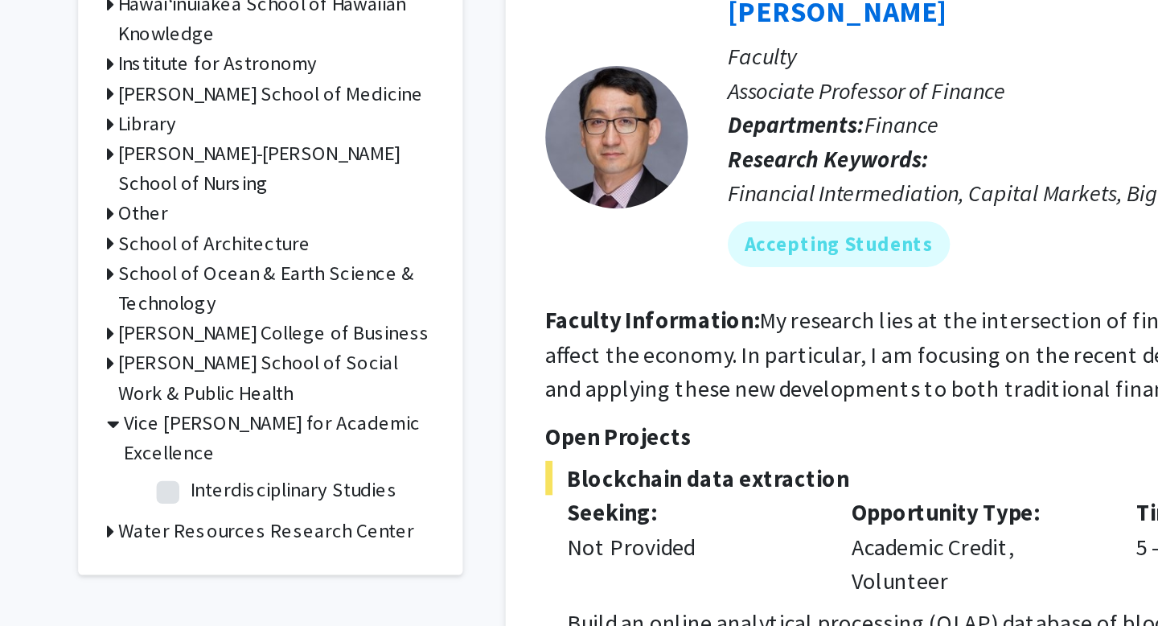
click at [150, 515] on h3 "Vice [PERSON_NAME] for Academic Excellence" at bounding box center [221, 520] width 175 height 34
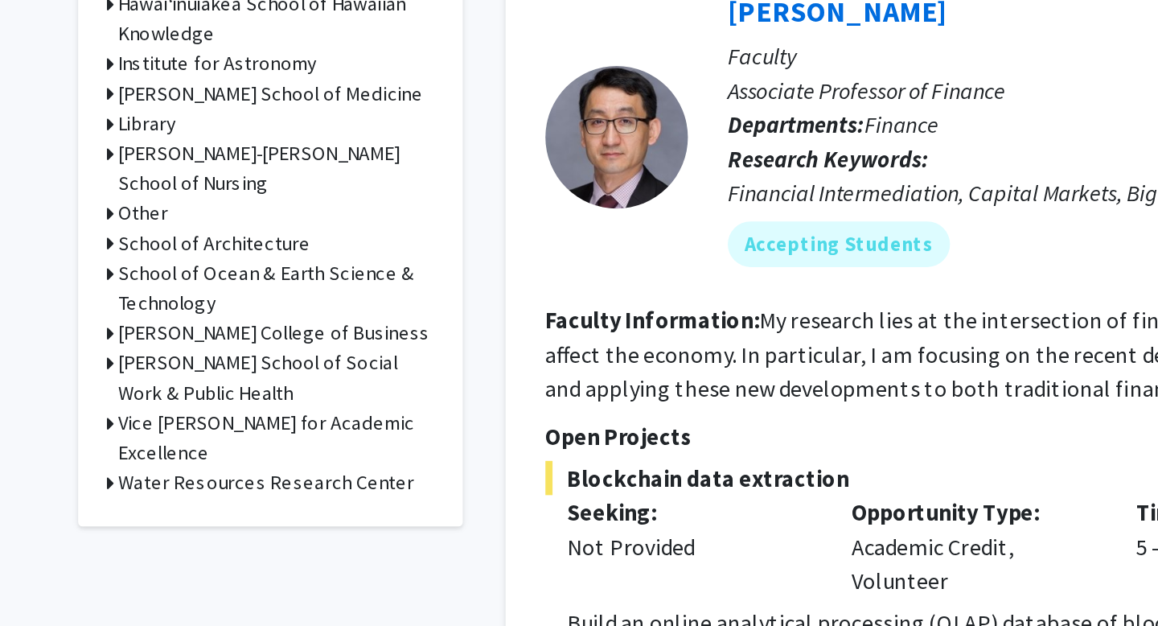
click at [153, 487] on h3 "[PERSON_NAME] School of Social Work & Public Health" at bounding box center [220, 486] width 179 height 34
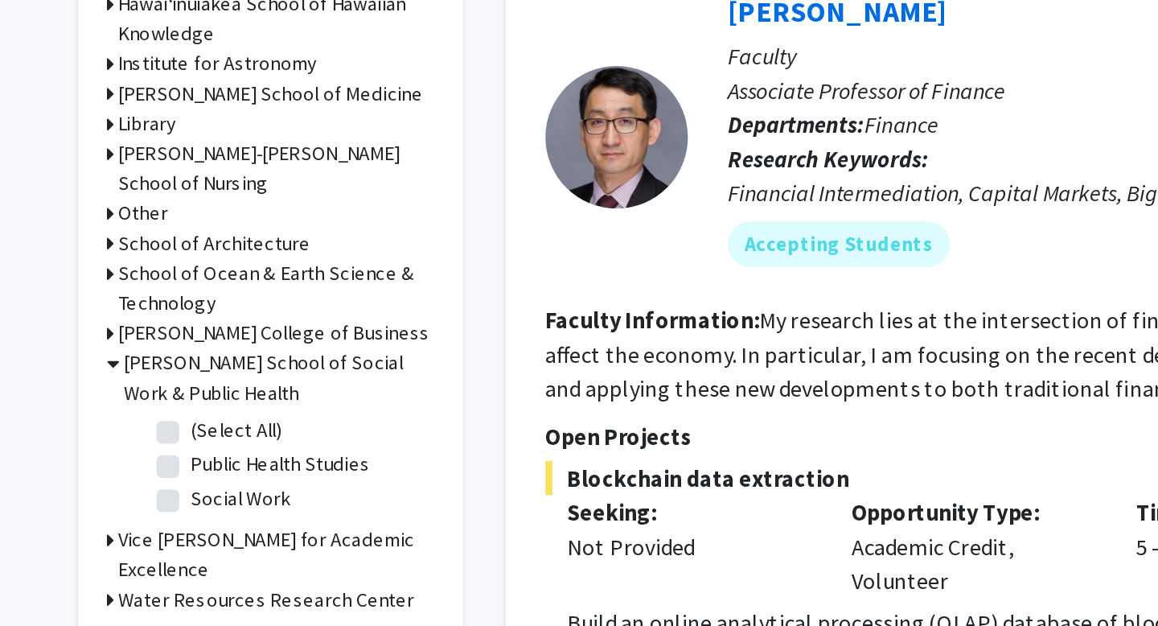
click at [153, 487] on h3 "[PERSON_NAME] School of Social Work & Public Health" at bounding box center [221, 486] width 175 height 34
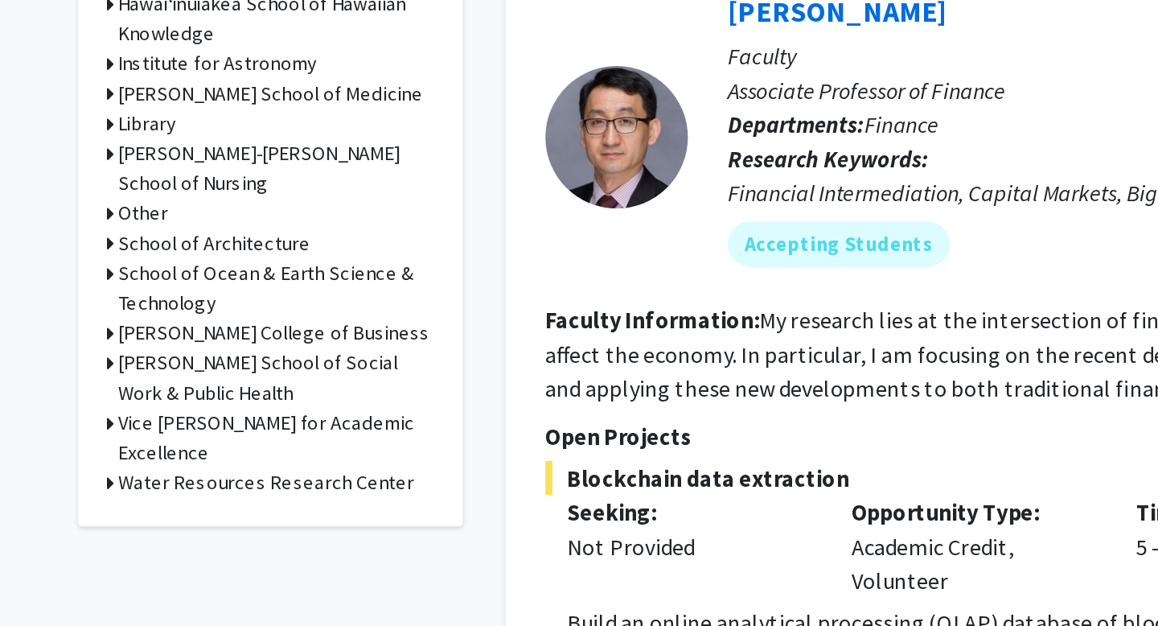
click at [153, 487] on h3 "[PERSON_NAME] School of Social Work & Public Health" at bounding box center [220, 486] width 179 height 34
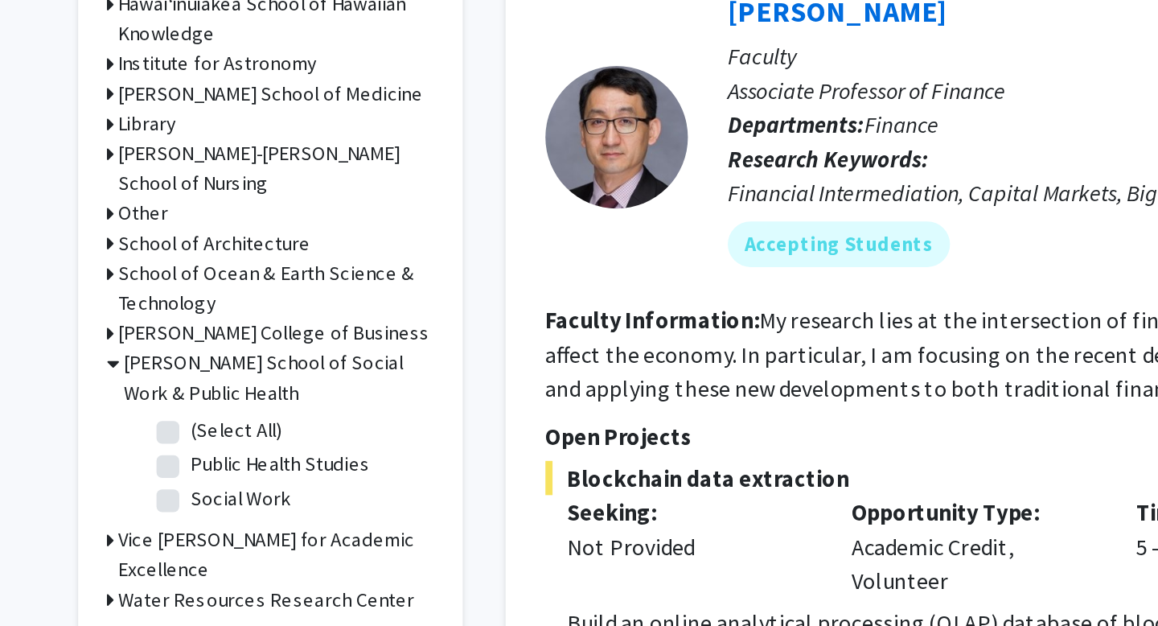
click at [172, 557] on label "Social Work" at bounding box center [200, 553] width 56 height 17
click at [172, 556] on input "Social Work" at bounding box center [177, 550] width 10 height 10
checkbox input "true"
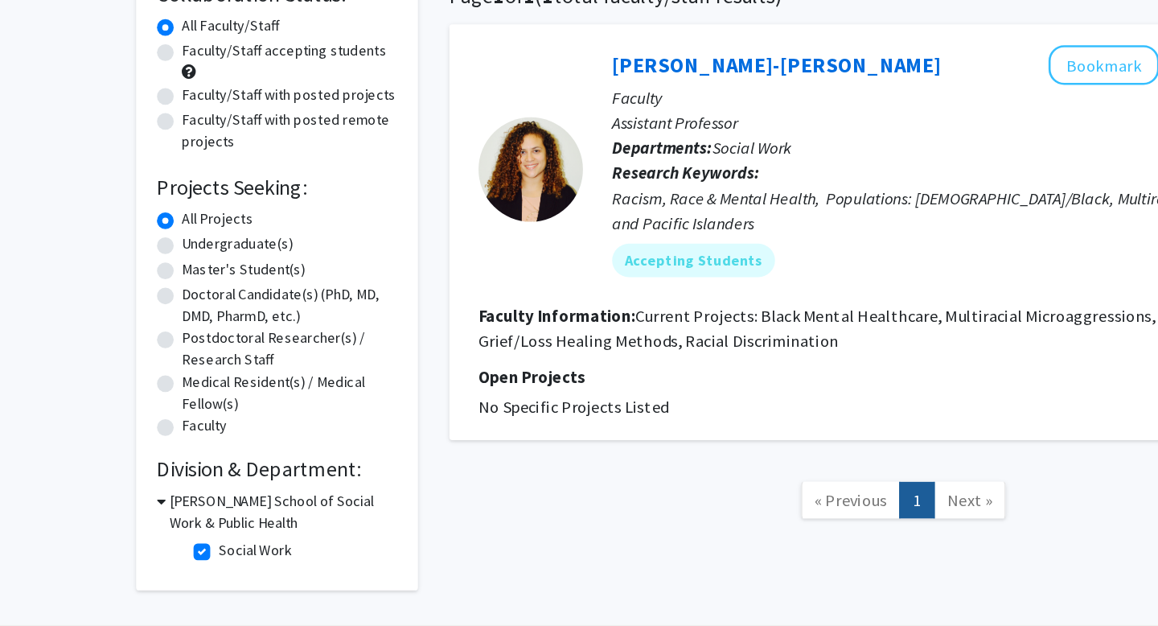
click at [172, 564] on label "Social Work" at bounding box center [200, 567] width 56 height 17
click at [172, 564] on input "Social Work" at bounding box center [177, 564] width 10 height 10
checkbox input "false"
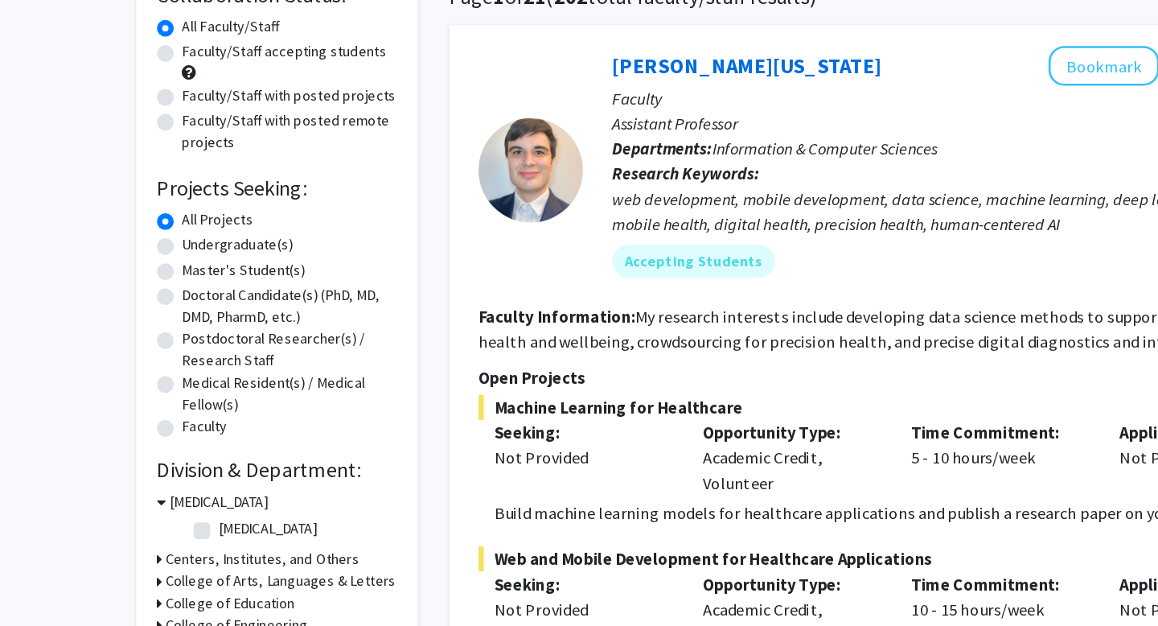
click at [145, 531] on h3 "[MEDICAL_DATA]" at bounding box center [172, 529] width 76 height 17
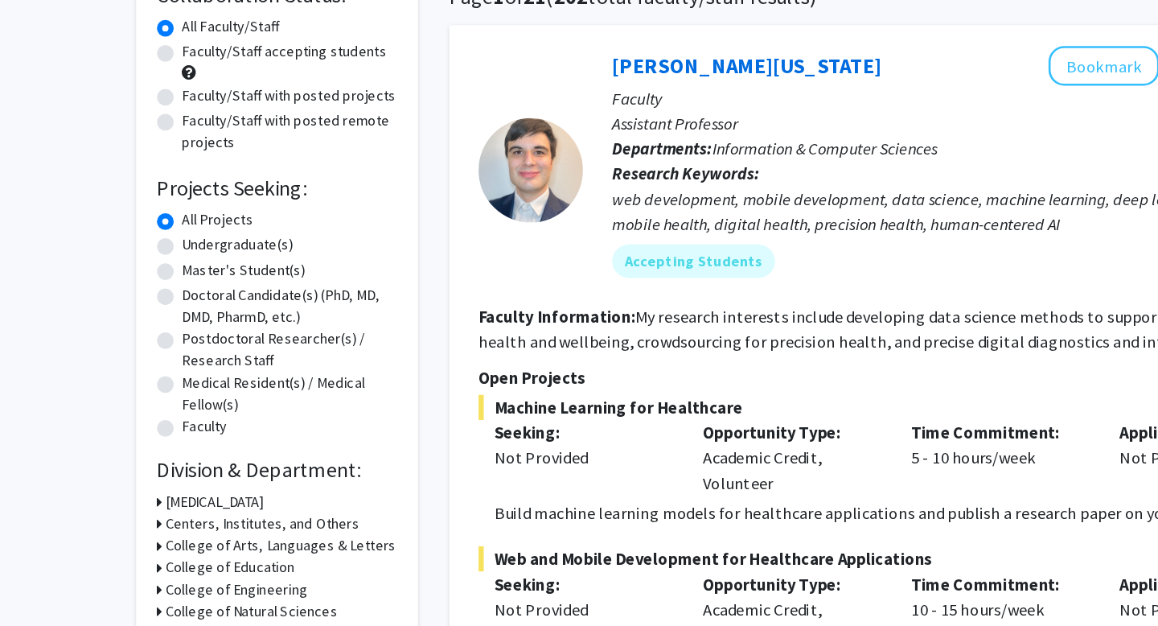
click at [144, 544] on h3 "Centers, Institutes, and Others" at bounding box center [206, 546] width 150 height 17
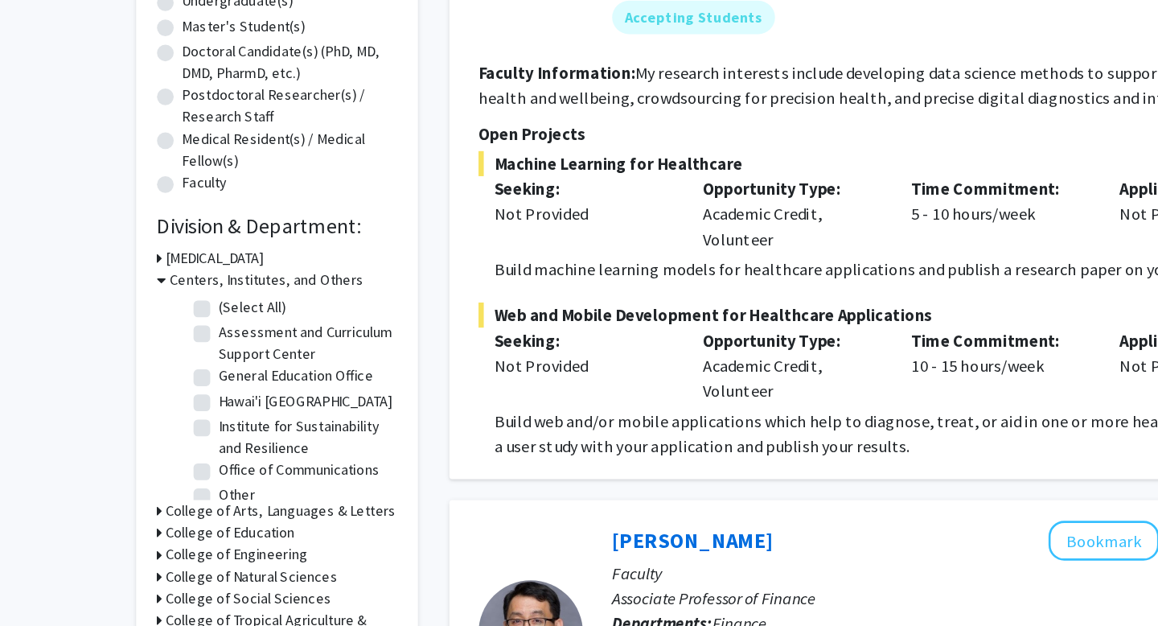
scroll to position [191, 0]
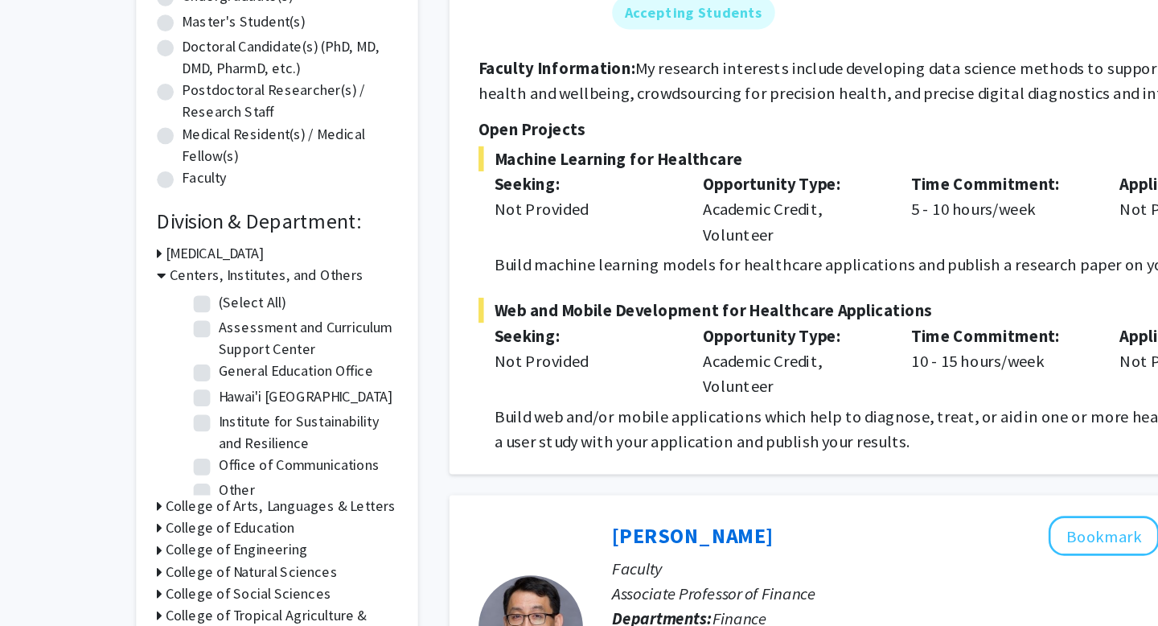
click at [128, 359] on icon at bounding box center [128, 355] width 7 height 17
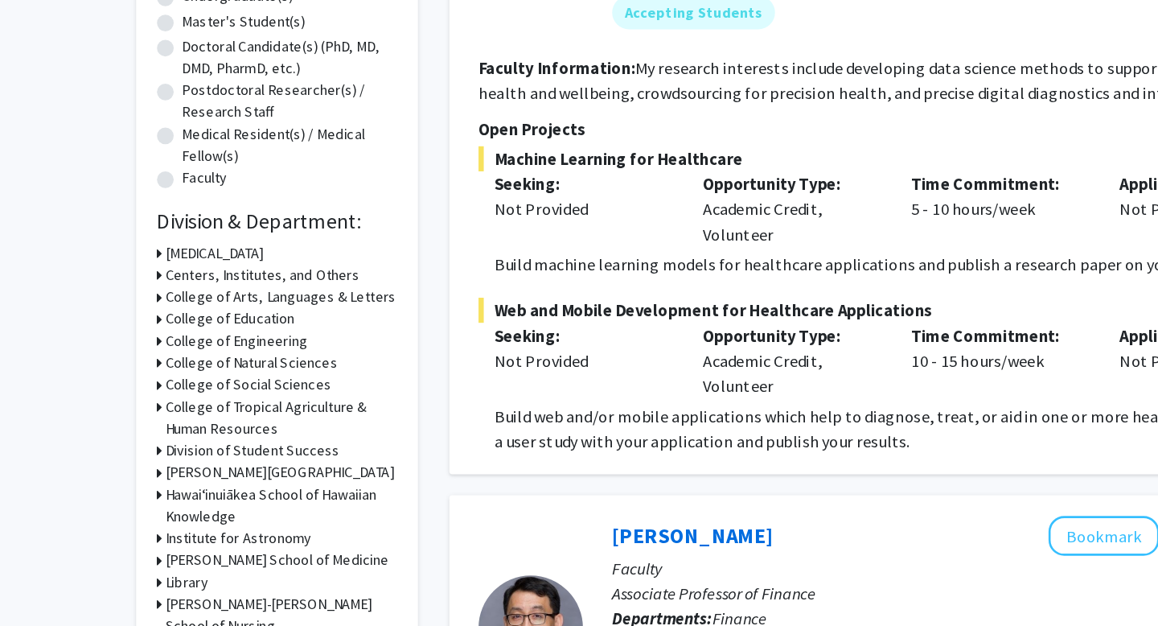
click at [143, 385] on h3 "College of Education" at bounding box center [181, 388] width 100 height 17
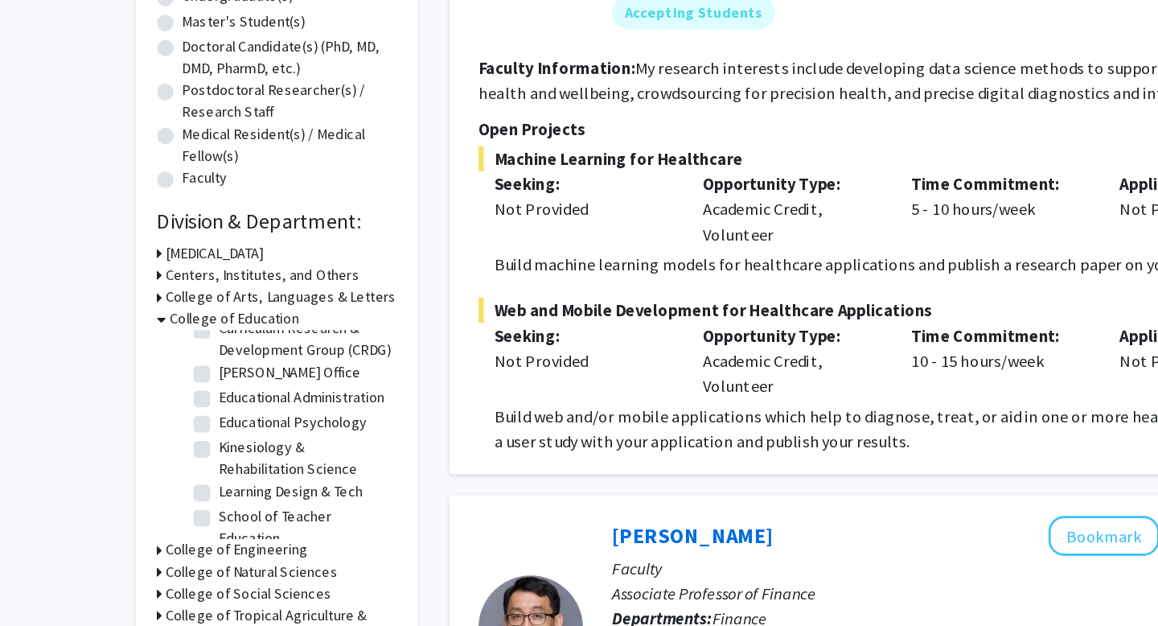
scroll to position [68, 0]
click at [175, 468] on label "Educational Psychology" at bounding box center [229, 467] width 114 height 17
click at [175, 468] on input "Educational Psychology" at bounding box center [177, 464] width 10 height 10
checkbox input "true"
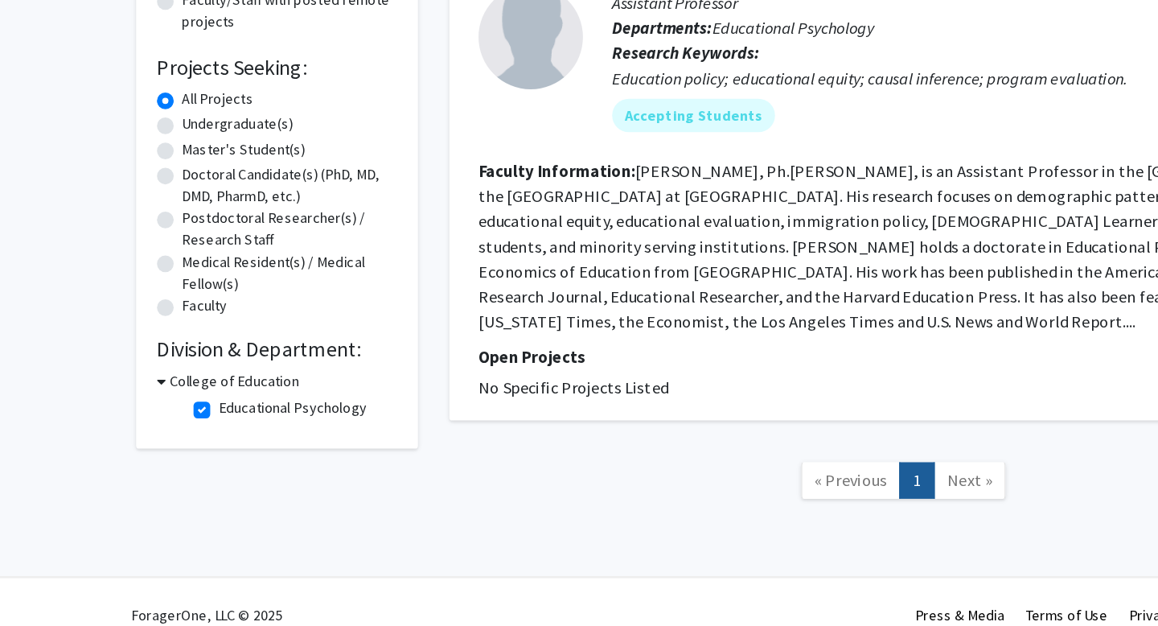
scroll to position [92, 0]
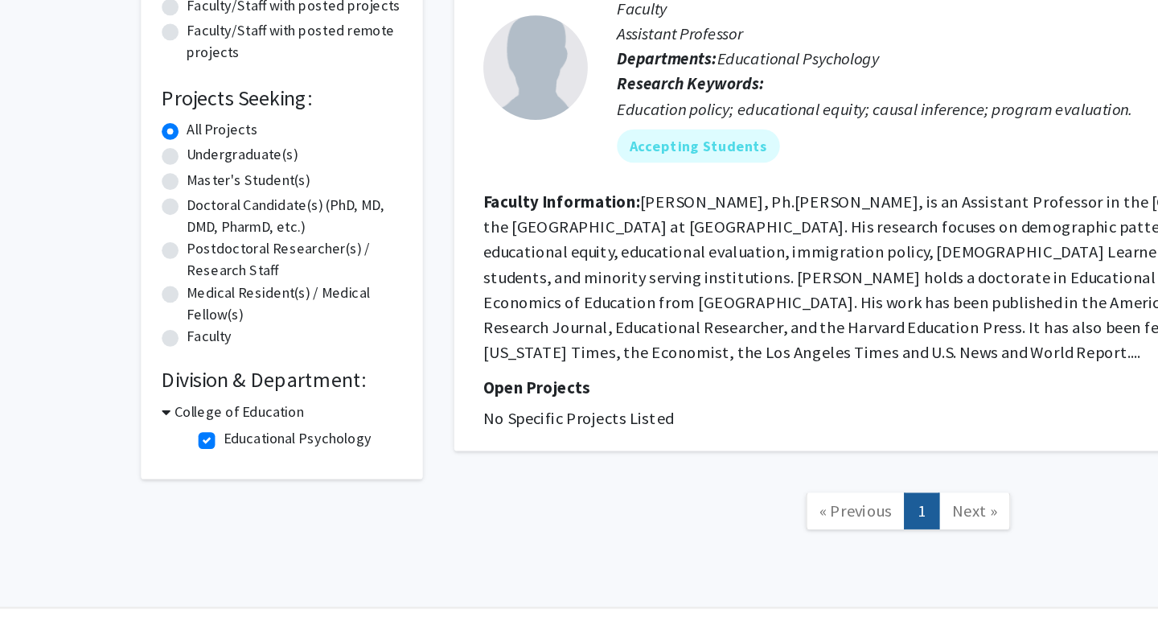
click at [127, 434] on icon at bounding box center [128, 437] width 7 height 17
click at [128, 435] on icon at bounding box center [127, 437] width 4 height 17
click at [172, 458] on label "Educational Psychology" at bounding box center [229, 458] width 114 height 17
click at [172, 458] on input "Educational Psychology" at bounding box center [177, 455] width 10 height 10
checkbox input "false"
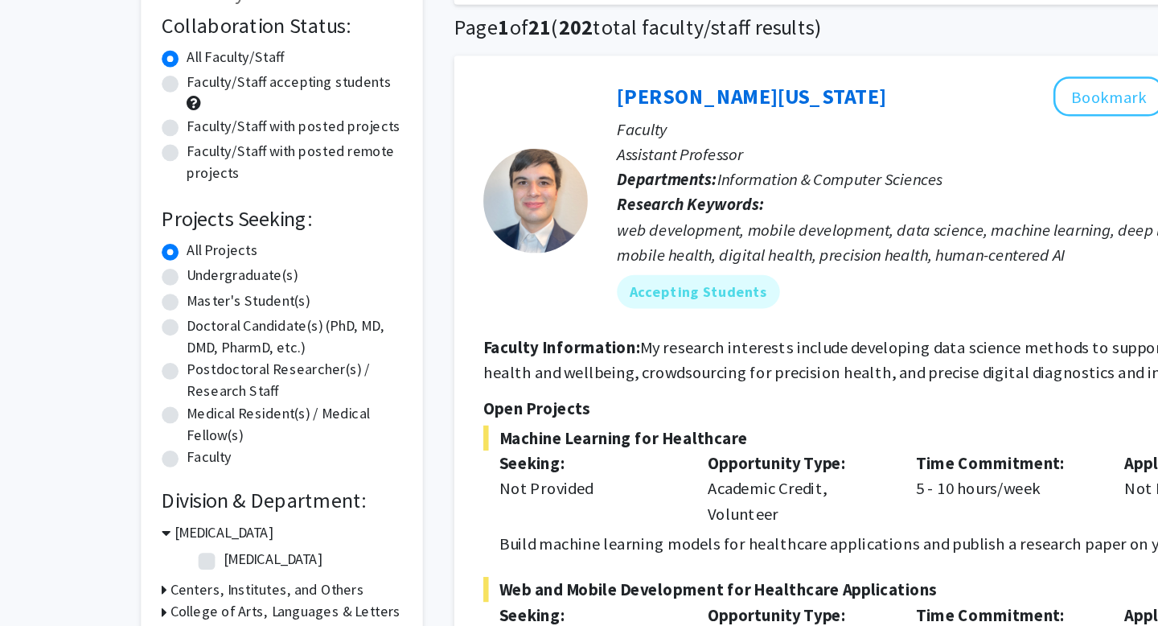
scroll to position [196, 0]
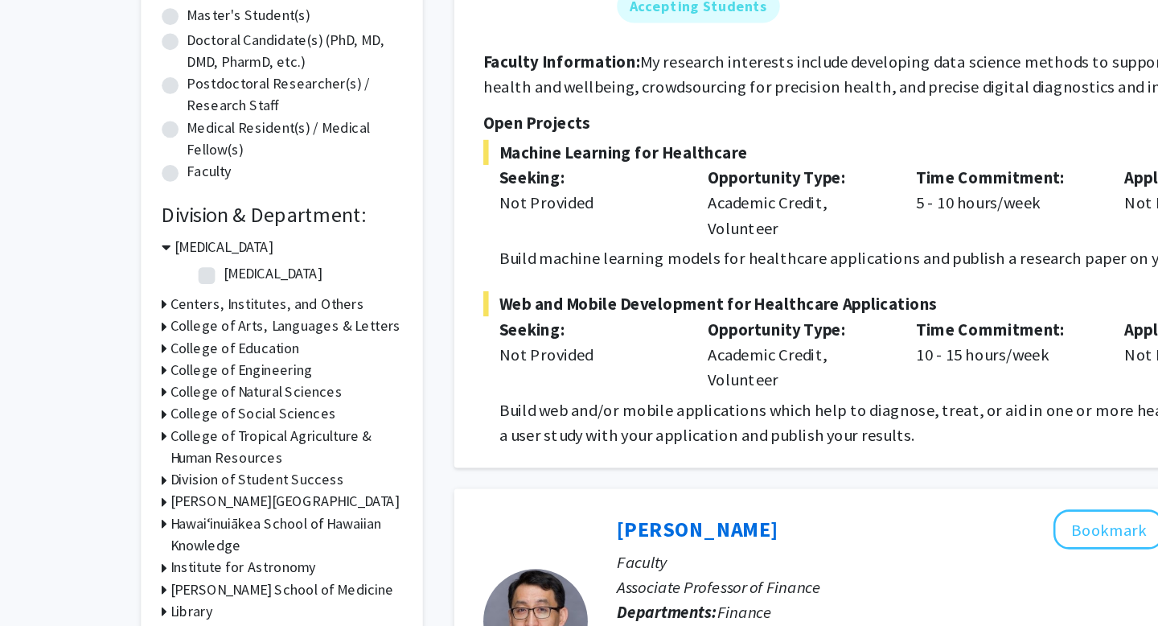
click at [135, 409] on h3 "College of Education" at bounding box center [181, 411] width 100 height 17
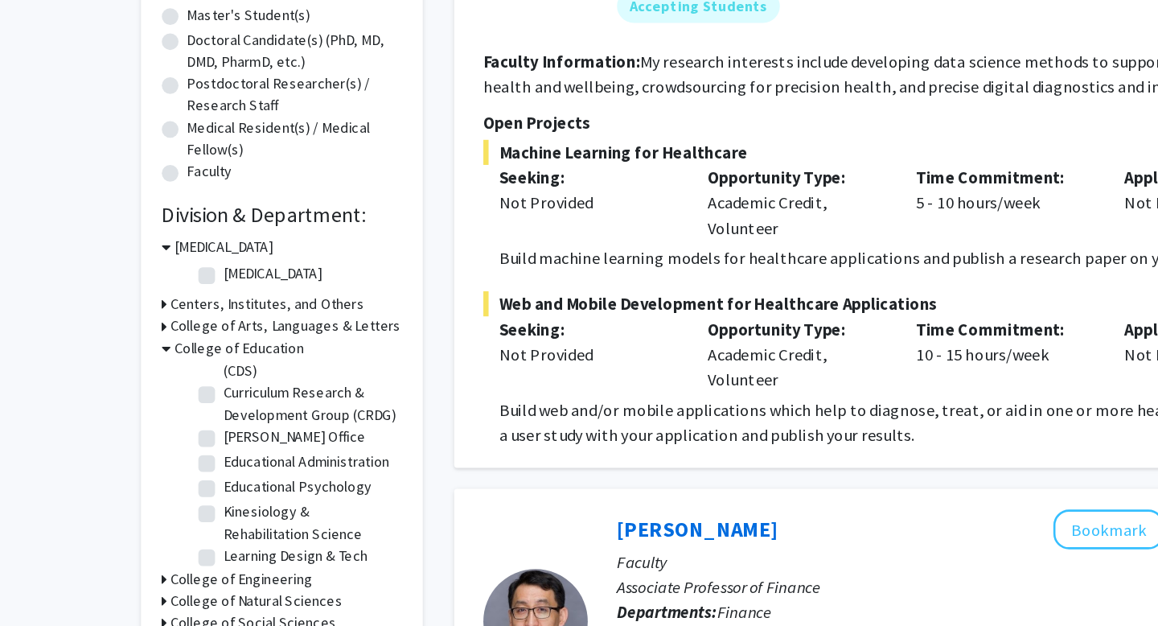
scroll to position [60, 0]
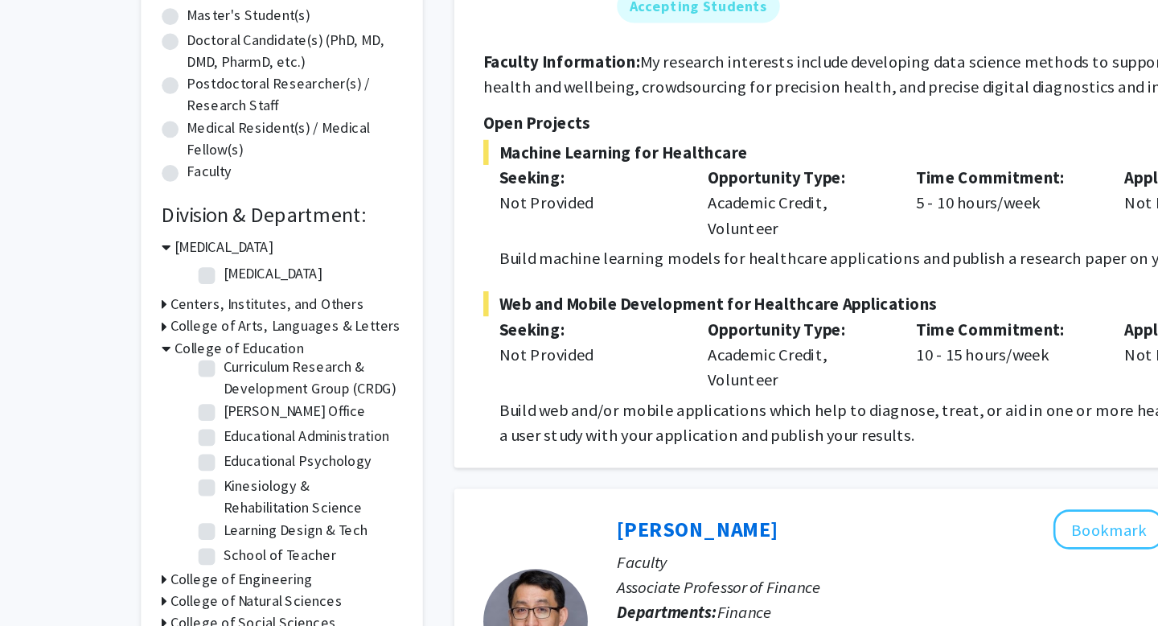
click at [206, 525] on label "Kinesiology & Rehabilitation Science" at bounding box center [238, 526] width 133 height 34
click at [183, 520] on input "Kinesiology & Rehabilitation Science" at bounding box center [177, 514] width 10 height 10
checkbox input "true"
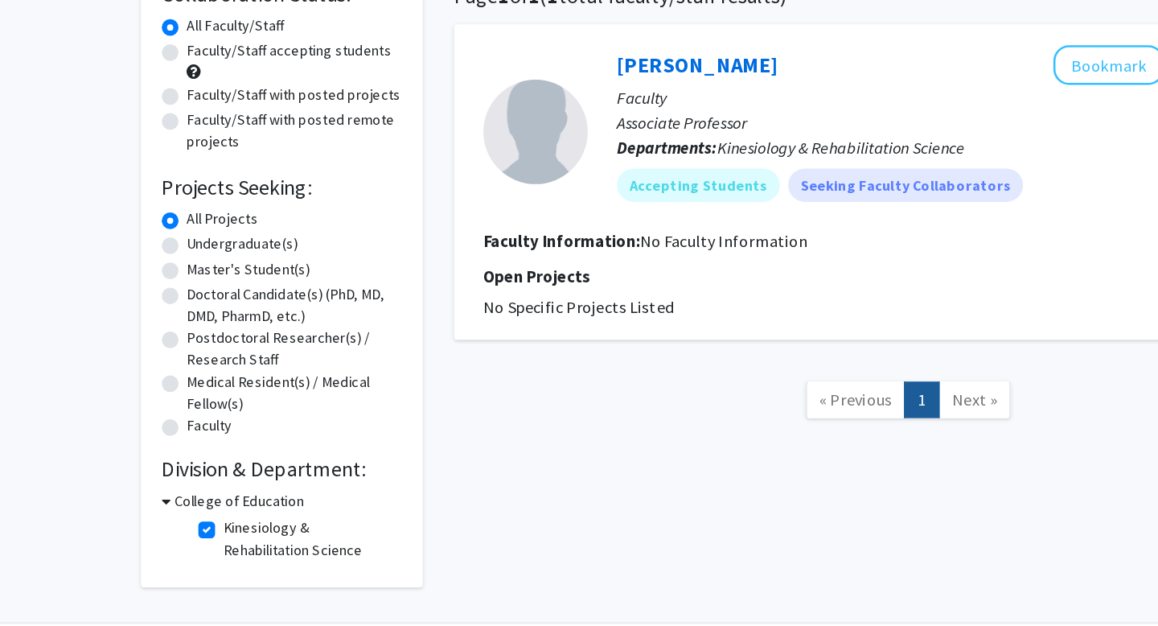
click at [172, 552] on label "Kinesiology & Rehabilitation Science" at bounding box center [238, 559] width 133 height 34
click at [172, 552] on input "Kinesiology & Rehabilitation Science" at bounding box center [177, 547] width 10 height 10
checkbox input "false"
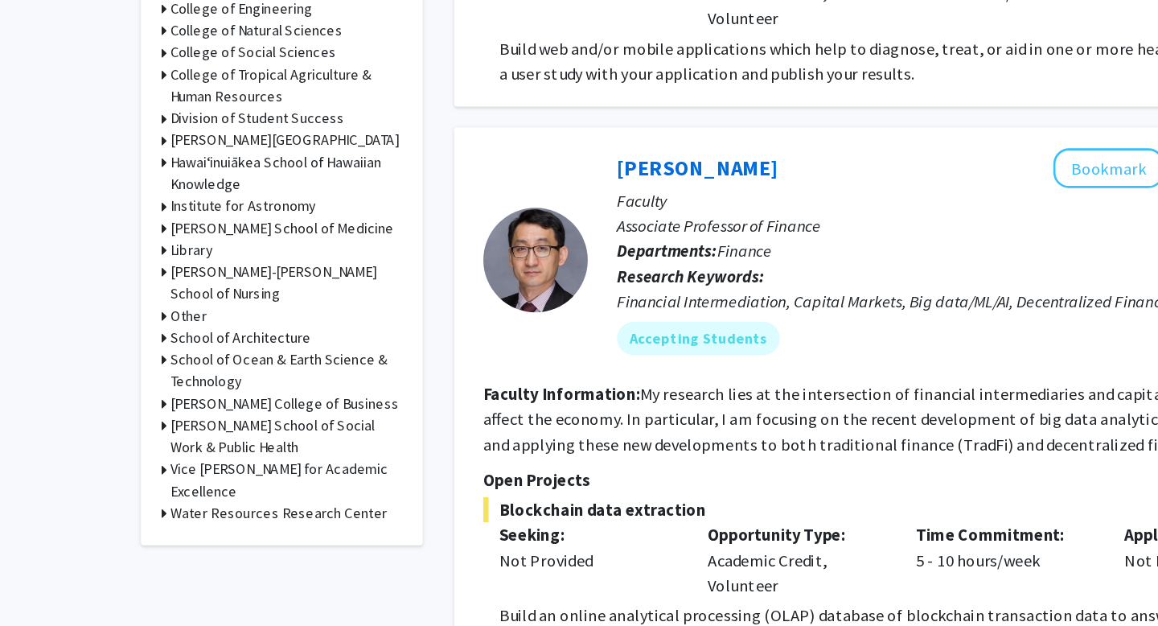
scroll to position [474, 0]
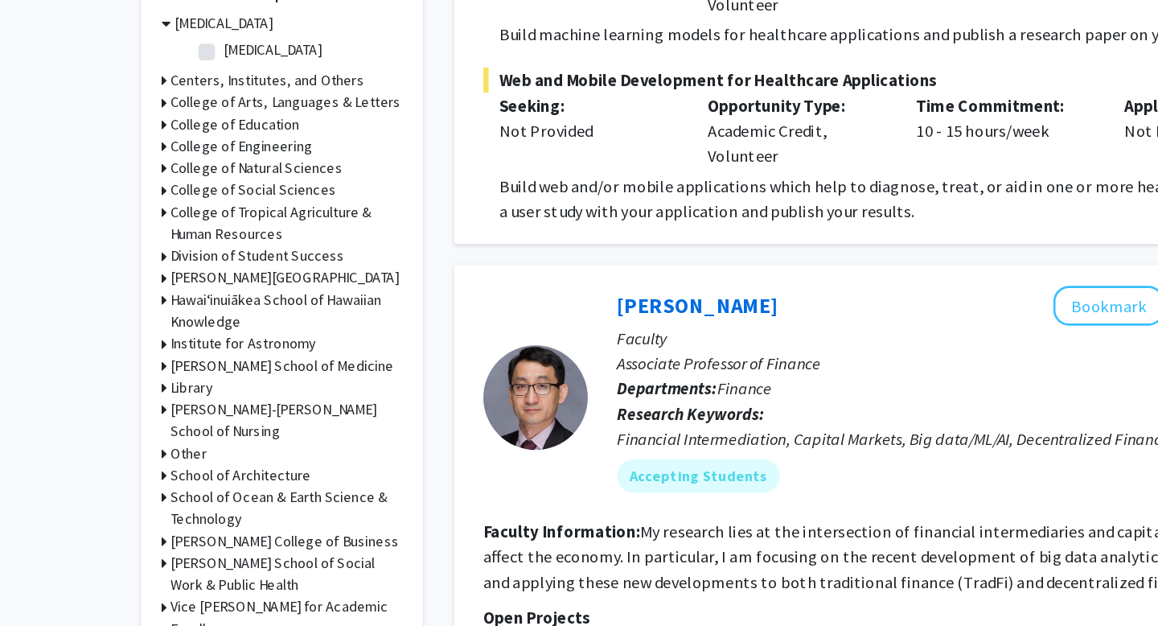
click at [186, 132] on h3 "College of Education" at bounding box center [181, 133] width 100 height 17
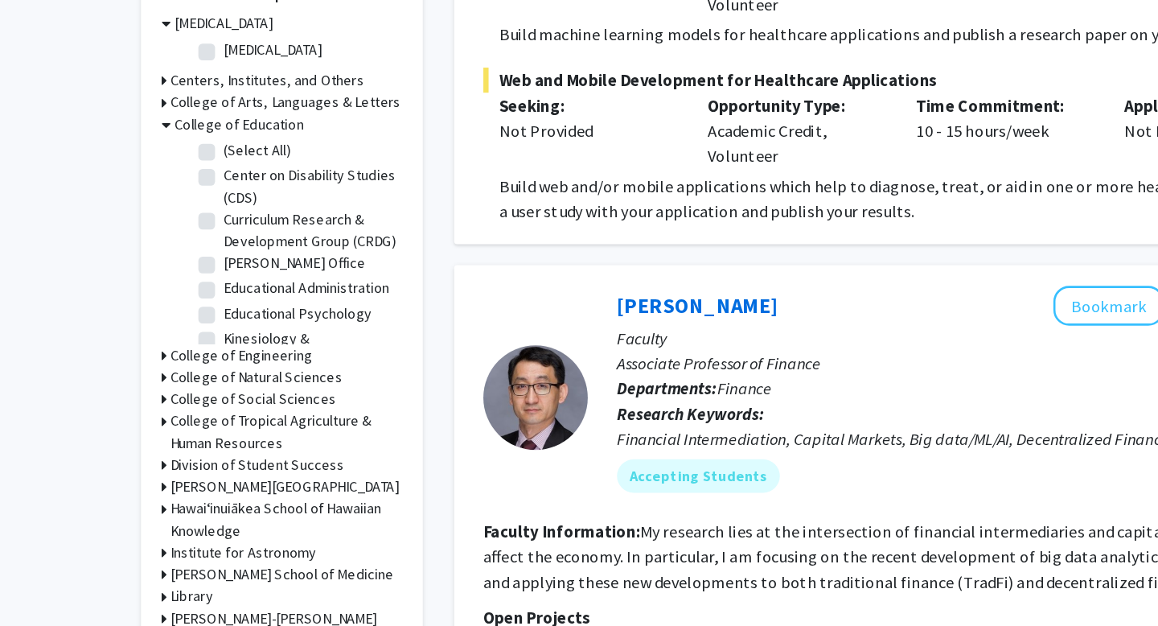
scroll to position [0, 0]
click at [202, 187] on label "Center on Disability Studies (CDS)" at bounding box center [238, 182] width 133 height 34
click at [183, 175] on input "Center on Disability Studies (CDS)" at bounding box center [177, 170] width 10 height 10
checkbox input "true"
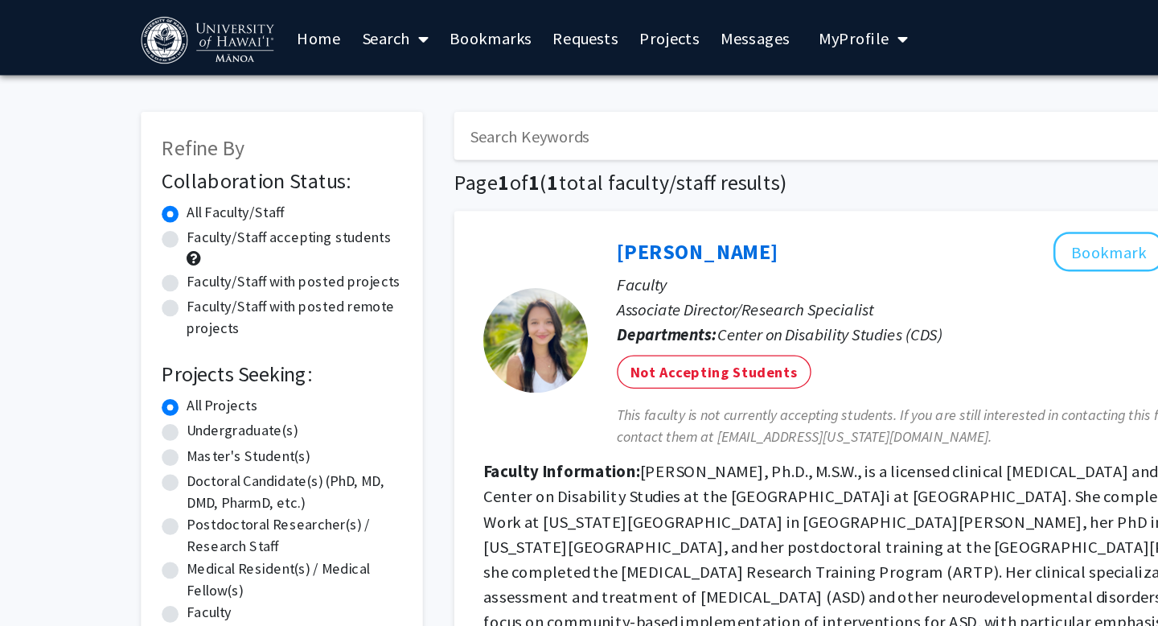
click at [138, 28] on img at bounding box center [162, 31] width 106 height 36
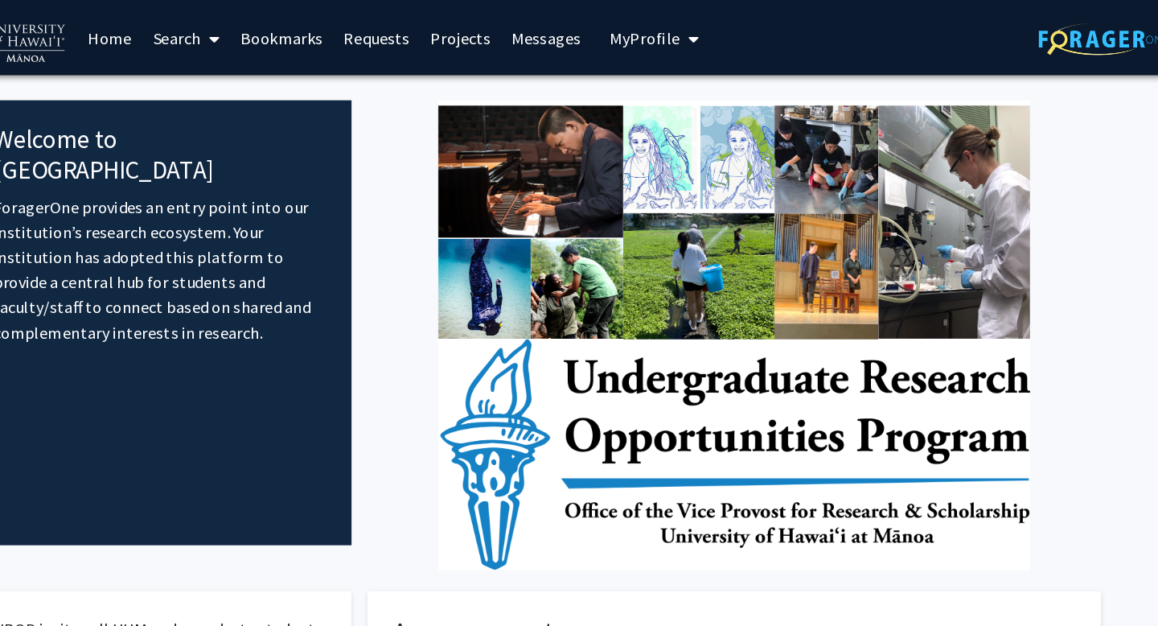
click at [651, 23] on span "My Profile" at bounding box center [658, 29] width 54 height 16
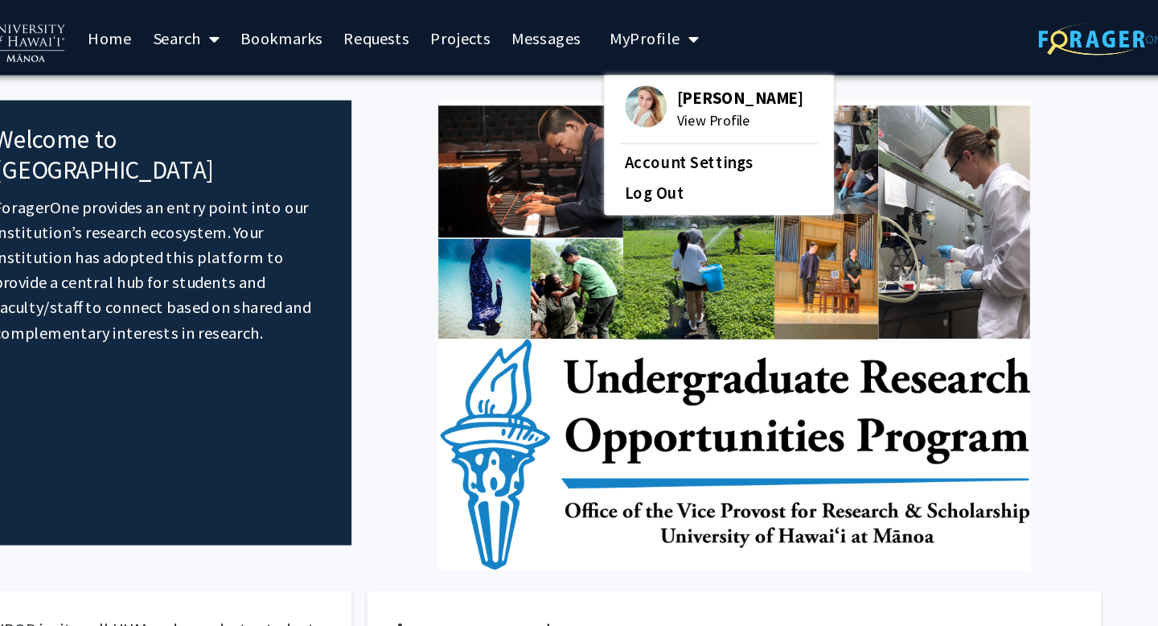
click at [672, 63] on div "[PERSON_NAME] View Profile Account Settings Log Out" at bounding box center [714, 112] width 177 height 108
click at [664, 80] on img at bounding box center [659, 82] width 32 height 32
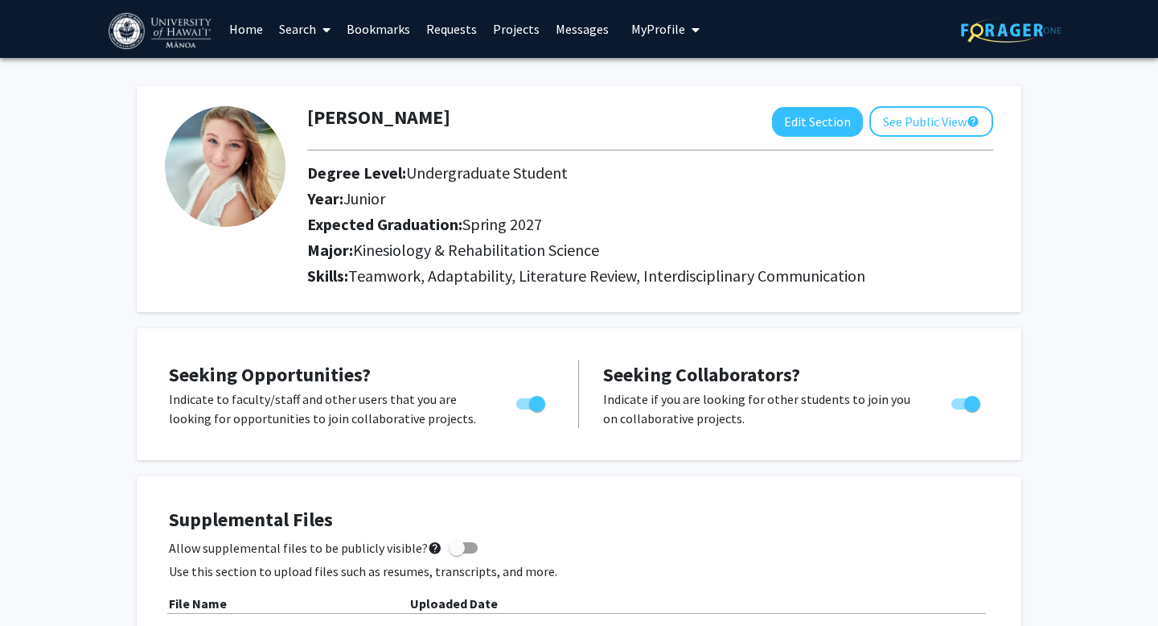
click at [387, 37] on link "Bookmarks" at bounding box center [379, 29] width 80 height 56
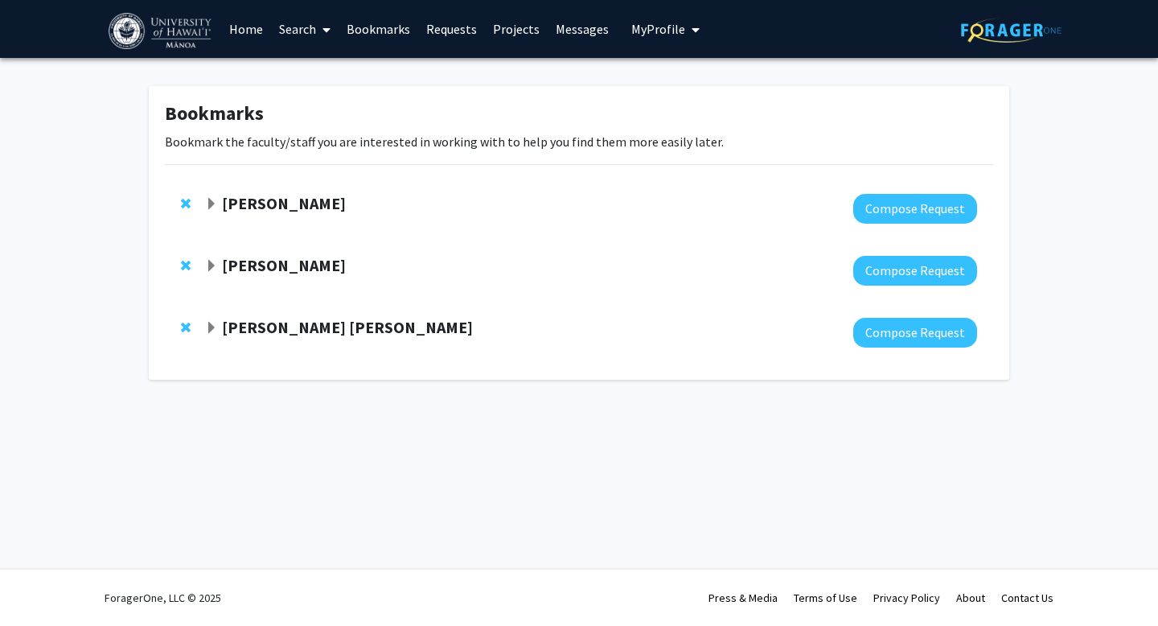
click at [272, 201] on strong "[PERSON_NAME]" at bounding box center [284, 203] width 124 height 20
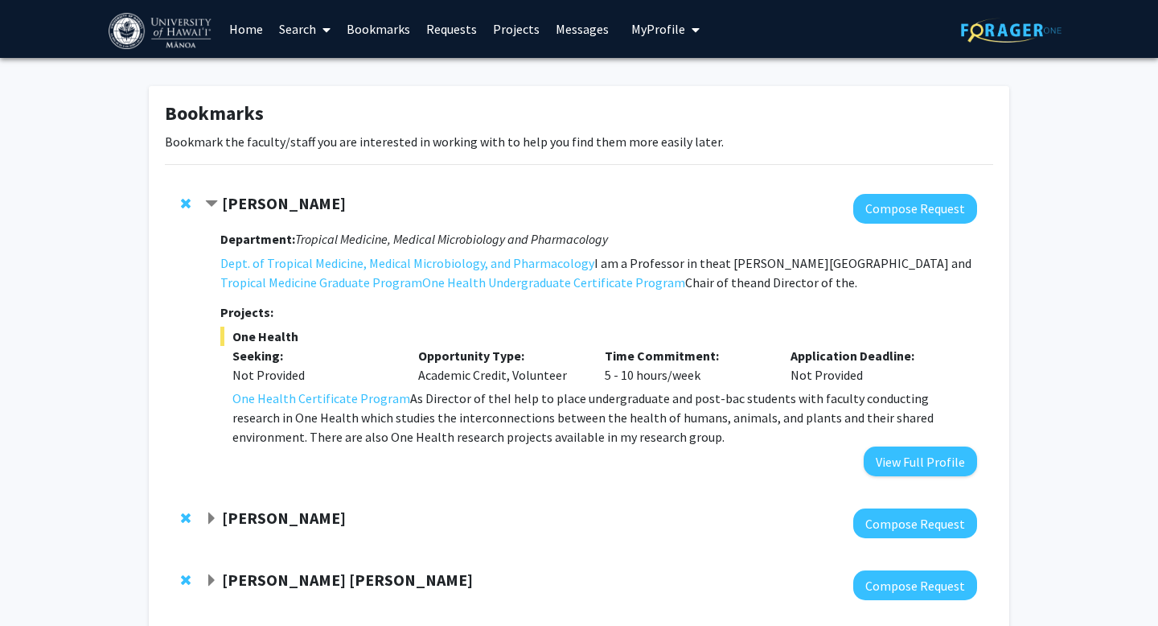
click at [272, 201] on strong "[PERSON_NAME]" at bounding box center [284, 203] width 124 height 20
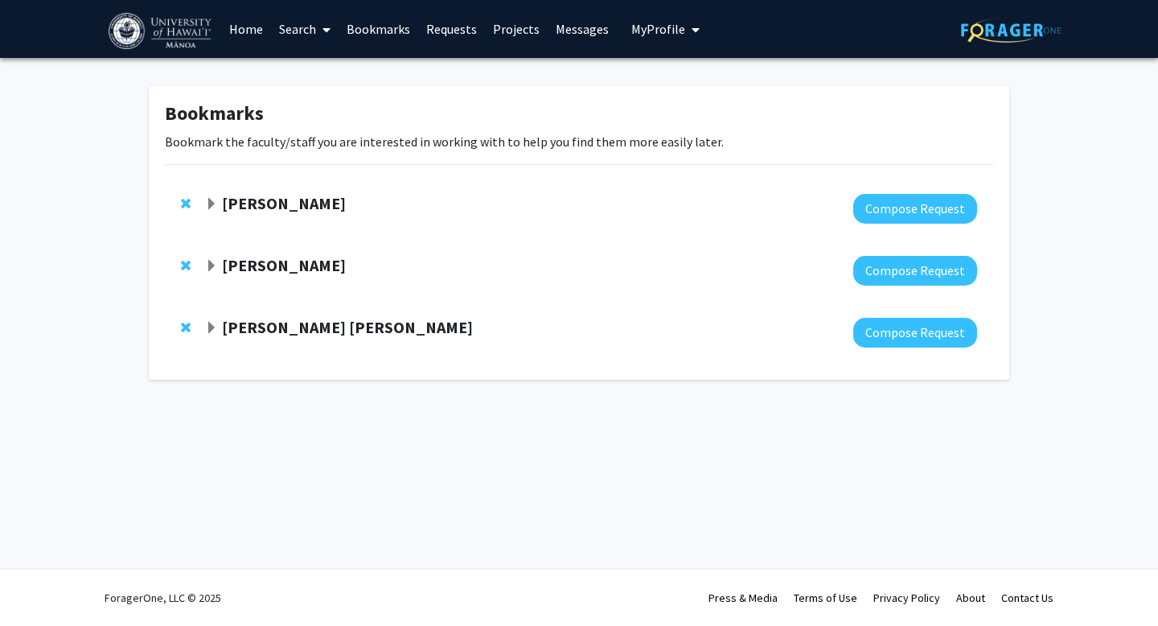
click at [263, 329] on strong "[PERSON_NAME] [PERSON_NAME]" at bounding box center [347, 327] width 251 height 20
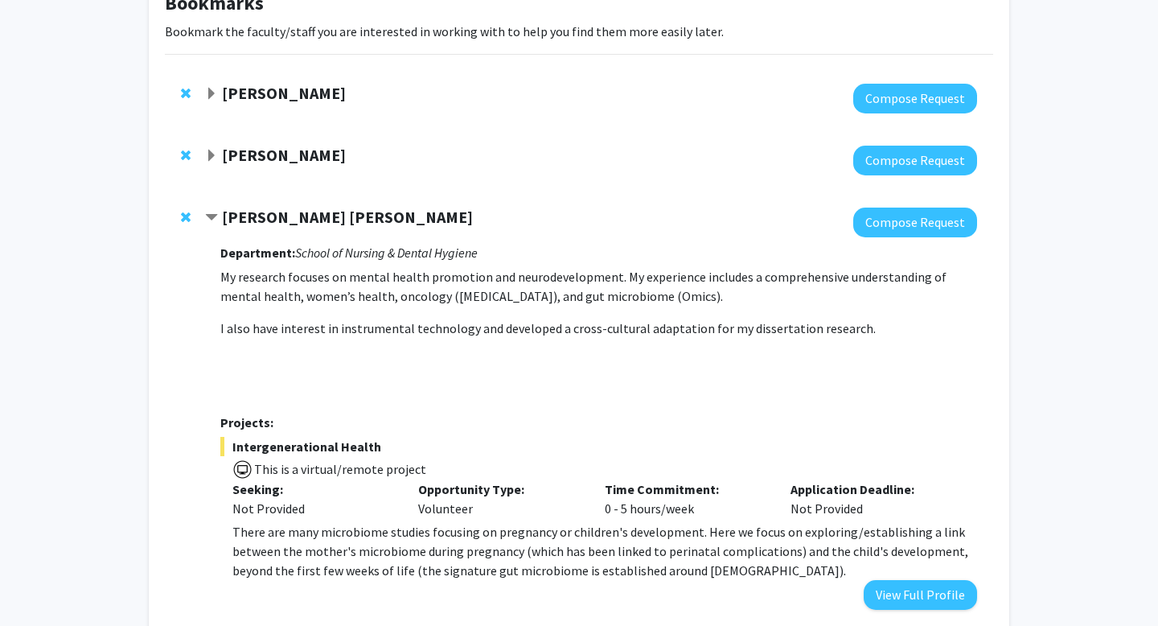
scroll to position [211, 0]
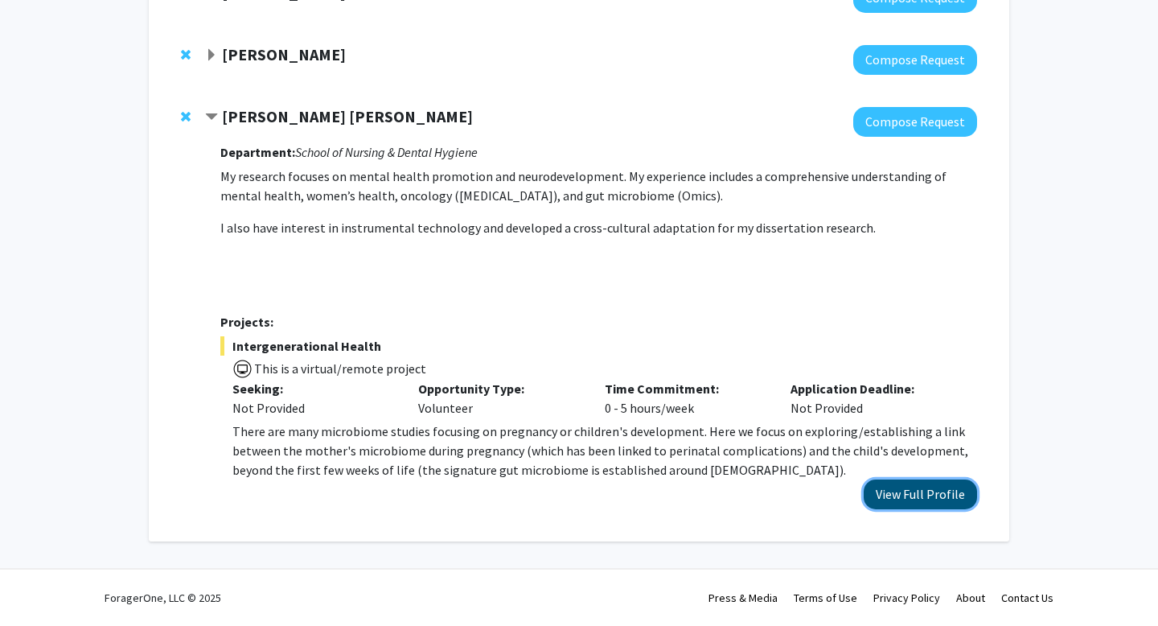
click at [917, 486] on button "View Full Profile" at bounding box center [920, 494] width 113 height 30
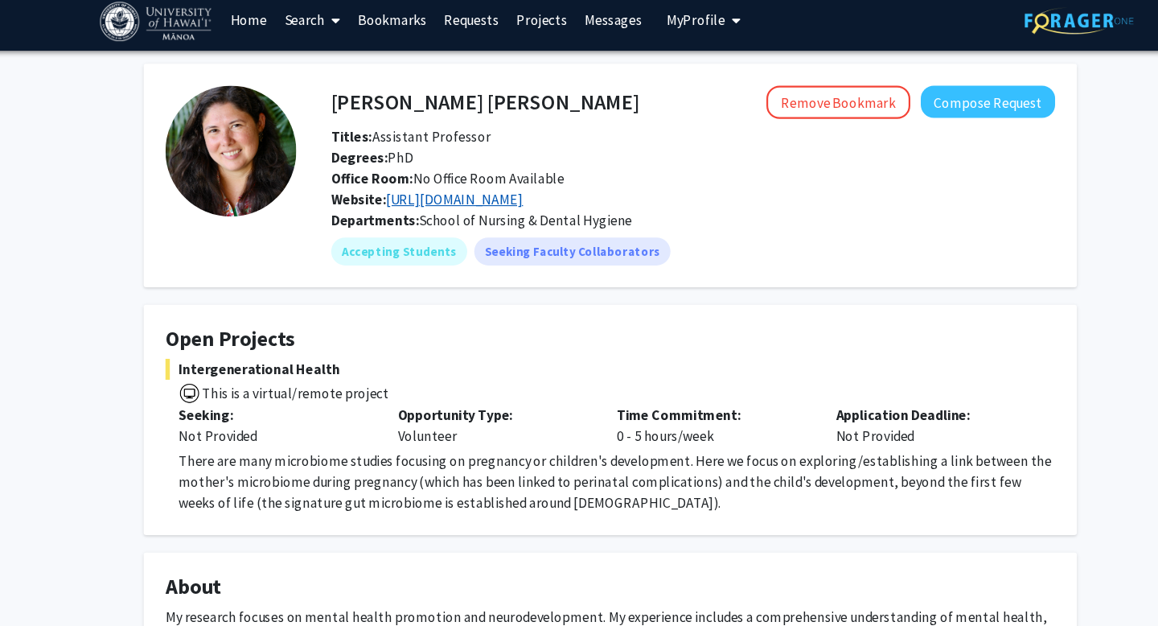
click at [450, 195] on link "https://scholar.google.com/citations?user=6IqOy_IAAAAJ&hl=en" at bounding box center [435, 195] width 126 height 16
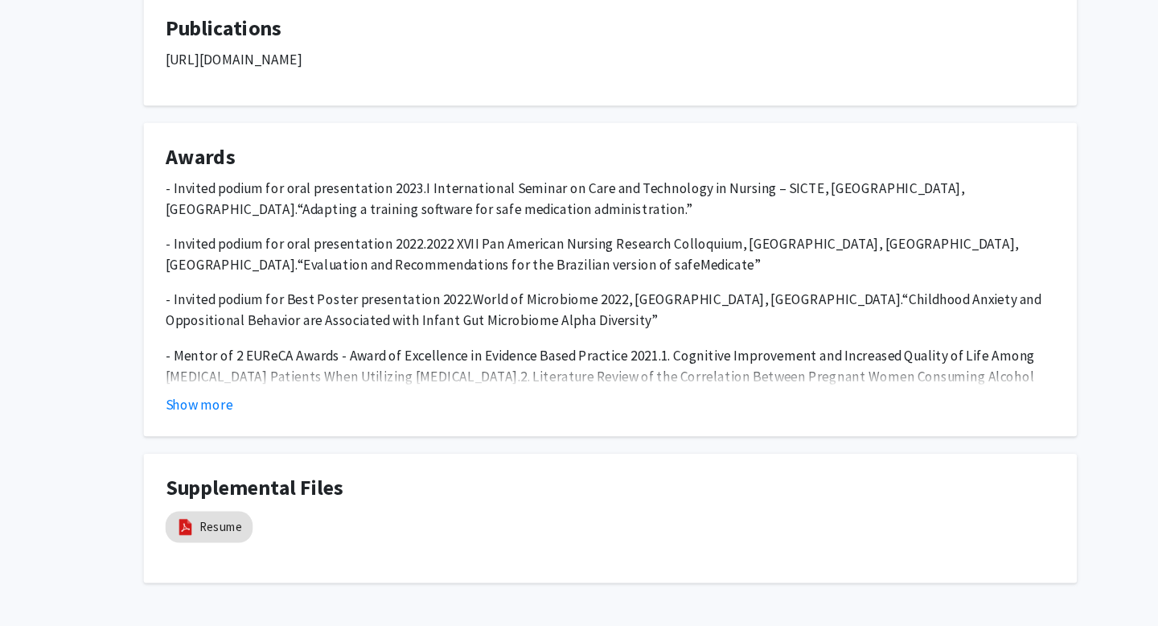
scroll to position [877, 0]
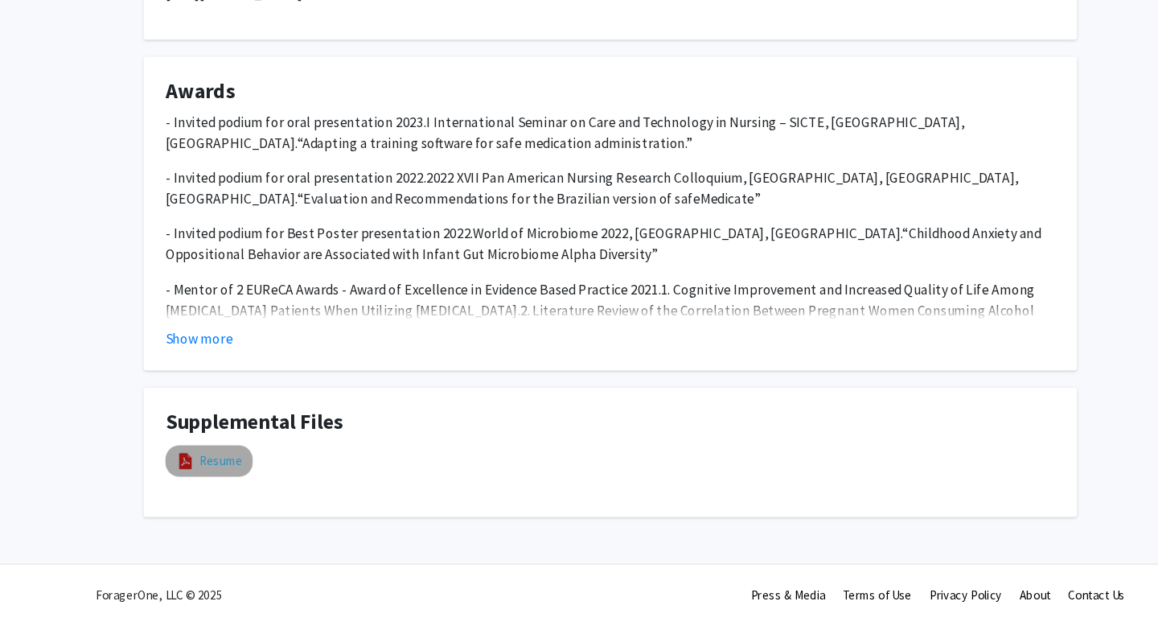
click at [203, 471] on link "Resume" at bounding box center [219, 474] width 39 height 17
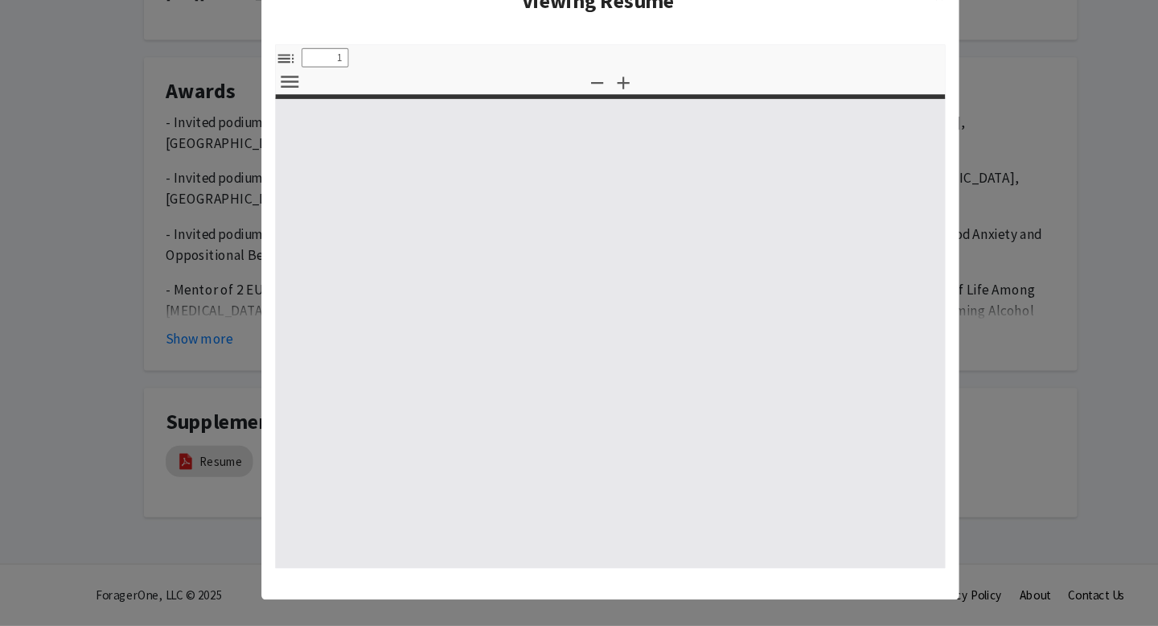
select select "custom"
type input "0"
select select "custom"
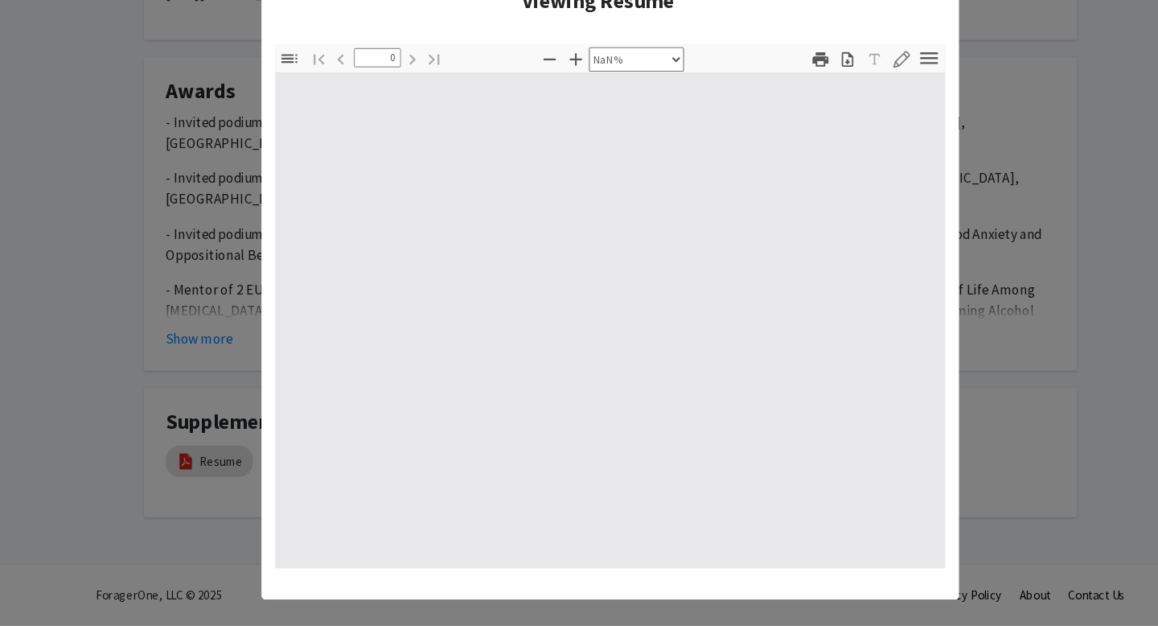
click at [956, 483] on modal-container "Viewing Resume × Thumbnails Document Outline Attachments Layers Current Outline…" at bounding box center [579, 313] width 1158 height 626
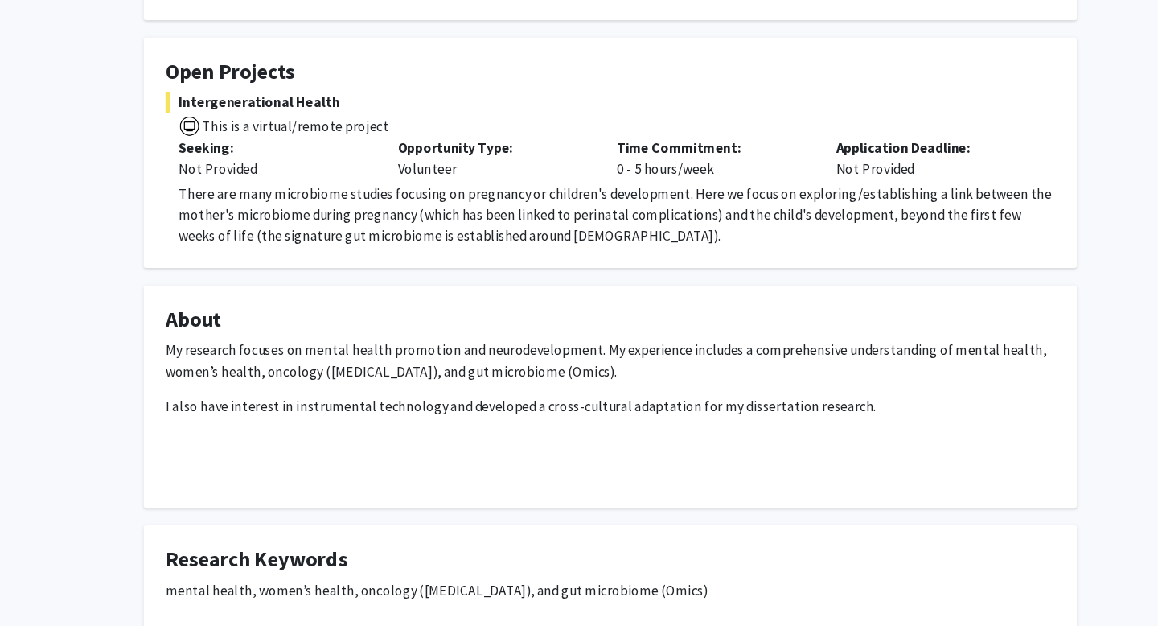
scroll to position [0, 0]
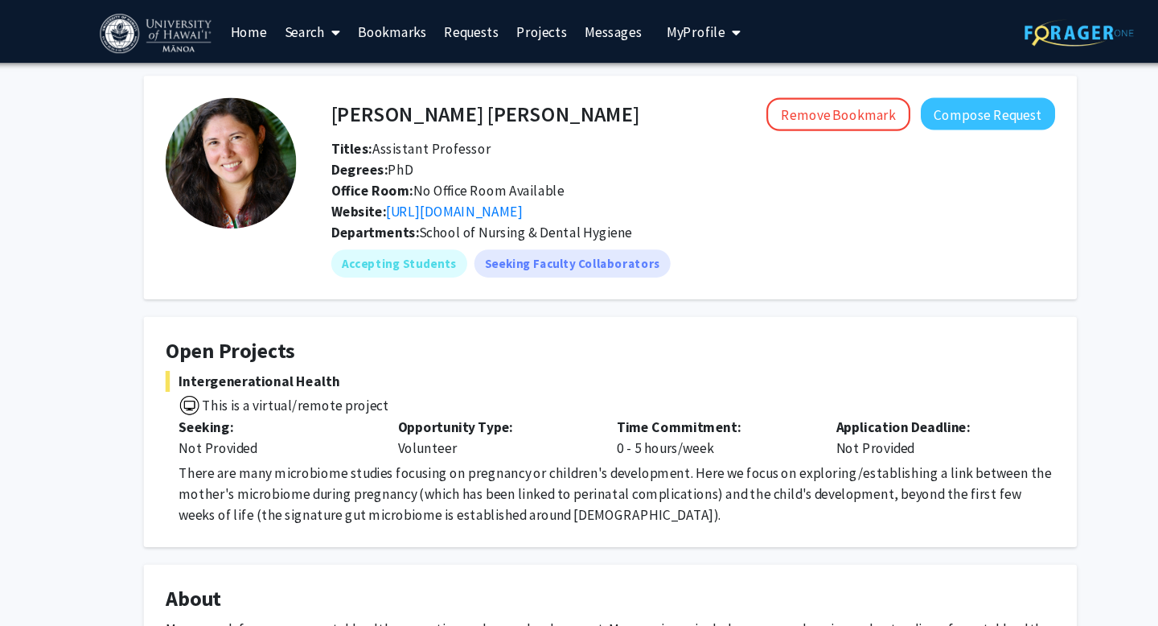
click at [666, 38] on button "My Profile" at bounding box center [665, 29] width 78 height 58
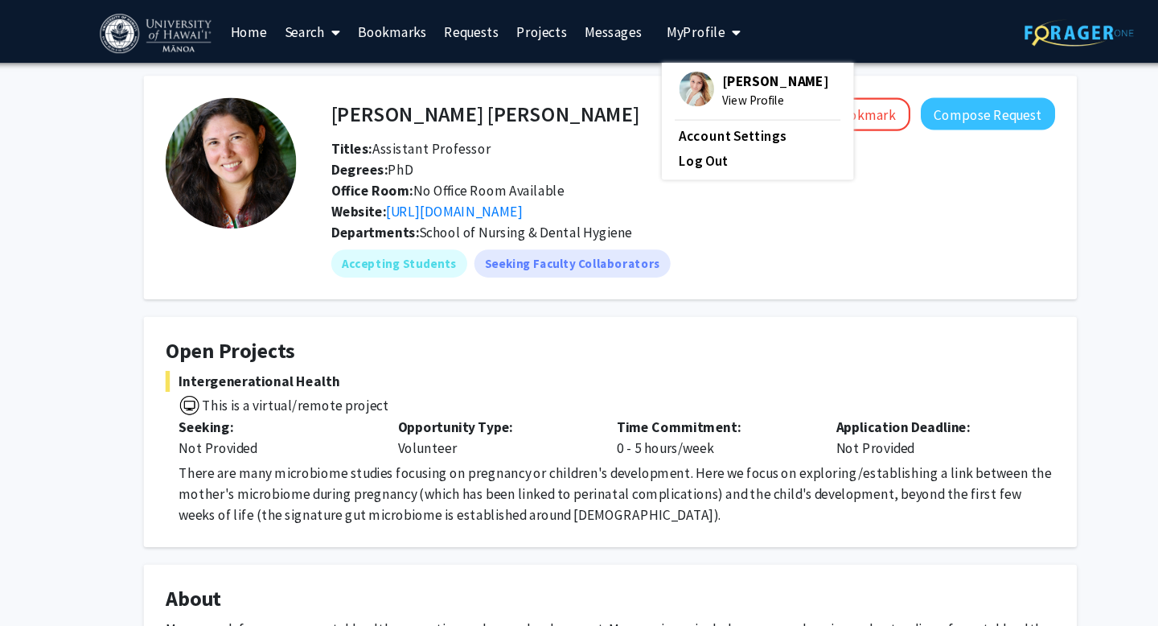
click at [655, 69] on img at bounding box center [659, 82] width 32 height 32
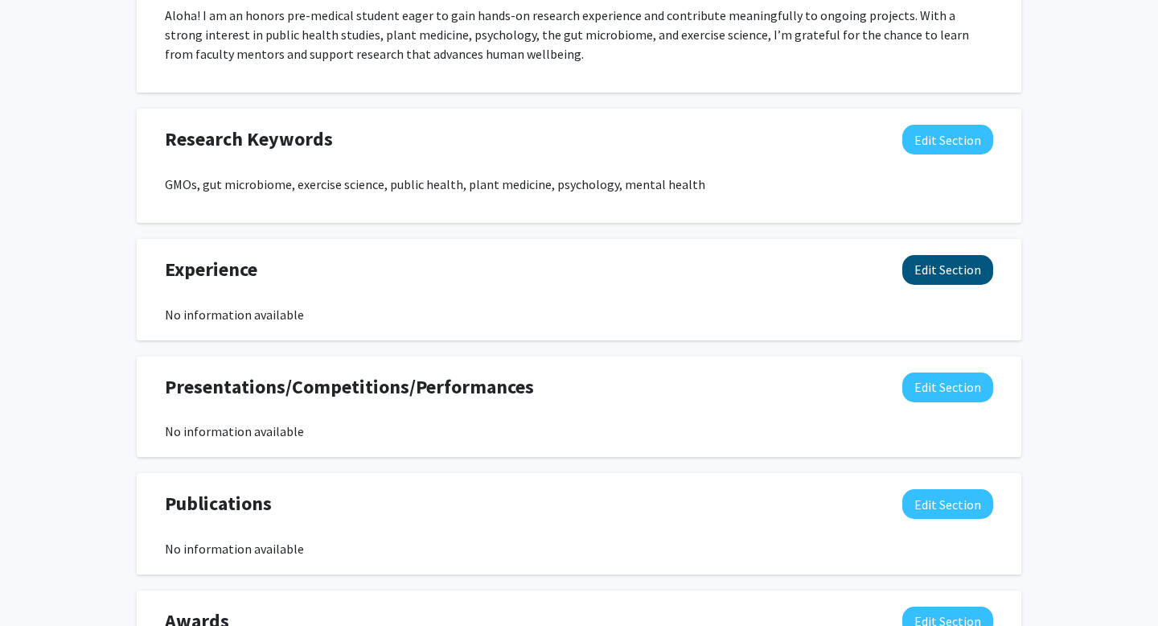
scroll to position [520, 0]
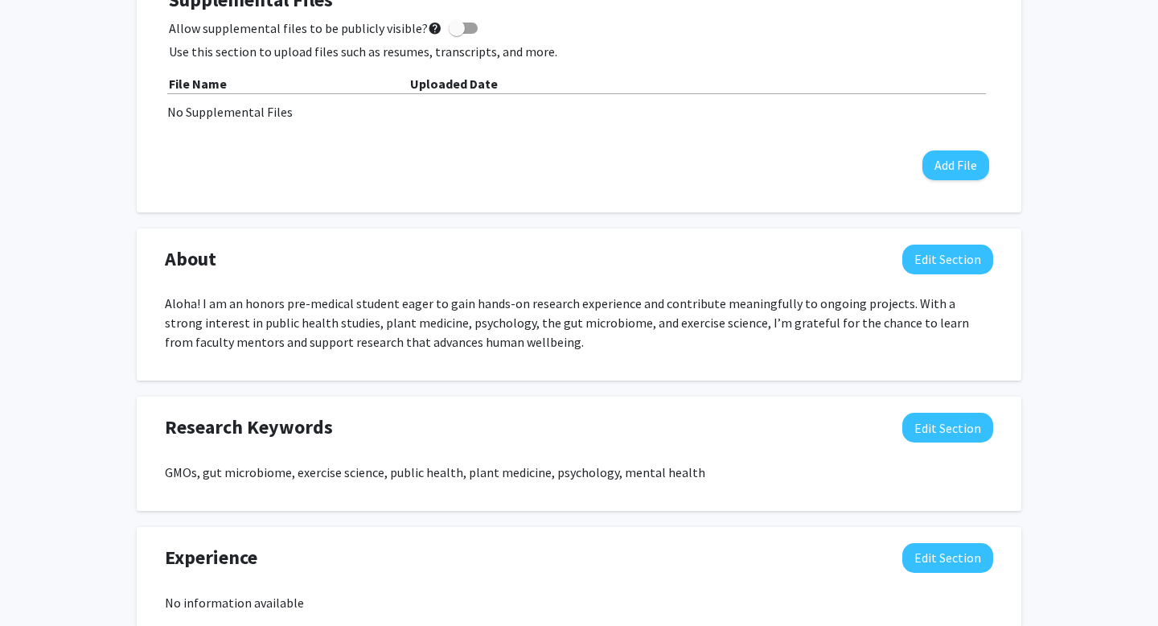
click at [200, 306] on p "Aloha! I am an honors pre-medical student eager to gain hands-on research exper…" at bounding box center [579, 323] width 828 height 58
click at [202, 306] on p "Aloha! I am an honors pre-medical student eager to gain hands-on research exper…" at bounding box center [579, 323] width 828 height 58
click at [975, 258] on button "Edit Section" at bounding box center [947, 259] width 91 height 30
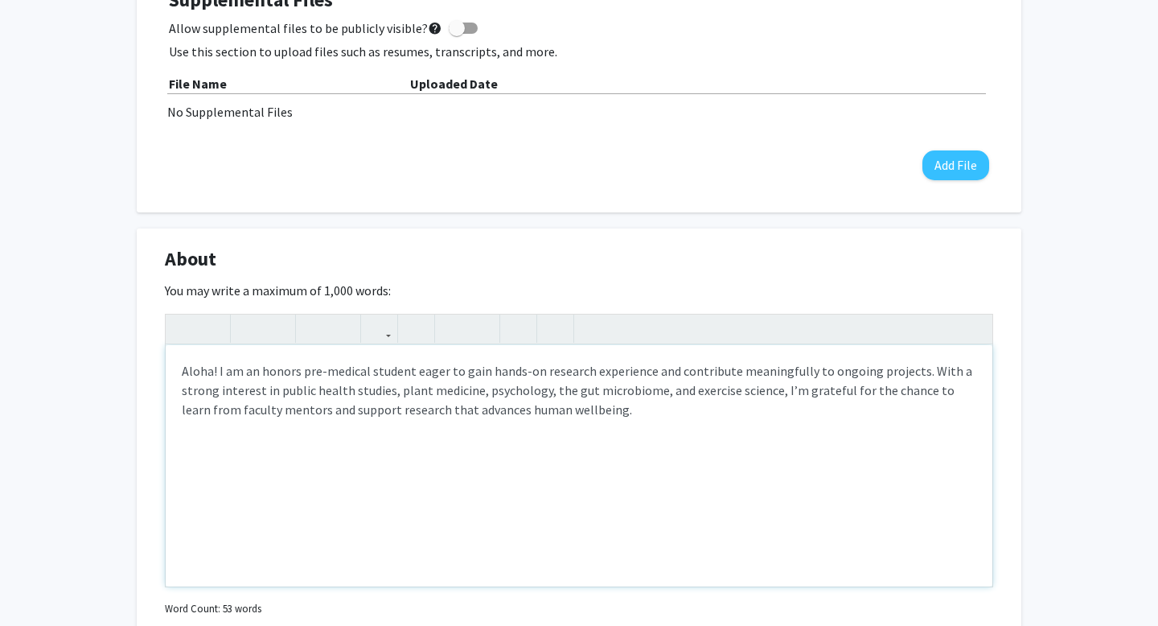
click at [219, 378] on p "Aloha! I am an honors pre-medical student eager to gain hands-on research exper…" at bounding box center [579, 390] width 795 height 58
type textarea "<p>Aloha - I am an honors pre-medical student eager to gain hands-on research e…"
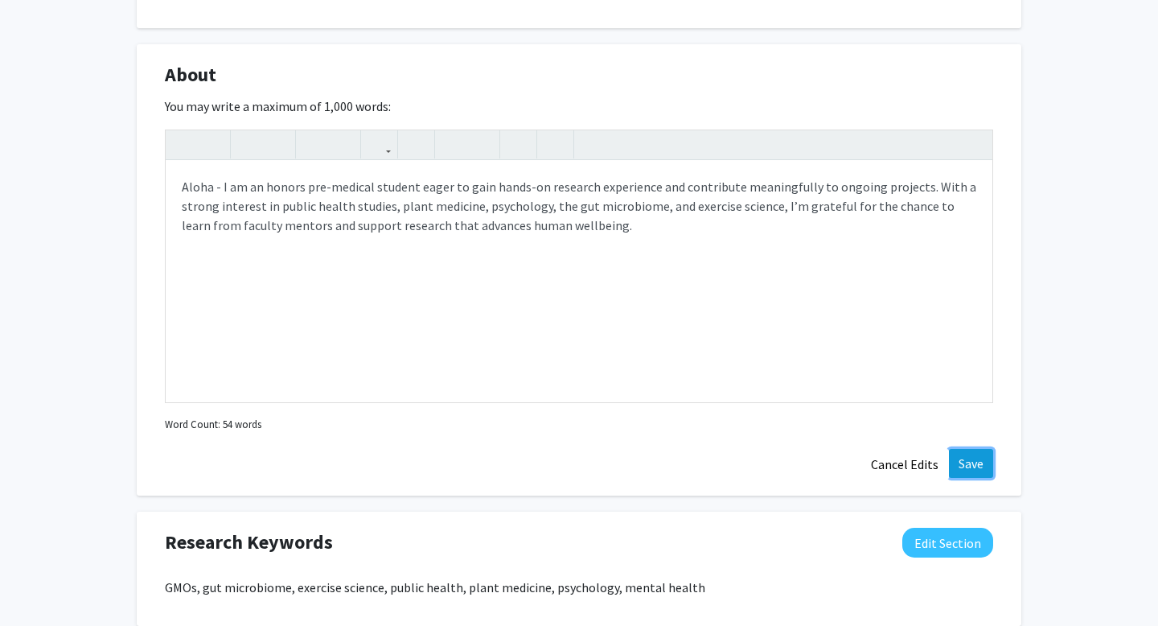
click at [976, 464] on button "Save" at bounding box center [971, 463] width 44 height 29
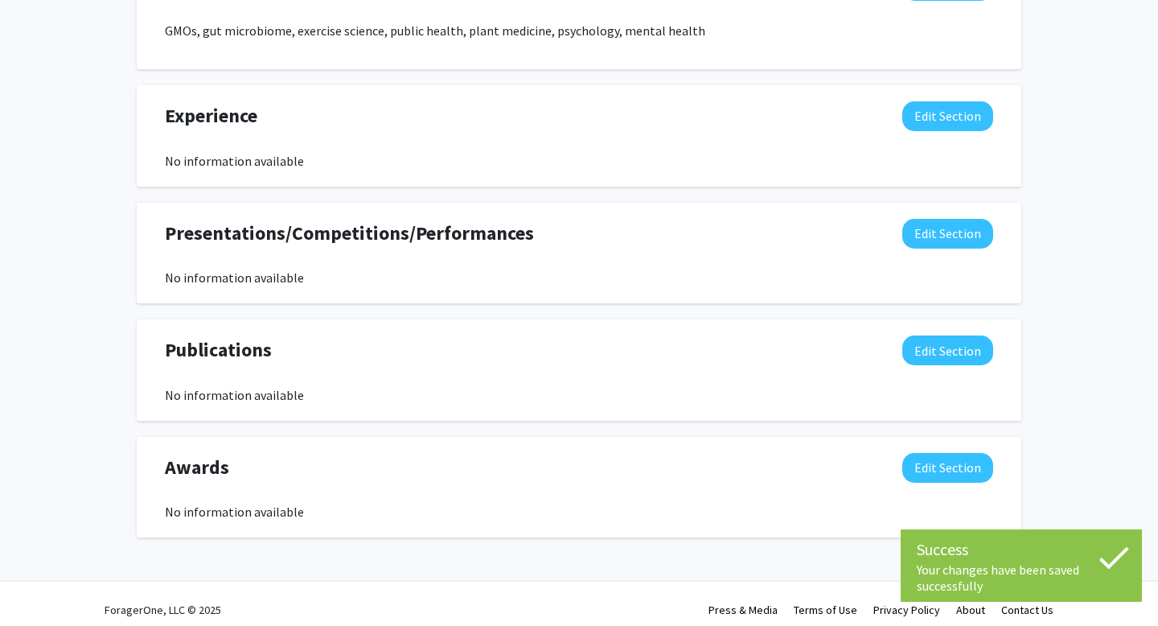
scroll to position [973, 0]
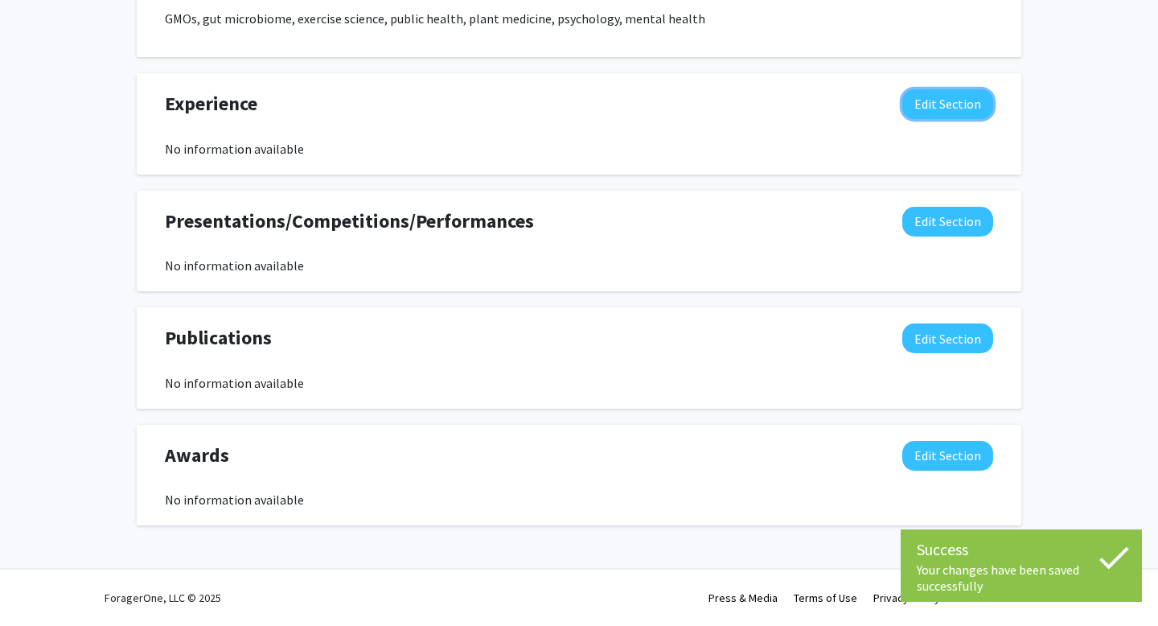
click at [943, 109] on button "Edit Section" at bounding box center [947, 104] width 91 height 30
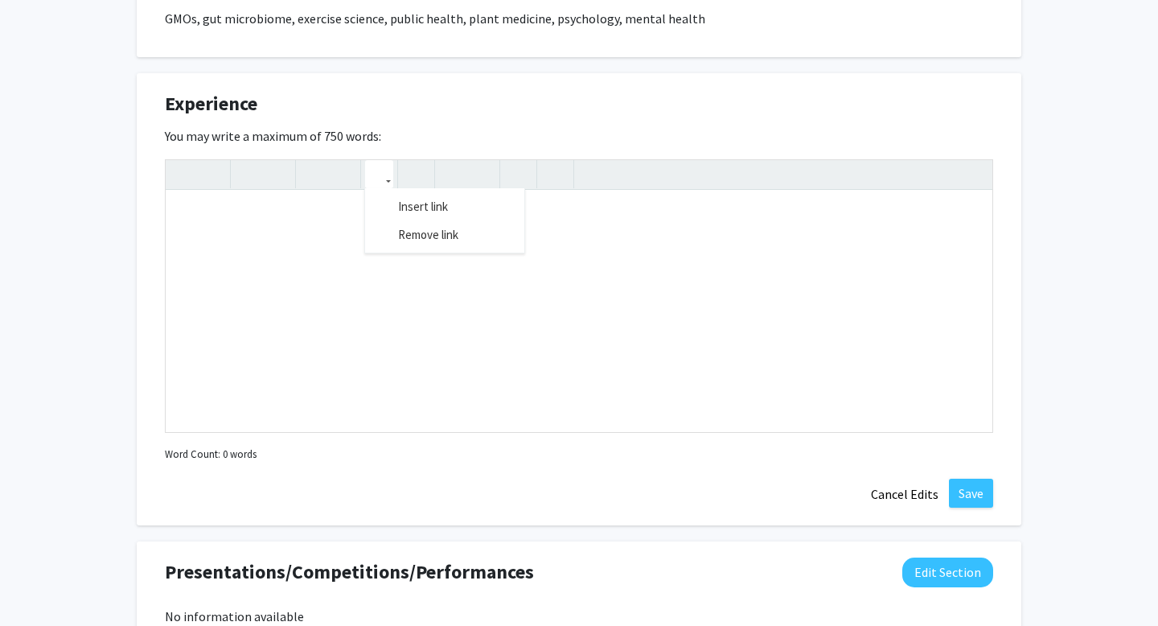
click at [384, 182] on icon "button" at bounding box center [379, 174] width 14 height 27
click at [557, 122] on div "Experience Edit Section" at bounding box center [579, 107] width 852 height 37
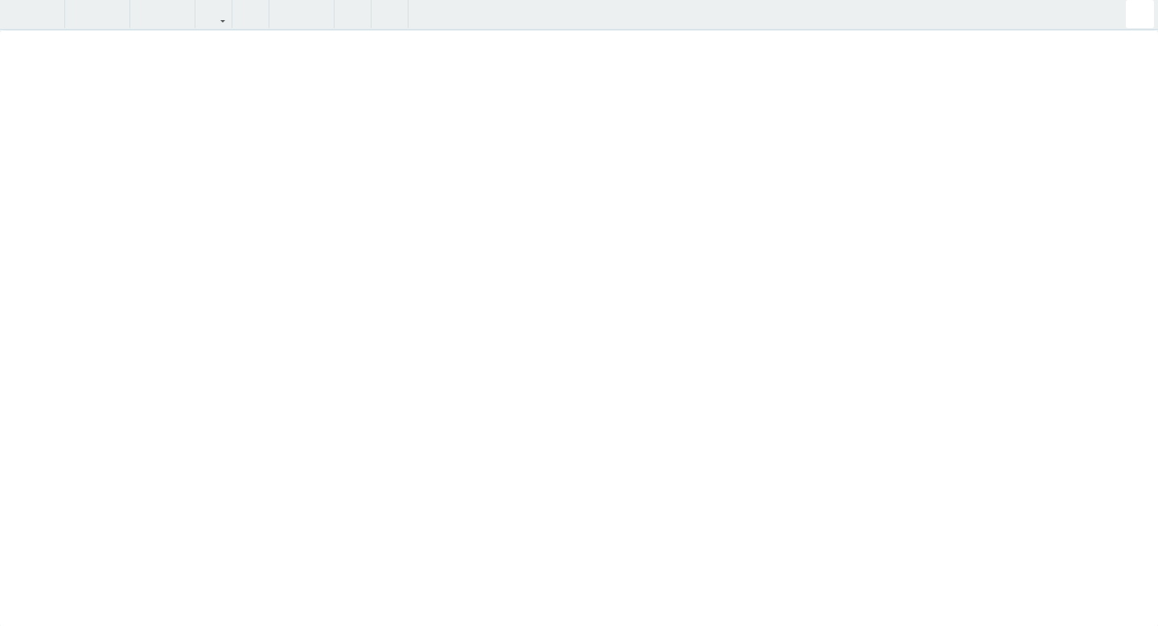
click at [975, 184] on div "Insert link Remove link" at bounding box center [579, 313] width 1158 height 626
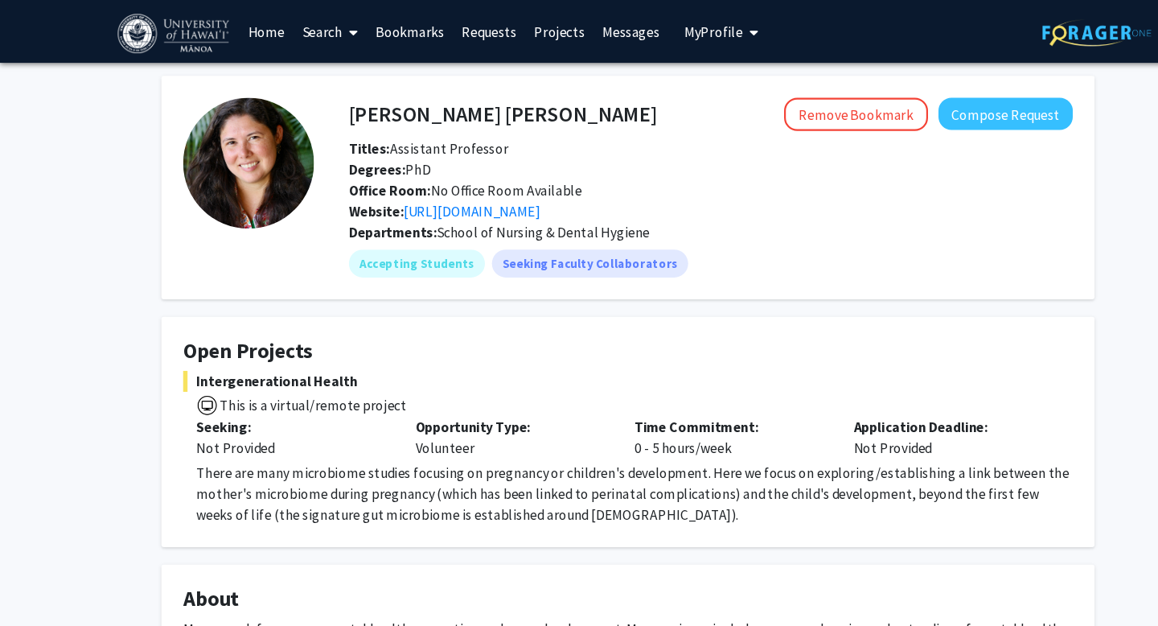
click at [664, 27] on span "My Profile" at bounding box center [658, 29] width 54 height 16
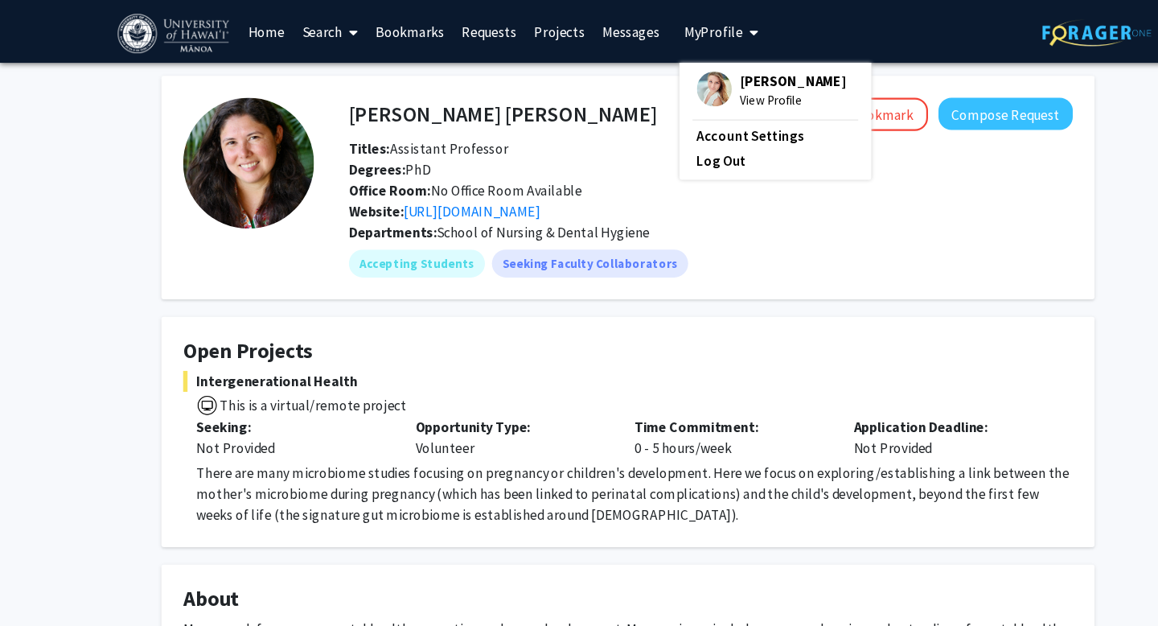
click at [661, 69] on fg-profile-picture at bounding box center [659, 83] width 32 height 35
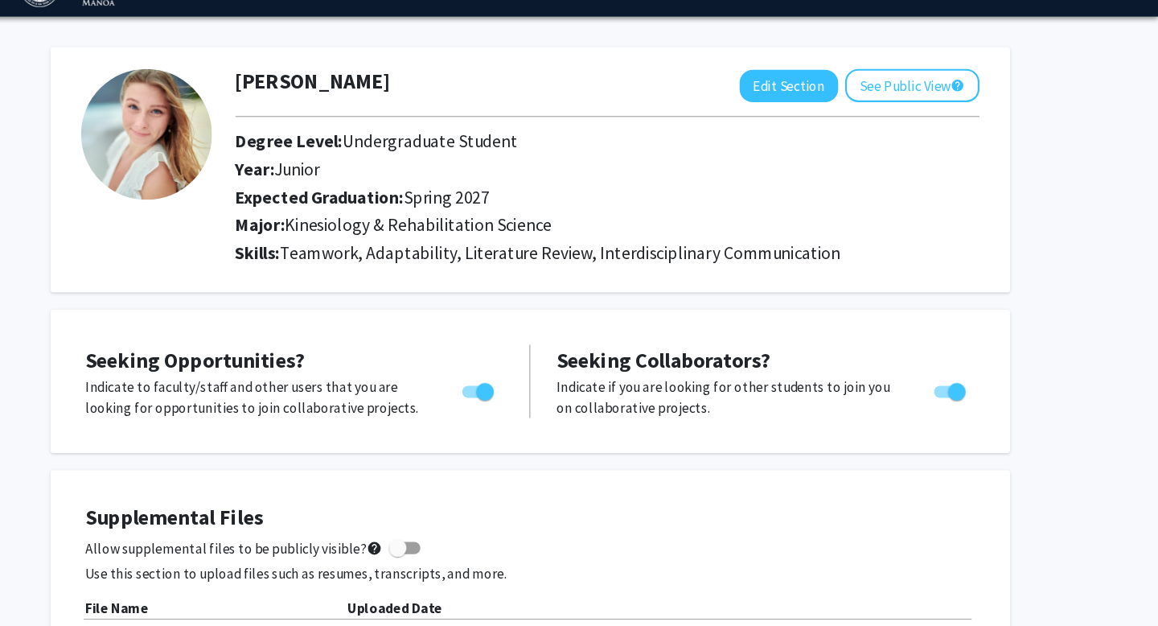
click at [449, 548] on span at bounding box center [457, 548] width 16 height 16
click at [456, 553] on input "Allow supplemental files to be publicly visible? help" at bounding box center [456, 553] width 1 height 1
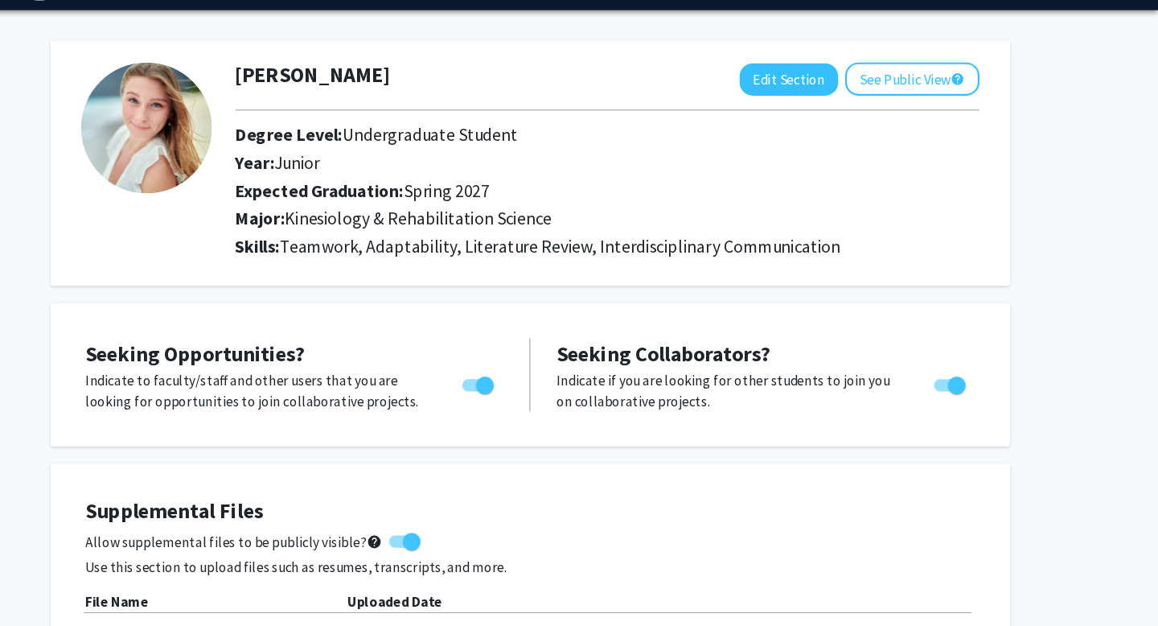
click at [449, 552] on span at bounding box center [463, 547] width 29 height 11
click at [456, 553] on input "Allow supplemental files to be publicly visible? help" at bounding box center [456, 553] width 1 height 1
checkbox input "false"
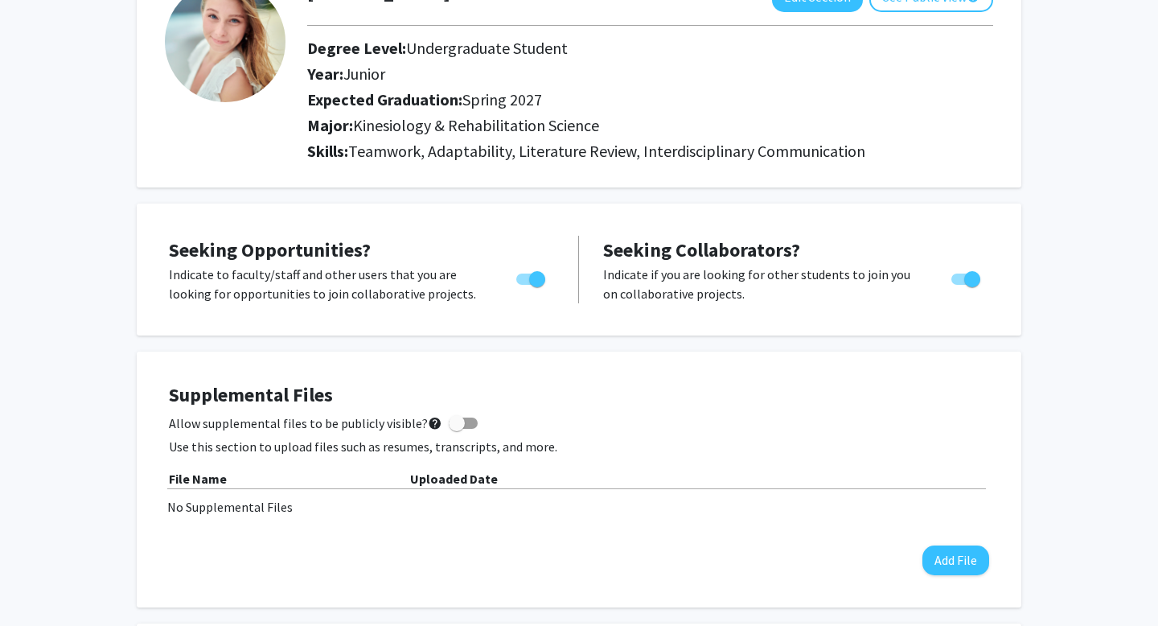
scroll to position [286, 0]
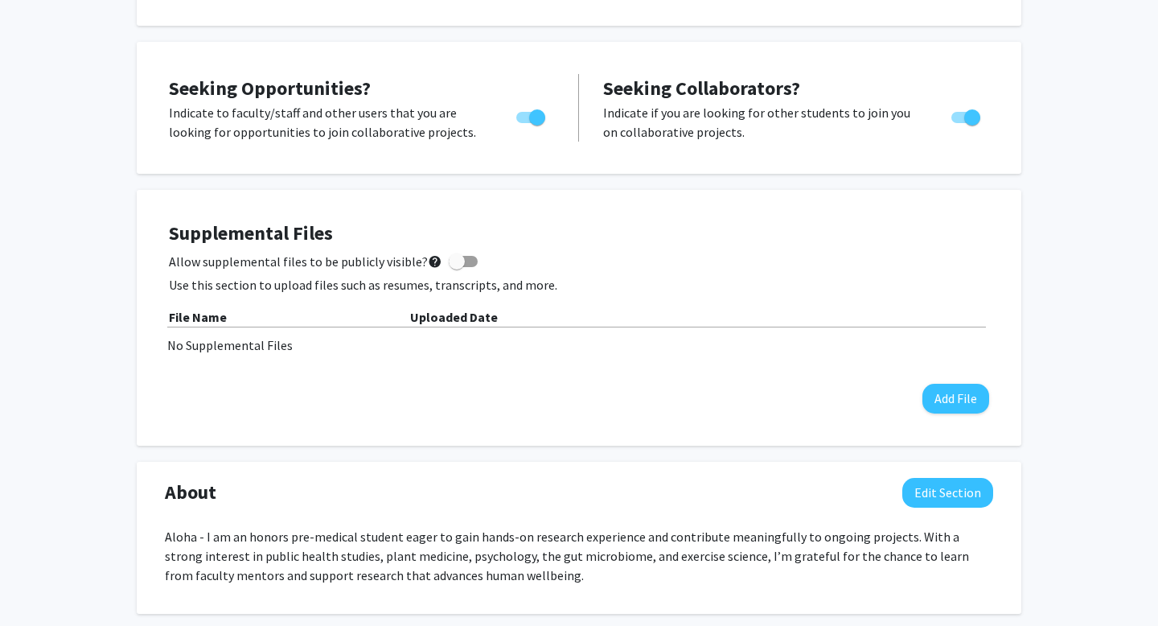
click at [455, 257] on span at bounding box center [457, 261] width 16 height 16
click at [456, 267] on input "Allow supplemental files to be publicly visible? help" at bounding box center [456, 267] width 1 height 1
checkbox input "true"
click at [951, 399] on button "Add File" at bounding box center [955, 399] width 67 height 30
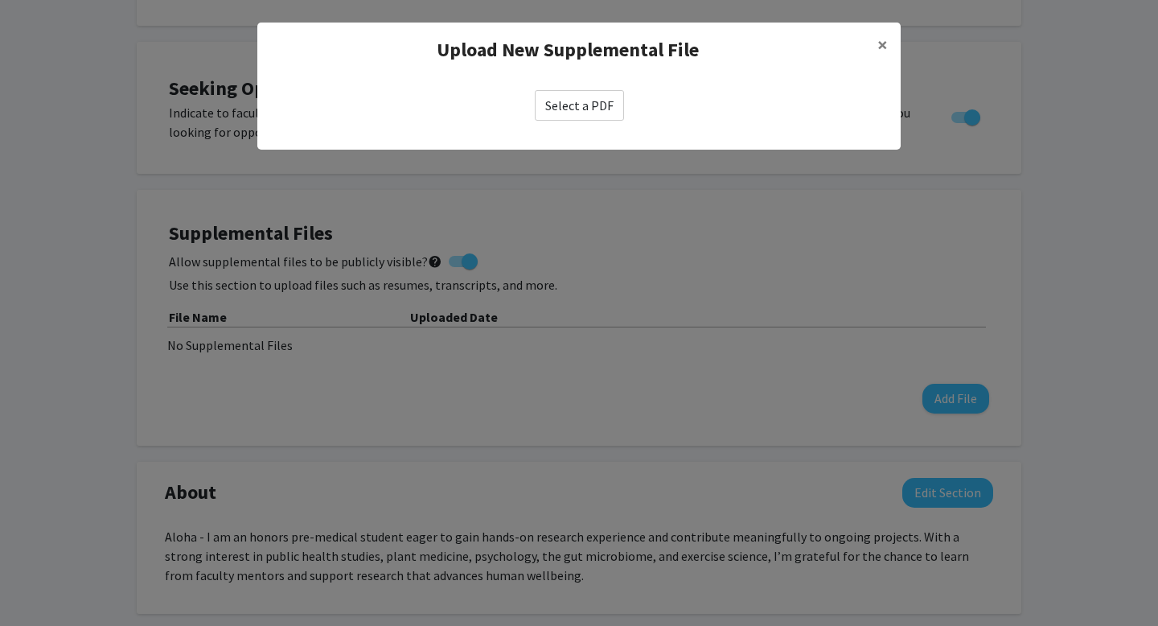
click at [579, 101] on label "Select a PDF" at bounding box center [579, 105] width 89 height 31
click at [0, 0] on input "Select a PDF" at bounding box center [0, 0] width 0 height 0
select select "custom"
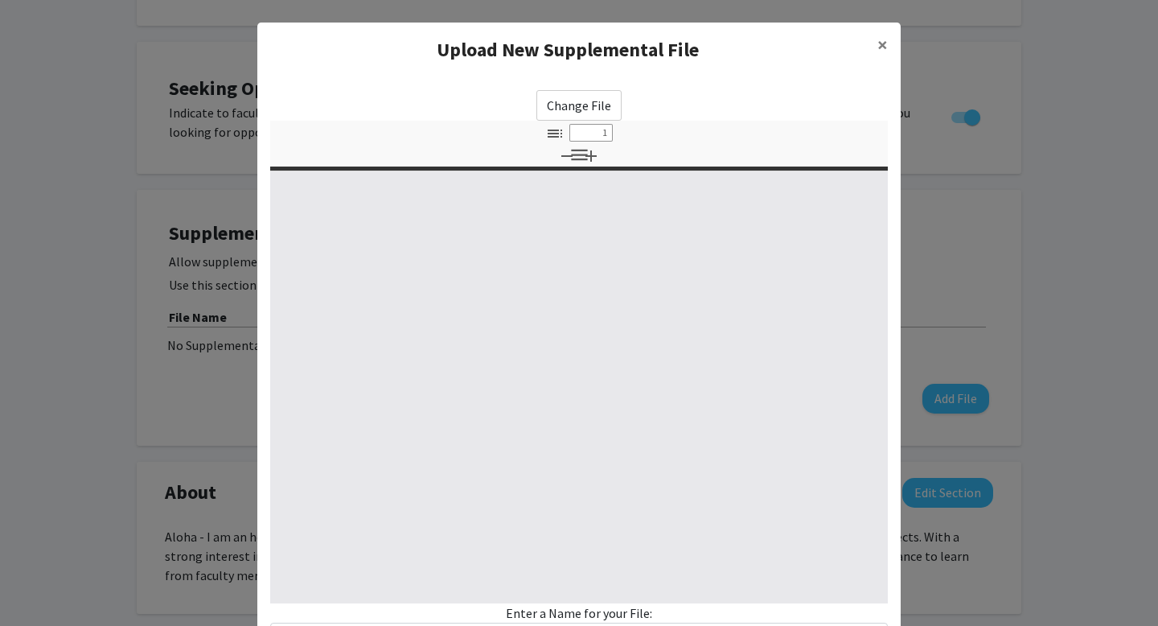
type input "0"
select select "custom"
type input "1"
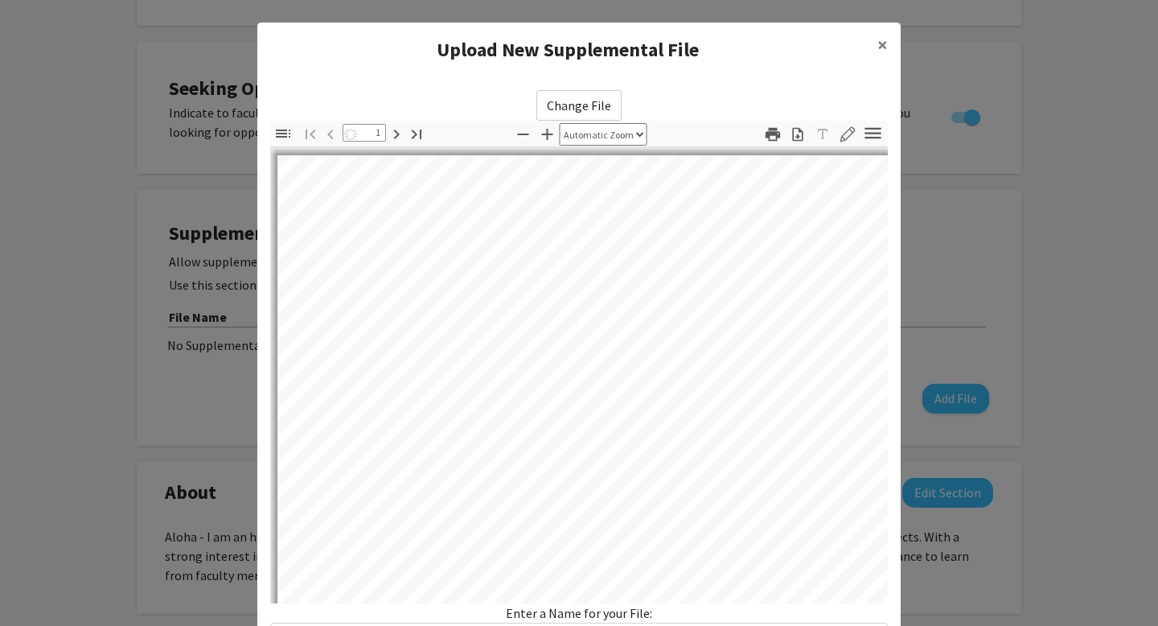
select select "auto"
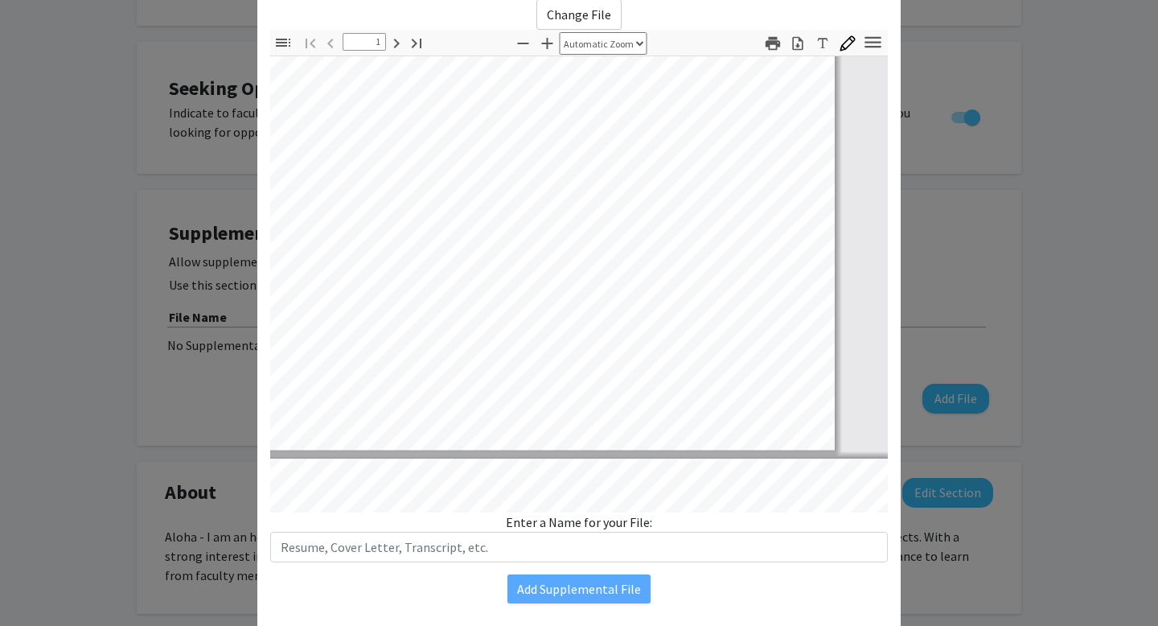
scroll to position [105, 0]
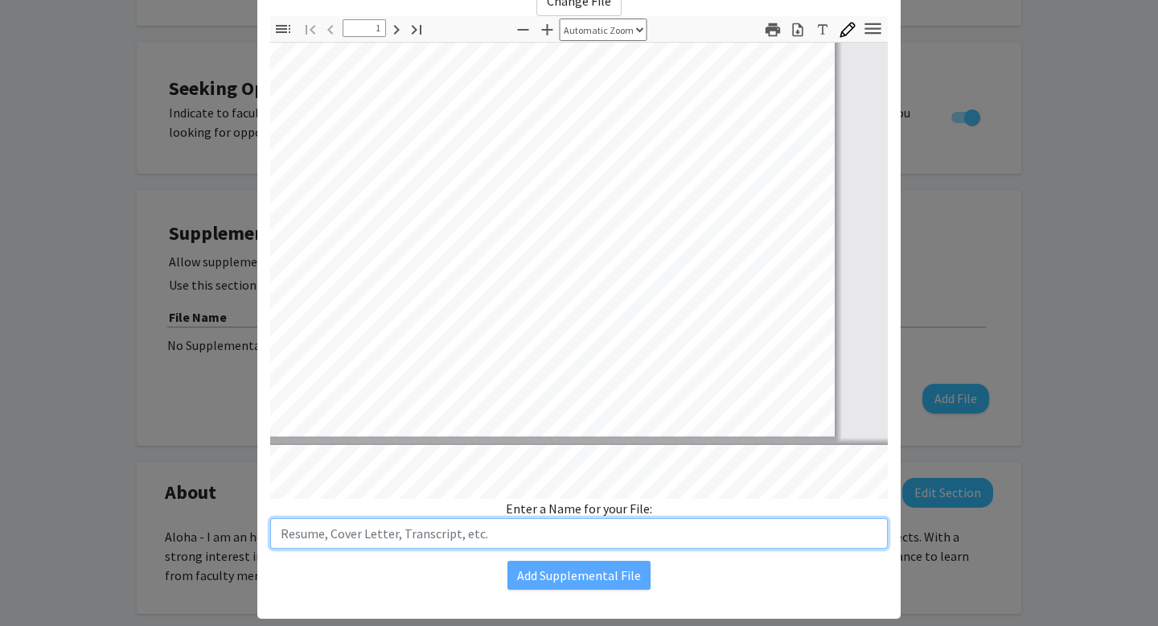
click at [470, 540] on input "text" at bounding box center [579, 533] width 618 height 31
type input "Resume"
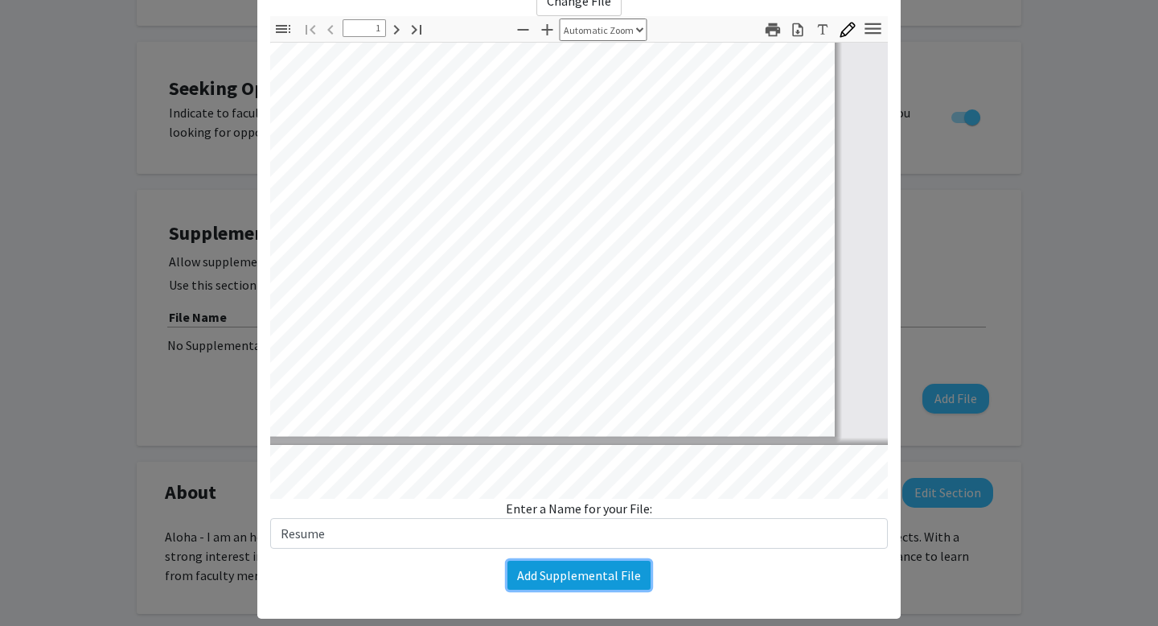
click at [570, 569] on button "Add Supplemental File" at bounding box center [578, 575] width 143 height 29
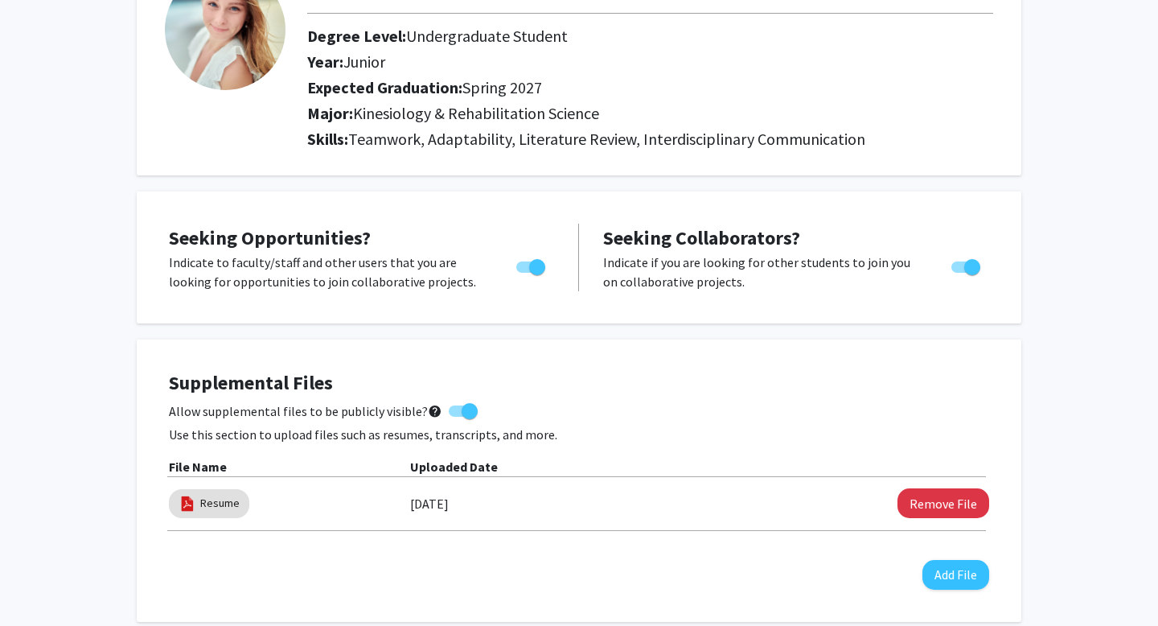
scroll to position [0, 0]
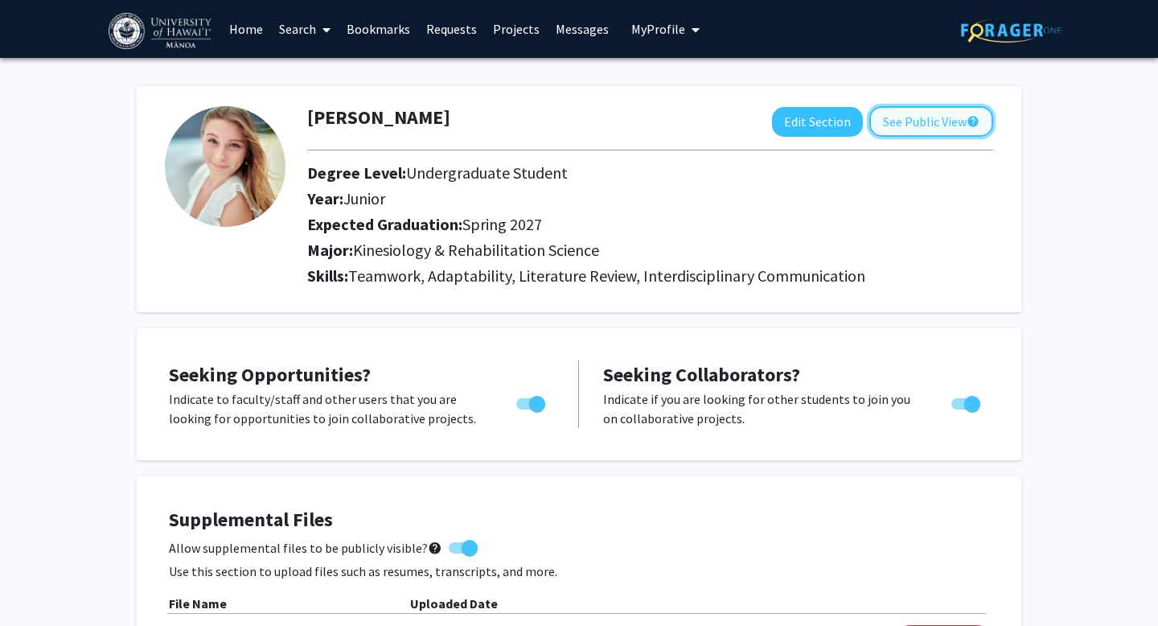
click at [908, 117] on button "See Public View help" at bounding box center [931, 121] width 124 height 31
